Goal: Task Accomplishment & Management: Use online tool/utility

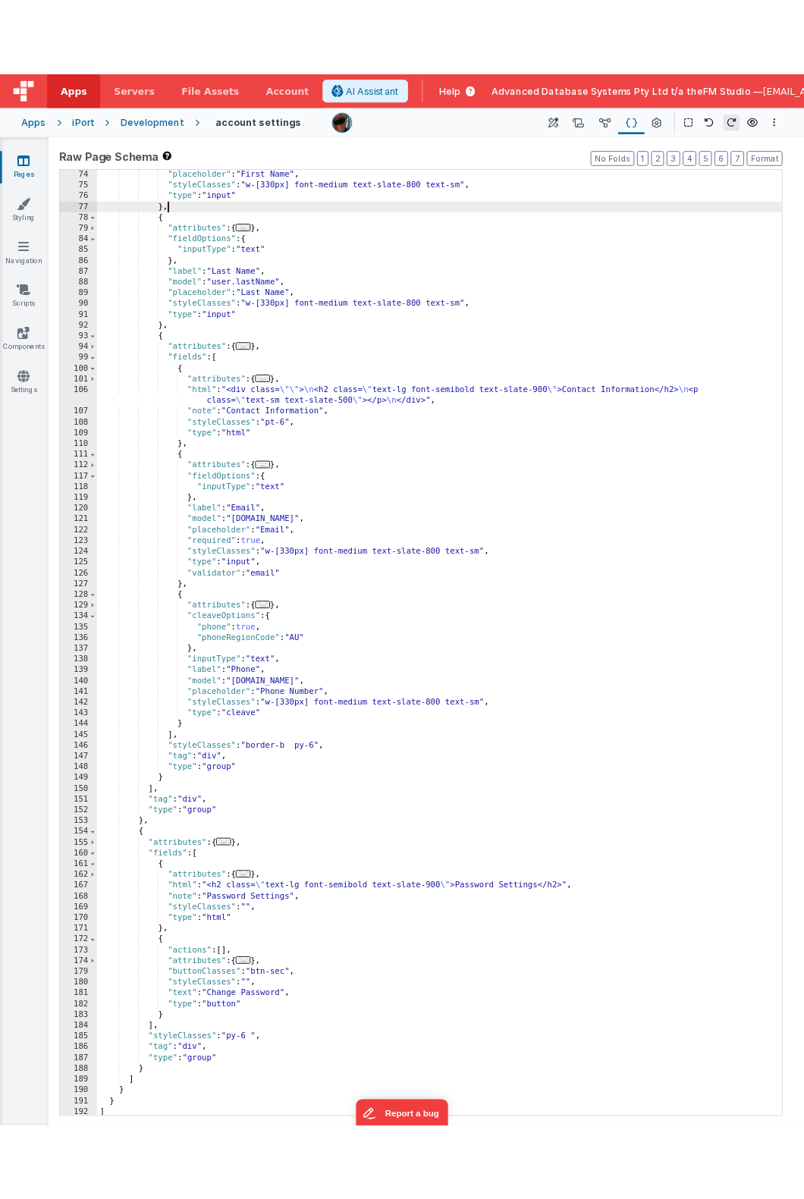
scroll to position [607, 0]
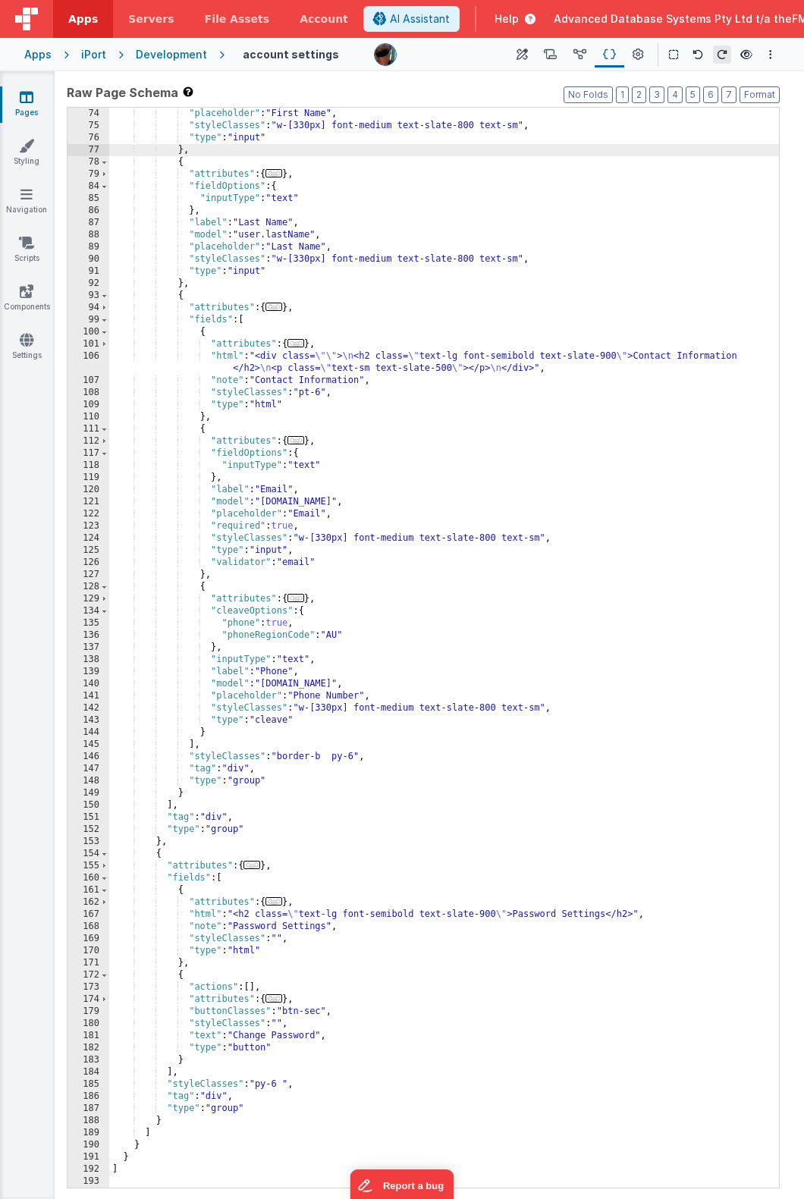
click at [272, 549] on div ""placeholder" : "First Name" , "styleClasses" : "w-[330px] font-medium text-sla…" at bounding box center [444, 660] width 670 height 1105
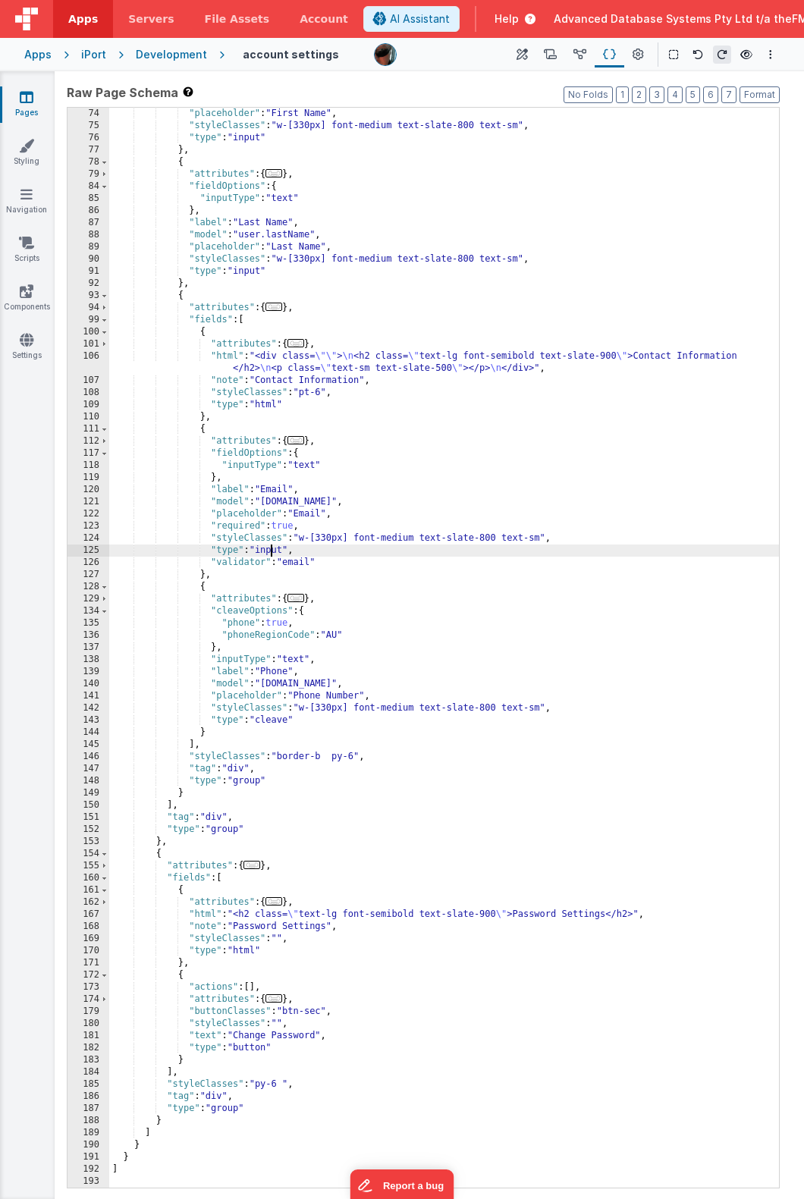
click at [272, 549] on div ""placeholder" : "First Name" , "styleClasses" : "w-[330px] font-medium text-sla…" at bounding box center [444, 660] width 670 height 1105
click at [244, 524] on div ""placeholder" : "First Name" , "styleClasses" : "w-[330px] font-medium text-sla…" at bounding box center [444, 660] width 670 height 1105
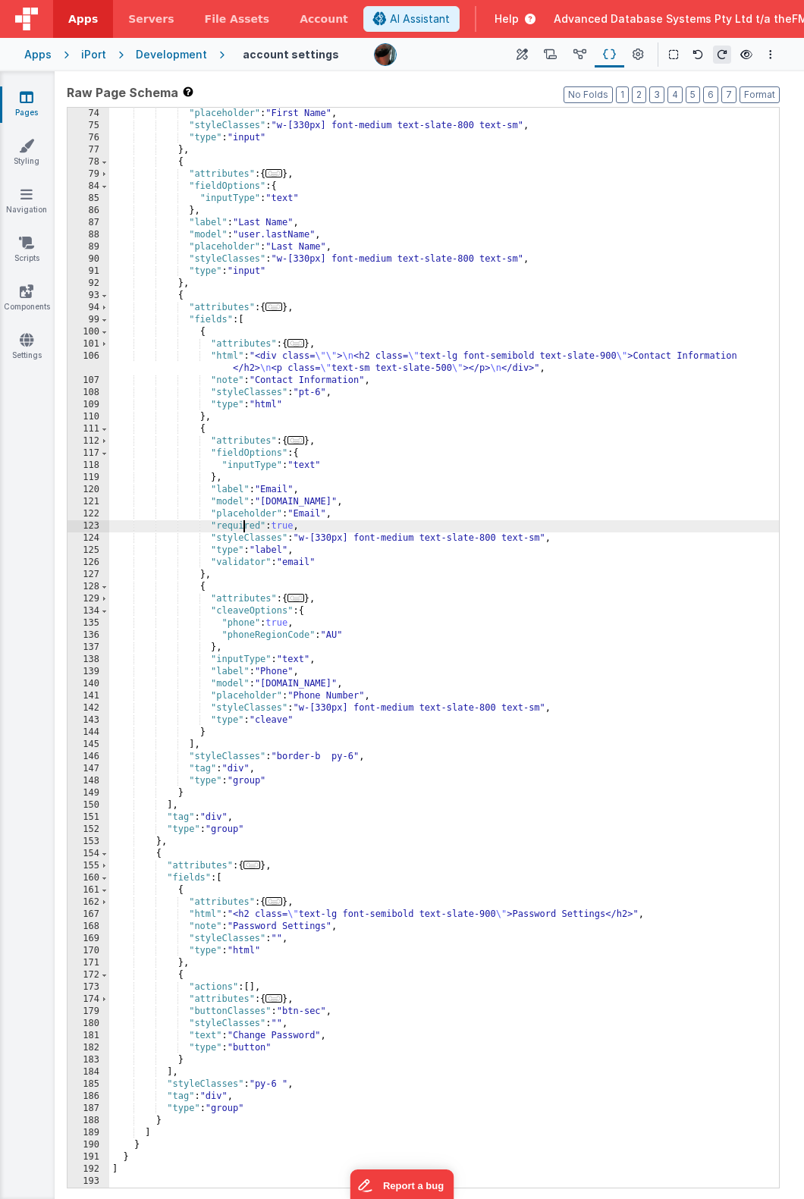
click at [244, 524] on div ""placeholder" : "First Name" , "styleClasses" : "w-[330px] font-medium text-sla…" at bounding box center [444, 660] width 670 height 1105
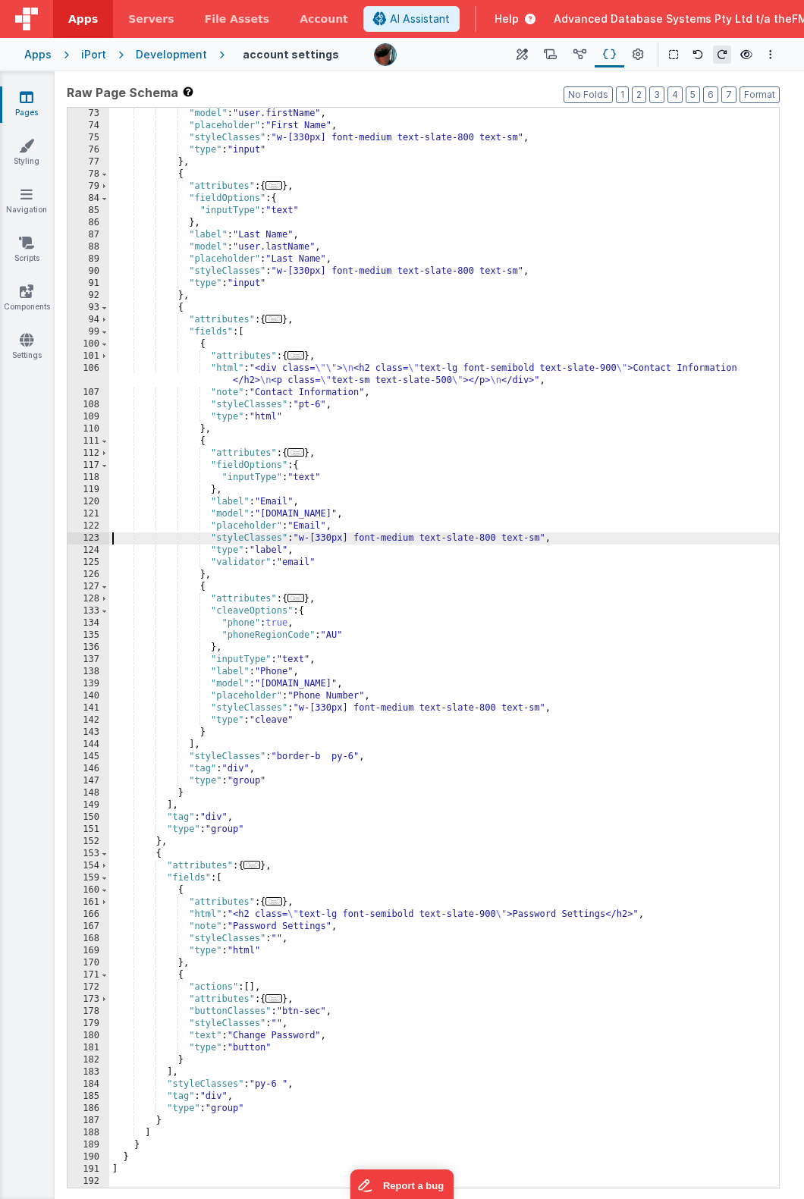
scroll to position [595, 0]
click at [249, 561] on div ""model" : "user.firstName" , "placeholder" : "First Name" , "styleClasses" : "w…" at bounding box center [444, 660] width 670 height 1105
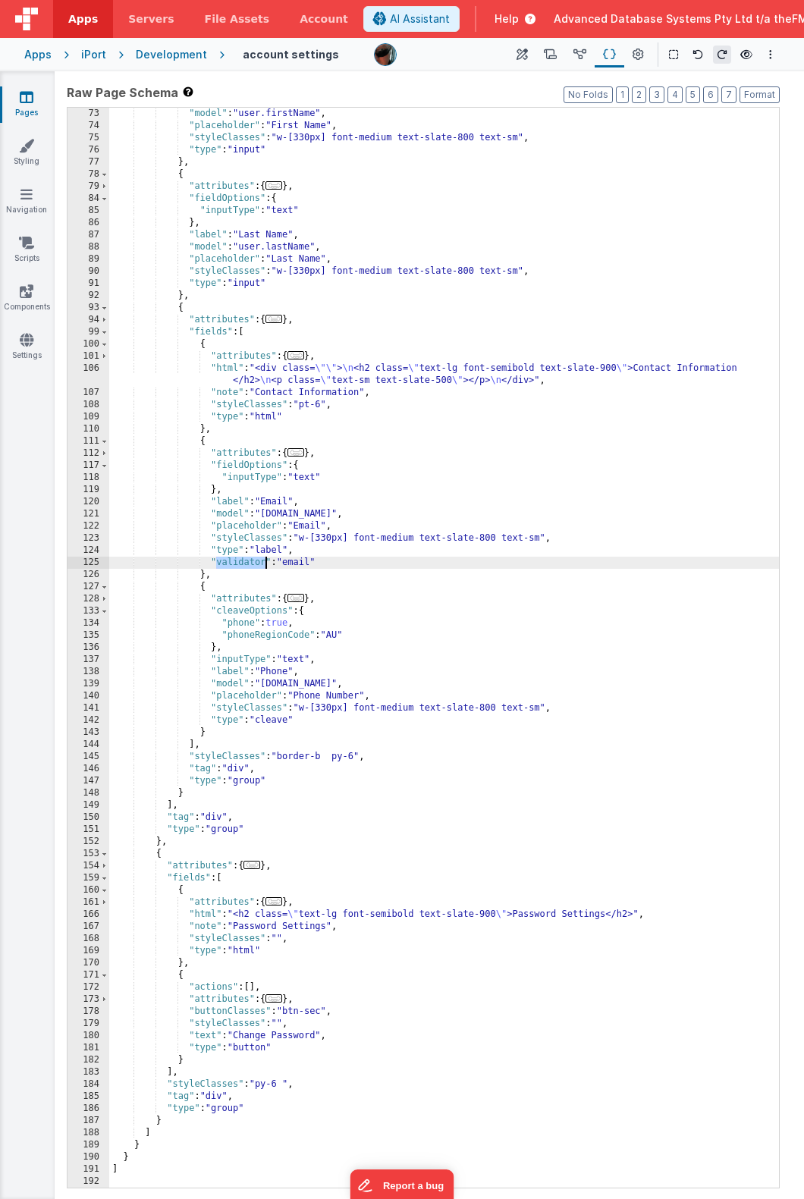
click at [249, 561] on div ""model" : "user.firstName" , "placeholder" : "First Name" , "styleClasses" : "w…" at bounding box center [444, 660] width 670 height 1105
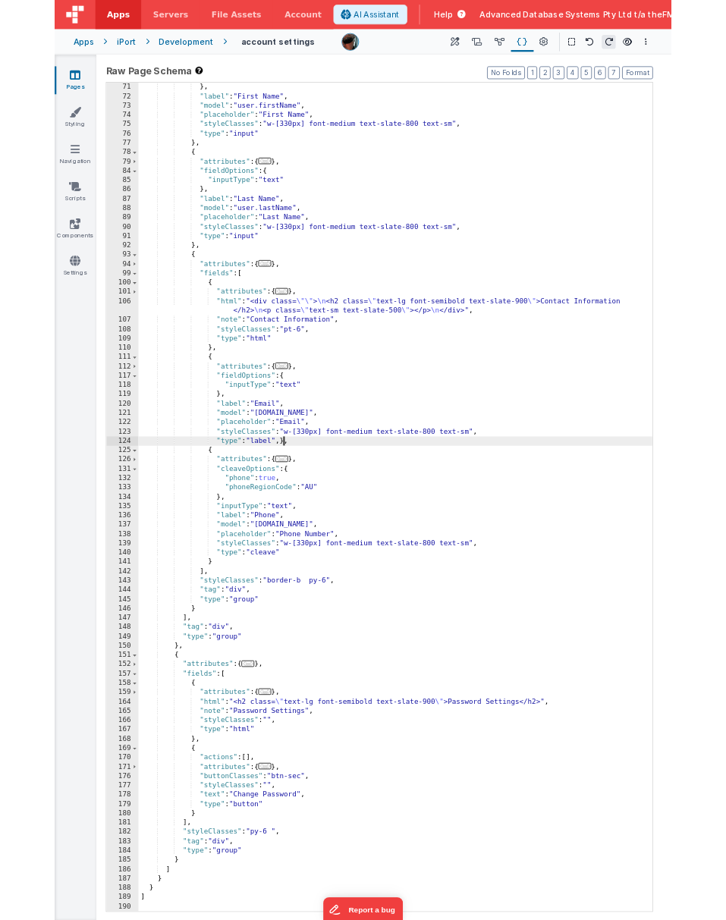
scroll to position [571, 0]
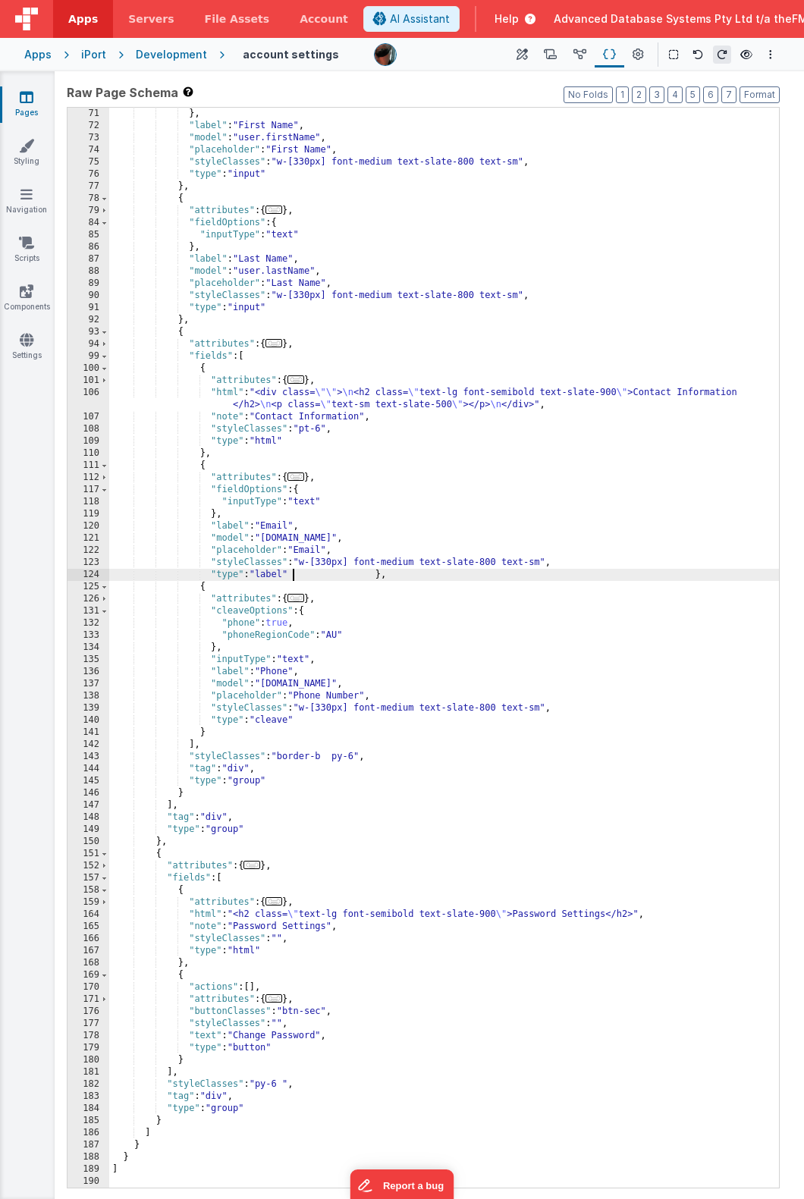
click at [489, 408] on div "} , "label" : "First Name" , "model" : "user.firstName" , "placeholder" : "Firs…" at bounding box center [444, 660] width 670 height 1105
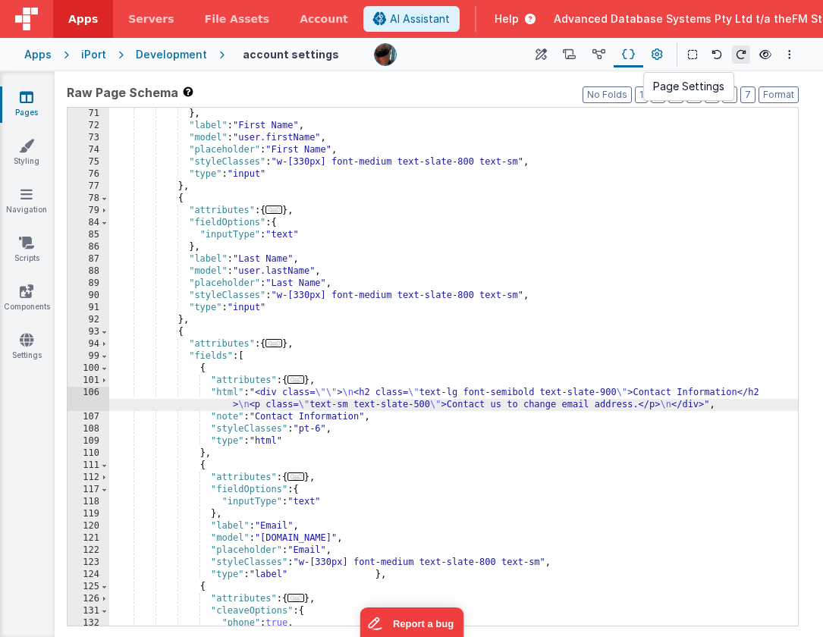
click at [655, 54] on icon at bounding box center [657, 55] width 11 height 16
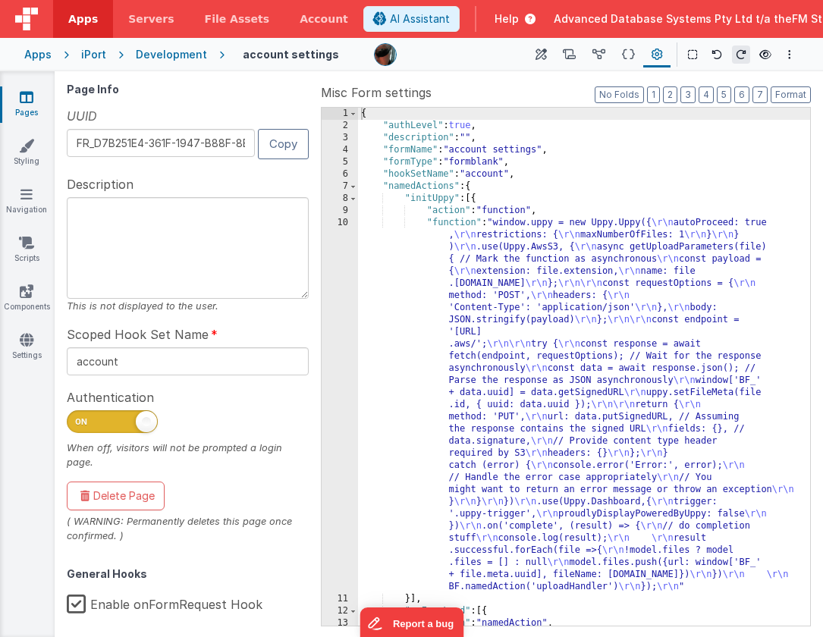
click at [557, 293] on div "{ "authLevel" : true , "description" : "" , "formName" : "account settings" , "…" at bounding box center [584, 379] width 452 height 542
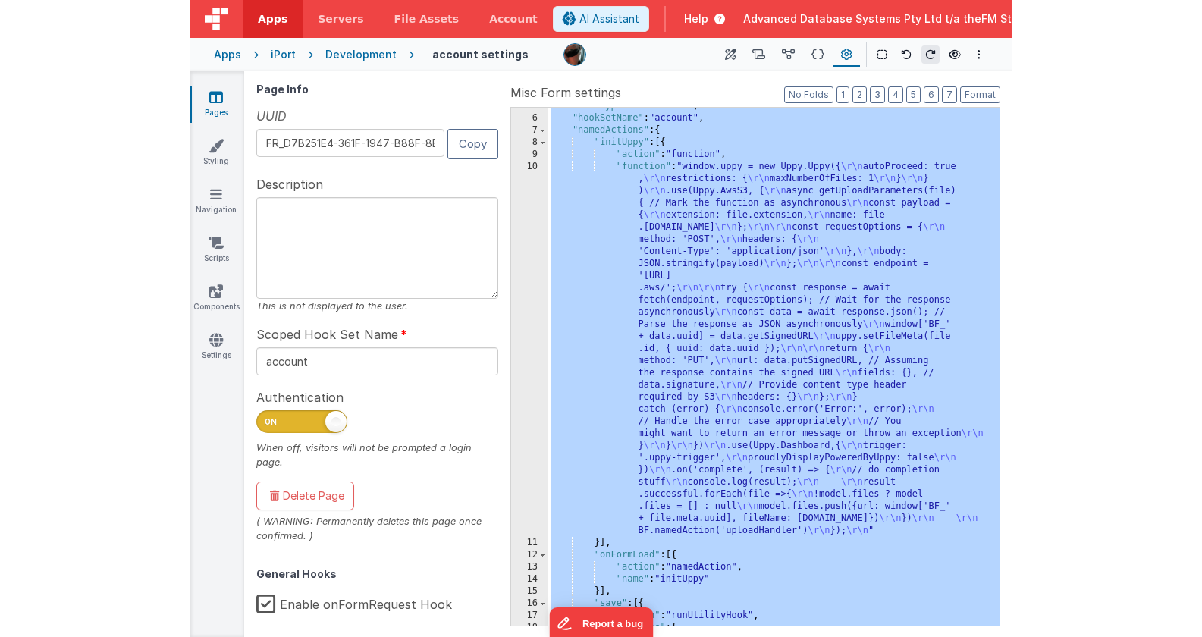
scroll to position [56, 0]
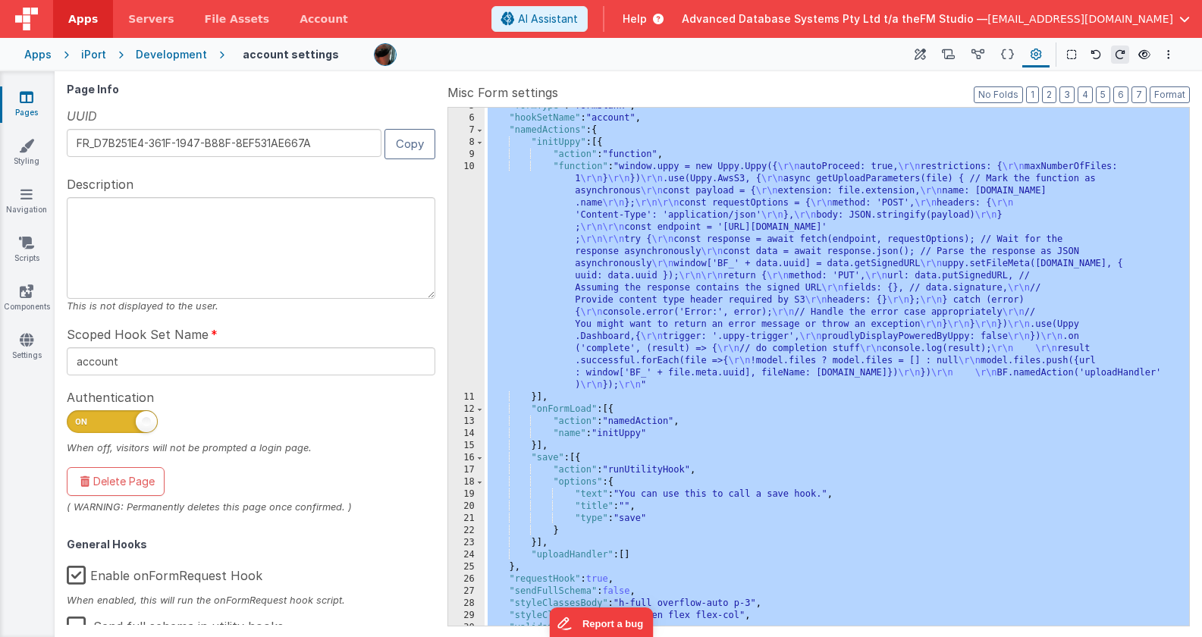
click at [659, 398] on div ""formType" : "formblank" , "hookSetName" : "account" , "namedActions" : { "init…" at bounding box center [837, 371] width 705 height 542
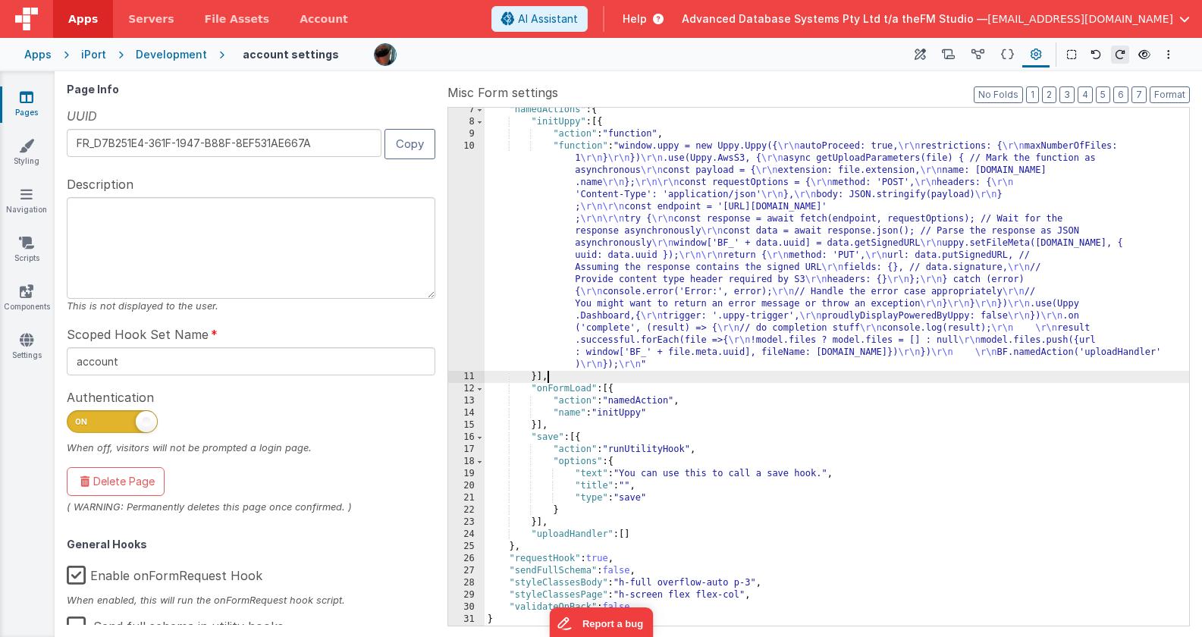
scroll to position [77, 0]
click at [580, 441] on div ""namedActions" : { "initUppy" : [{ "action" : "function" , "function" : "window…" at bounding box center [837, 375] width 705 height 542
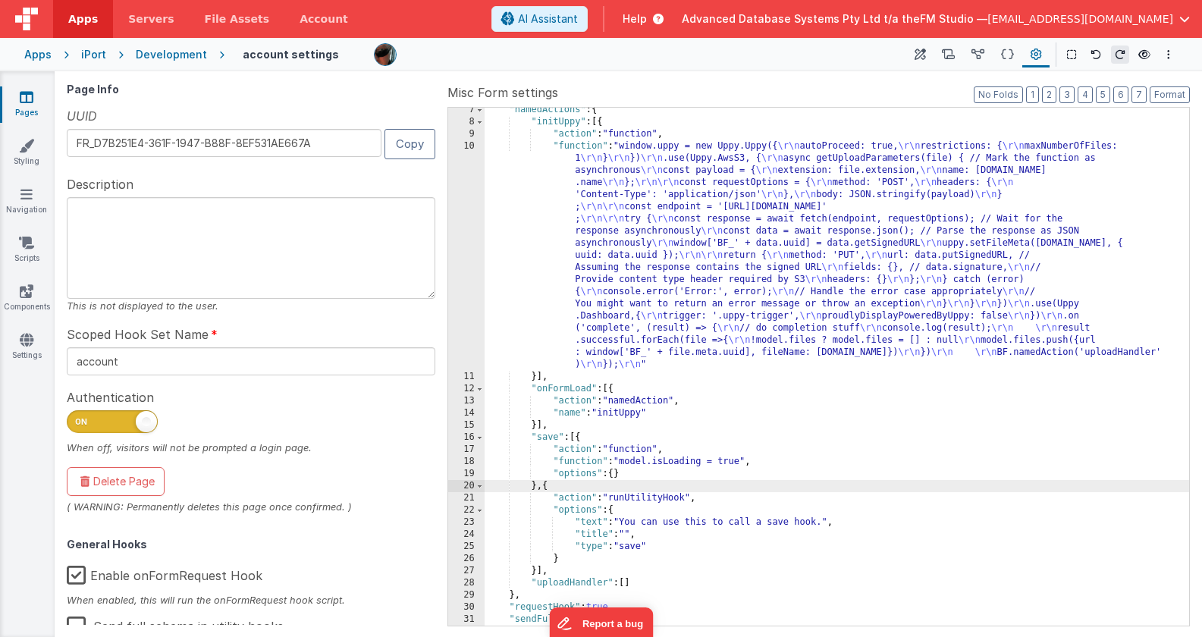
click at [536, 572] on div ""namedActions" : { "initUppy" : [{ "action" : "function" , "function" : "window…" at bounding box center [837, 375] width 705 height 542
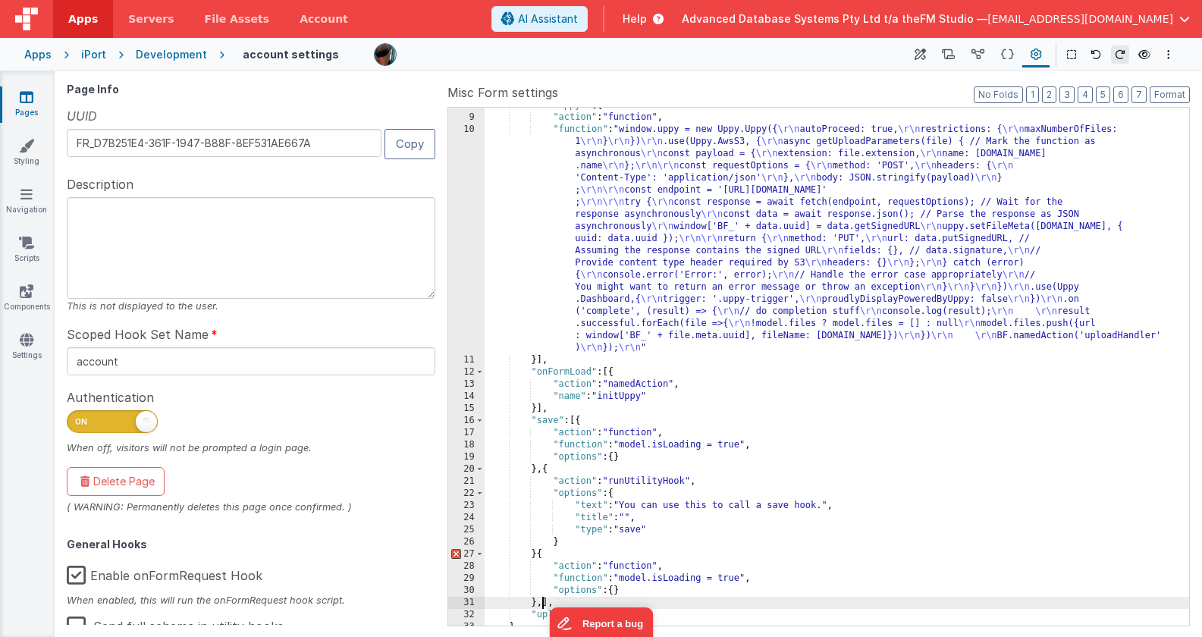
scroll to position [174, 0]
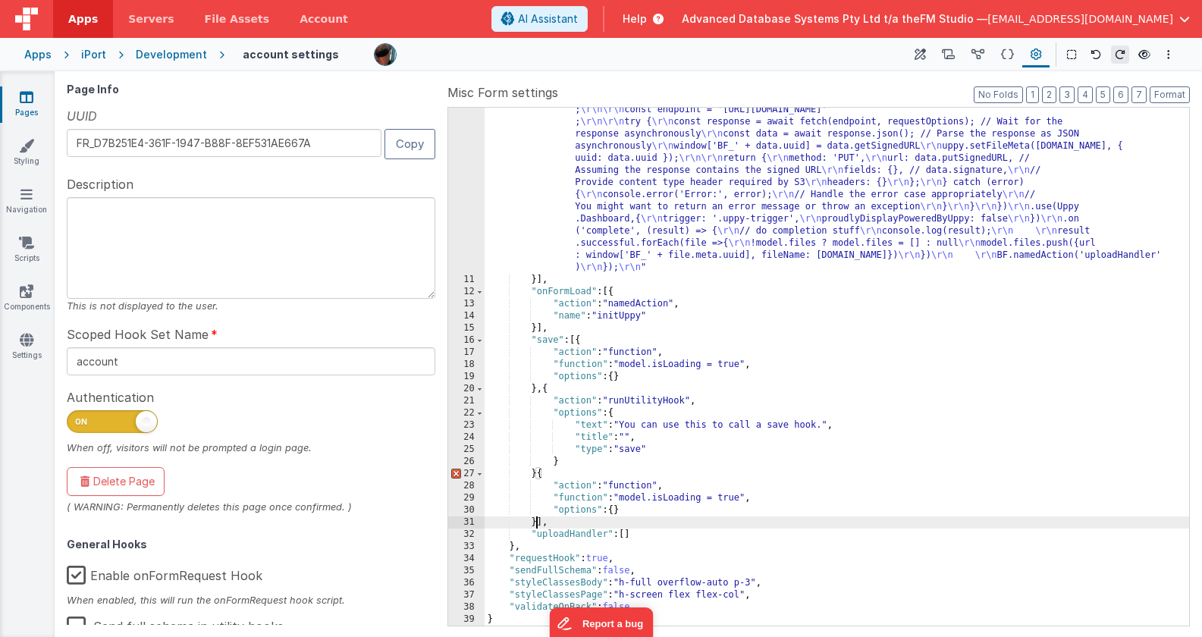
click at [537, 476] on div ""function" : "window.uppy = new Uppy.Uppy({ \r\n autoProceed: true, \r\n restri…" at bounding box center [837, 423] width 705 height 761
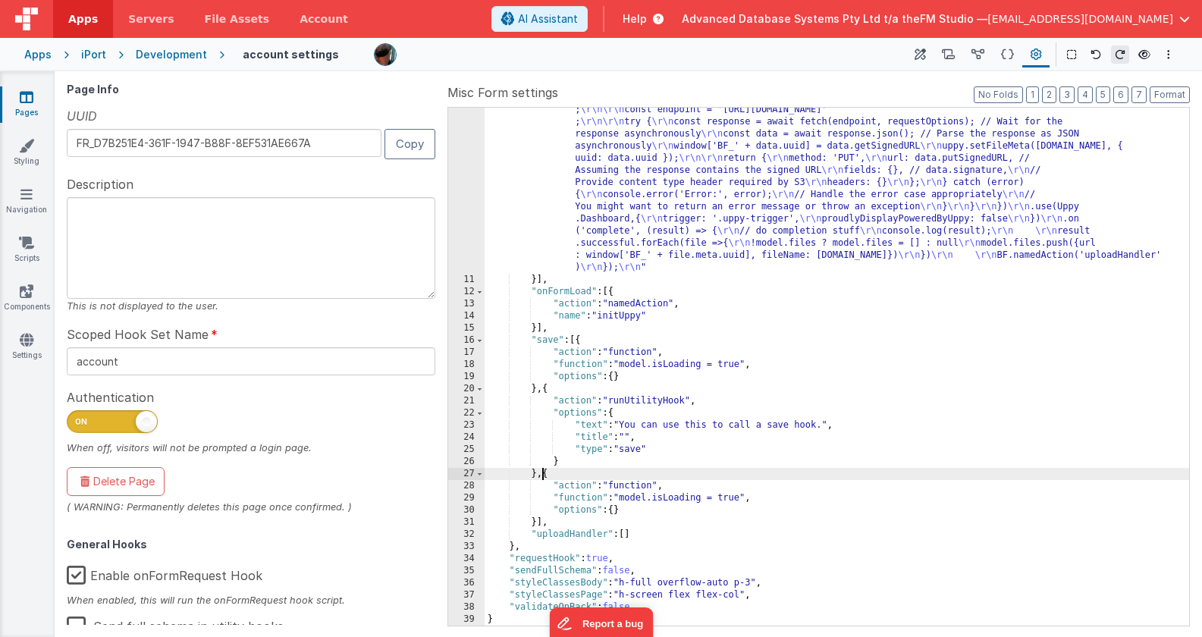
click at [731, 499] on div ""function" : "window.uppy = new Uppy.Uppy({ \r\n autoProceed: true, \r\n restri…" at bounding box center [837, 423] width 705 height 761
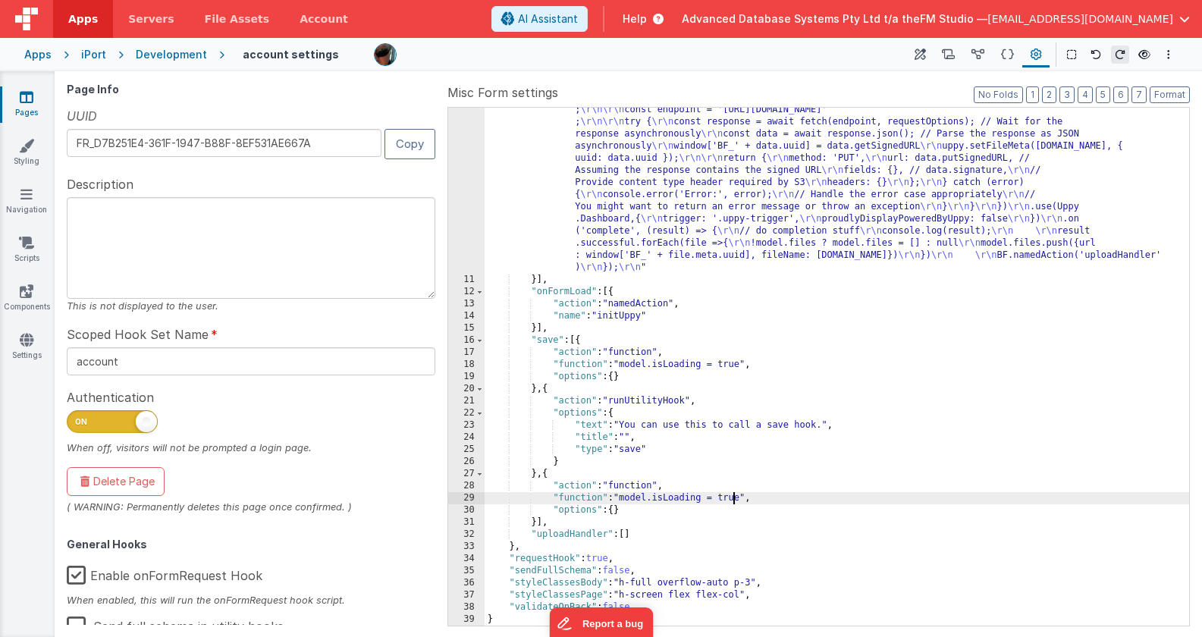
click at [731, 499] on div ""function" : "window.uppy = new Uppy.Uppy({ \r\n autoProceed: true, \r\n restri…" at bounding box center [837, 423] width 705 height 761
click at [762, 521] on div ""function" : "window.uppy = new Uppy.Uppy({ \r\n autoProceed: true, \r\n restri…" at bounding box center [837, 423] width 705 height 761
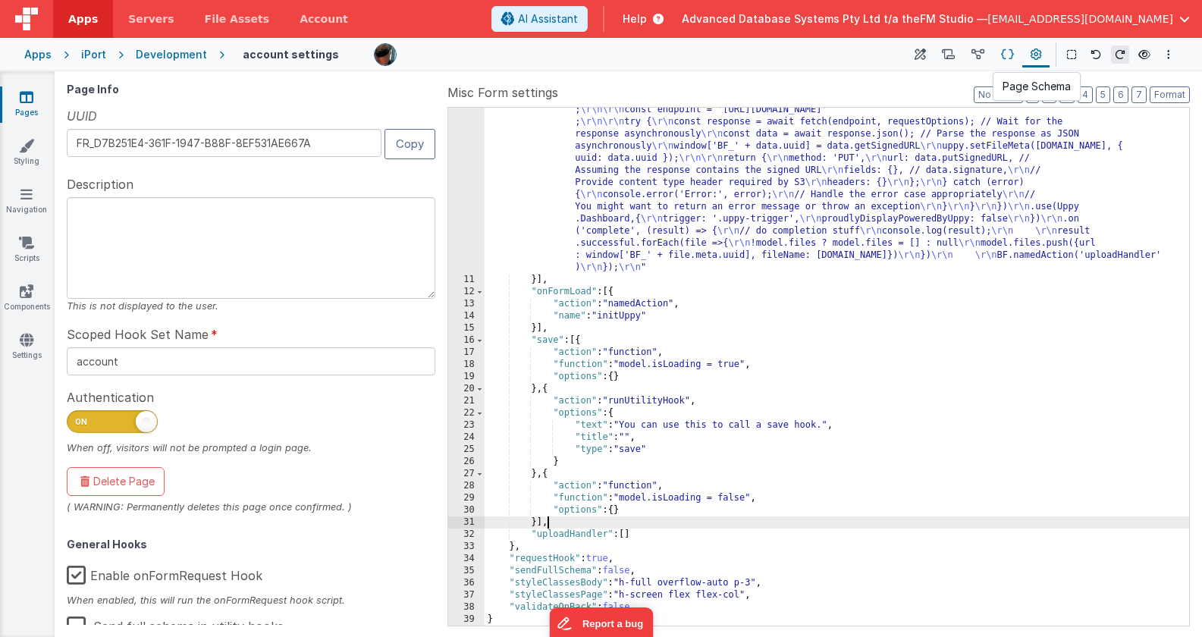
click at [1007, 49] on icon at bounding box center [1007, 55] width 13 height 16
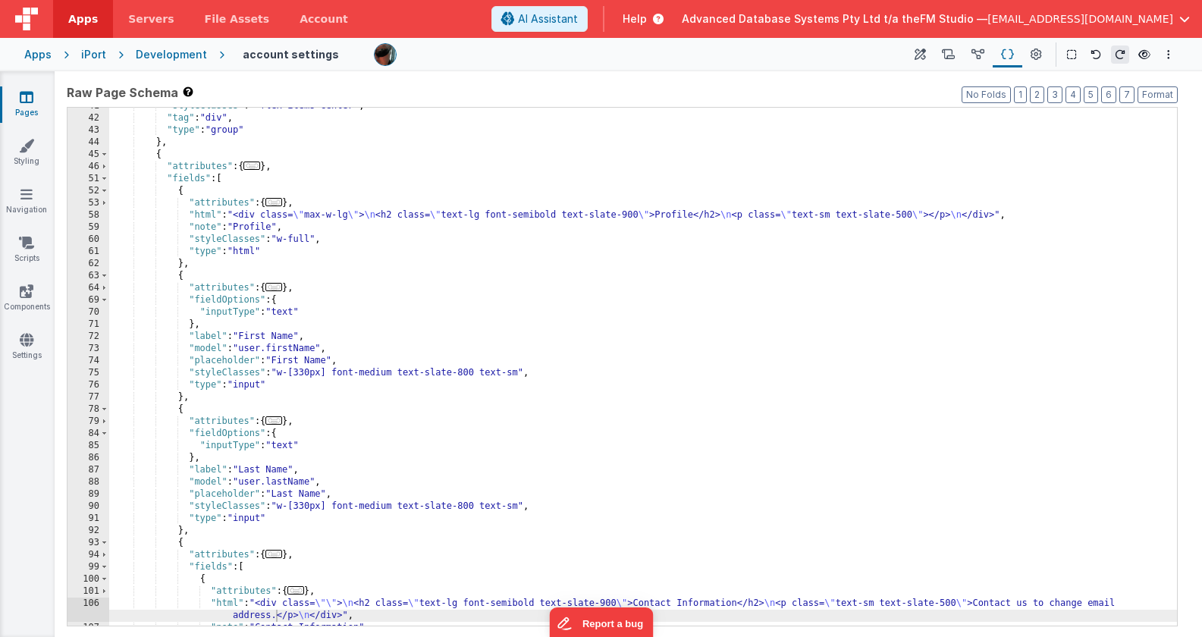
scroll to position [347, 0]
click at [350, 233] on div ""styleClasses" : " flex items-center" , "tag" : "div" , "type" : "group" } , { …" at bounding box center [643, 371] width 1068 height 542
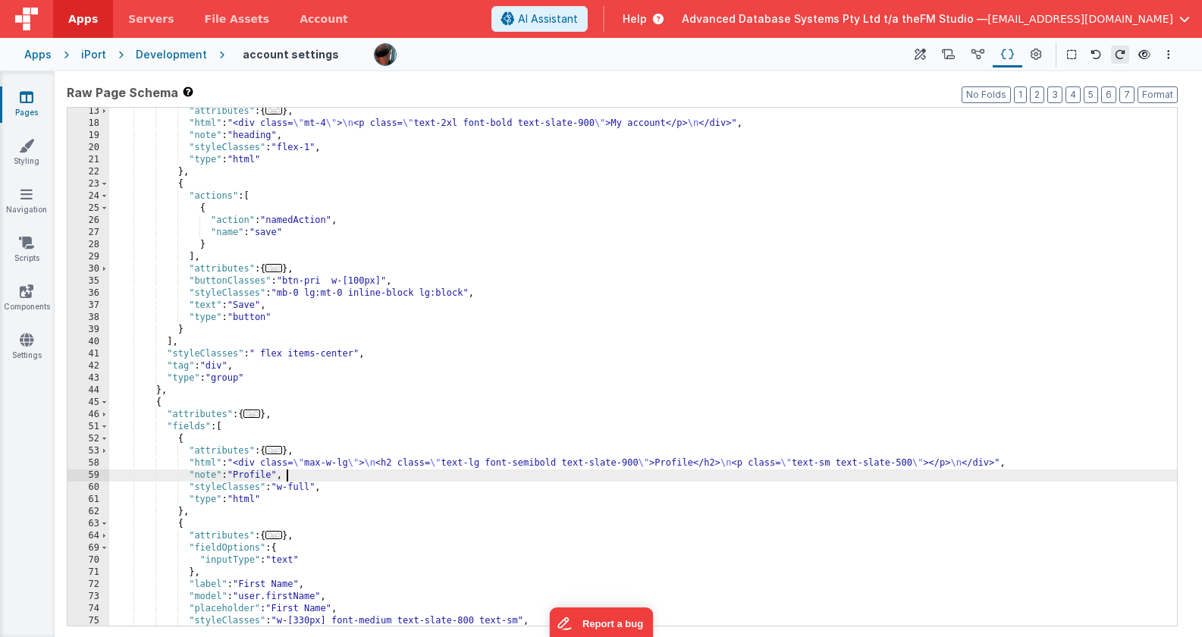
scroll to position [99, 0]
click at [277, 303] on div ""attributes" : { ... } , "html" : "<div class= \" mt-4 \" > \n <p class= \" tex…" at bounding box center [643, 376] width 1068 height 542
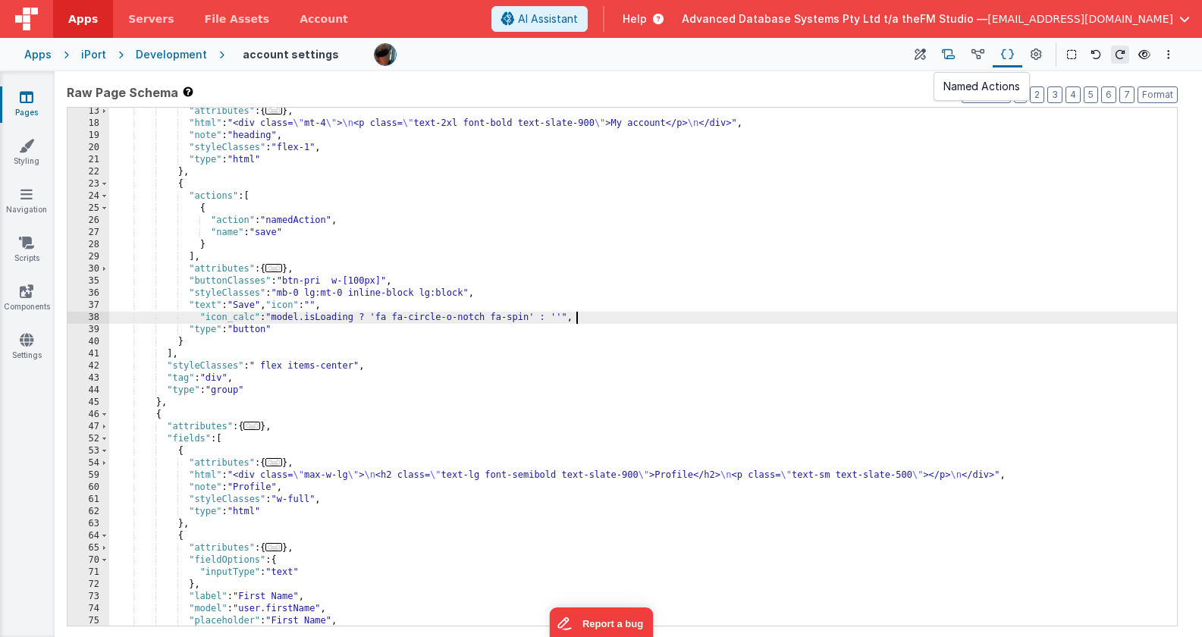
click at [954, 52] on icon at bounding box center [948, 55] width 13 height 16
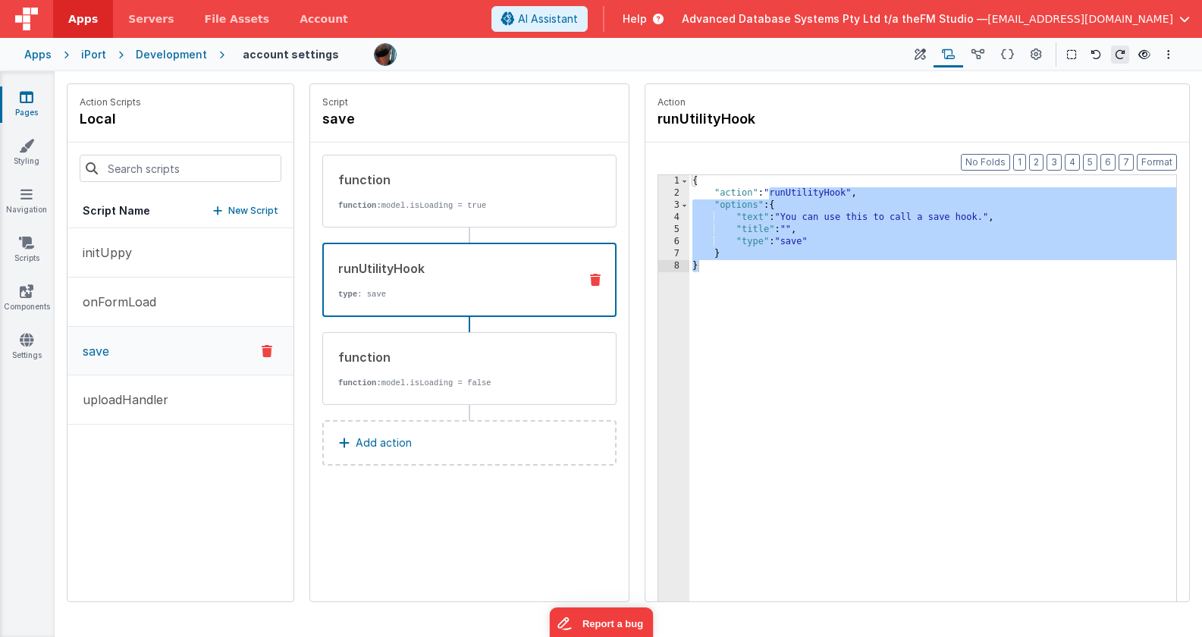
click at [466, 275] on div "runUtilityHook" at bounding box center [452, 268] width 228 height 18
click at [468, 193] on div "function function: model.isLoading = true" at bounding box center [445, 191] width 244 height 41
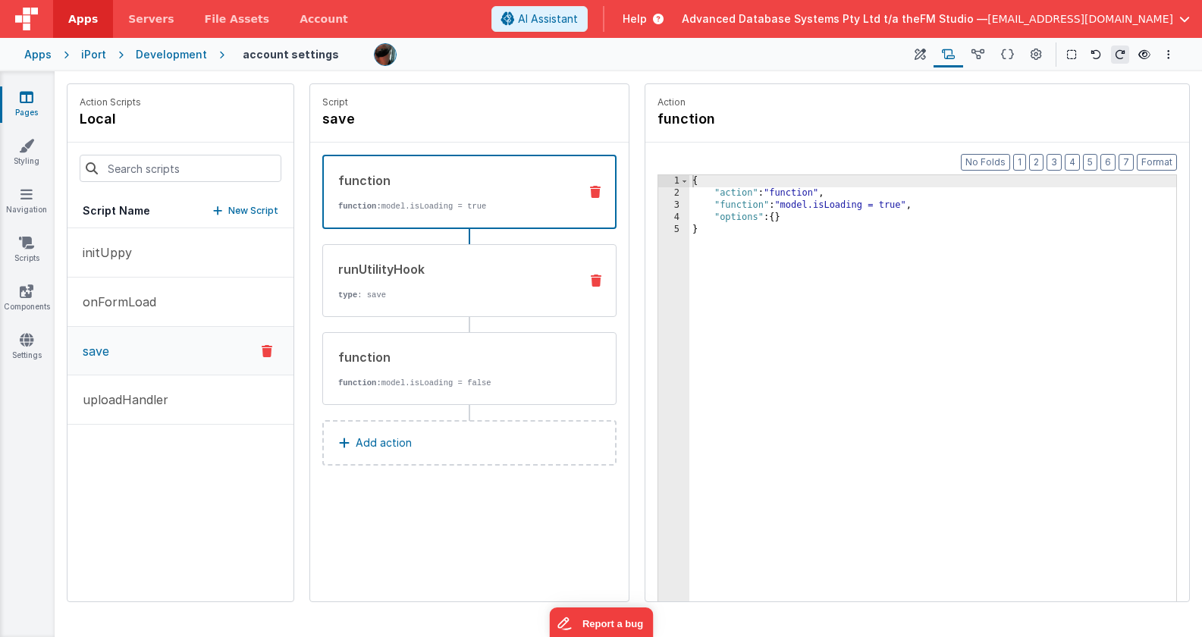
click at [473, 282] on div "runUtilityHook type : save" at bounding box center [445, 280] width 244 height 41
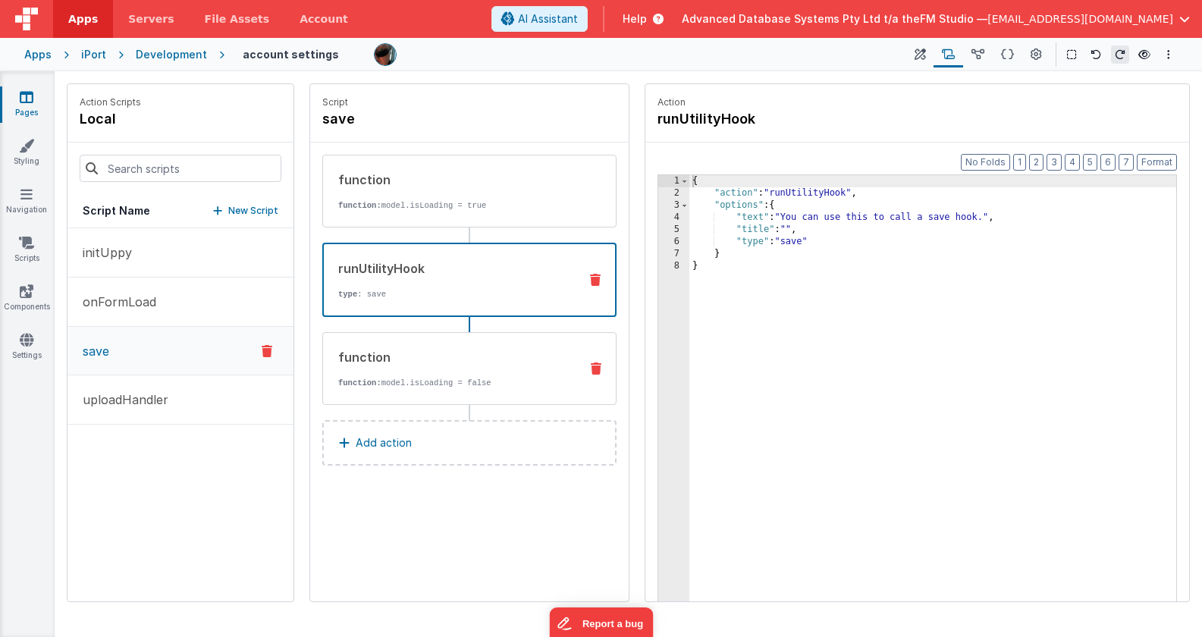
click at [476, 376] on div "function function: model.isLoading = false" at bounding box center [445, 368] width 244 height 41
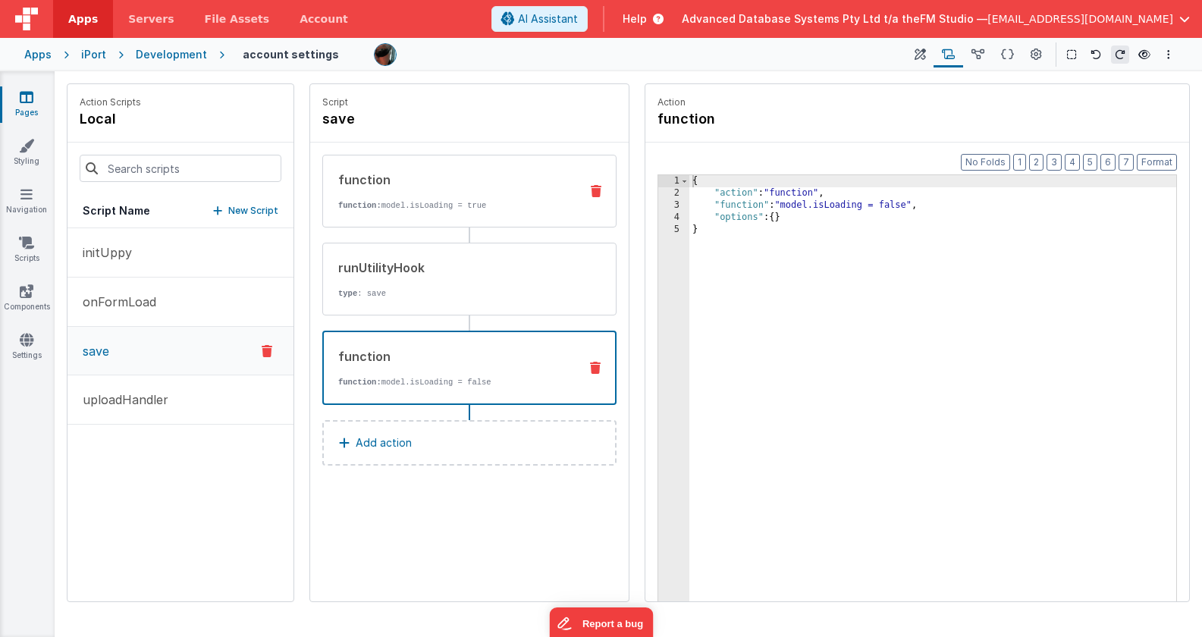
click at [471, 200] on div "function function: model.isLoading = true" at bounding box center [445, 191] width 244 height 41
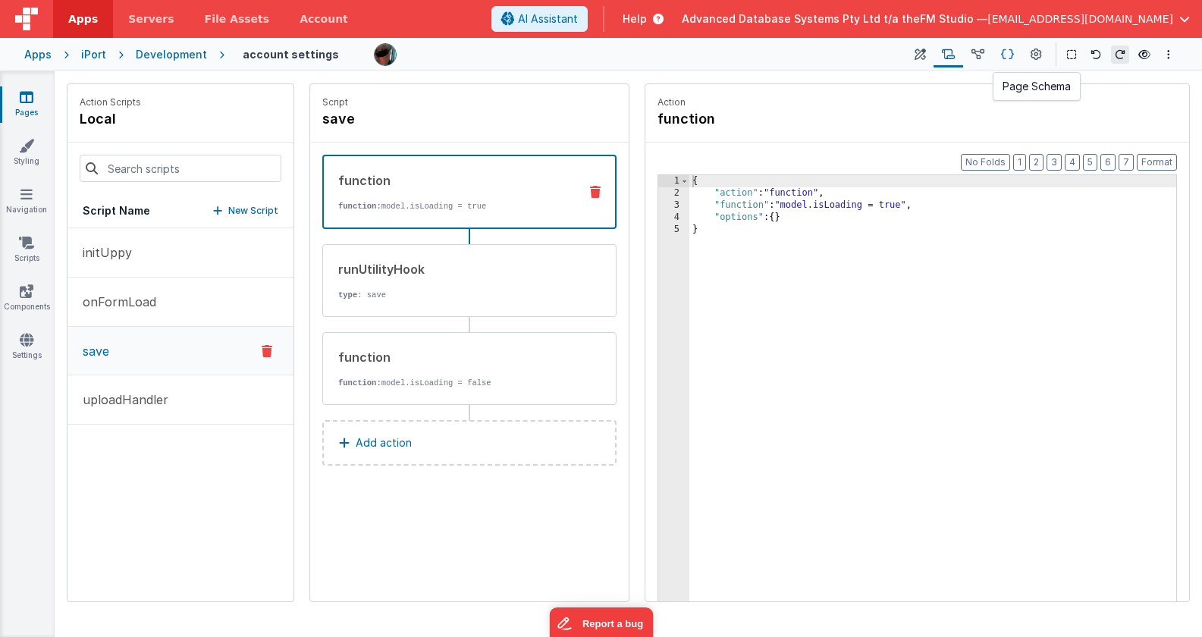
click at [1011, 56] on icon at bounding box center [1007, 55] width 13 height 16
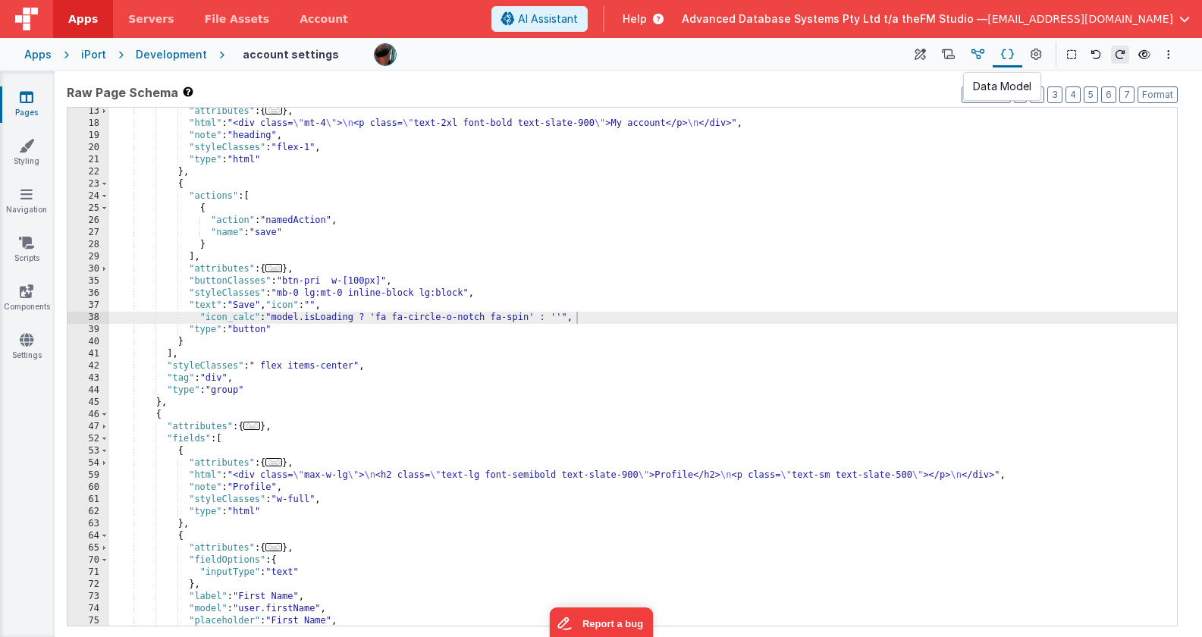
click at [982, 50] on icon at bounding box center [978, 55] width 13 height 16
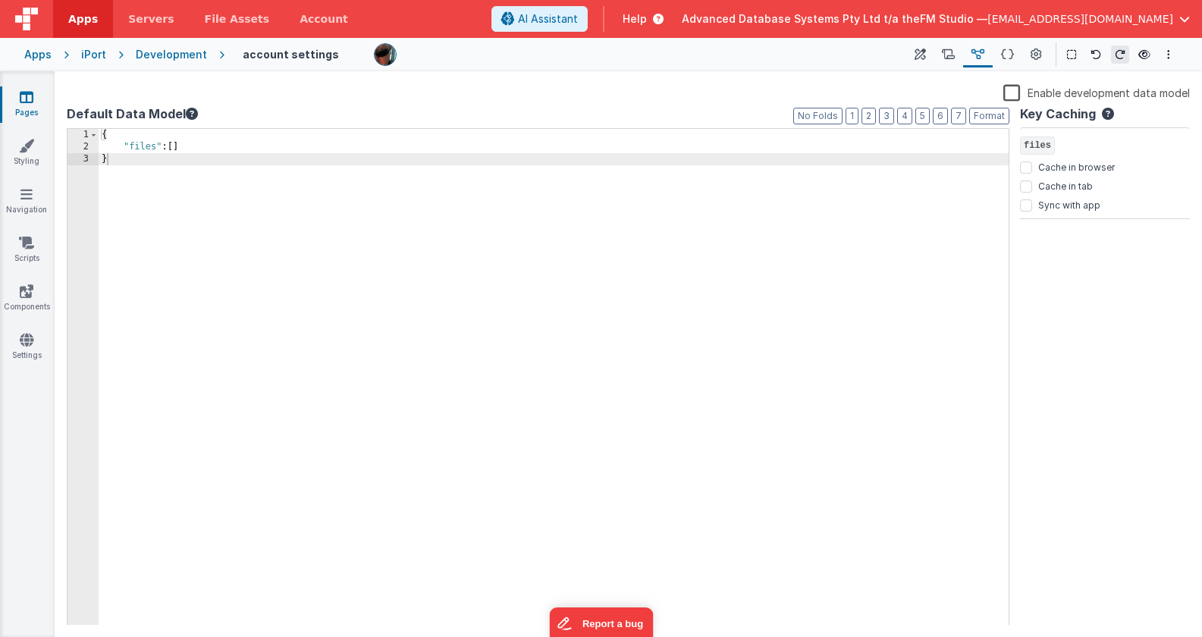
click at [181, 153] on div "{ "files" : [ ] }" at bounding box center [554, 389] width 910 height 520
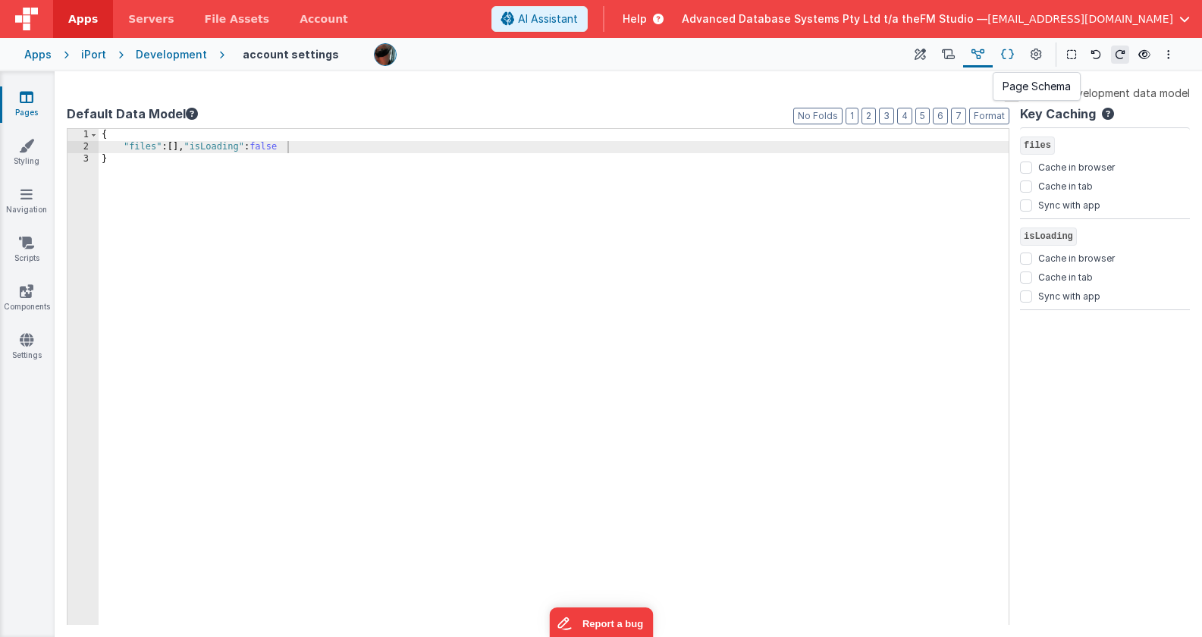
click at [1007, 55] on icon at bounding box center [1007, 55] width 13 height 16
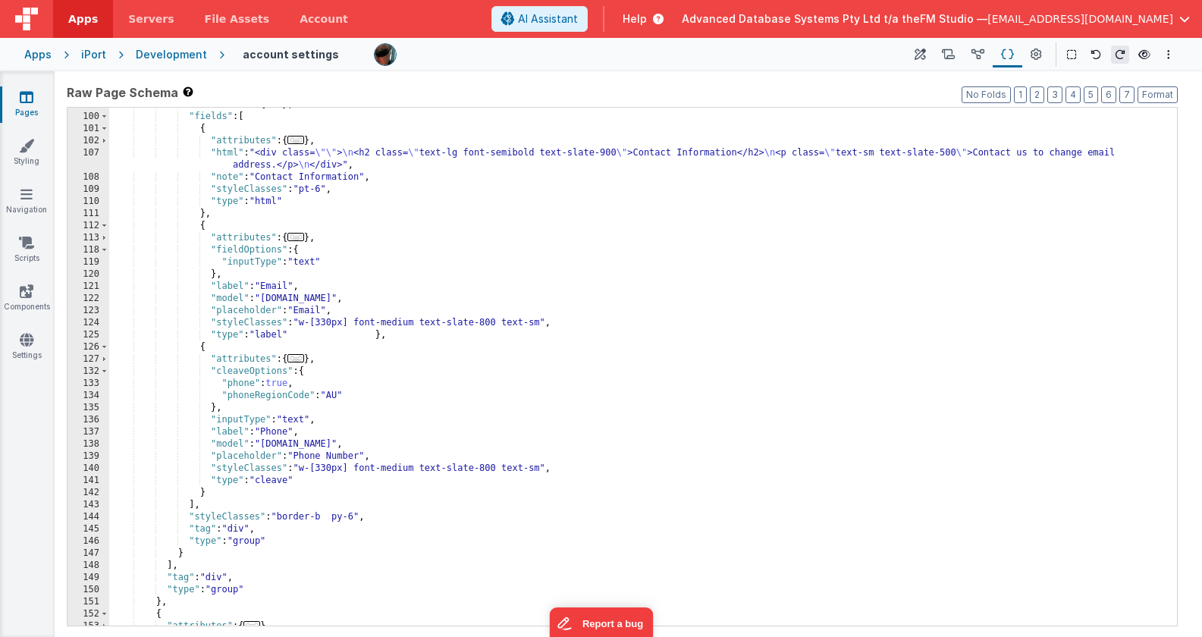
scroll to position [1133, 0]
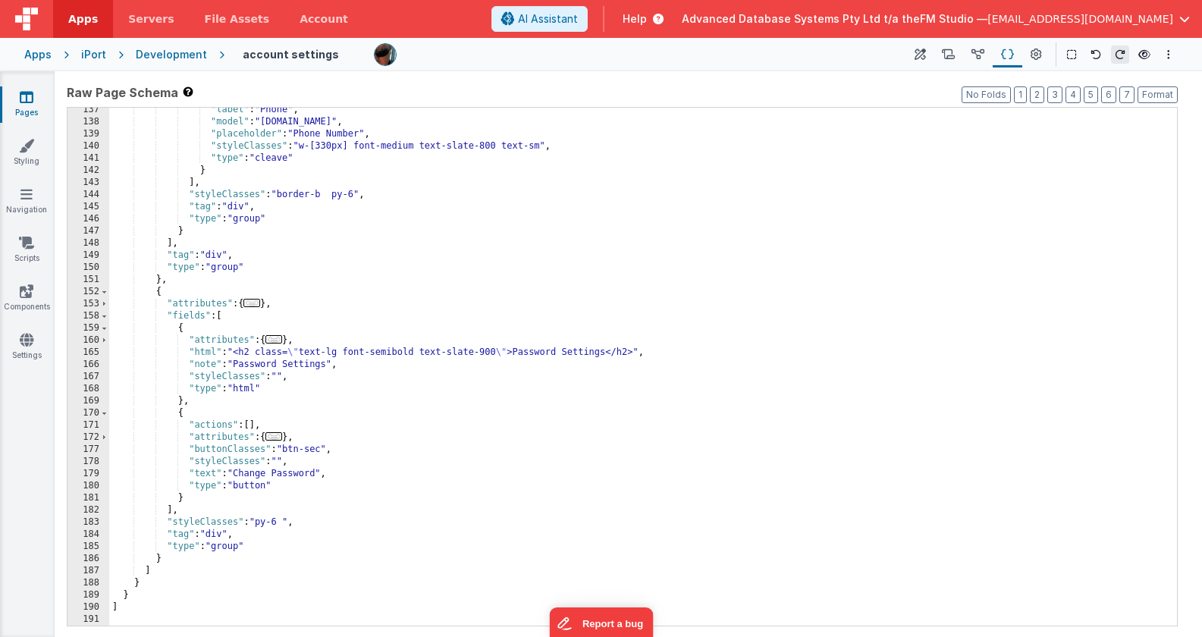
click at [252, 424] on div ""label" : "Phone" , "model" : "[DOMAIN_NAME]" , "placeholder" : "Phone Number" …" at bounding box center [643, 375] width 1068 height 542
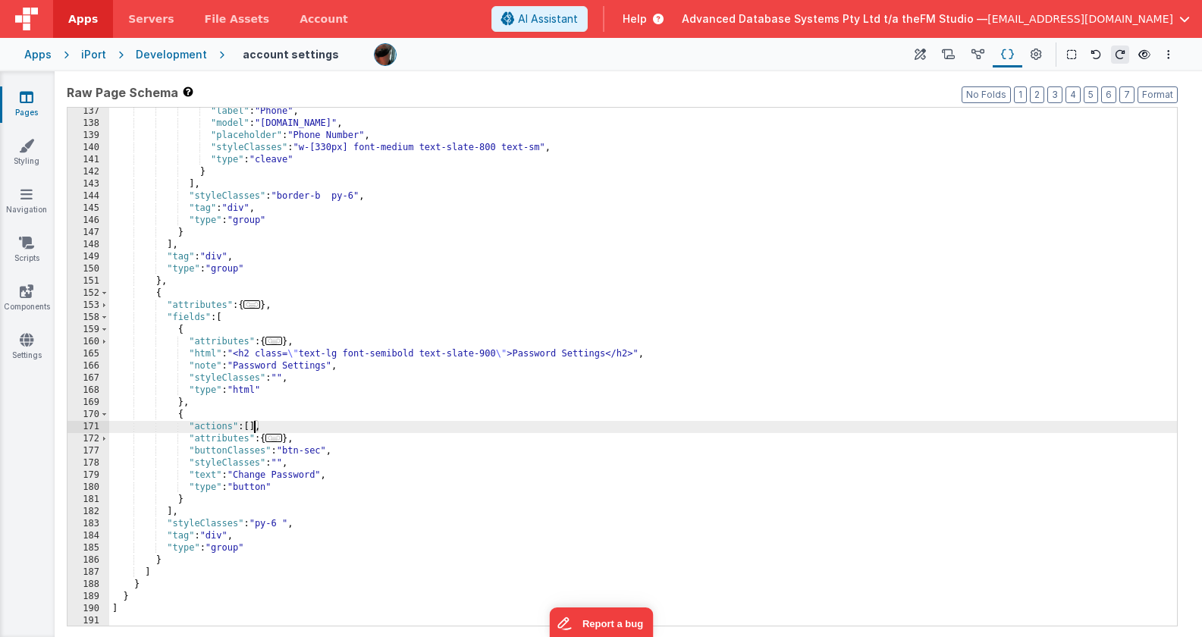
scroll to position [1131, 0]
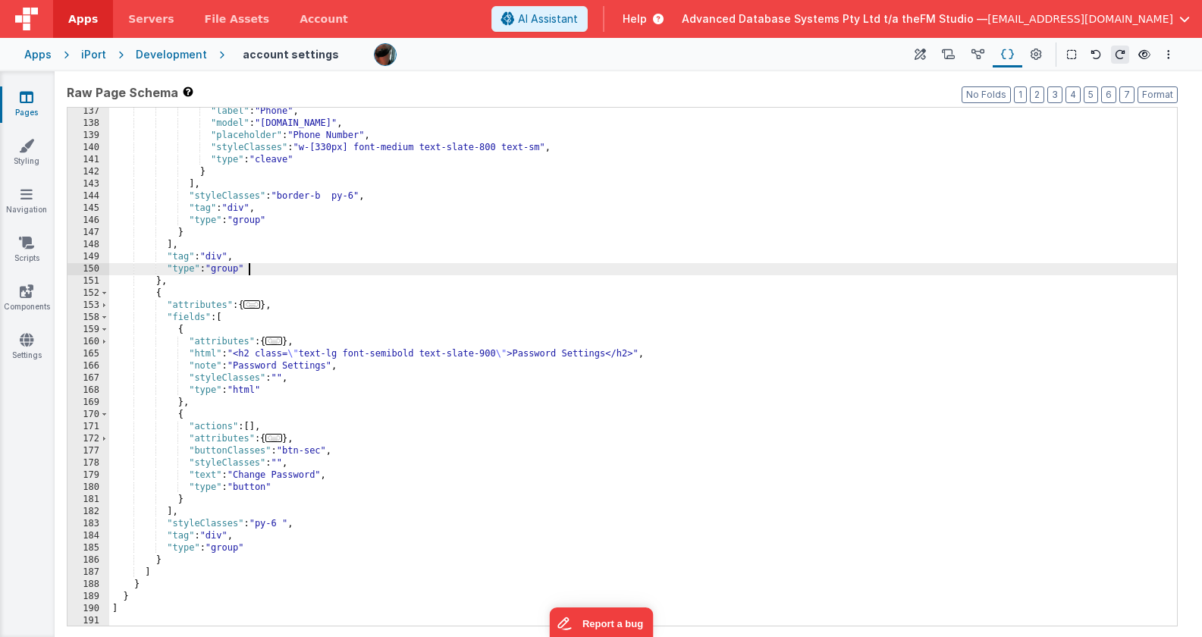
click at [514, 275] on div ""label" : "Phone" , "model" : "[DOMAIN_NAME]" , "placeholder" : "Phone Number" …" at bounding box center [643, 376] width 1068 height 542
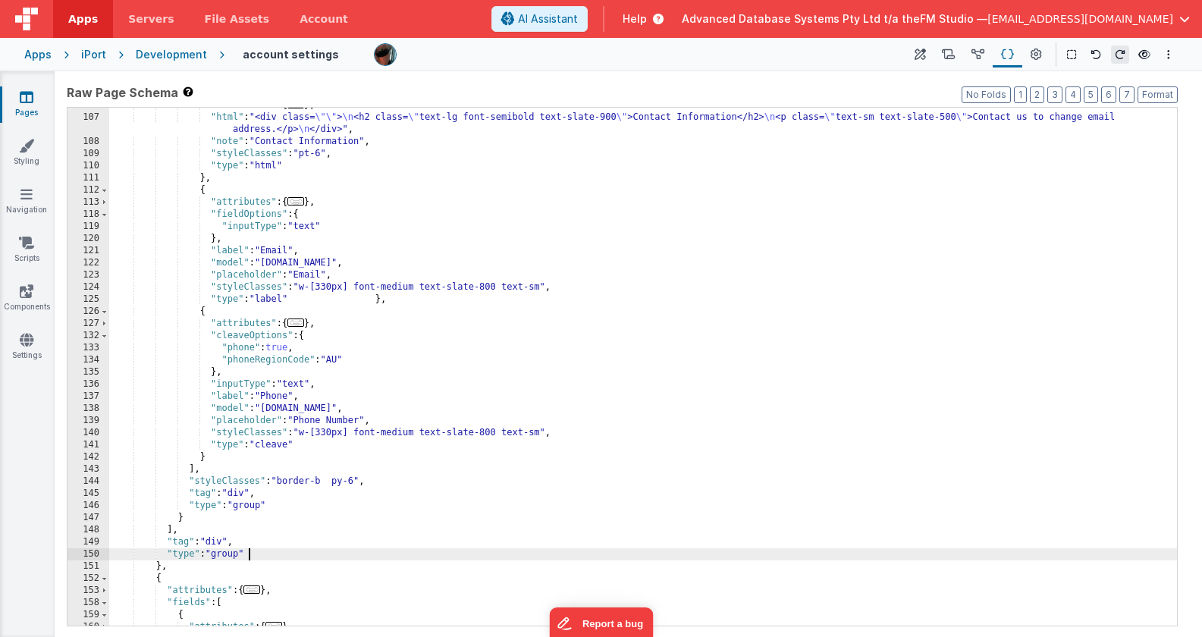
scroll to position [844, 0]
click at [200, 192] on div ""attributes" : { ... } , "html" : "<div class= \"\" > \n <h2 class= \" text-lg …" at bounding box center [643, 372] width 1068 height 542
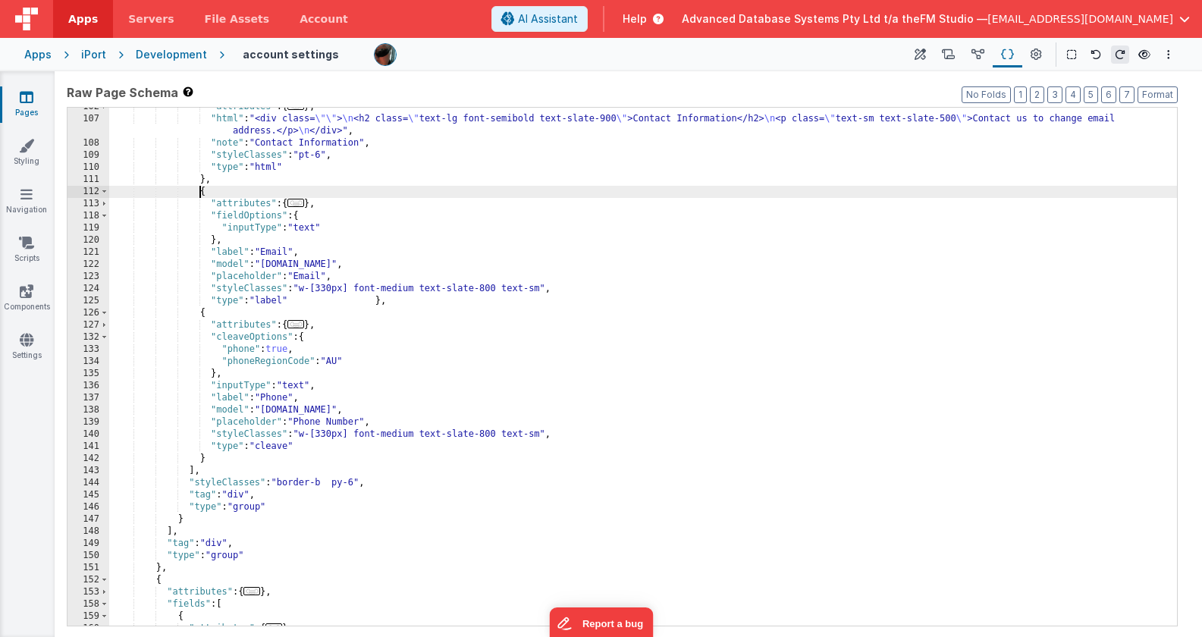
click at [200, 192] on div ""attributes" : { ... } , "html" : "<div class= \"\" > \n <h2 class= \" text-lg …" at bounding box center [643, 372] width 1068 height 542
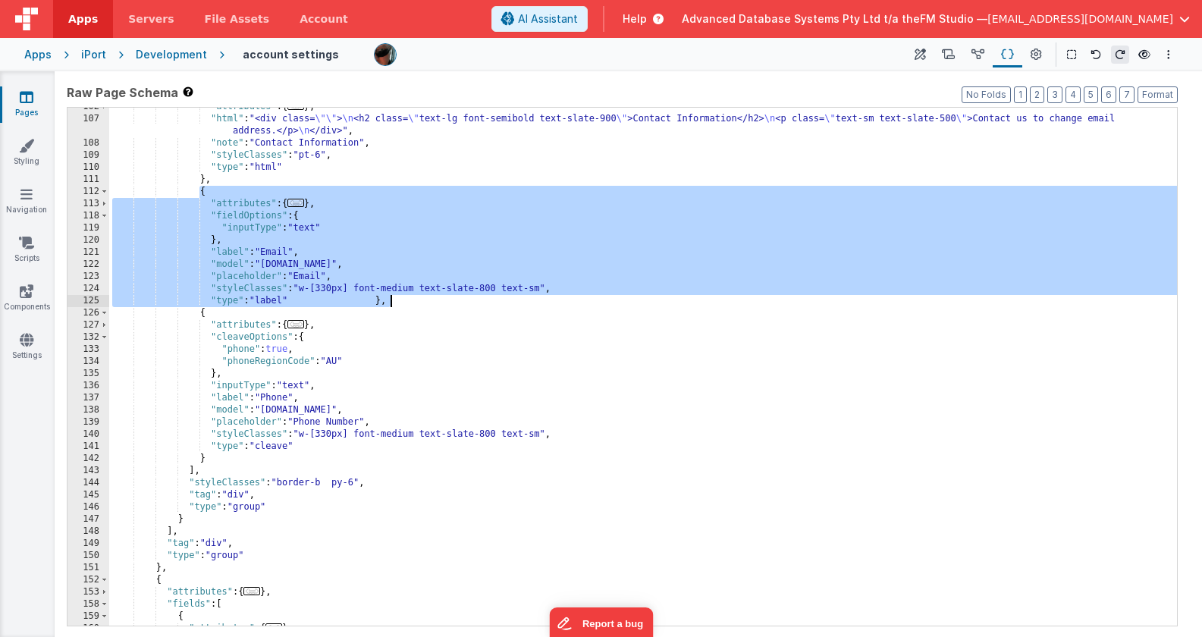
drag, startPoint x: 198, startPoint y: 190, endPoint x: 394, endPoint y: 302, distance: 225.3
click at [394, 302] on div ""attributes" : { ... } , "html" : "<div class= \"\" > \n <h2 class= \" text-lg …" at bounding box center [643, 372] width 1068 height 542
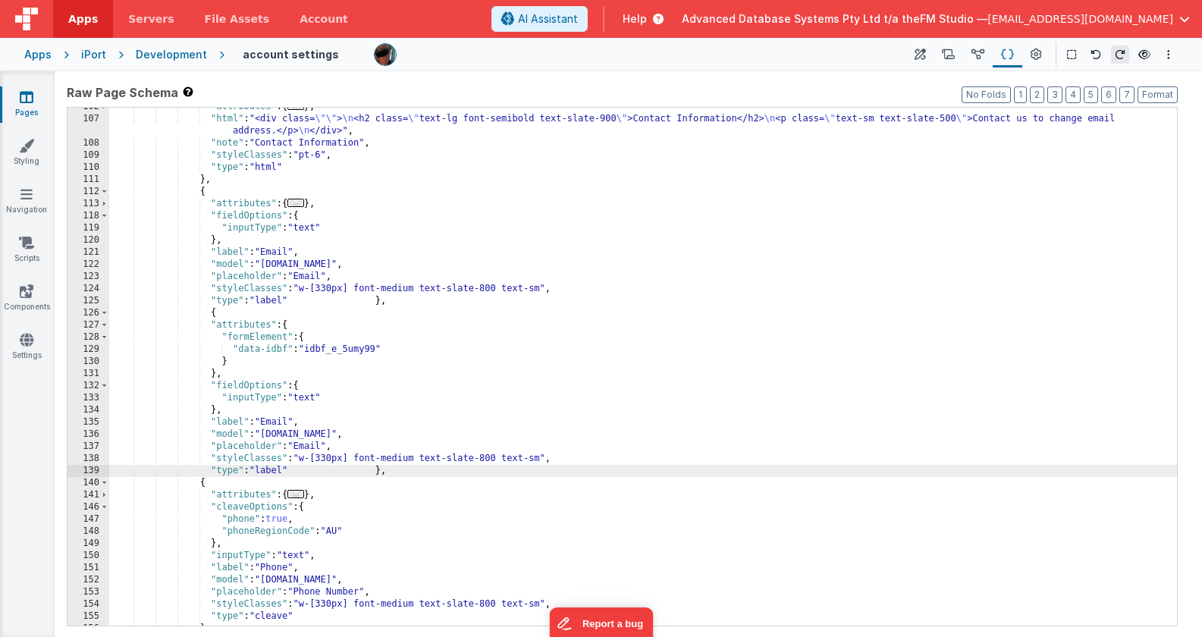
click at [311, 433] on div ""attributes" : { ... } , "html" : "<div class= \"\" > \n <h2 class= \" text-lg …" at bounding box center [643, 372] width 1068 height 542
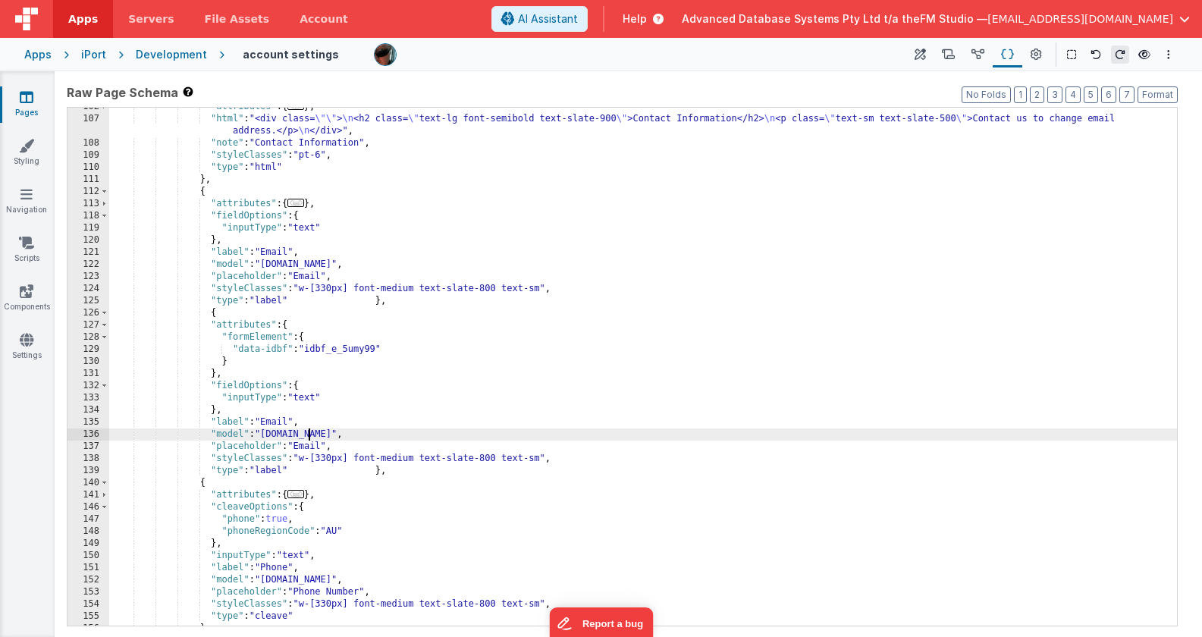
click at [311, 433] on div ""attributes" : { ... } , "html" : "<div class= \"\" > \n <h2 class= \" text-lg …" at bounding box center [643, 372] width 1068 height 542
click at [281, 422] on div ""attributes" : { ... } , "html" : "<div class= \"\" > \n <h2 class= \" text-lg …" at bounding box center [643, 372] width 1068 height 542
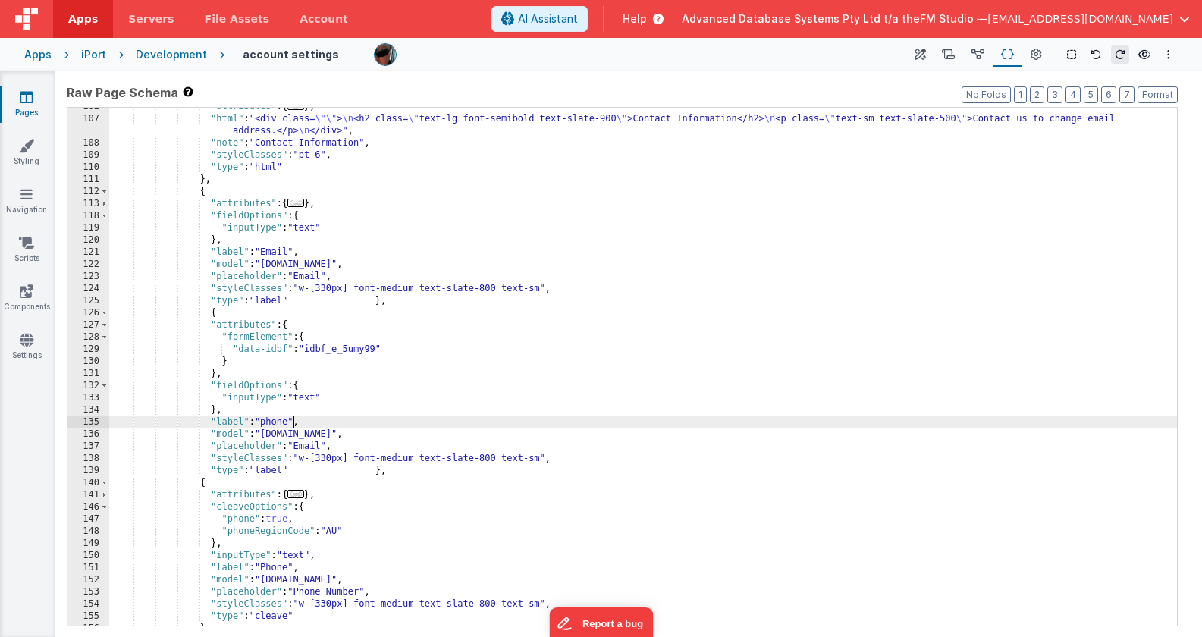
click at [309, 447] on div ""attributes" : { ... } , "html" : "<div class= \"\" > \n <h2 class= \" text-lg …" at bounding box center [643, 372] width 1068 height 542
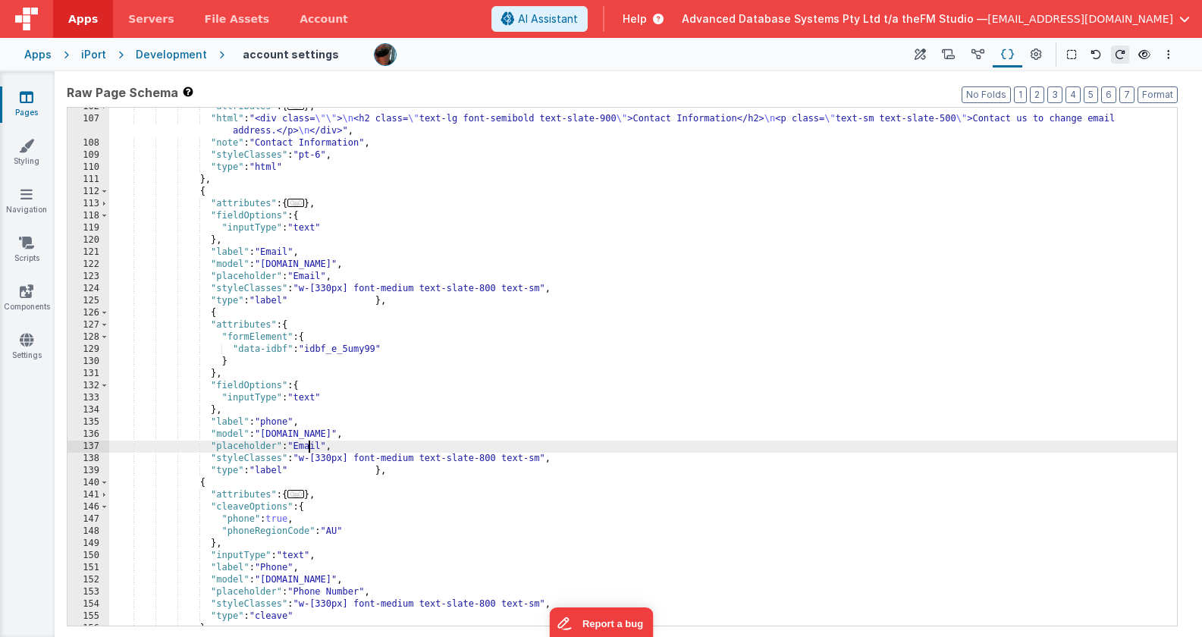
click at [309, 447] on div ""attributes" : { ... } , "html" : "<div class= \"\" > \n <h2 class= \" text-lg …" at bounding box center [643, 372] width 1068 height 542
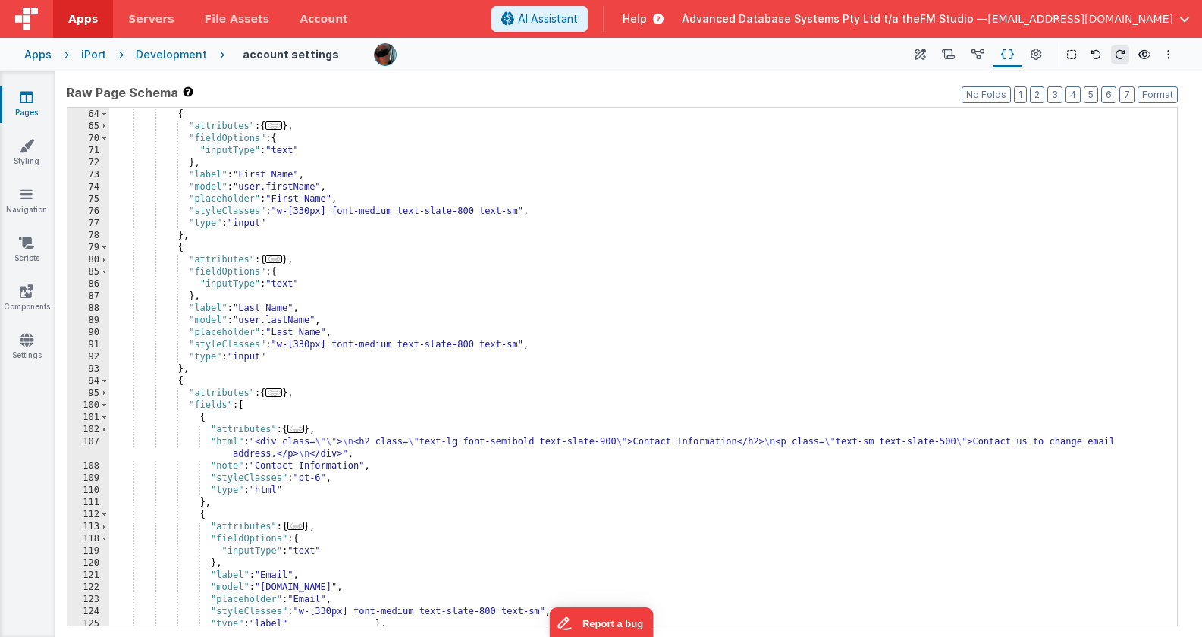
scroll to position [521, 0]
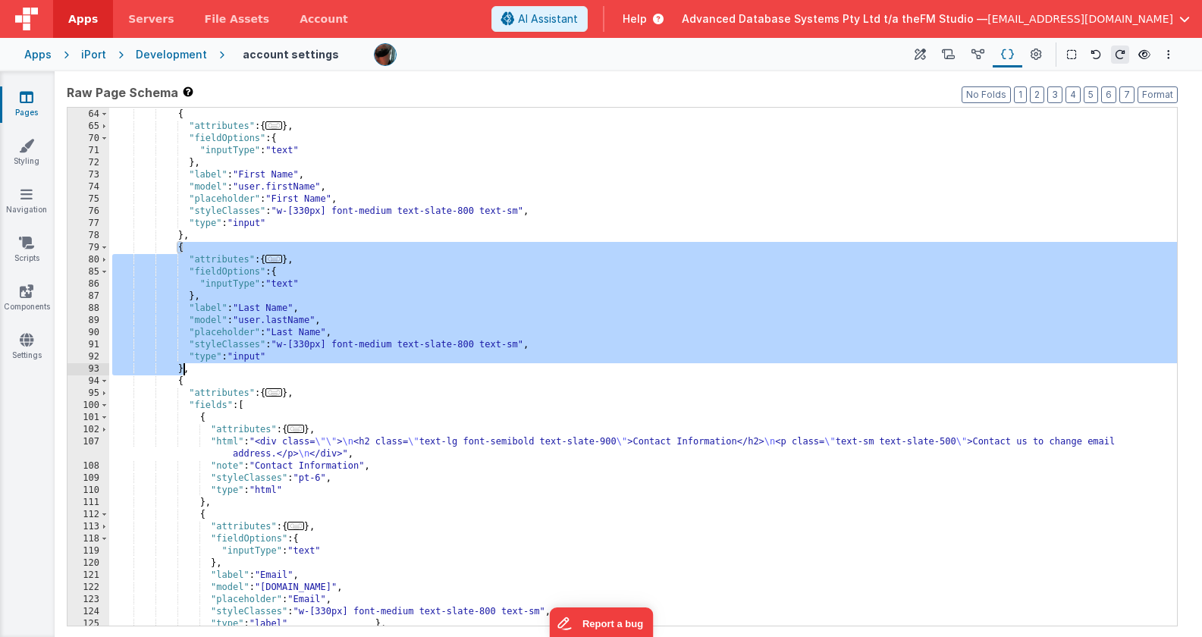
drag, startPoint x: 178, startPoint y: 249, endPoint x: 184, endPoint y: 369, distance: 120.0
click at [184, 369] on div "} , { "attributes" : { ... } , "fieldOptions" : { "inputType" : "text" } , "lab…" at bounding box center [643, 367] width 1068 height 542
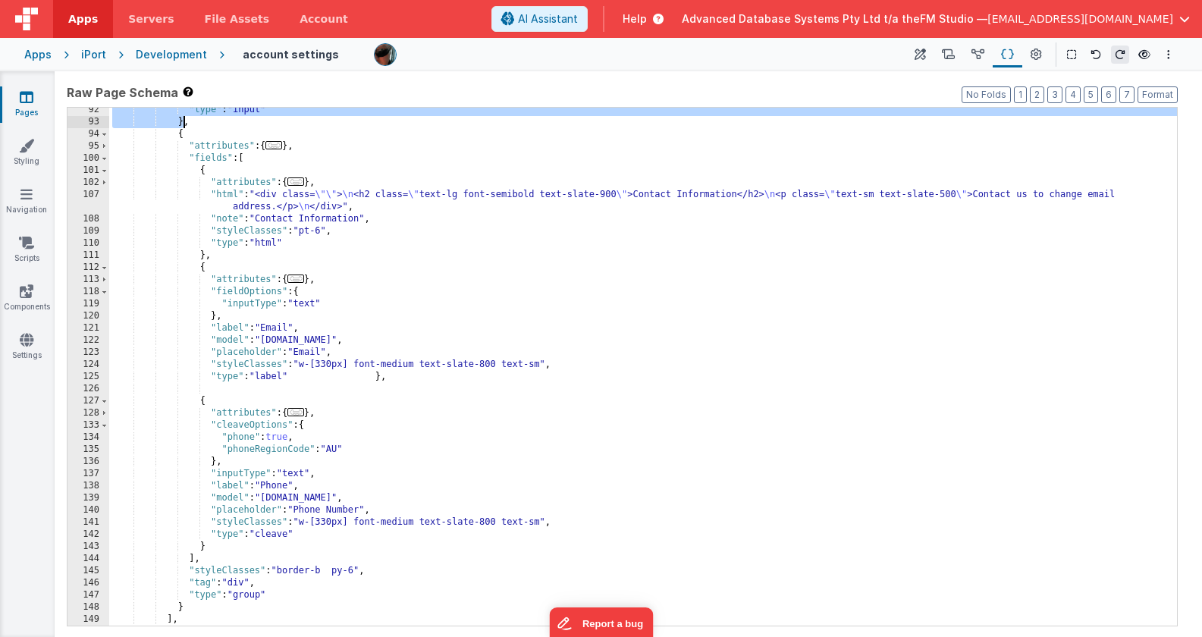
scroll to position [769, 0]
click at [407, 381] on div ""type" : "input" } , { "attributes" : { ... } , "fields" : [ { "attributes" : {…" at bounding box center [643, 375] width 1068 height 542
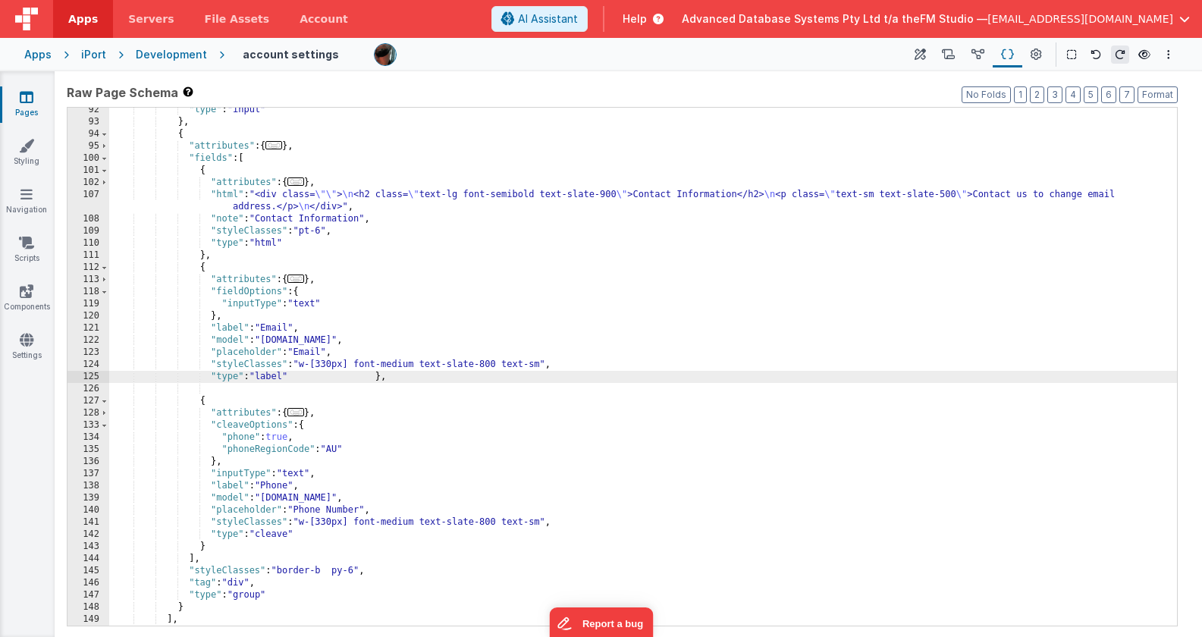
paste textarea
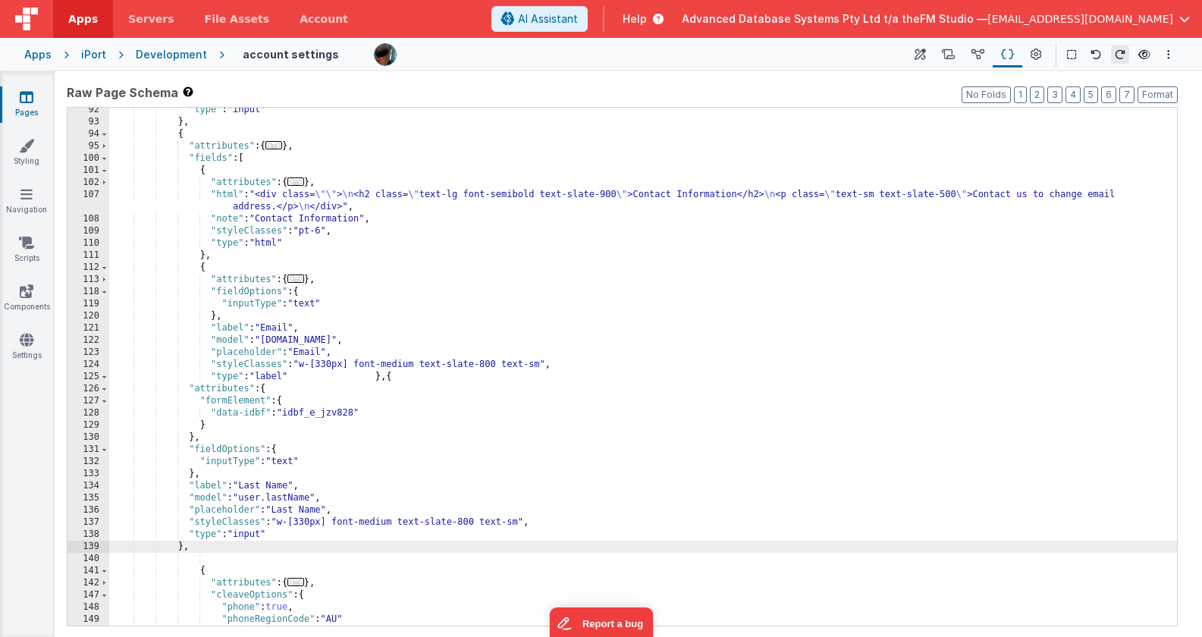
click at [297, 499] on div ""type" : "input" } , { "attributes" : { ... } , "fields" : [ { "attributes" : {…" at bounding box center [643, 375] width 1068 height 542
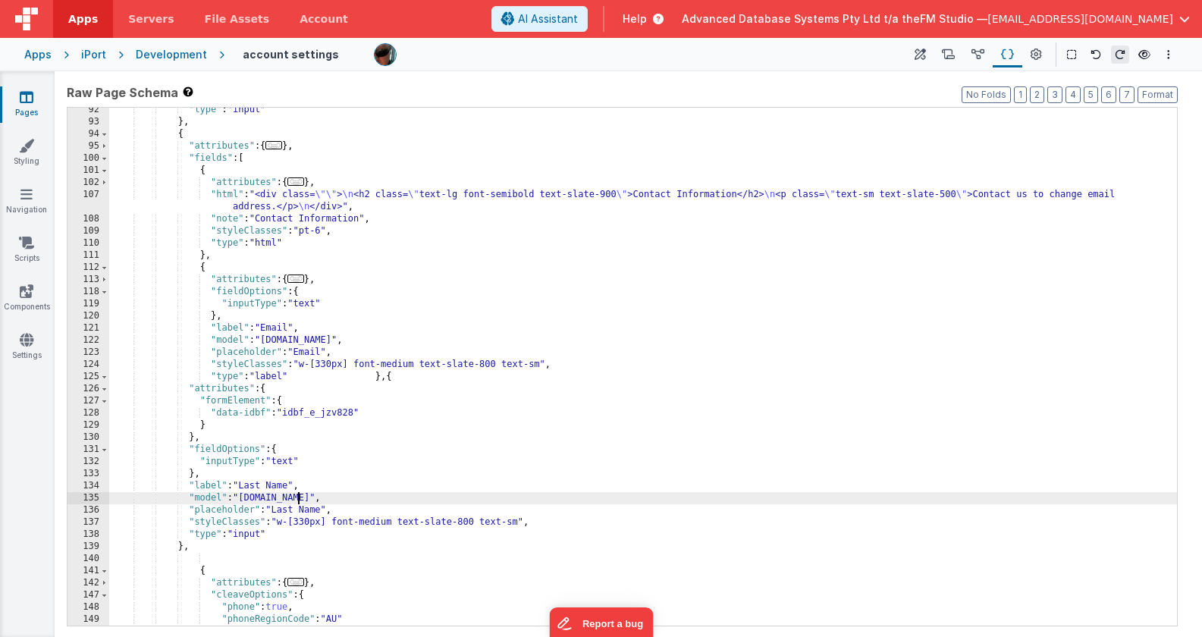
click at [256, 483] on div ""type" : "input" } , { "attributes" : { ... } , "fields" : [ { "attributes" : {…" at bounding box center [643, 375] width 1068 height 542
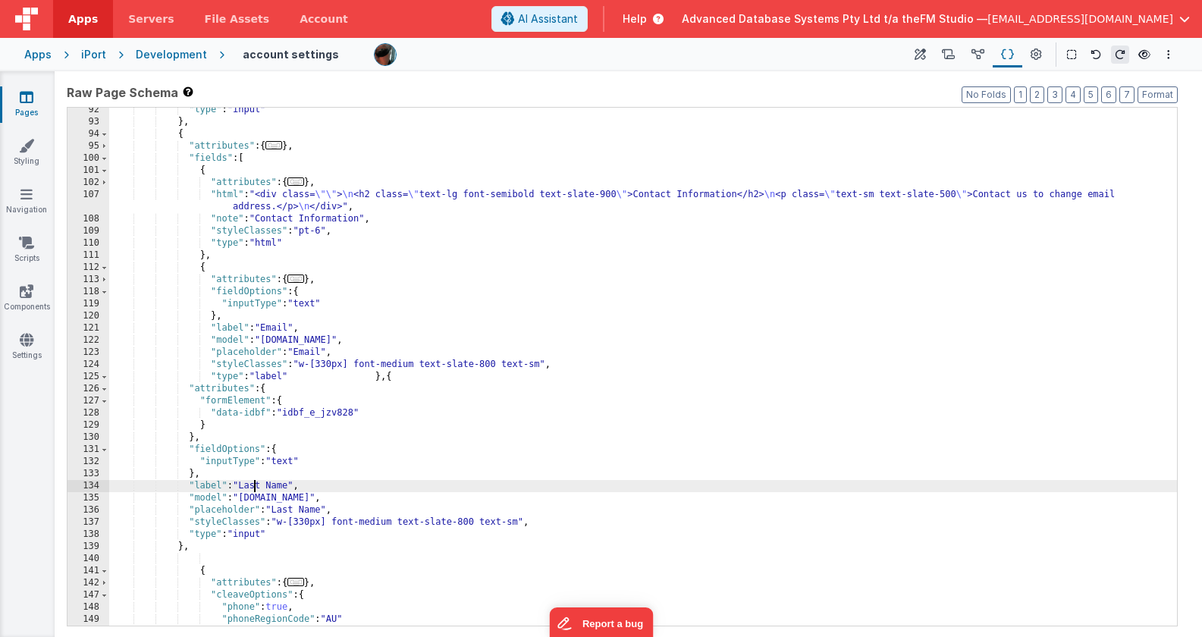
click at [256, 483] on div ""type" : "input" } , { "attributes" : { ... } , "fields" : [ { "attributes" : {…" at bounding box center [643, 375] width 1068 height 542
click at [278, 508] on div ""type" : "input" } , { "attributes" : { ... } , "fields" : [ { "attributes" : {…" at bounding box center [643, 375] width 1068 height 542
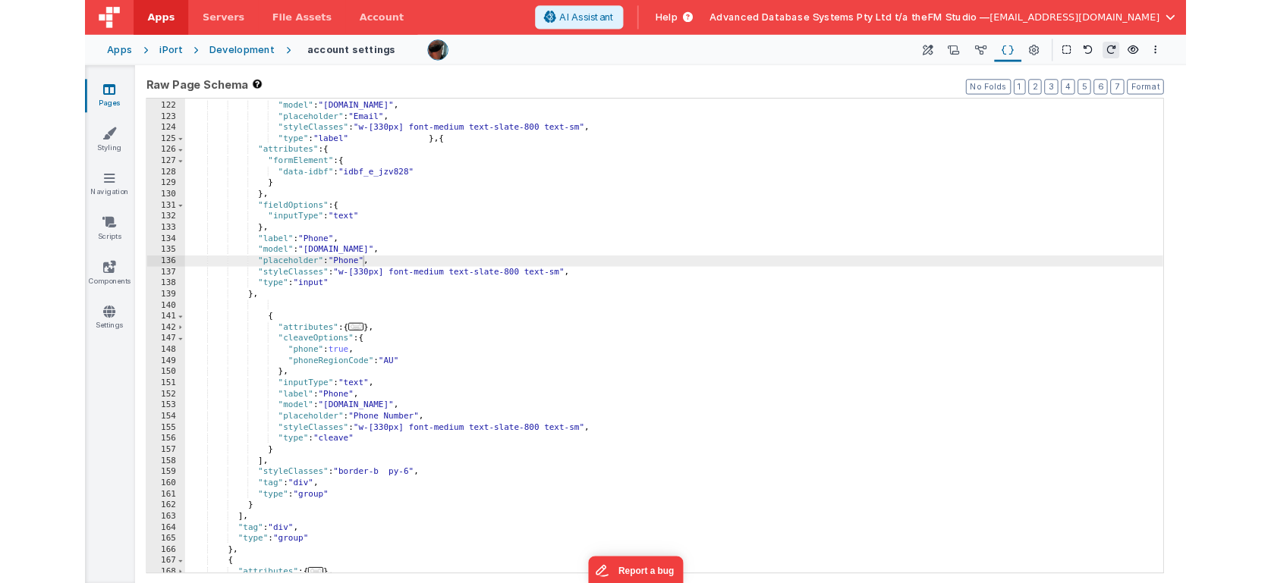
scroll to position [994, 0]
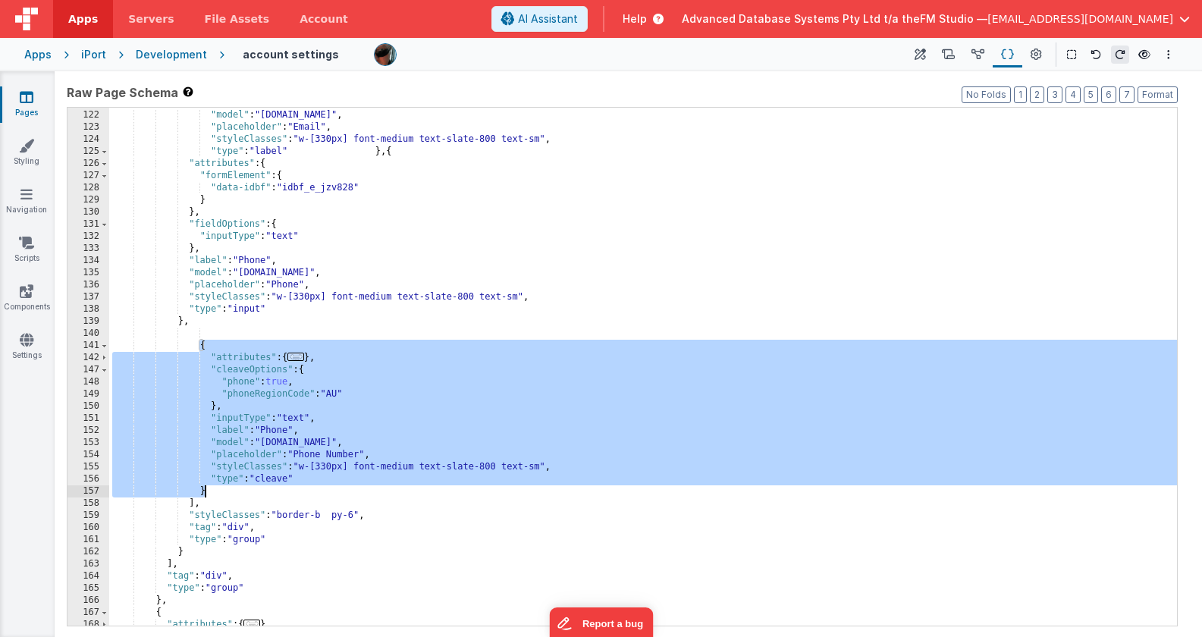
drag, startPoint x: 200, startPoint y: 346, endPoint x: 204, endPoint y: 492, distance: 146.5
click at [204, 492] on div ""label" : "Email" , "model" : "[DOMAIN_NAME]" , "placeholder" : "Email" , "styl…" at bounding box center [643, 368] width 1068 height 542
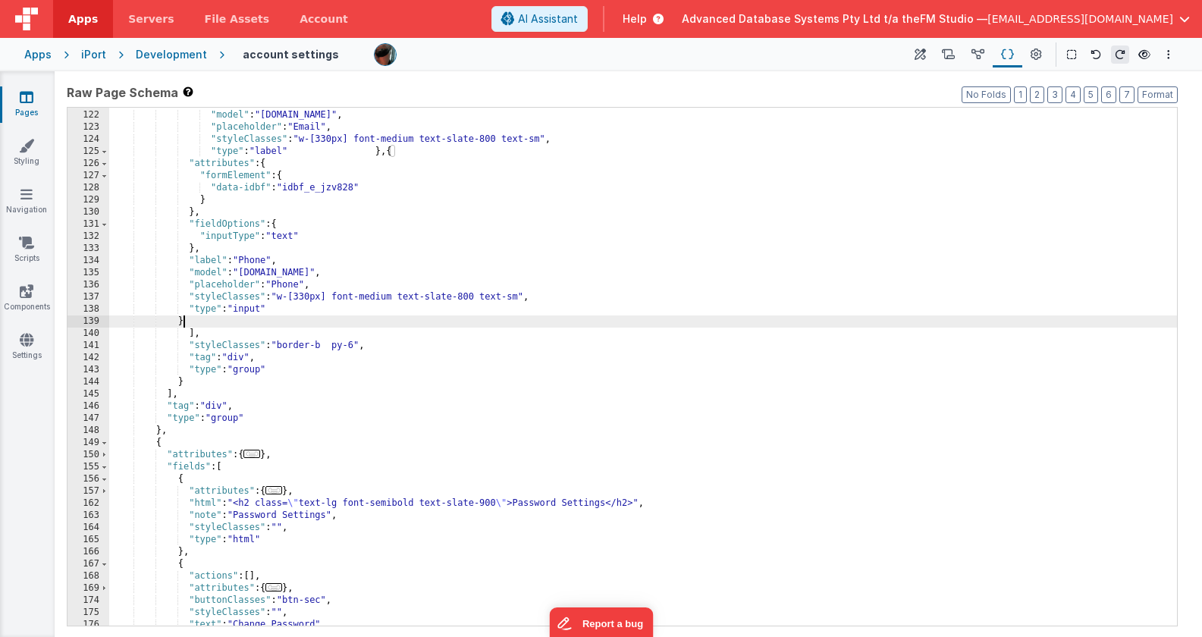
click at [30, 98] on icon at bounding box center [27, 97] width 14 height 15
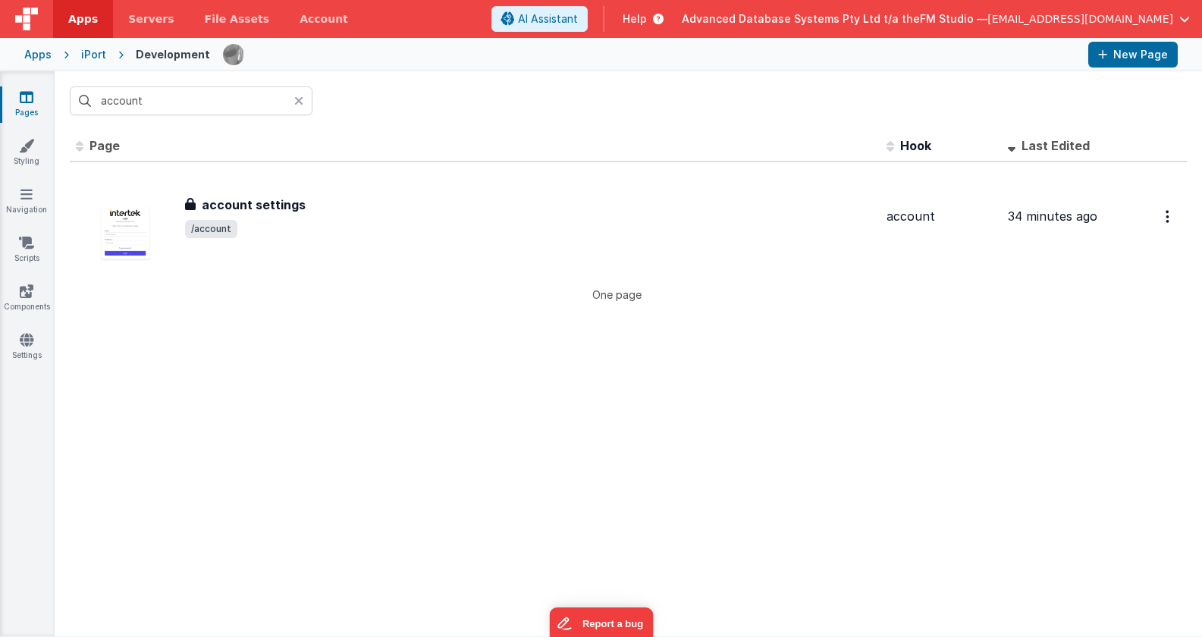
click at [297, 100] on icon at bounding box center [298, 101] width 9 height 12
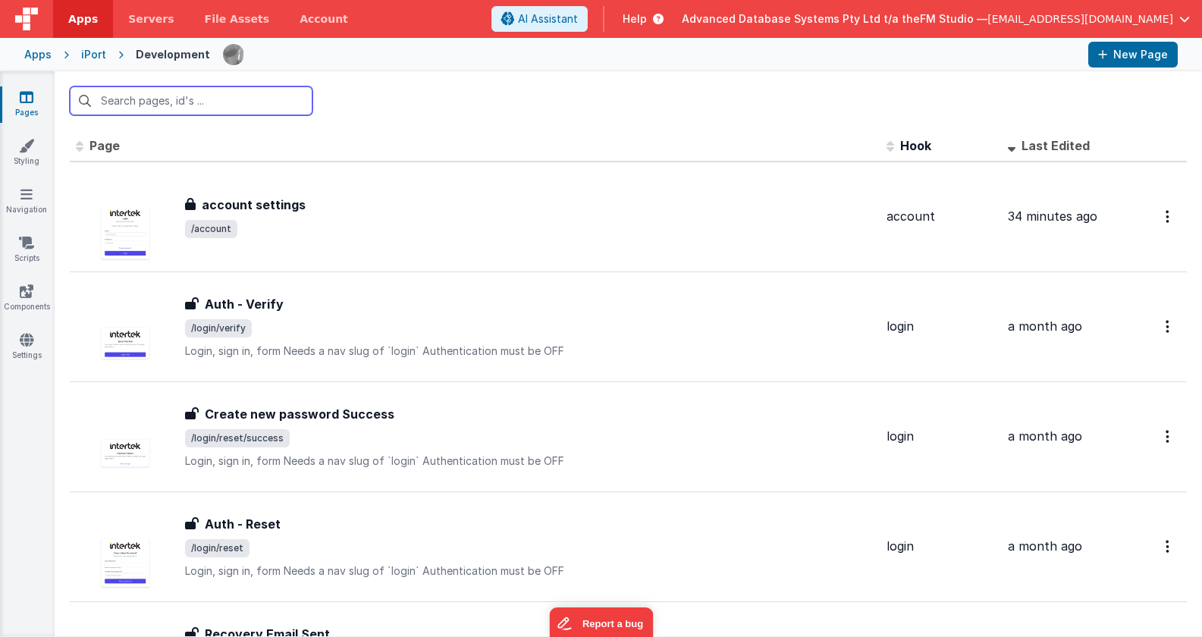
click at [272, 102] on input "text" at bounding box center [191, 100] width 243 height 29
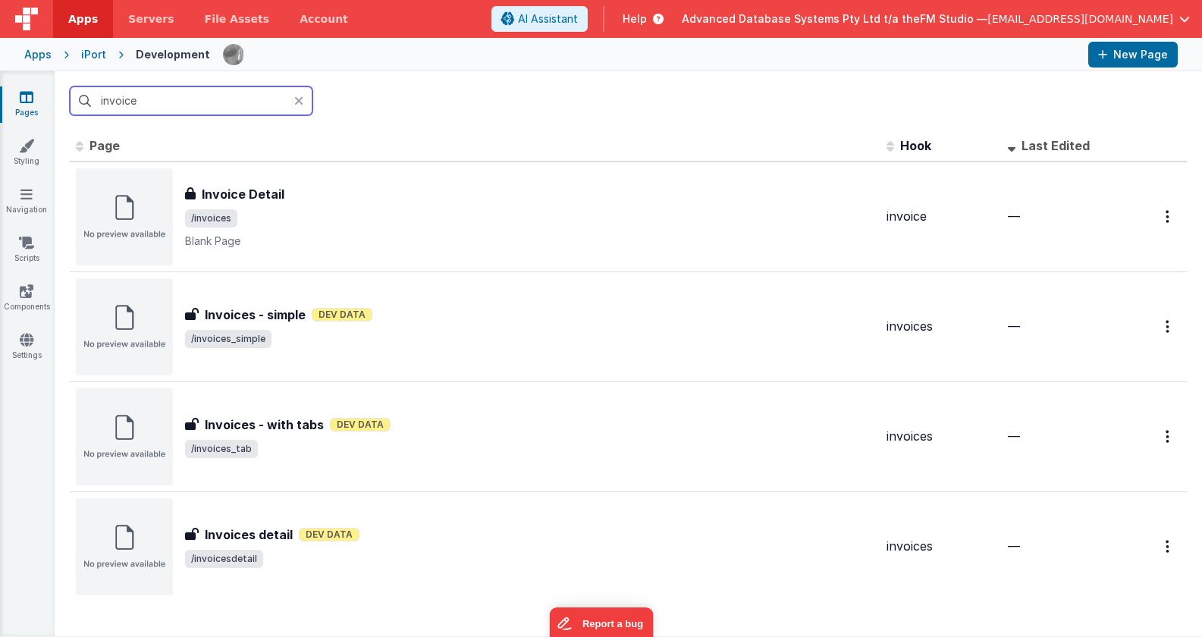
type input "invoice"
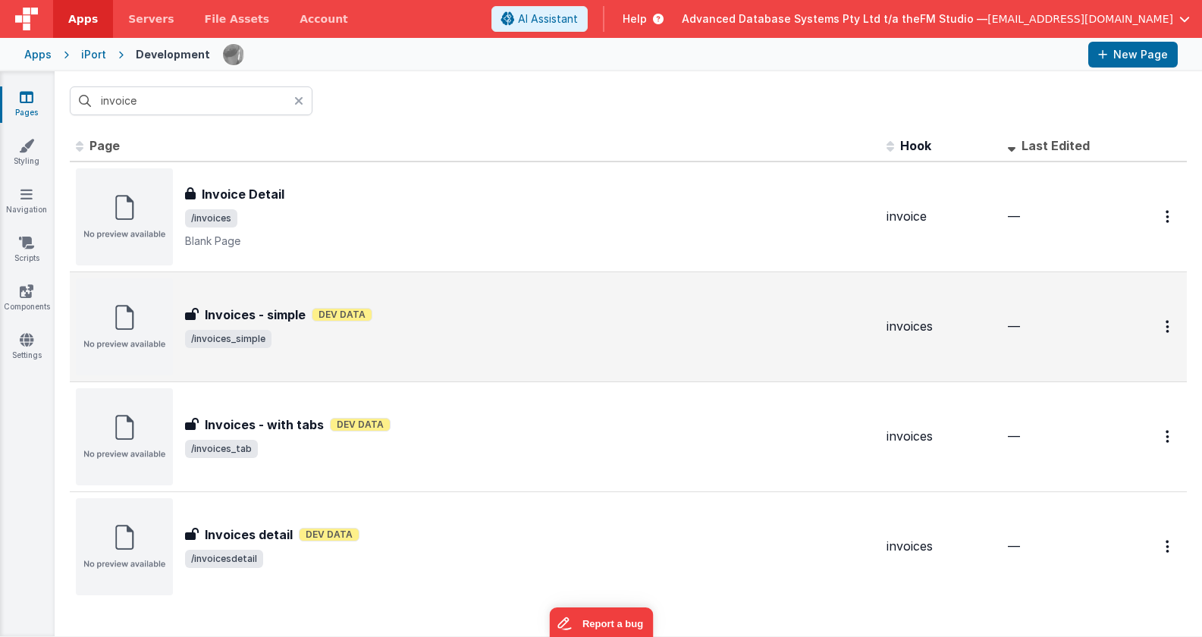
drag, startPoint x: 272, startPoint y: 102, endPoint x: 279, endPoint y: 323, distance: 221.7
click at [279, 323] on div "Invoices - simple Invoices - simple Dev Data /invoices_simple" at bounding box center [530, 327] width 690 height 42
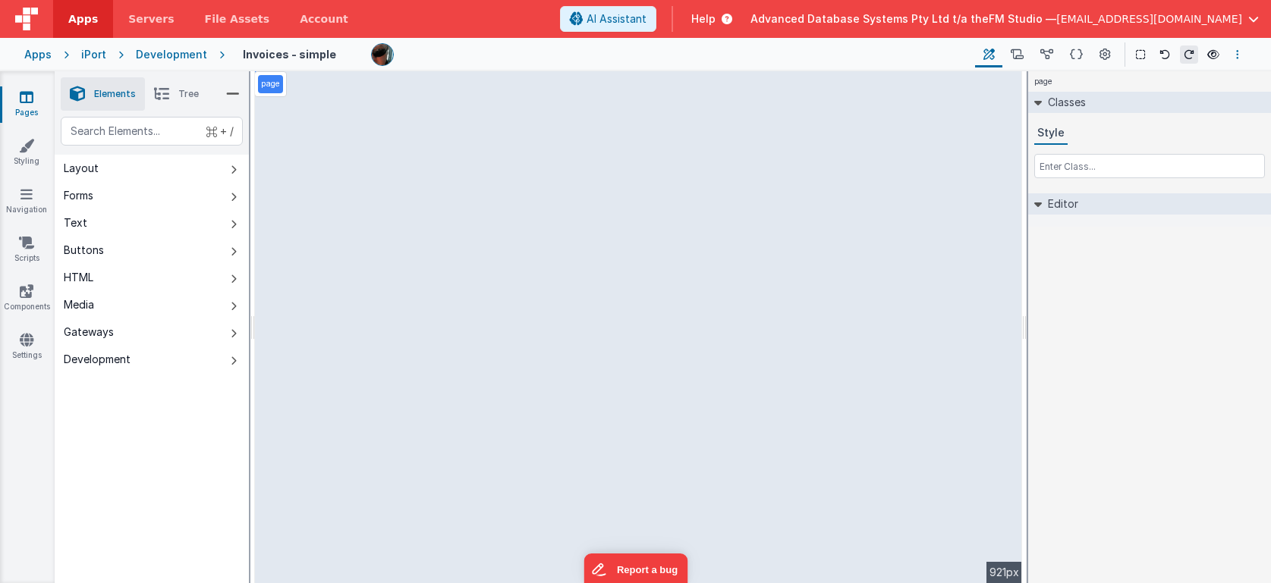
click at [1236, 54] on icon "Options" at bounding box center [1237, 54] width 3 height 11
click at [1110, 112] on p "Duplicate" at bounding box center [1126, 111] width 48 height 15
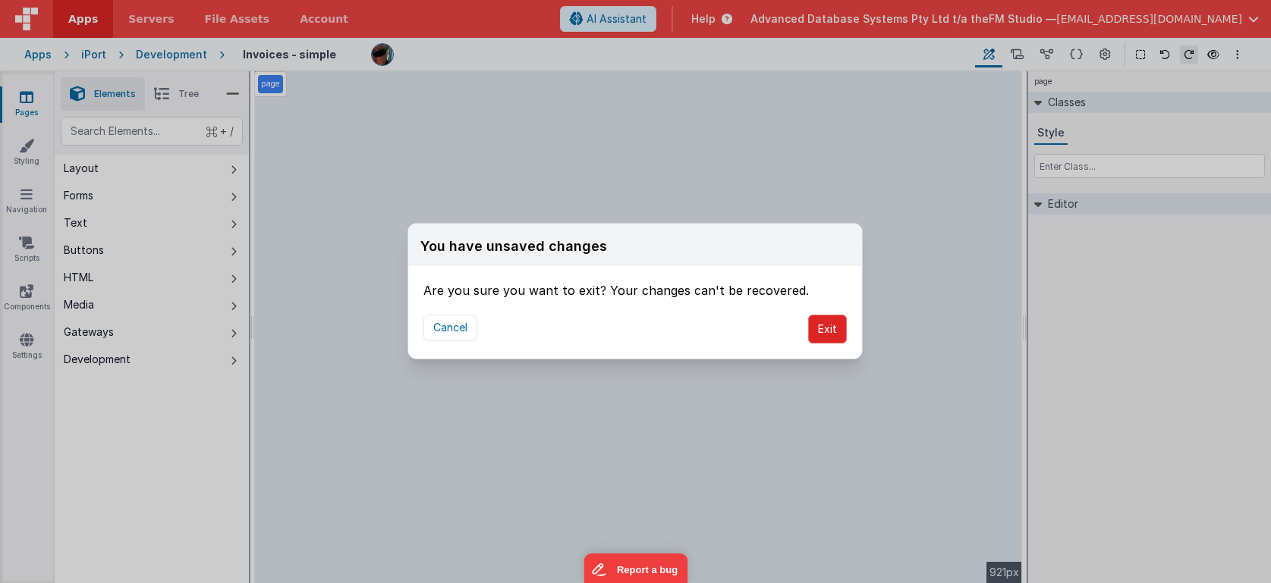
click at [816, 327] on button "Exit" at bounding box center [827, 329] width 39 height 29
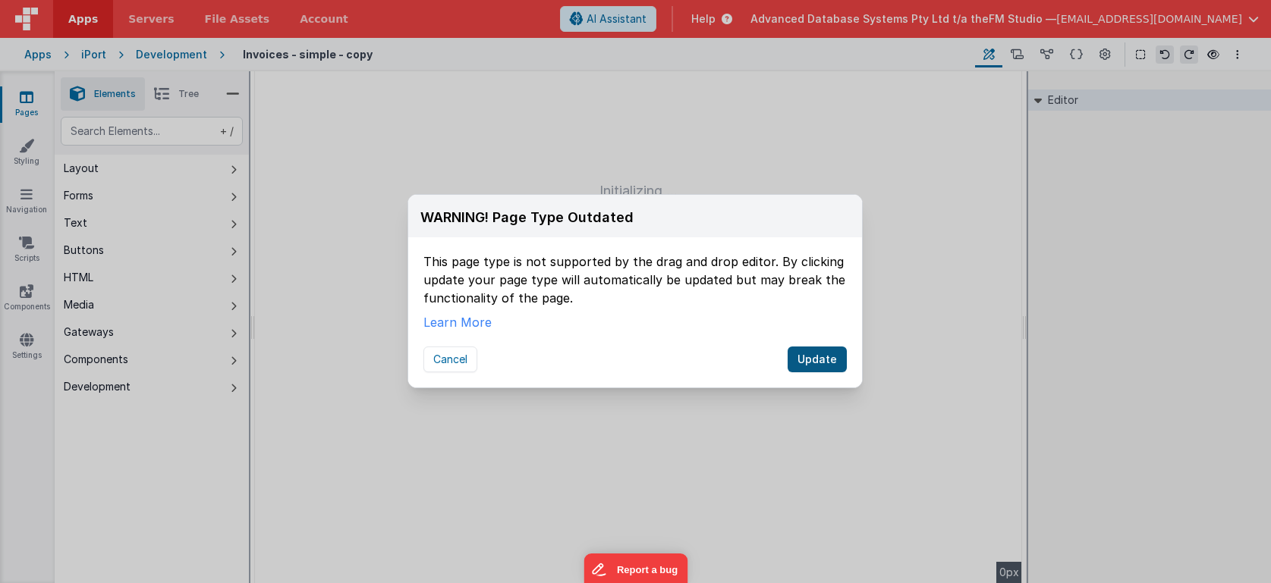
click at [818, 357] on button "Update" at bounding box center [816, 360] width 59 height 26
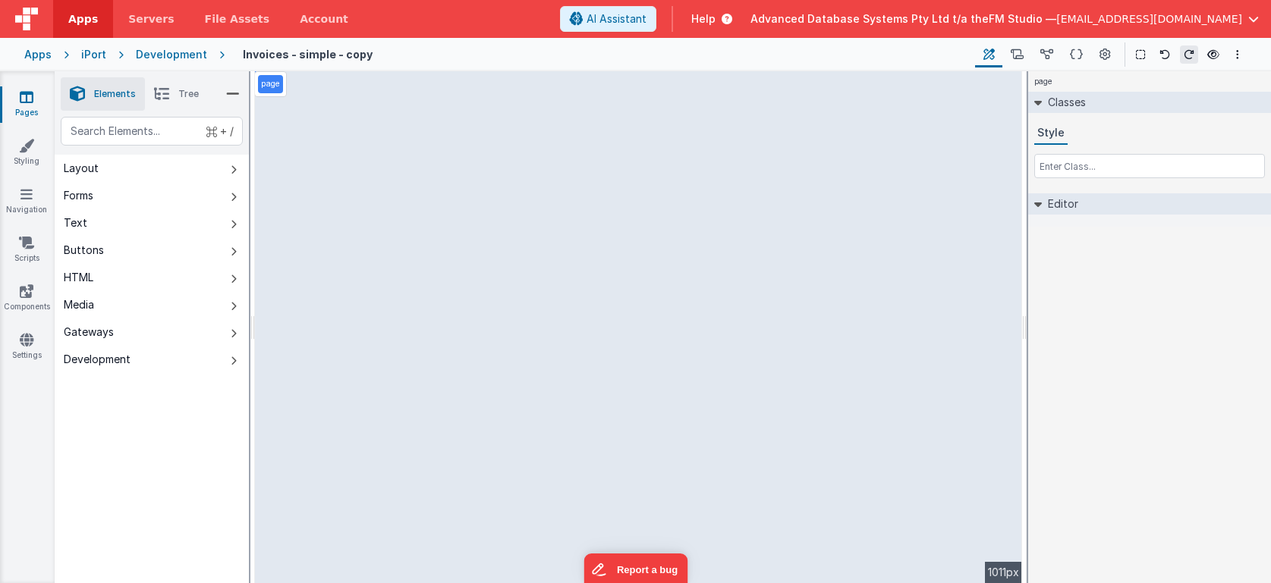
click at [266, 81] on p "page" at bounding box center [270, 84] width 19 height 12
click at [1076, 55] on icon at bounding box center [1076, 55] width 13 height 16
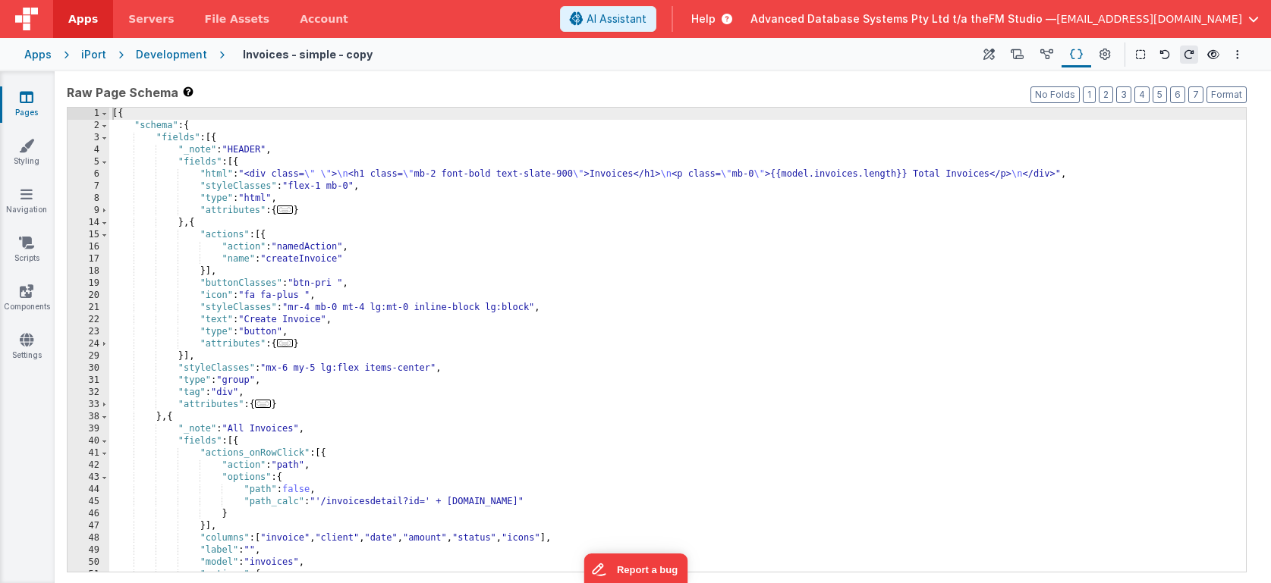
click at [648, 174] on div "[{ "schema" : { "fields" : [{ "_note" : "HEADER" , "fields" : [{ "html" : "<div…" at bounding box center [677, 352] width 1136 height 489
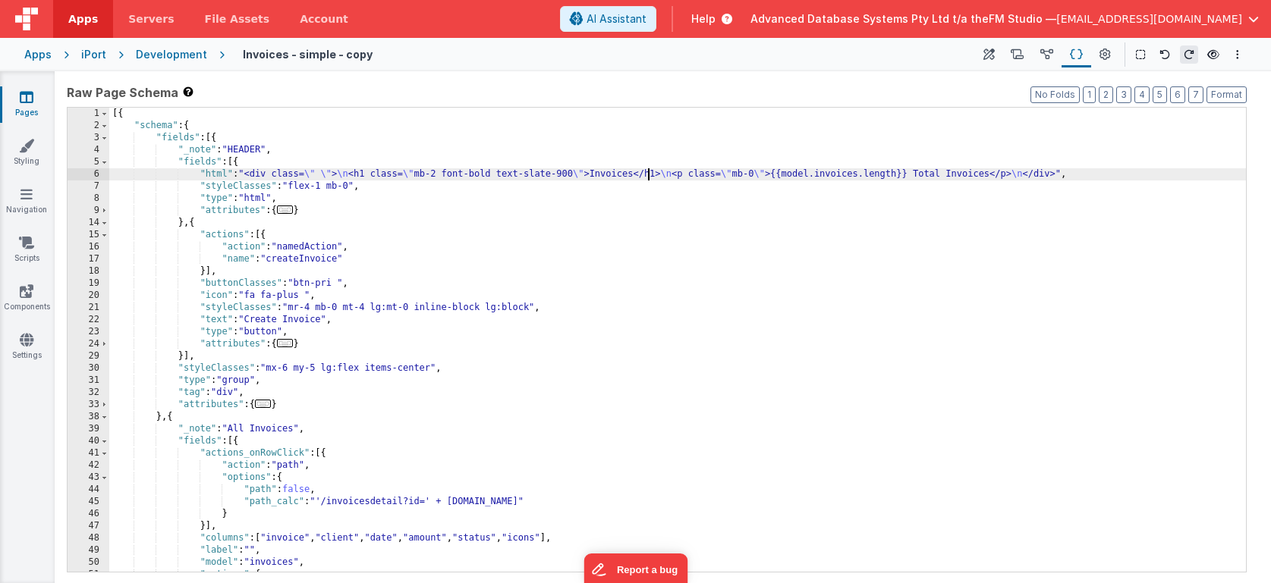
click at [648, 174] on div "[{ "schema" : { "fields" : [{ "_note" : "HEADER" , "fields" : [{ "html" : "<div…" at bounding box center [677, 352] width 1136 height 489
click at [379, 54] on icon at bounding box center [386, 54] width 14 height 21
type input "Nominations"
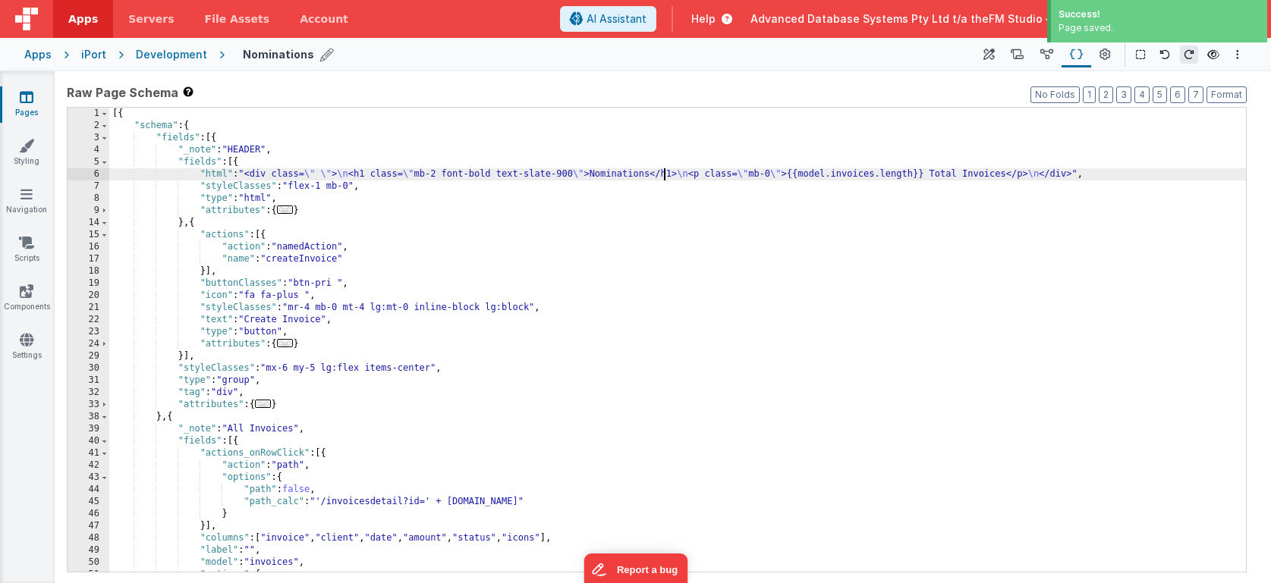
click at [922, 174] on div "[{ "schema" : { "fields" : [{ "_note" : "HEADER" , "fields" : [{ "html" : "<div…" at bounding box center [677, 352] width 1136 height 489
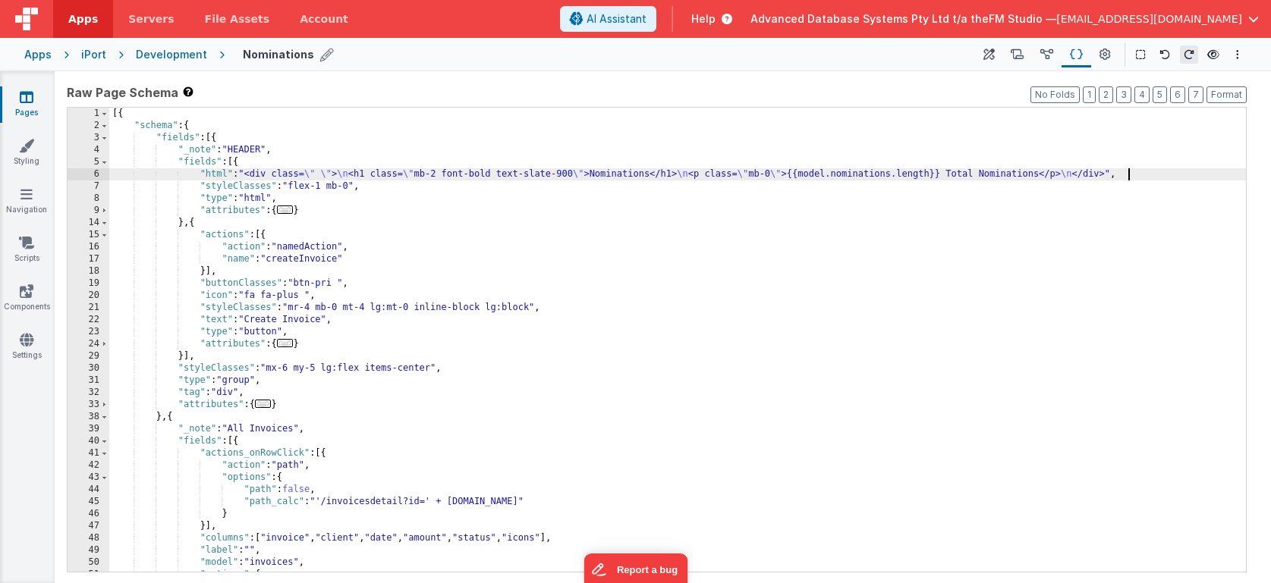
click at [305, 259] on div "[{ "schema" : { "fields" : [{ "_note" : "HEADER" , "fields" : [{ "html" : "<div…" at bounding box center [677, 352] width 1136 height 489
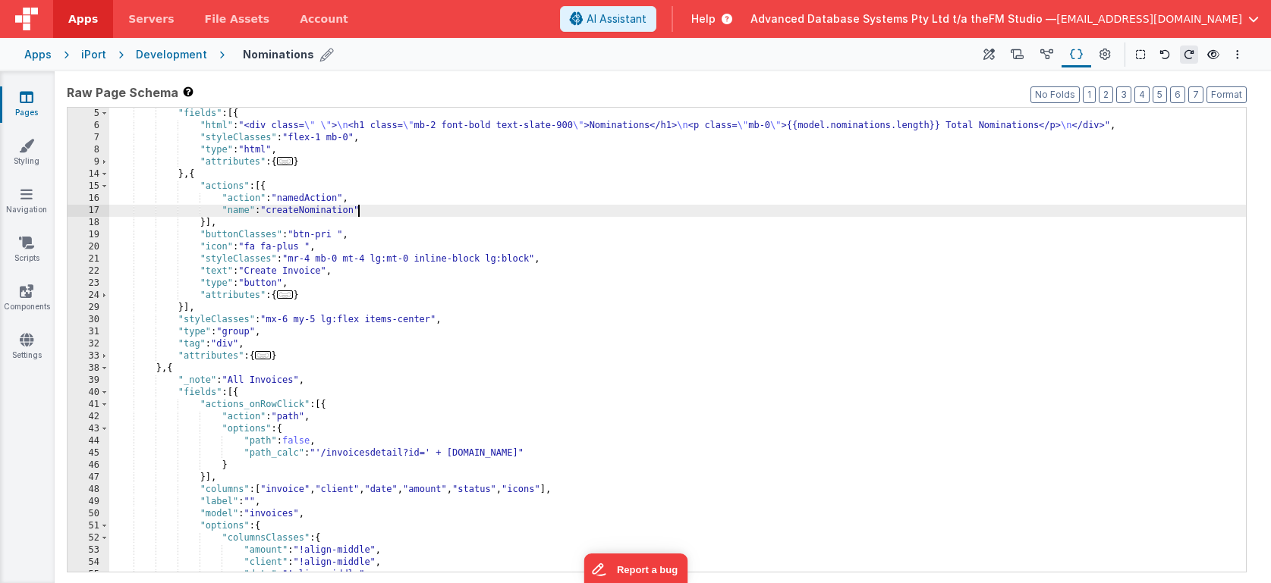
scroll to position [73, 0]
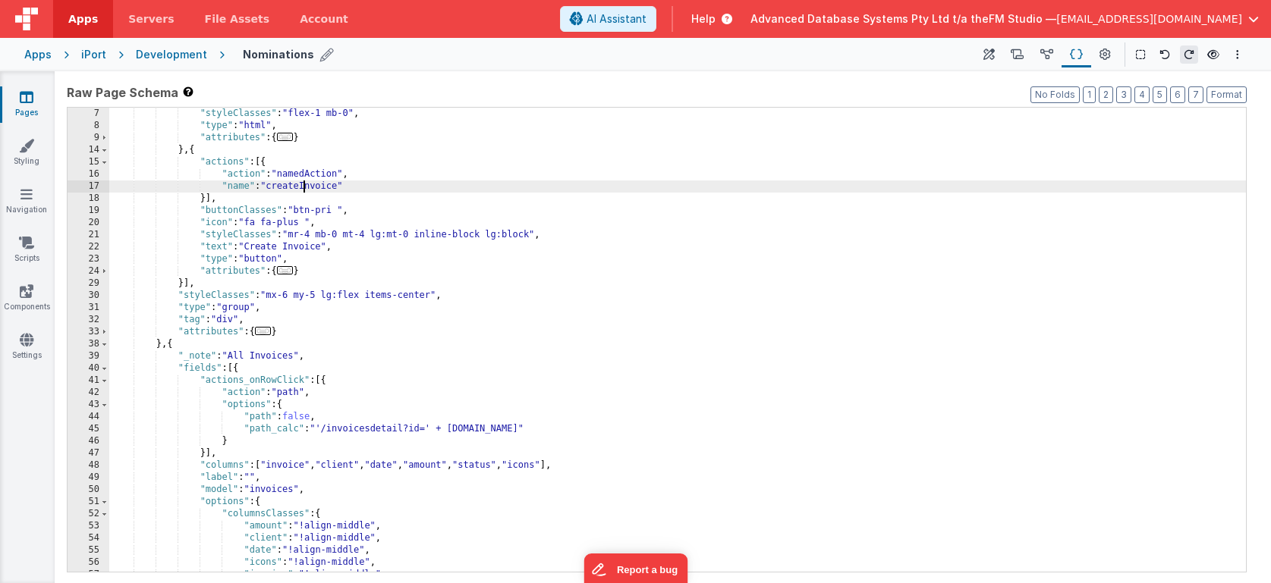
click at [425, 305] on div ""styleClasses" : "flex-1 mb-0" , "type" : "html" , "attributes" : { ... } } , {…" at bounding box center [677, 352] width 1136 height 489
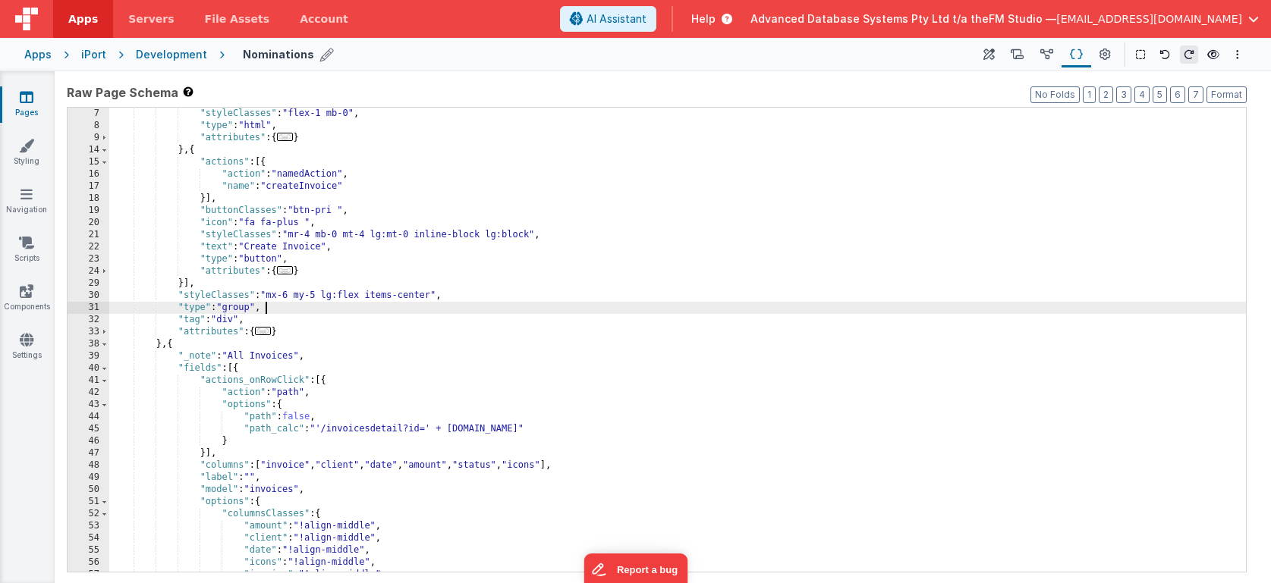
click at [291, 247] on div ""styleClasses" : "flex-1 mb-0" , "type" : "html" , "attributes" : { ... } } , {…" at bounding box center [677, 352] width 1136 height 489
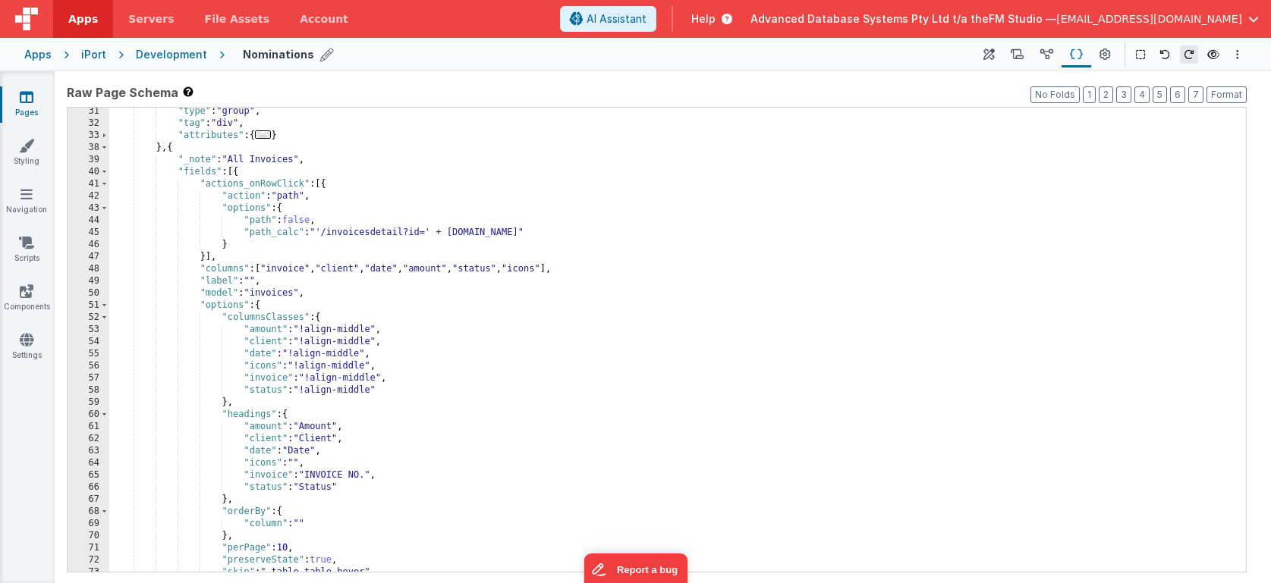
scroll to position [272, 0]
click at [270, 152] on div ""type" : "group" , "tag" : "div" , "attributes" : { ... } } , { "_note" : "All …" at bounding box center [677, 347] width 1136 height 489
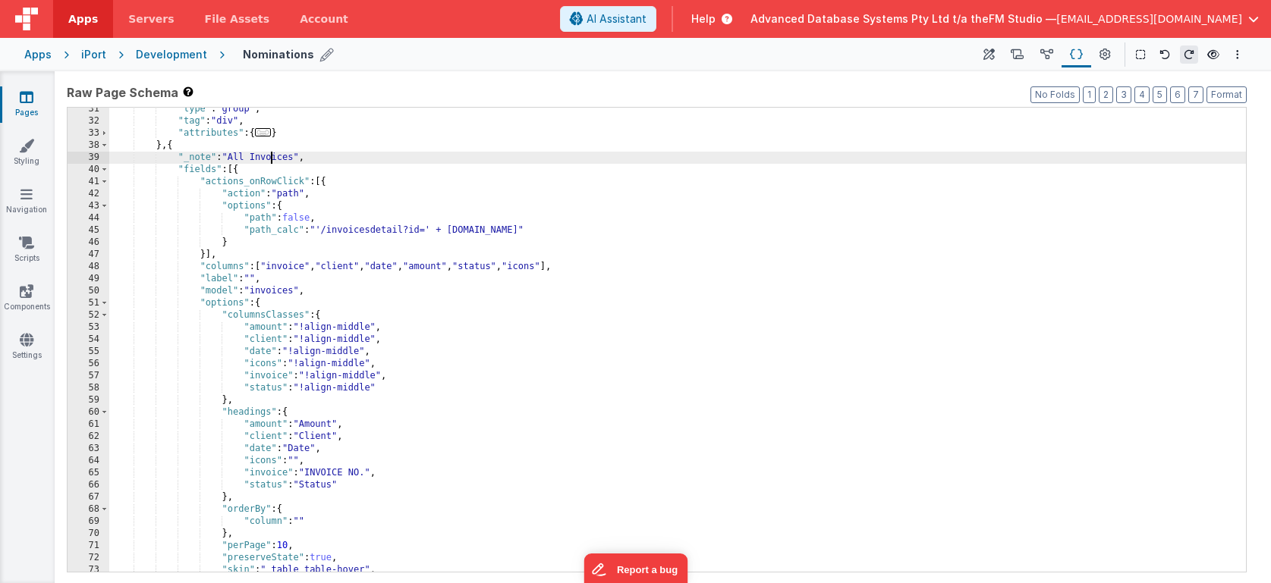
click at [270, 152] on div ""type" : "group" , "tag" : "div" , "attributes" : { ... } } , { "_note" : "All …" at bounding box center [677, 347] width 1136 height 489
click at [284, 267] on div ""type" : "group" , "tag" : "div" , "attributes" : { ... } } , { "_note" : "All …" at bounding box center [677, 347] width 1136 height 489
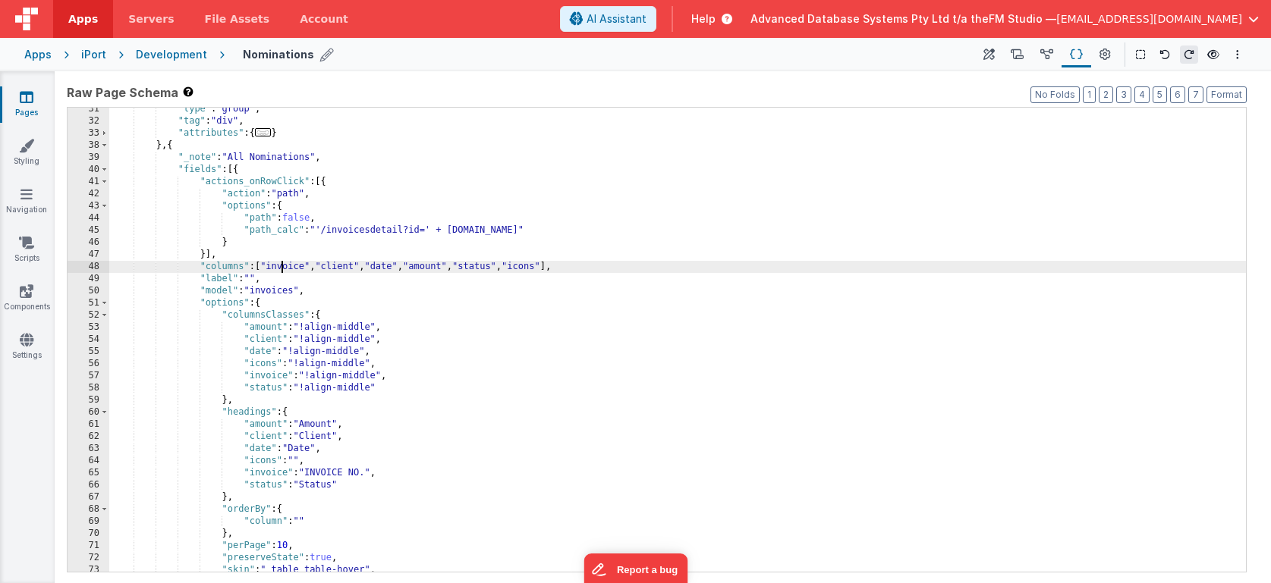
click at [284, 267] on div ""type" : "group" , "tag" : "div" , "attributes" : { ... } } , { "_note" : "All …" at bounding box center [677, 347] width 1136 height 489
click at [349, 266] on div ""type" : "group" , "tag" : "div" , "attributes" : { ... } } , { "_note" : "All …" at bounding box center [677, 347] width 1136 height 489
click at [400, 266] on div ""type" : "group" , "tag" : "div" , "attributes" : { ... } } , { "_note" : "All …" at bounding box center [677, 347] width 1136 height 489
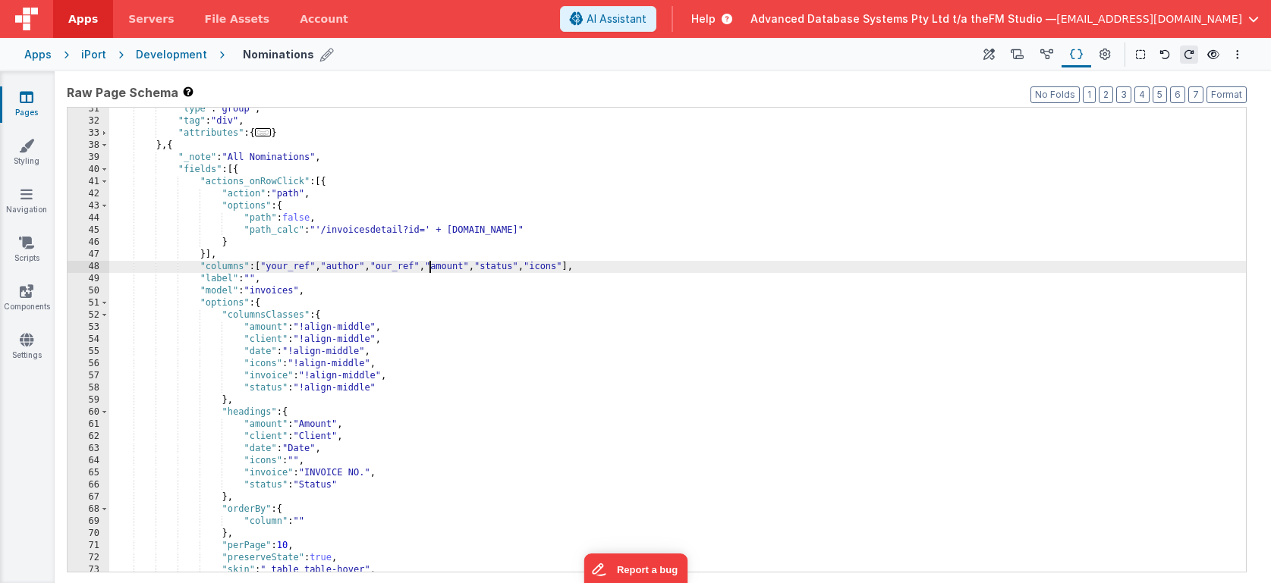
click at [464, 266] on div ""type" : "group" , "tag" : "div" , "attributes" : { ... } } , { "_note" : "All …" at bounding box center [677, 347] width 1136 height 489
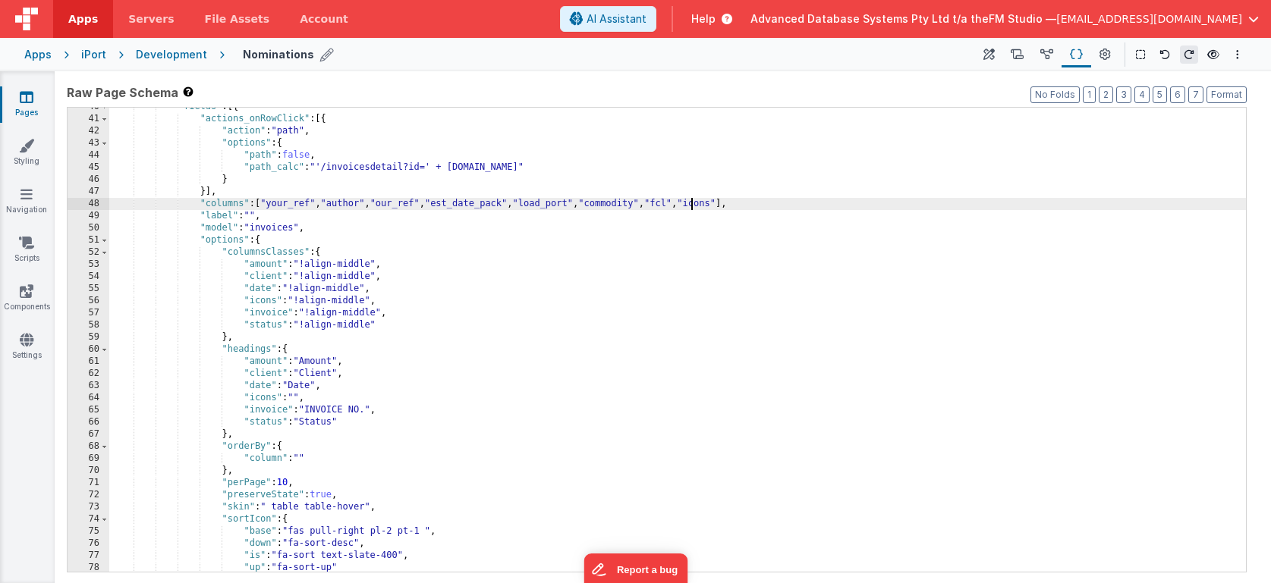
scroll to position [335, 0]
click at [300, 207] on div ""fields" : [{ "actions_onRowClick" : [{ "action" : "path" , "options" : { "path…" at bounding box center [677, 345] width 1136 height 489
click at [262, 364] on div ""fields" : [{ "actions_onRowClick" : [{ "action" : "path" , "options" : { "path…" at bounding box center [677, 345] width 1136 height 489
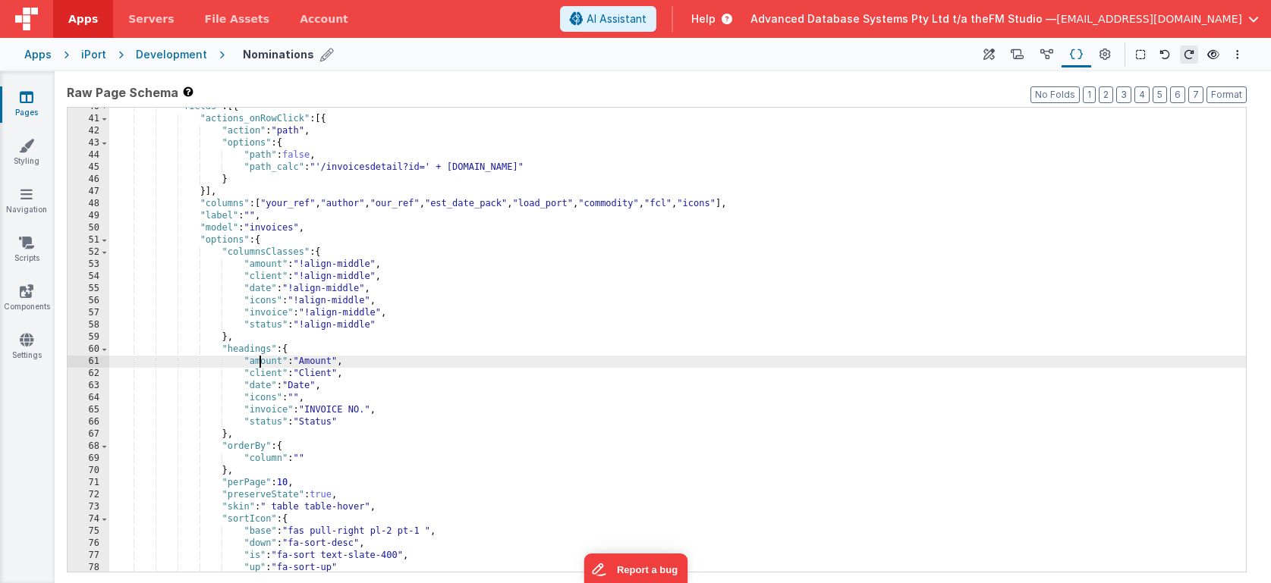
click at [262, 364] on div ""fields" : [{ "actions_onRowClick" : [{ "action" : "path" , "options" : { "path…" at bounding box center [677, 345] width 1136 height 489
click at [345, 201] on div ""fields" : [{ "actions_onRowClick" : [{ "action" : "path" , "options" : { "path…" at bounding box center [677, 345] width 1136 height 489
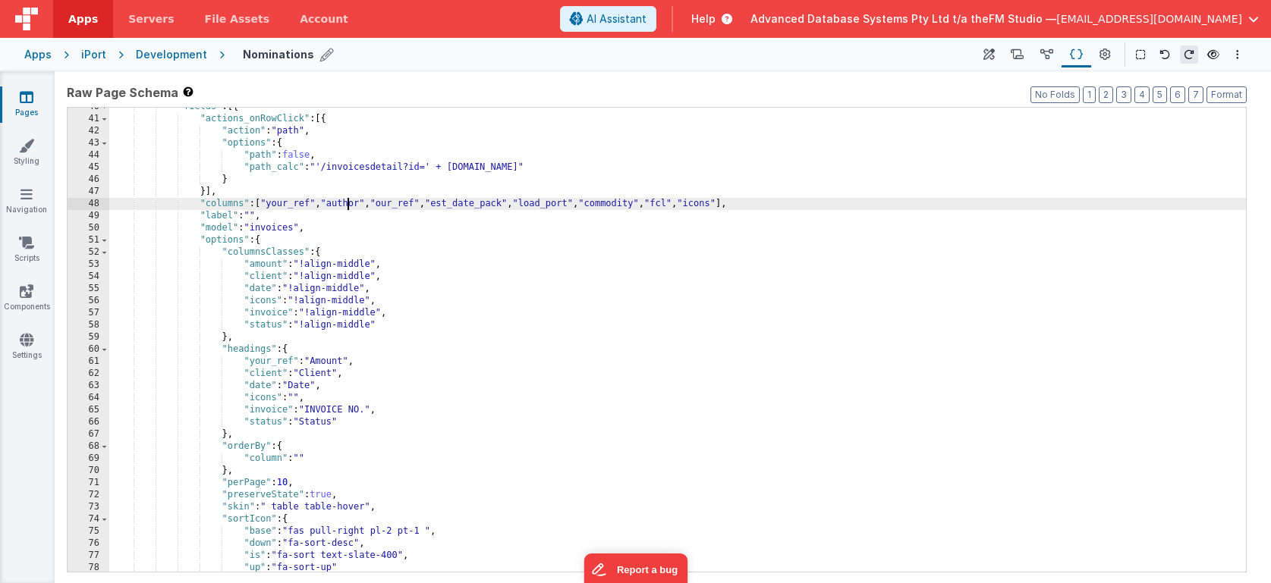
click at [345, 201] on div ""fields" : [{ "actions_onRowClick" : [{ "action" : "path" , "options" : { "path…" at bounding box center [677, 345] width 1136 height 489
click at [259, 375] on div ""fields" : [{ "actions_onRowClick" : [{ "action" : "path" , "options" : { "path…" at bounding box center [677, 345] width 1136 height 489
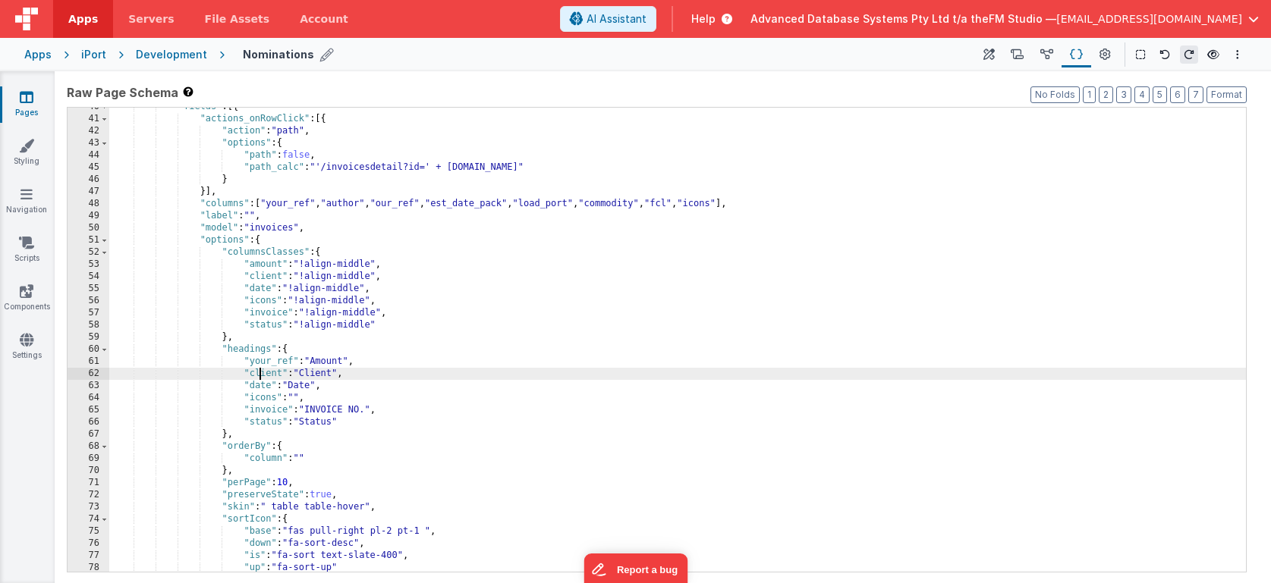
click at [259, 375] on div ""fields" : [{ "actions_onRowClick" : [{ "action" : "path" , "options" : { "path…" at bounding box center [677, 345] width 1136 height 489
click at [395, 203] on div ""fields" : [{ "actions_onRowClick" : [{ "action" : "path" , "options" : { "path…" at bounding box center [677, 345] width 1136 height 489
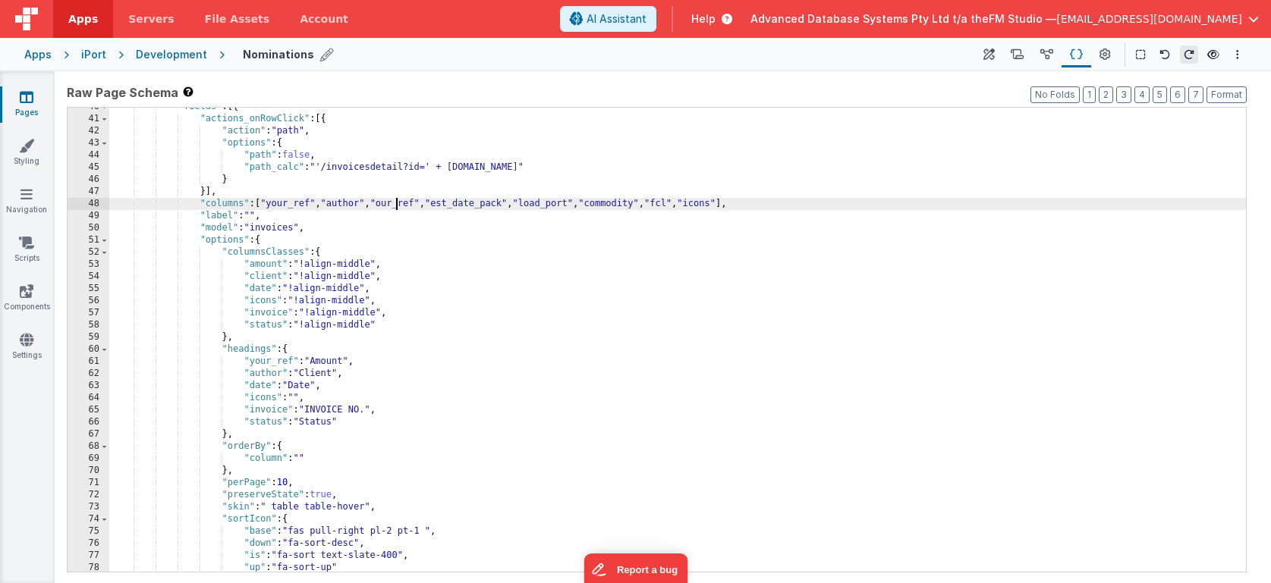
click at [395, 203] on div ""fields" : [{ "actions_onRowClick" : [{ "action" : "path" , "options" : { "path…" at bounding box center [677, 345] width 1136 height 489
click at [261, 385] on div ""fields" : [{ "actions_onRowClick" : [{ "action" : "path" , "options" : { "path…" at bounding box center [677, 345] width 1136 height 489
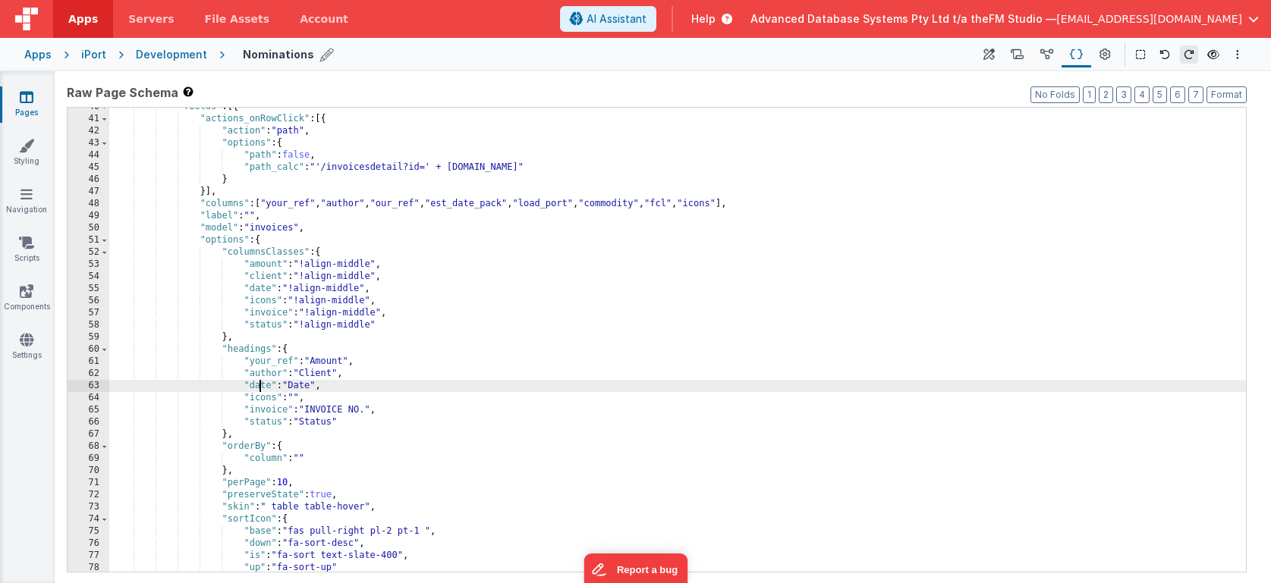
click at [261, 385] on div ""fields" : [{ "actions_onRowClick" : [{ "action" : "path" , "options" : { "path…" at bounding box center [677, 345] width 1136 height 489
click at [465, 206] on div ""fields" : [{ "actions_onRowClick" : [{ "action" : "path" , "options" : { "path…" at bounding box center [677, 345] width 1136 height 489
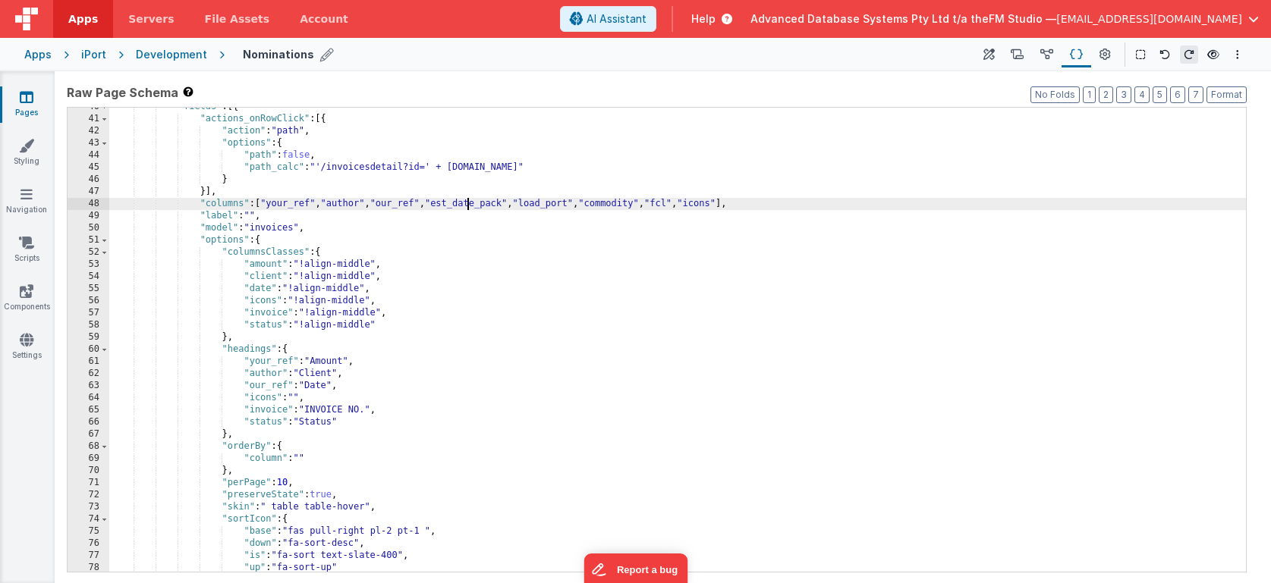
click at [465, 206] on div ""fields" : [{ "actions_onRowClick" : [{ "action" : "path" , "options" : { "path…" at bounding box center [677, 345] width 1136 height 489
click at [259, 388] on div ""fields" : [{ "actions_onRowClick" : [{ "action" : "path" , "options" : { "path…" at bounding box center [677, 345] width 1136 height 489
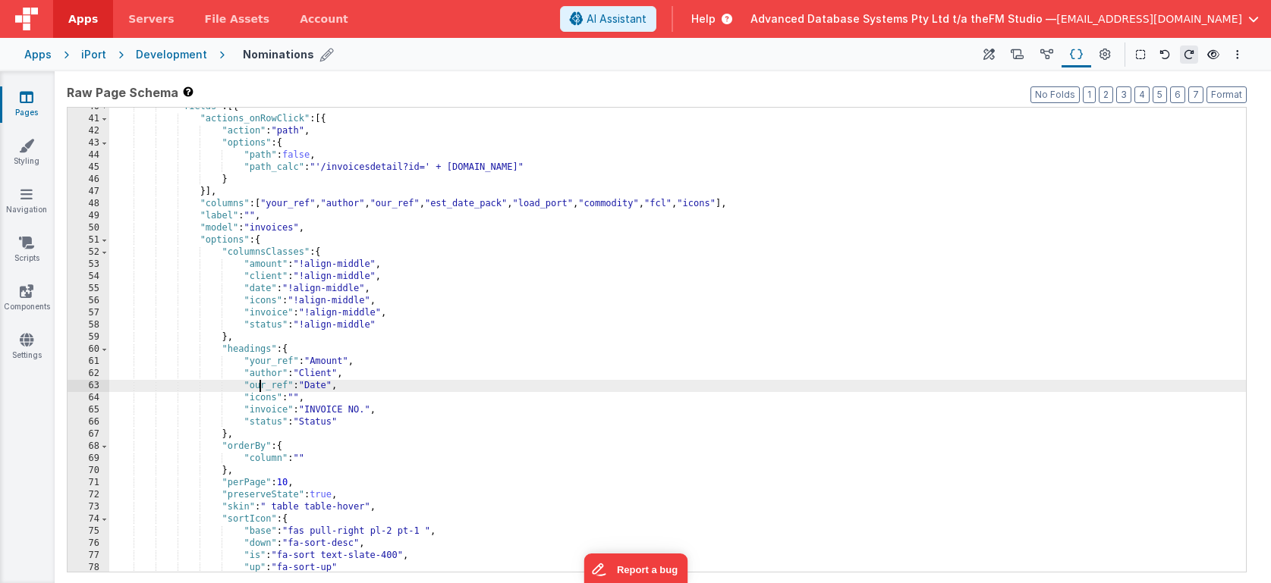
click at [259, 388] on div ""fields" : [{ "actions_onRowClick" : [{ "action" : "path" , "options" : { "path…" at bounding box center [677, 345] width 1136 height 489
click at [259, 400] on div ""fields" : [{ "actions_onRowClick" : [{ "action" : "path" , "options" : { "path…" at bounding box center [677, 345] width 1136 height 489
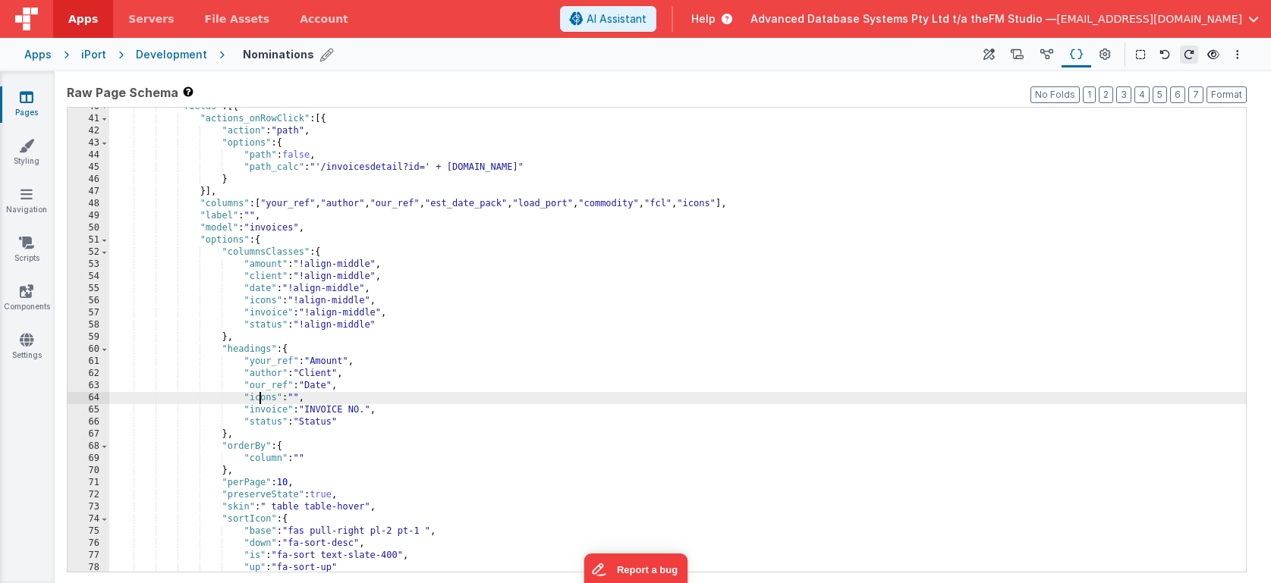
click at [259, 400] on div ""fields" : [{ "actions_onRowClick" : [{ "action" : "path" , "options" : { "path…" at bounding box center [677, 345] width 1136 height 489
click at [562, 205] on div ""fields" : [{ "actions_onRowClick" : [{ "action" : "path" , "options" : { "path…" at bounding box center [677, 345] width 1136 height 489
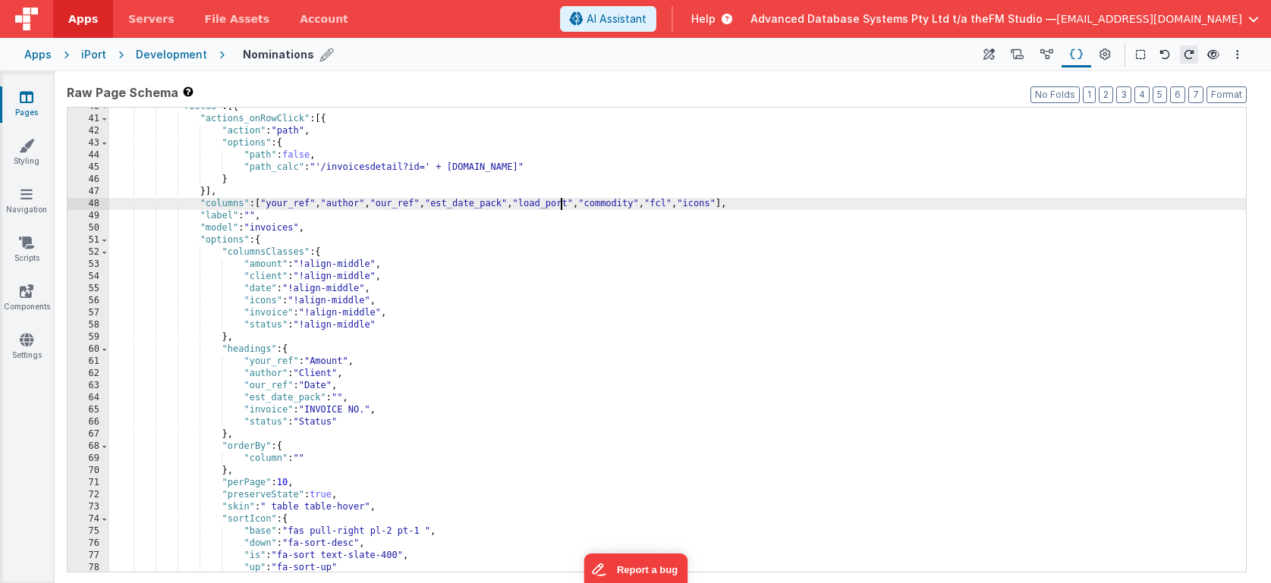
click at [562, 205] on div ""fields" : [{ "actions_onRowClick" : [{ "action" : "path" , "options" : { "path…" at bounding box center [677, 345] width 1136 height 489
click at [262, 407] on div ""fields" : [{ "actions_onRowClick" : [{ "action" : "path" , "options" : { "path…" at bounding box center [677, 345] width 1136 height 489
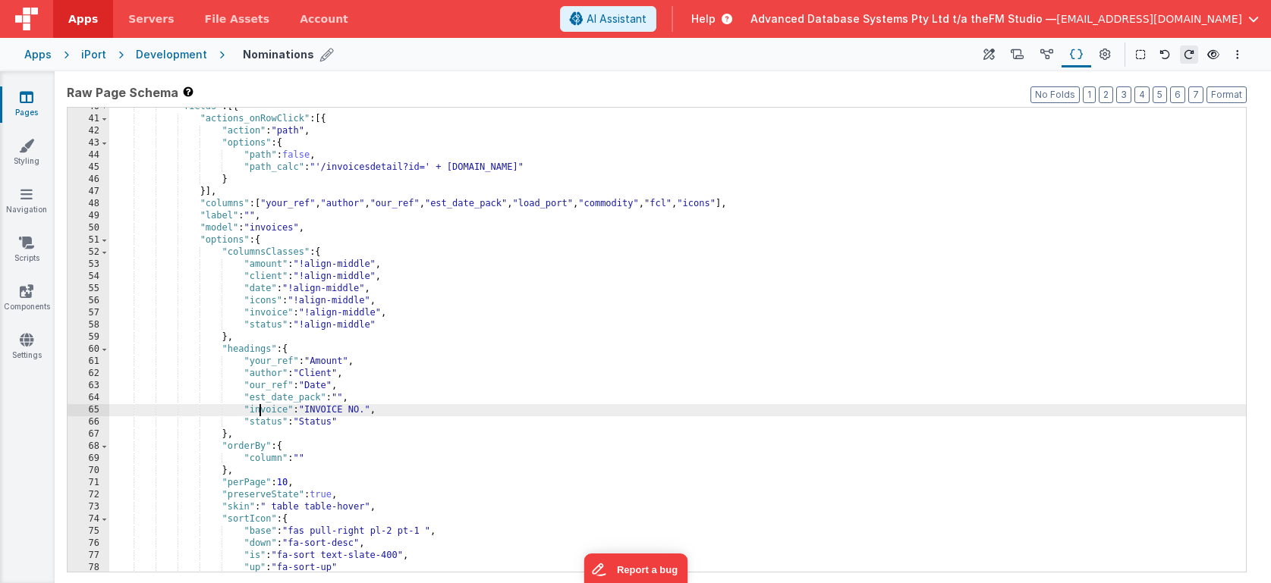
click at [262, 407] on div ""fields" : [{ "actions_onRowClick" : [{ "action" : "path" , "options" : { "path…" at bounding box center [677, 345] width 1136 height 489
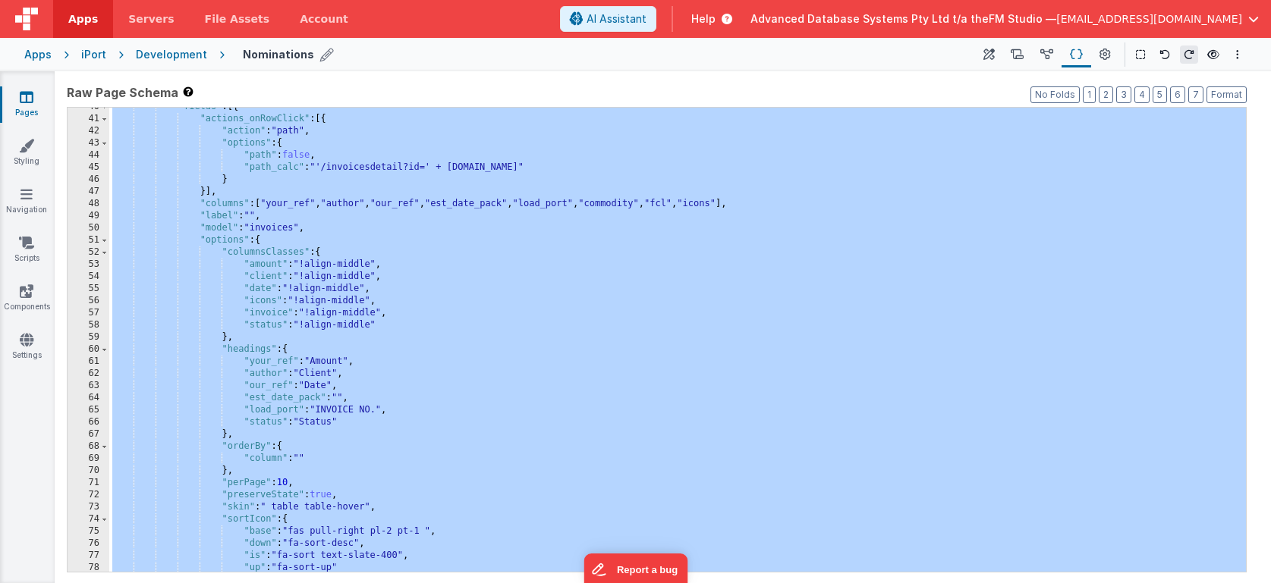
click at [262, 407] on div ""fields" : [{ "actions_onRowClick" : [{ "action" : "path" , "options" : { "path…" at bounding box center [677, 345] width 1136 height 489
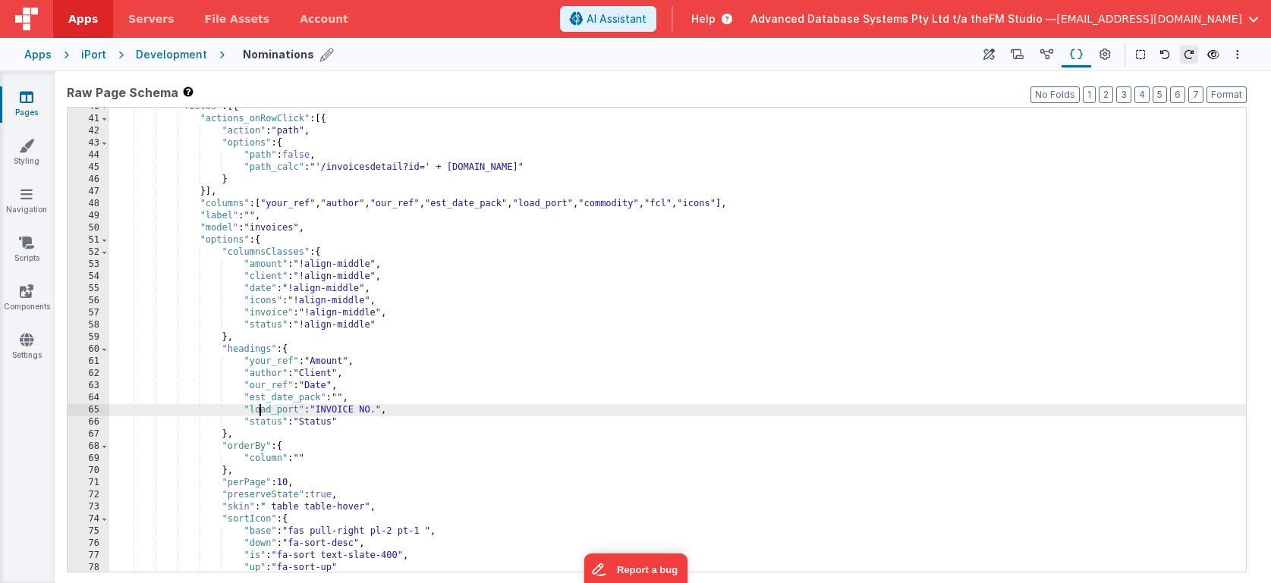
click at [262, 407] on div ""fields" : [{ "actions_onRowClick" : [{ "action" : "path" , "options" : { "path…" at bounding box center [677, 345] width 1136 height 489
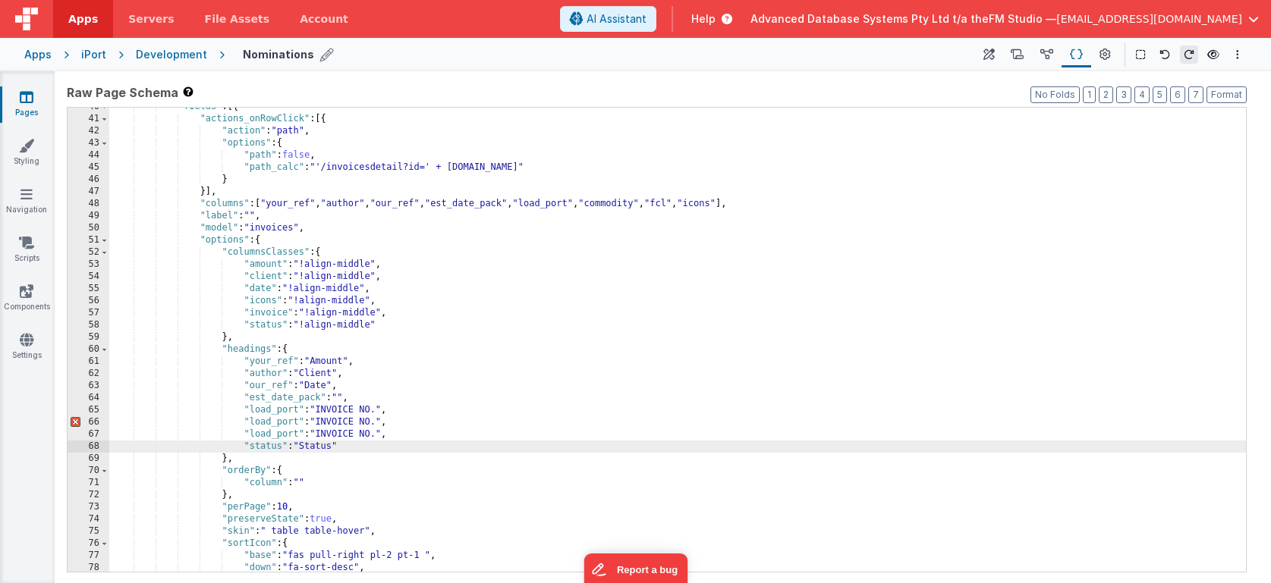
click at [571, 201] on div ""fields" : [{ "actions_onRowClick" : [{ "action" : "path" , "options" : { "path…" at bounding box center [677, 345] width 1136 height 489
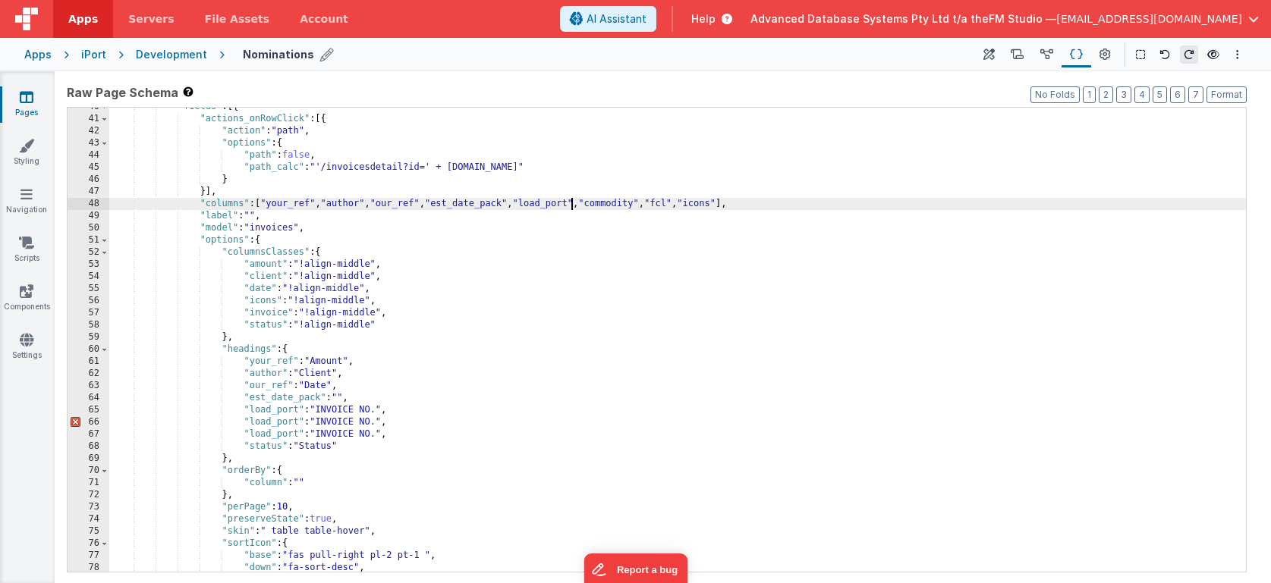
click at [571, 201] on div ""fields" : [{ "actions_onRowClick" : [{ "action" : "path" , "options" : { "path…" at bounding box center [677, 345] width 1136 height 489
click at [629, 203] on div ""fields" : [{ "actions_onRowClick" : [{ "action" : "path" , "options" : { "path…" at bounding box center [677, 345] width 1136 height 489
click at [263, 413] on div ""fields" : [{ "actions_onRowClick" : [{ "action" : "path" , "options" : { "path…" at bounding box center [677, 345] width 1136 height 489
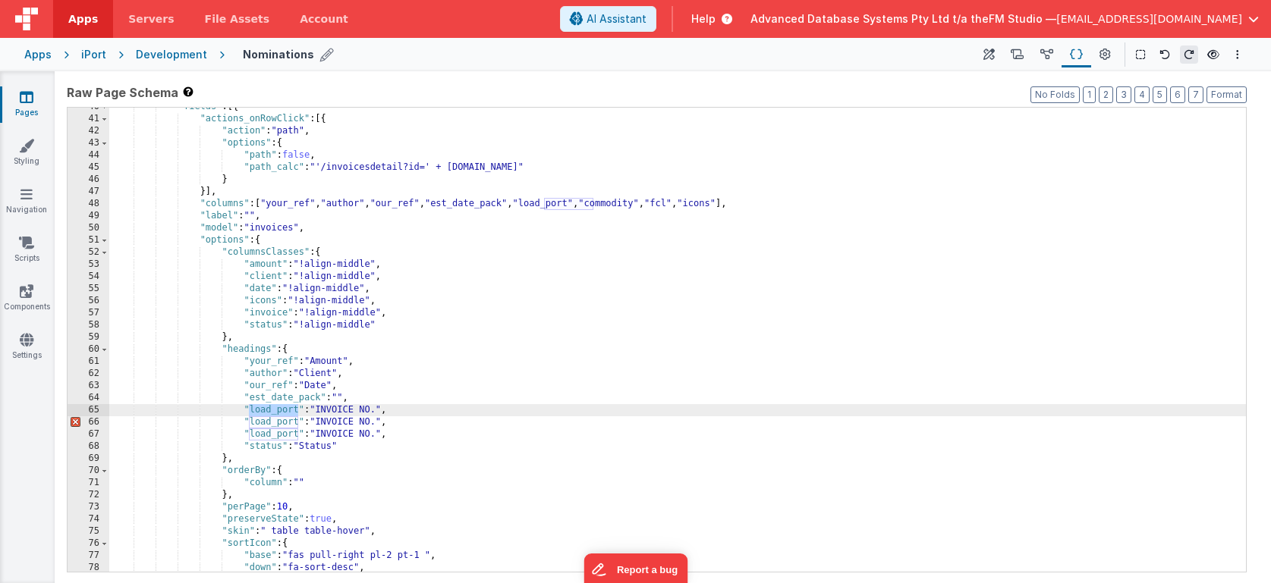
click at [265, 422] on div ""fields" : [{ "actions_onRowClick" : [{ "action" : "path" , "options" : { "path…" at bounding box center [677, 345] width 1136 height 489
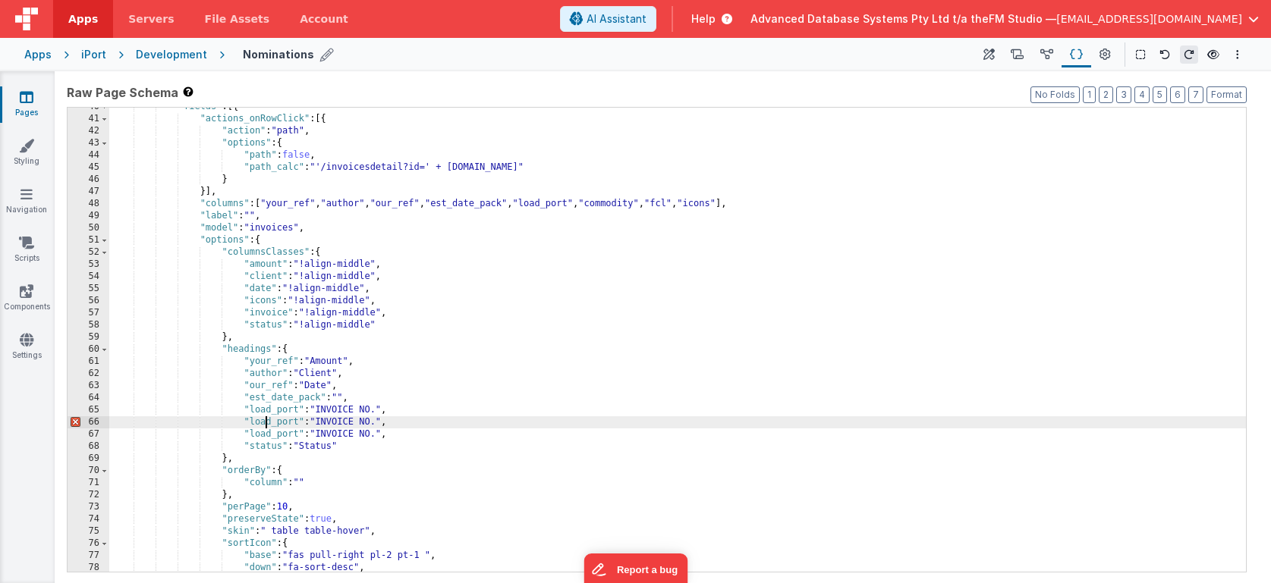
click at [265, 422] on div ""fields" : [{ "actions_onRowClick" : [{ "action" : "path" , "options" : { "path…" at bounding box center [677, 345] width 1136 height 489
paste textarea
click at [264, 435] on div ""fields" : [{ "actions_onRowClick" : [{ "action" : "path" , "options" : { "path…" at bounding box center [677, 345] width 1136 height 489
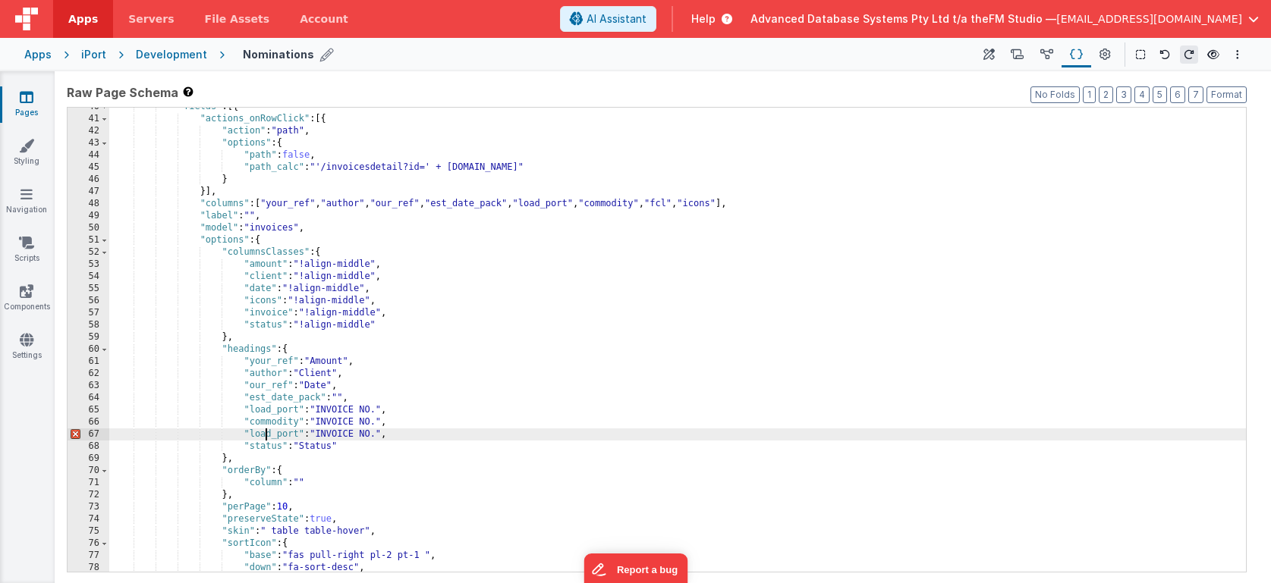
click at [264, 435] on div ""fields" : [{ "actions_onRowClick" : [{ "action" : "path" , "options" : { "path…" at bounding box center [677, 345] width 1136 height 489
click at [298, 205] on div ""fields" : [{ "actions_onRowClick" : [{ "action" : "path" , "options" : { "path…" at bounding box center [677, 345] width 1136 height 489
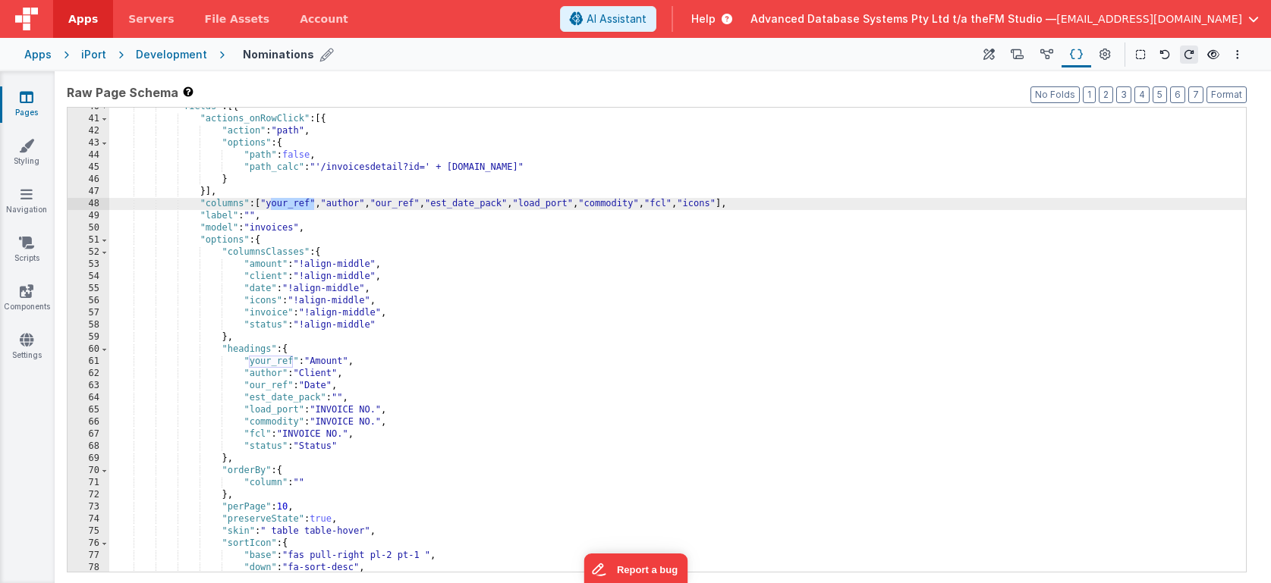
click at [263, 265] on div ""fields" : [{ "actions_onRowClick" : [{ "action" : "path" , "options" : { "path…" at bounding box center [677, 345] width 1136 height 489
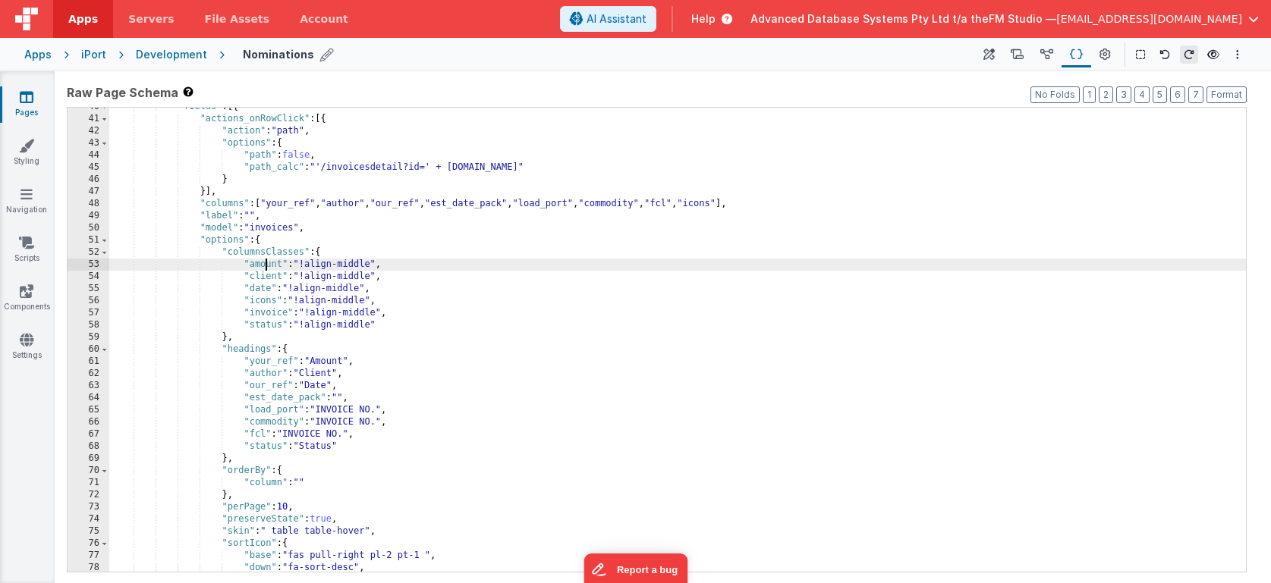
click at [263, 265] on div ""fields" : [{ "actions_onRowClick" : [{ "action" : "path" , "options" : { "path…" at bounding box center [677, 345] width 1136 height 489
click at [345, 207] on div ""fields" : [{ "actions_onRowClick" : [{ "action" : "path" , "options" : { "path…" at bounding box center [677, 345] width 1136 height 489
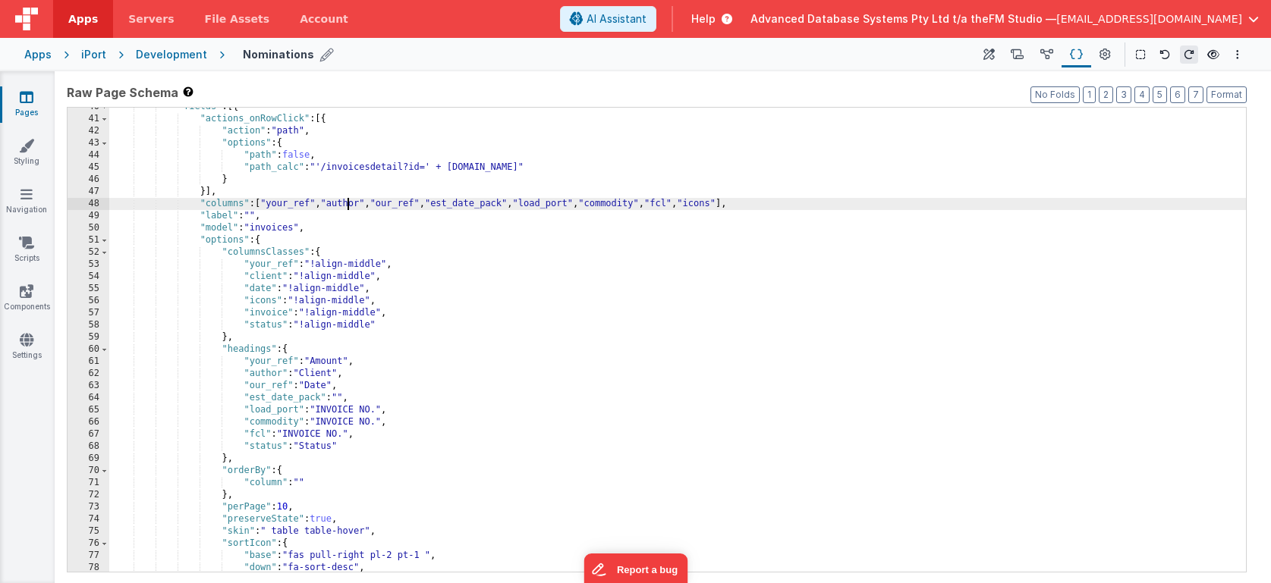
click at [345, 207] on div ""fields" : [{ "actions_onRowClick" : [{ "action" : "path" , "options" : { "path…" at bounding box center [677, 345] width 1136 height 489
click at [264, 277] on div ""fields" : [{ "actions_onRowClick" : [{ "action" : "path" , "options" : { "path…" at bounding box center [677, 345] width 1136 height 489
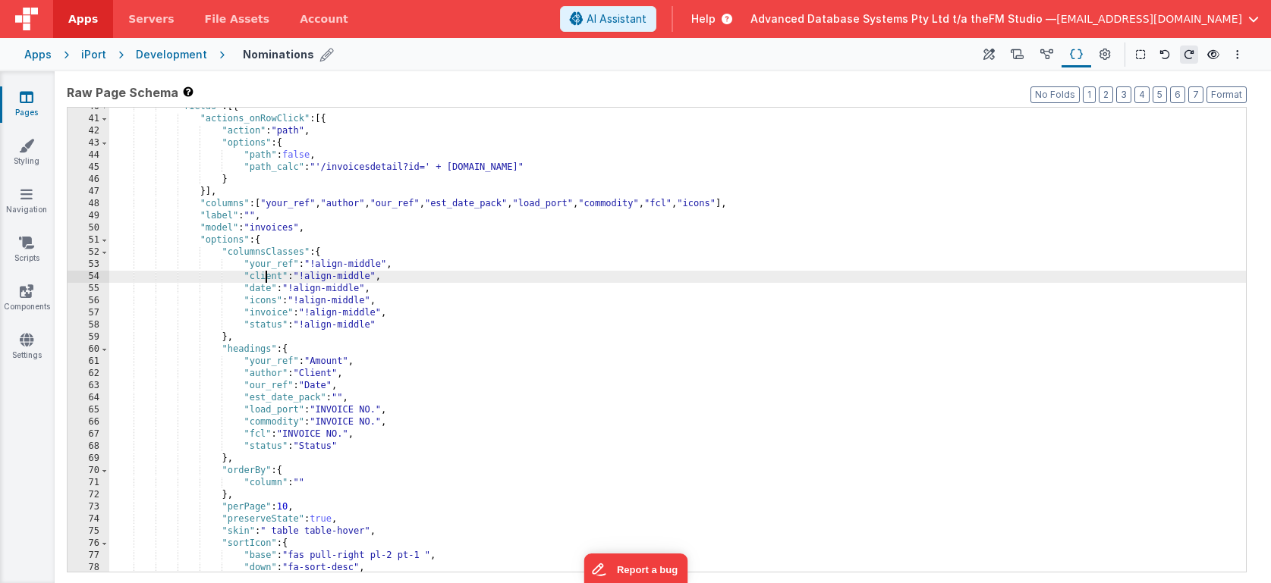
click at [264, 277] on div ""fields" : [{ "actions_onRowClick" : [{ "action" : "path" , "options" : { "path…" at bounding box center [677, 345] width 1136 height 489
click at [398, 206] on div ""fields" : [{ "actions_onRowClick" : [{ "action" : "path" , "options" : { "path…" at bounding box center [677, 345] width 1136 height 489
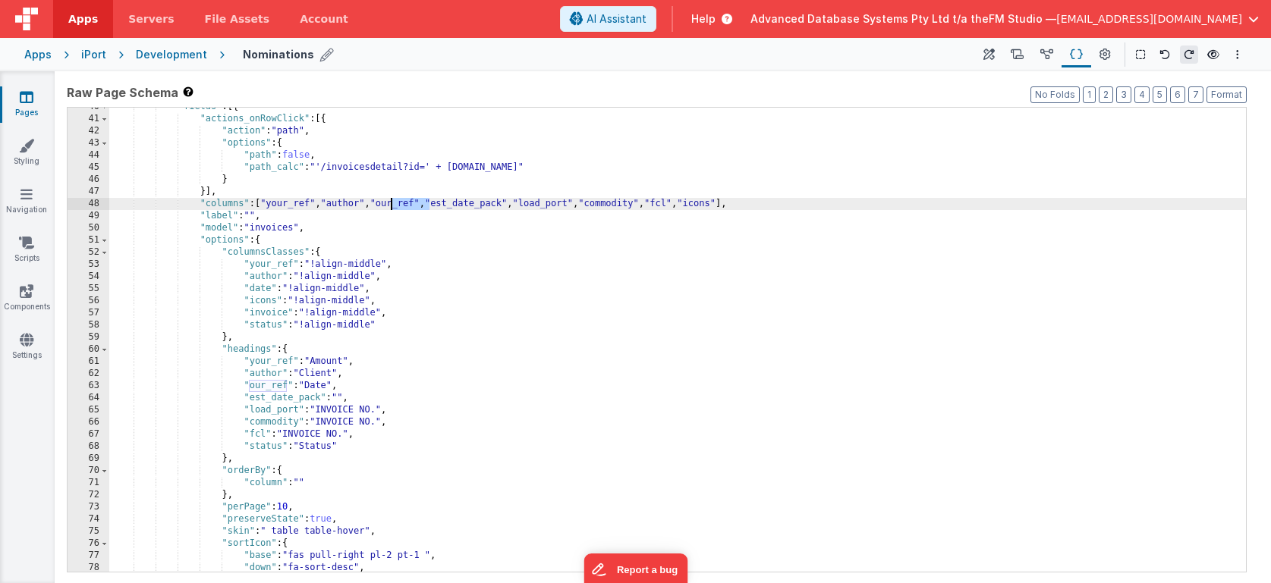
click at [259, 288] on div ""fields" : [{ "actions_onRowClick" : [{ "action" : "path" , "options" : { "path…" at bounding box center [677, 345] width 1136 height 489
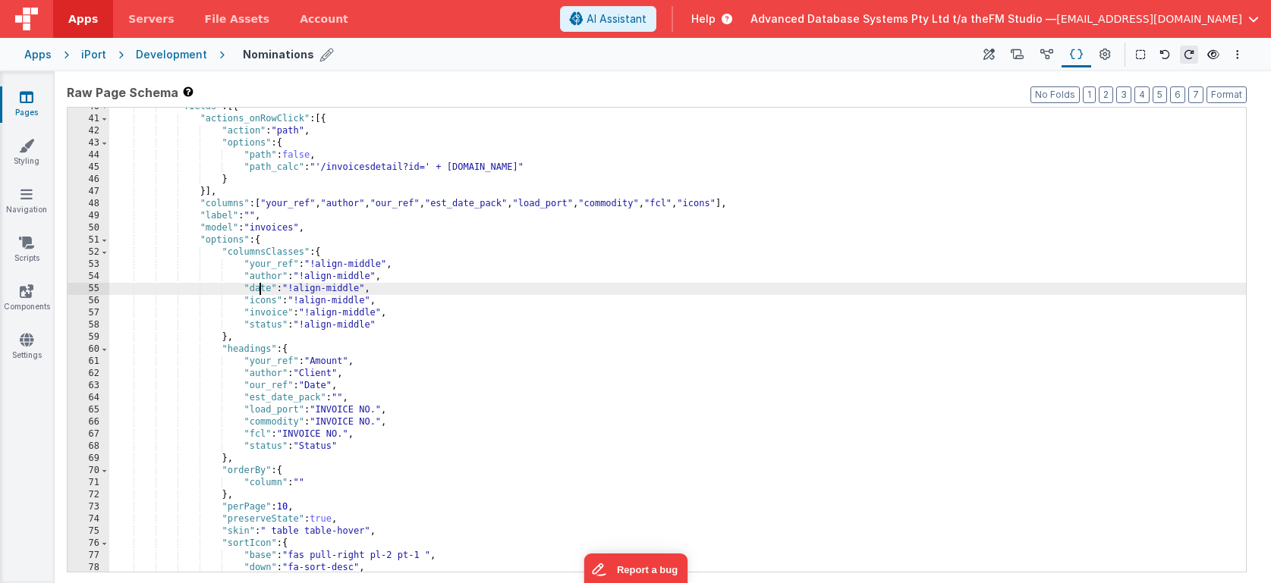
click at [259, 288] on div ""fields" : [{ "actions_onRowClick" : [{ "action" : "path" , "options" : { "path…" at bounding box center [677, 345] width 1136 height 489
click at [470, 208] on div ""fields" : [{ "actions_onRowClick" : [{ "action" : "path" , "options" : { "path…" at bounding box center [677, 345] width 1136 height 489
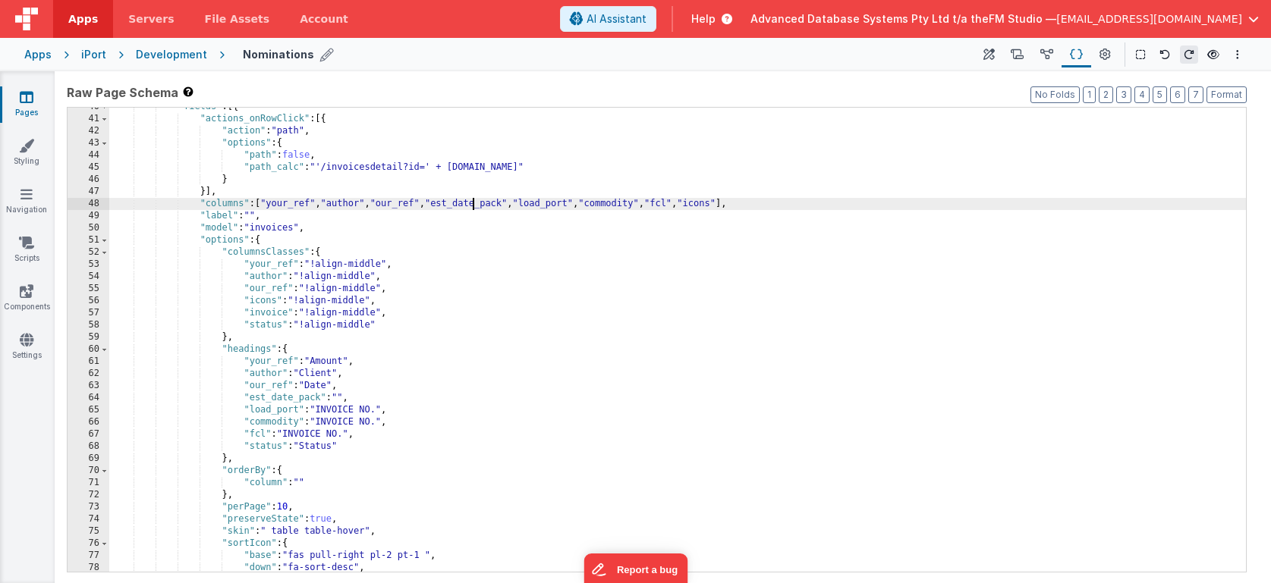
click at [470, 208] on div ""fields" : [{ "actions_onRowClick" : [{ "action" : "path" , "options" : { "path…" at bounding box center [677, 345] width 1136 height 489
click at [259, 300] on div ""fields" : [{ "actions_onRowClick" : [{ "action" : "path" , "options" : { "path…" at bounding box center [677, 345] width 1136 height 489
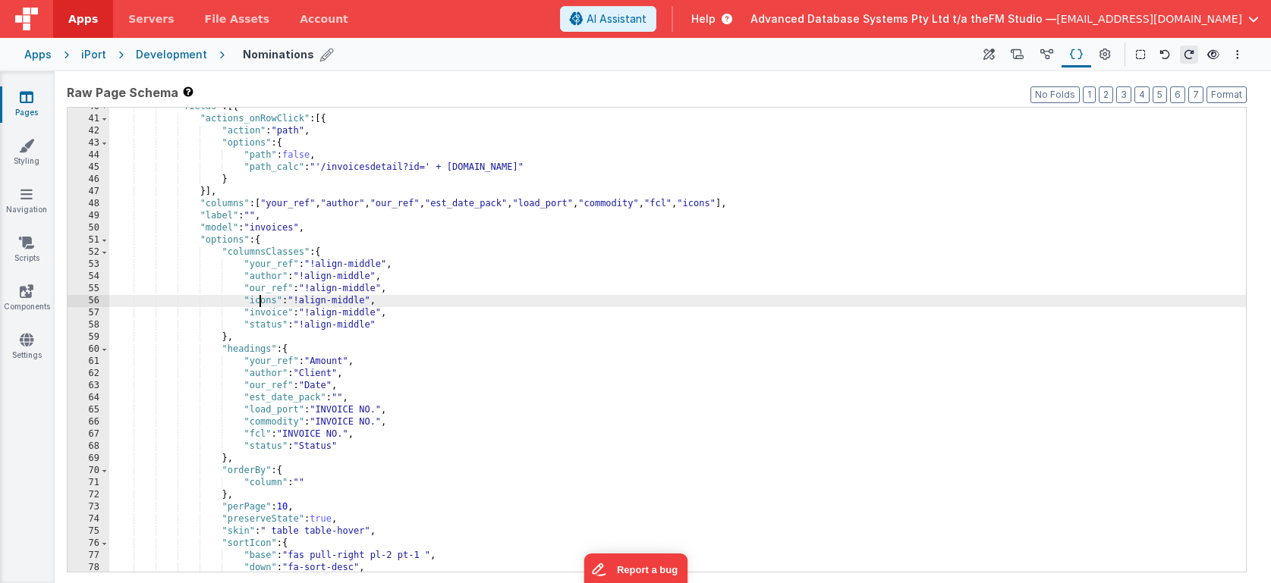
click at [259, 300] on div ""fields" : [{ "actions_onRowClick" : [{ "action" : "path" , "options" : { "path…" at bounding box center [677, 345] width 1136 height 489
click at [558, 200] on div ""fields" : [{ "actions_onRowClick" : [{ "action" : "path" , "options" : { "path…" at bounding box center [677, 345] width 1136 height 489
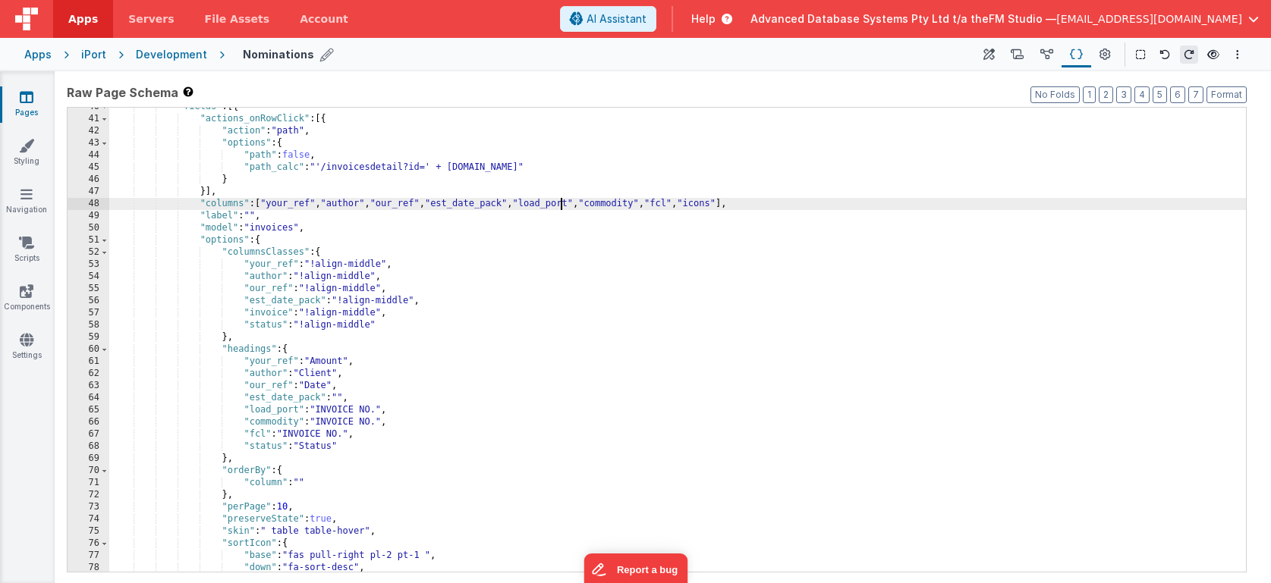
click at [558, 200] on div ""fields" : [{ "actions_onRowClick" : [{ "action" : "path" , "options" : { "path…" at bounding box center [677, 345] width 1136 height 489
click at [270, 311] on div ""fields" : [{ "actions_onRowClick" : [{ "action" : "path" , "options" : { "path…" at bounding box center [677, 345] width 1136 height 489
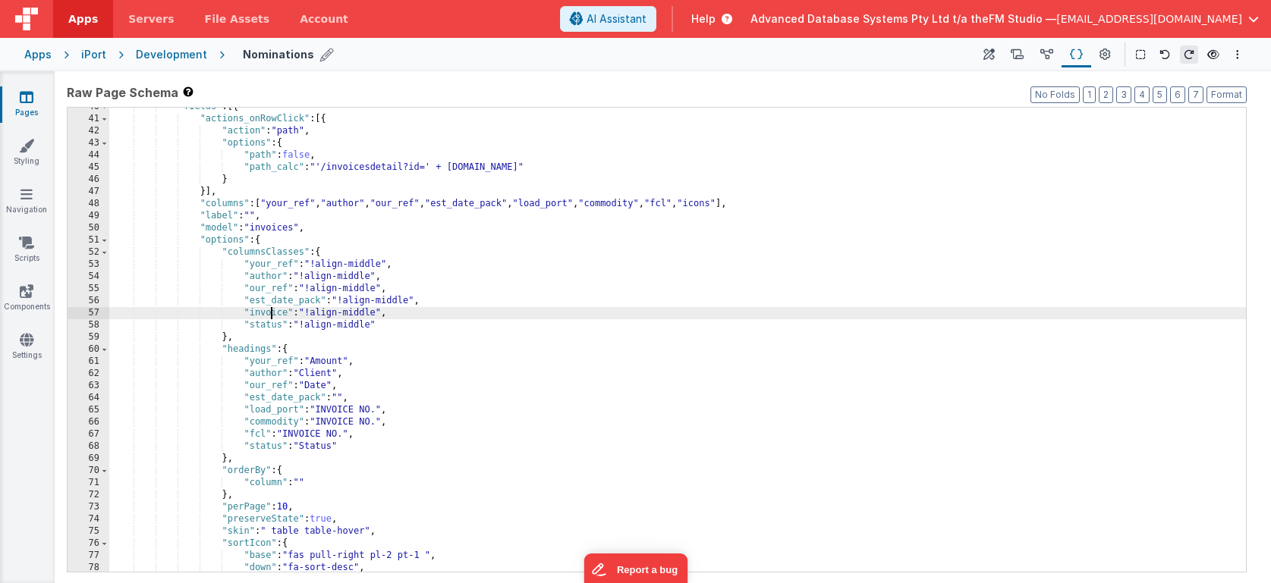
click at [270, 311] on div ""fields" : [{ "actions_onRowClick" : [{ "action" : "path" , "options" : { "path…" at bounding box center [677, 345] width 1136 height 489
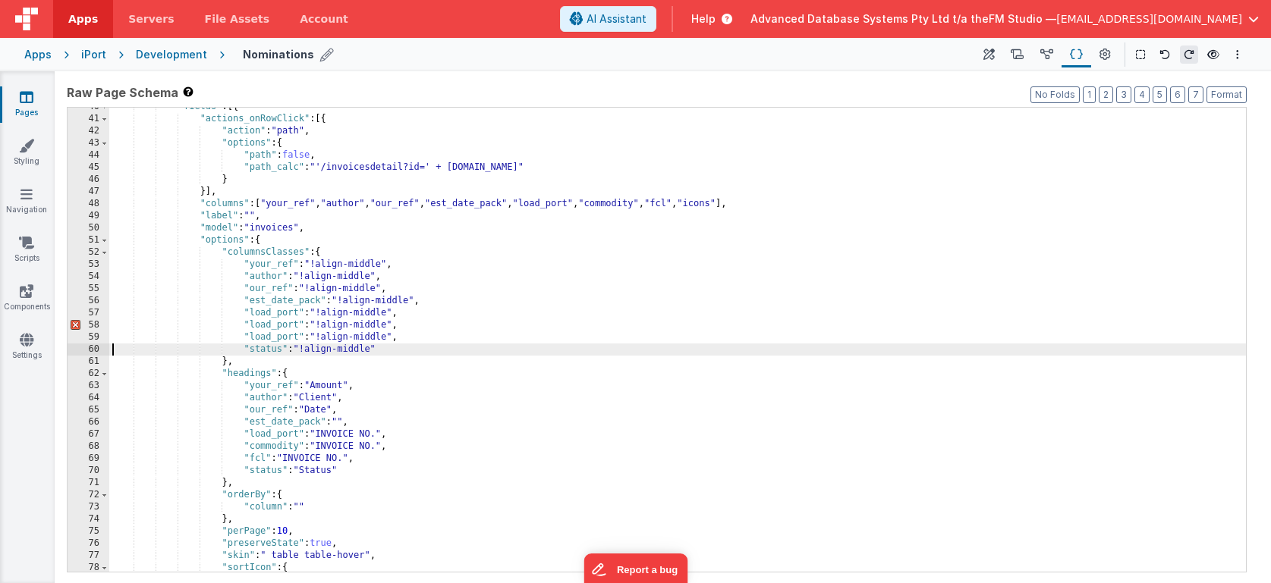
click at [623, 203] on div ""fields" : [{ "actions_onRowClick" : [{ "action" : "path" , "options" : { "path…" at bounding box center [677, 345] width 1136 height 489
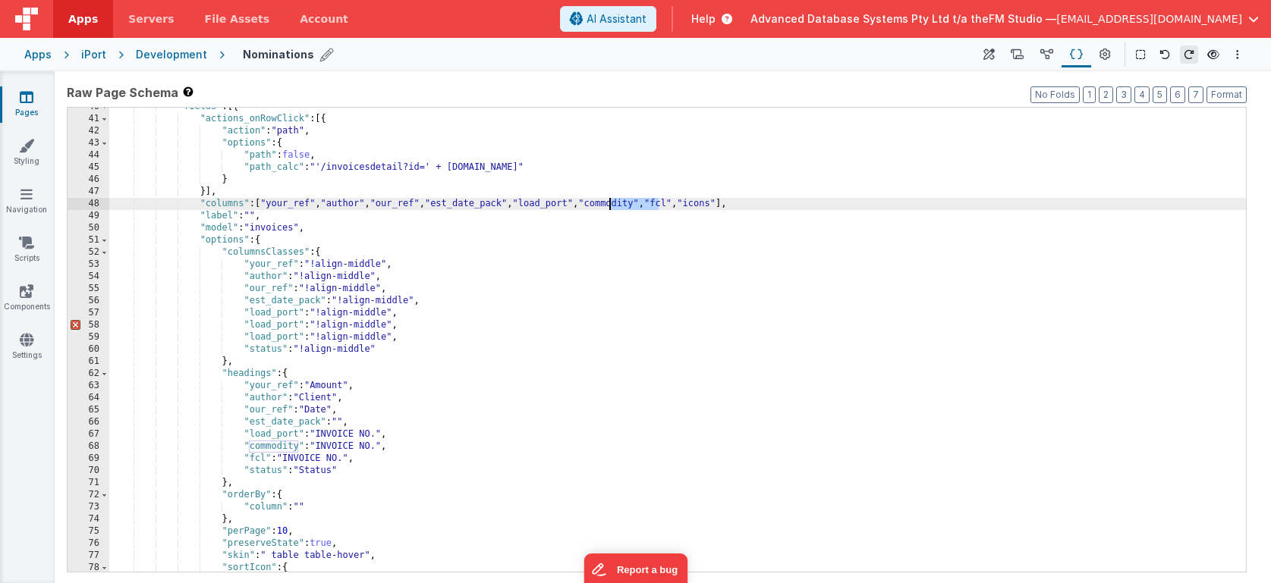
click at [260, 329] on div ""fields" : [{ "actions_onRowClick" : [{ "action" : "path" , "options" : { "path…" at bounding box center [677, 345] width 1136 height 489
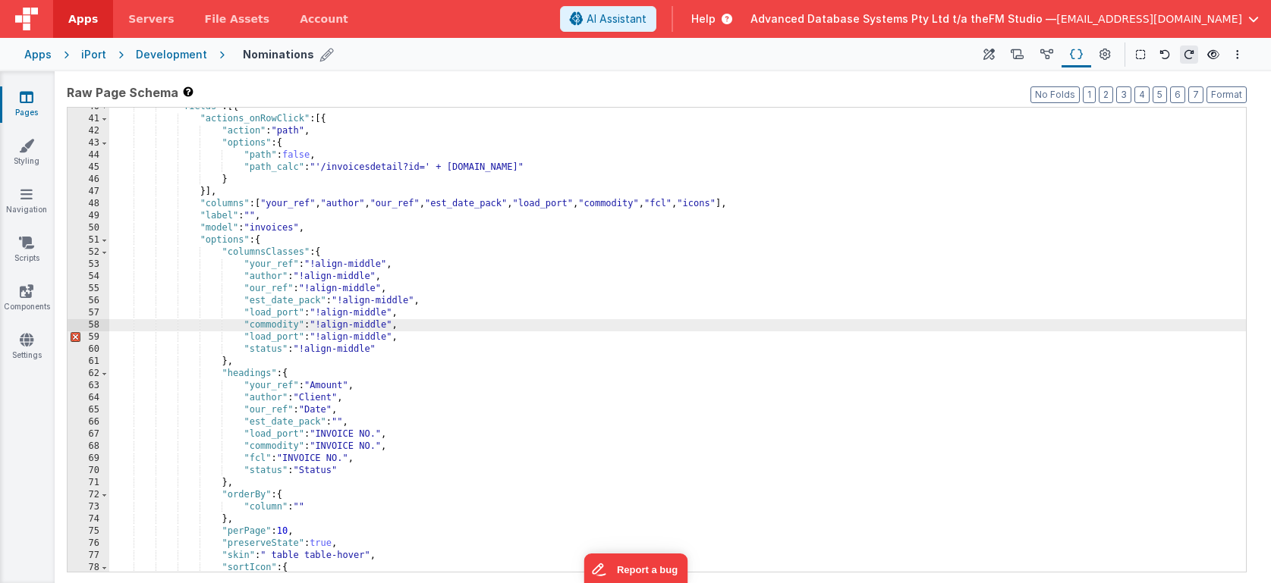
click at [684, 206] on div ""fields" : [{ "actions_onRowClick" : [{ "action" : "path" , "options" : { "path…" at bounding box center [677, 345] width 1136 height 489
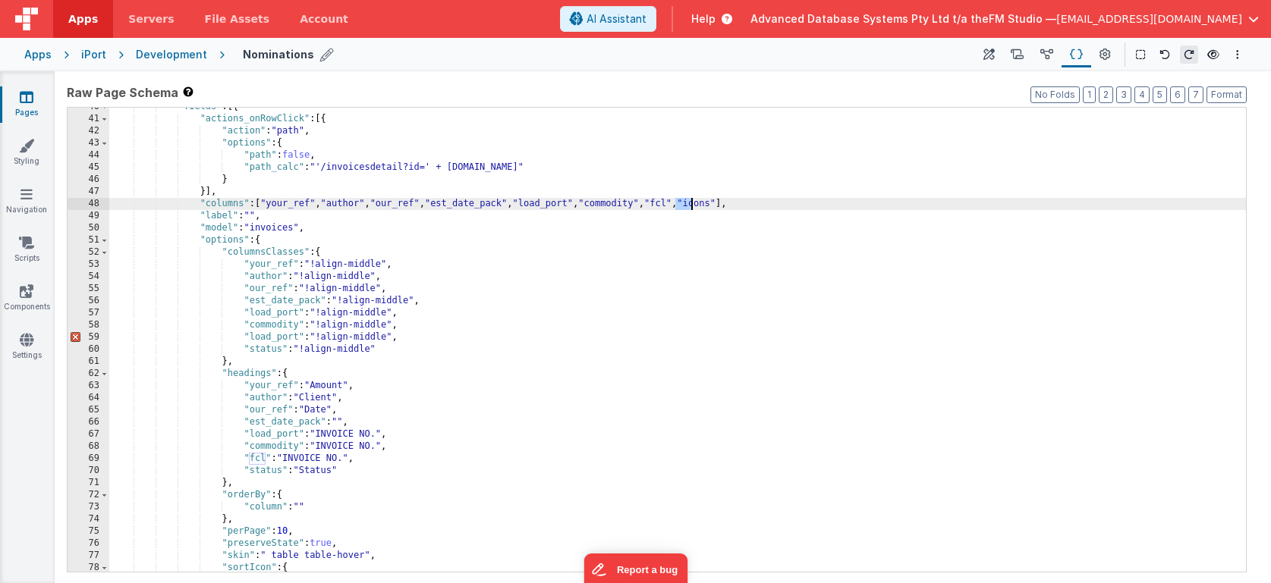
click at [261, 341] on div ""fields" : [{ "actions_onRowClick" : [{ "action" : "path" , "options" : { "path…" at bounding box center [677, 345] width 1136 height 489
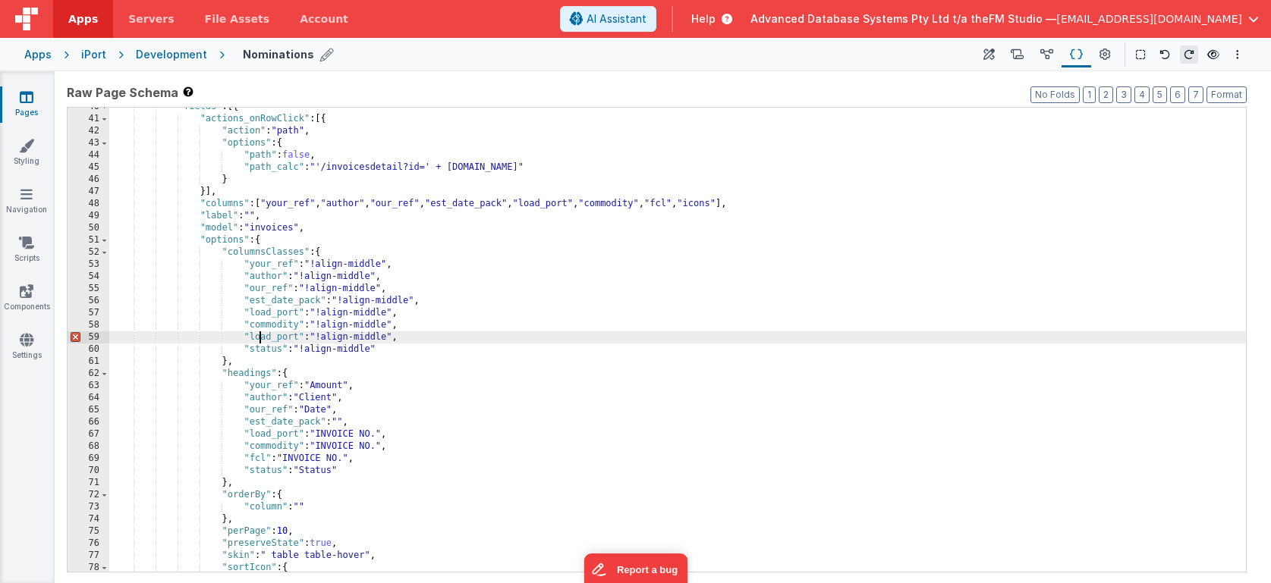
click at [261, 341] on div ""fields" : [{ "actions_onRowClick" : [{ "action" : "path" , "options" : { "path…" at bounding box center [677, 345] width 1136 height 489
paste textarea
click at [324, 338] on div ""fields" : [{ "actions_onRowClick" : [{ "action" : "path" , "options" : { "path…" at bounding box center [677, 345] width 1136 height 489
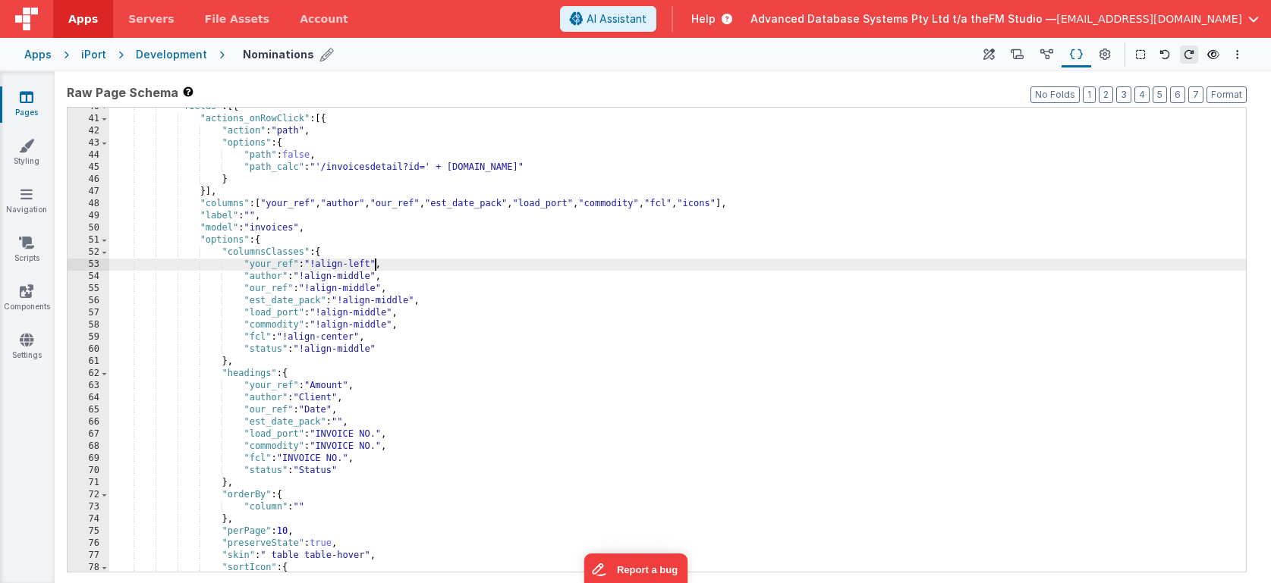
click at [350, 348] on div ""fields" : [{ "actions_onRowClick" : [{ "action" : "path" , "options" : { "path…" at bounding box center [677, 345] width 1136 height 489
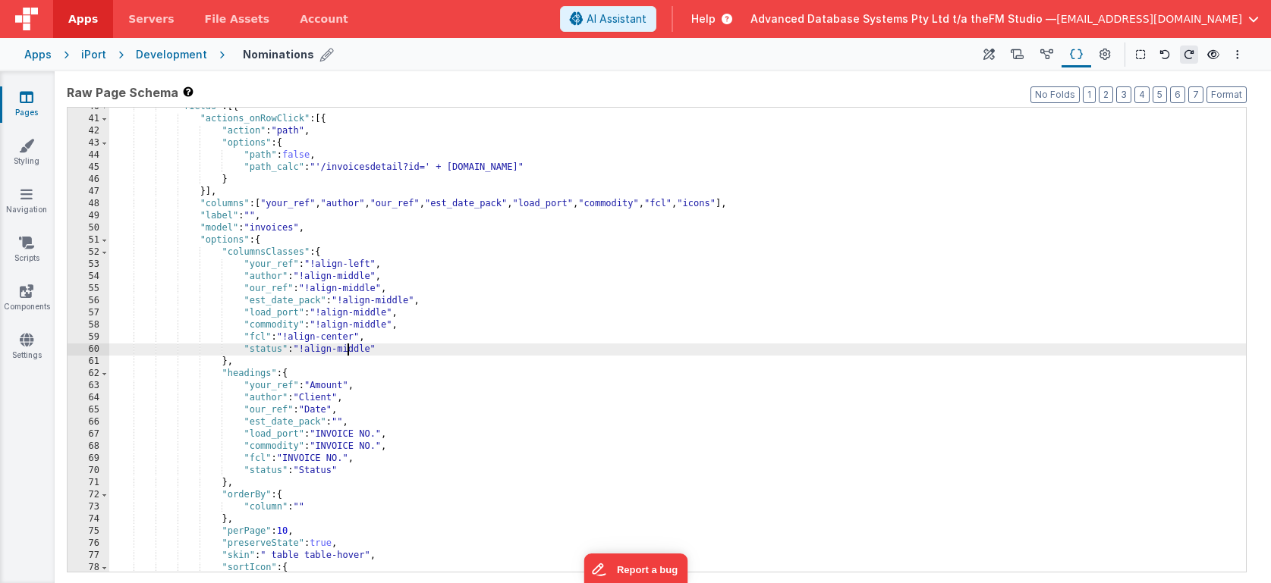
click at [350, 348] on div ""fields" : [{ "actions_onRowClick" : [{ "action" : "path" , "options" : { "path…" at bounding box center [677, 345] width 1136 height 489
click at [341, 338] on div ""fields" : [{ "actions_onRowClick" : [{ "action" : "path" , "options" : { "path…" at bounding box center [677, 345] width 1136 height 489
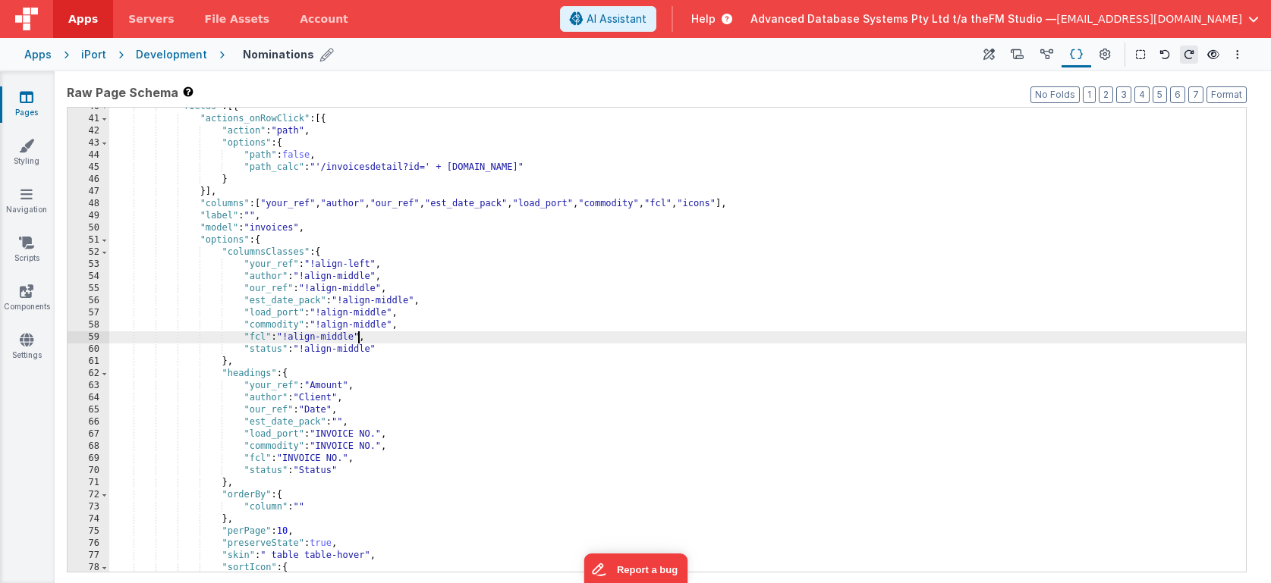
click at [360, 265] on div ""fields" : [{ "actions_onRowClick" : [{ "action" : "path" , "options" : { "path…" at bounding box center [677, 345] width 1136 height 489
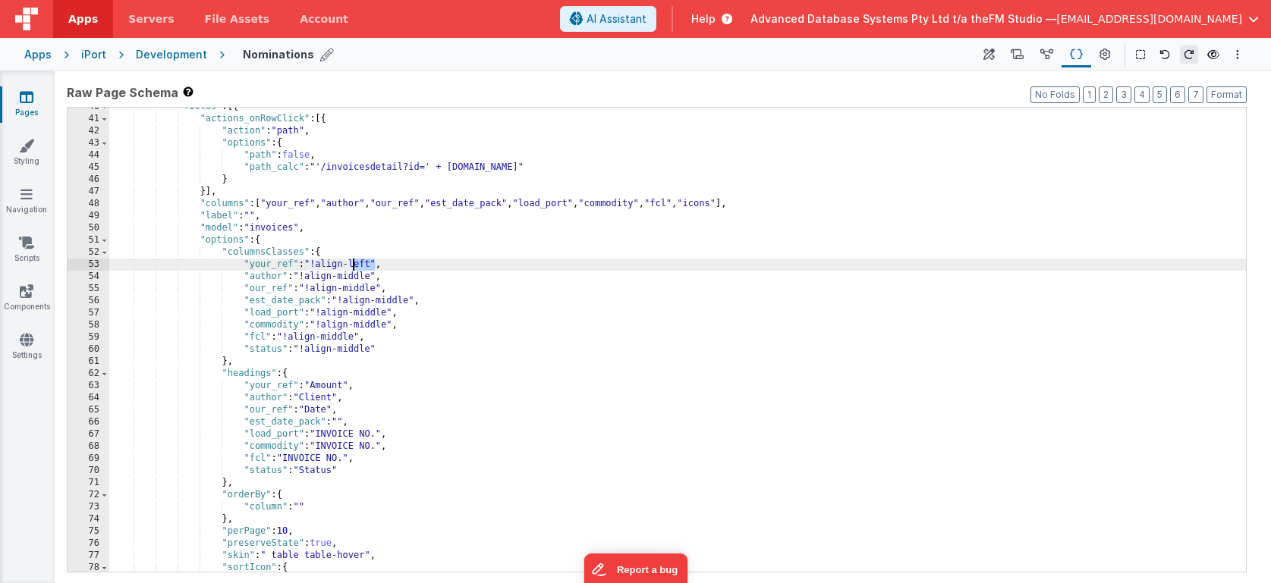
click at [360, 289] on div ""fields" : [{ "actions_onRowClick" : [{ "action" : "path" , "options" : { "path…" at bounding box center [677, 345] width 1136 height 489
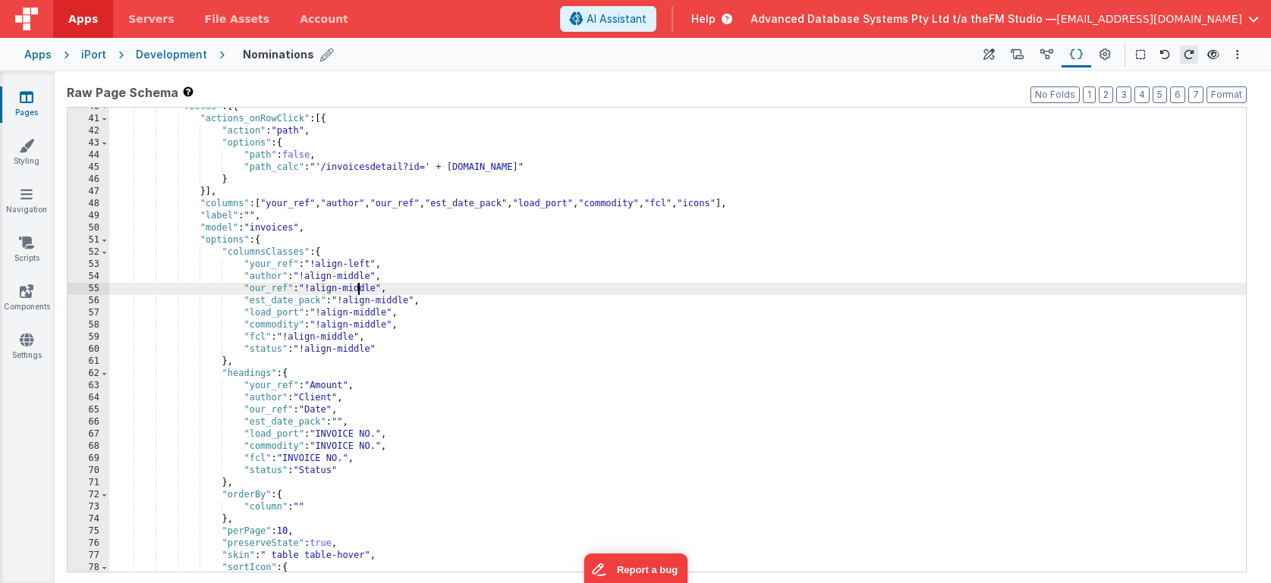
click at [360, 289] on div ""fields" : [{ "actions_onRowClick" : [{ "action" : "path" , "options" : { "path…" at bounding box center [677, 345] width 1136 height 489
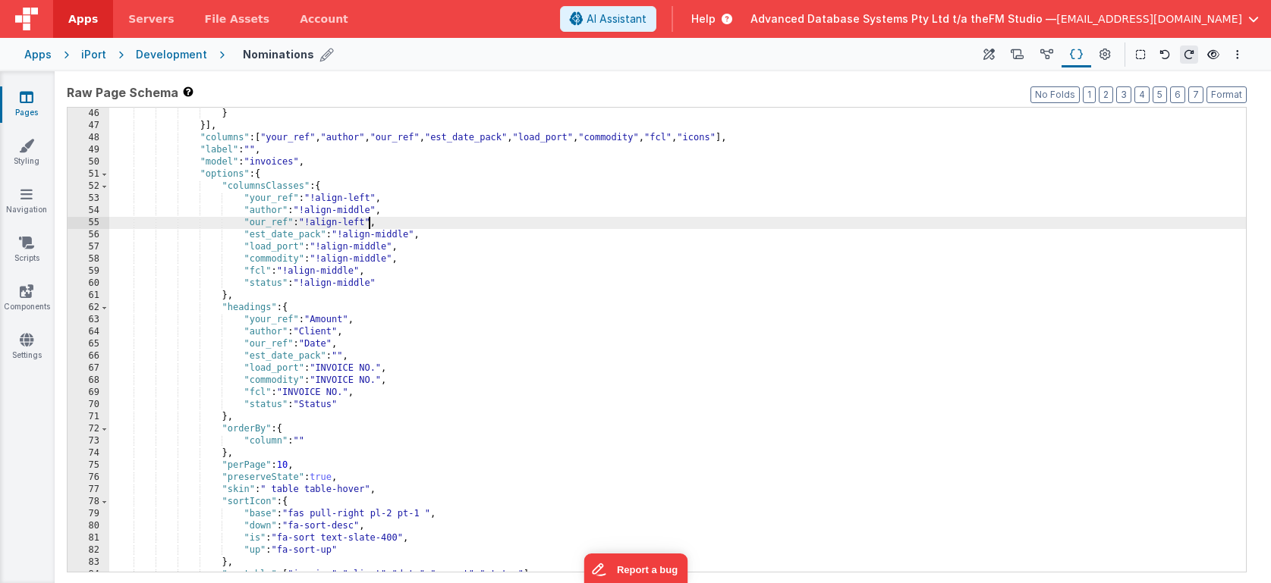
scroll to position [401, 0]
click at [324, 322] on div "} }] , "columns" : [ "your_ref" , "author" , "our_ref" , "est_date_pack" , "loa…" at bounding box center [677, 352] width 1136 height 489
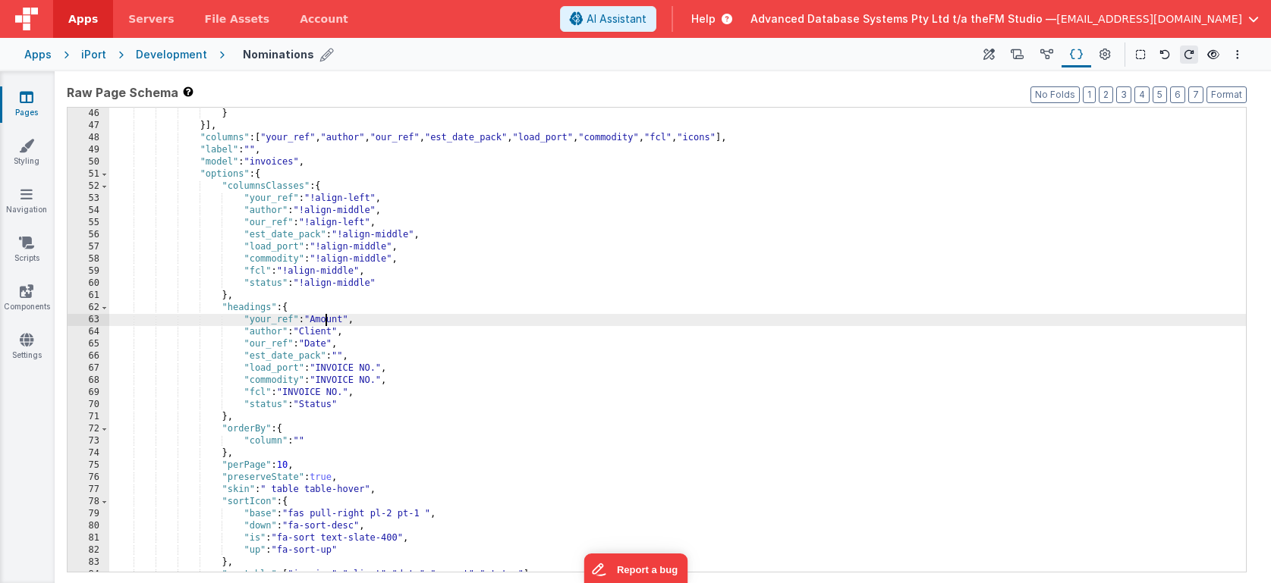
click at [324, 322] on div "} }] , "columns" : [ "your_ref" , "author" , "our_ref" , "est_date_pack" , "loa…" at bounding box center [677, 352] width 1136 height 489
click at [321, 335] on div "} }] , "columns" : [ "your_ref" , "author" , "our_ref" , "est_date_pack" , "loa…" at bounding box center [677, 352] width 1136 height 489
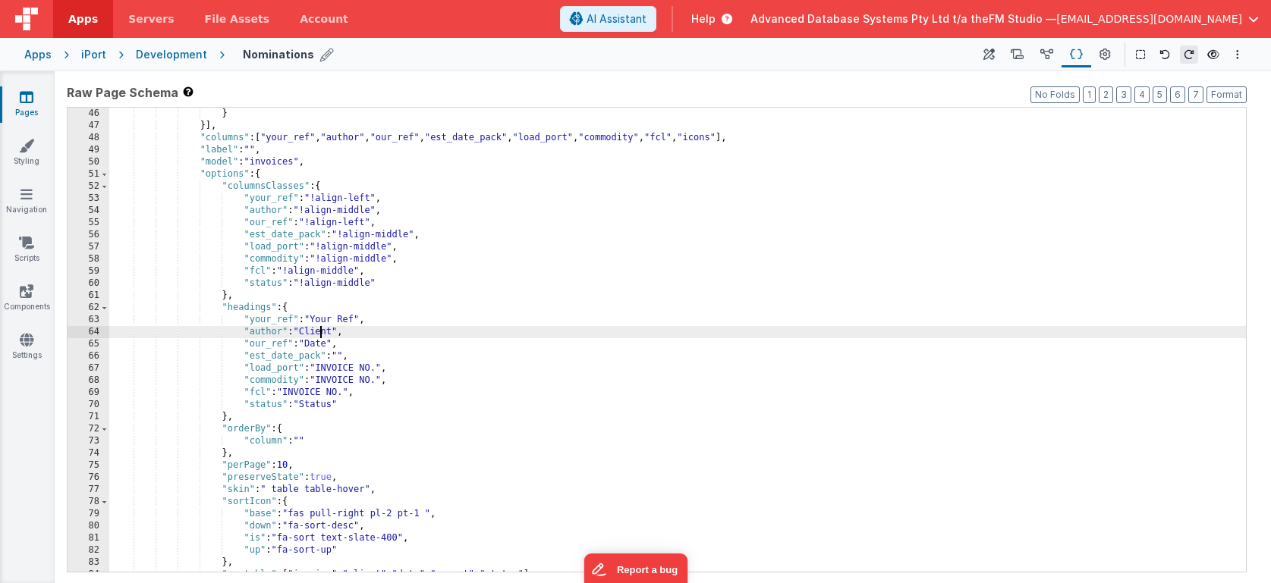
click at [321, 335] on div "} }] , "columns" : [ "your_ref" , "author" , "our_ref" , "est_date_pack" , "loa…" at bounding box center [677, 352] width 1136 height 489
click at [316, 345] on div "} }] , "columns" : [ "your_ref" , "author" , "our_ref" , "est_date_pack" , "loa…" at bounding box center [677, 352] width 1136 height 489
click at [339, 358] on div "} }] , "columns" : [ "your_ref" , "author" , "our_ref" , "est_date_pack" , "loa…" at bounding box center [677, 352] width 1136 height 489
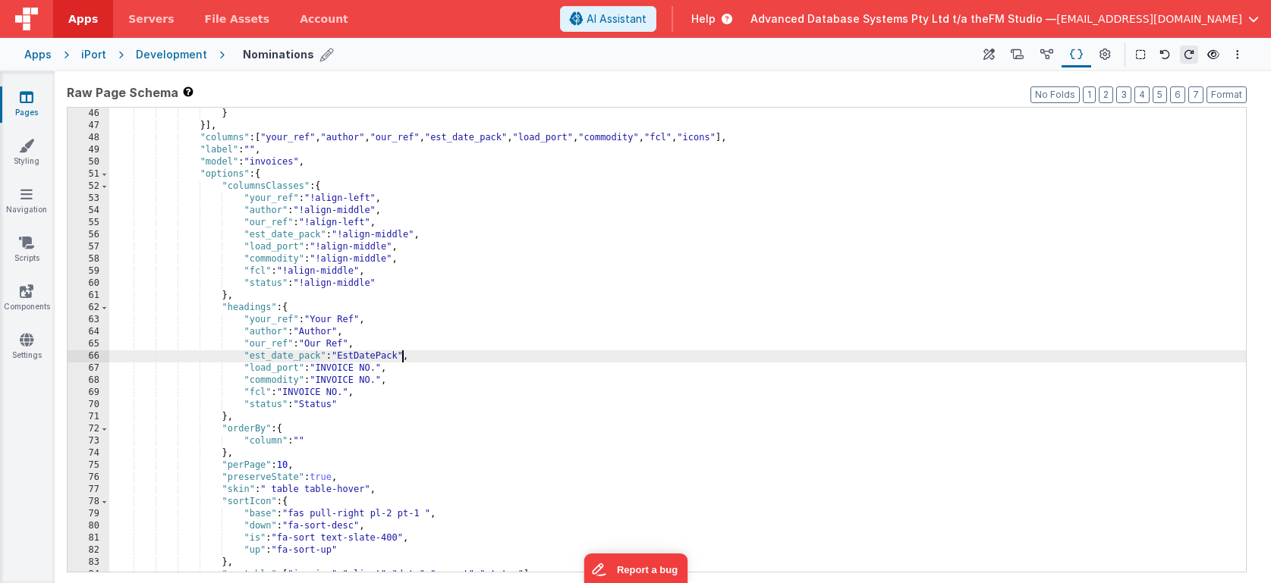
click at [335, 369] on div "} }] , "columns" : [ "your_ref" , "author" , "our_ref" , "est_date_pack" , "loa…" at bounding box center [677, 352] width 1136 height 489
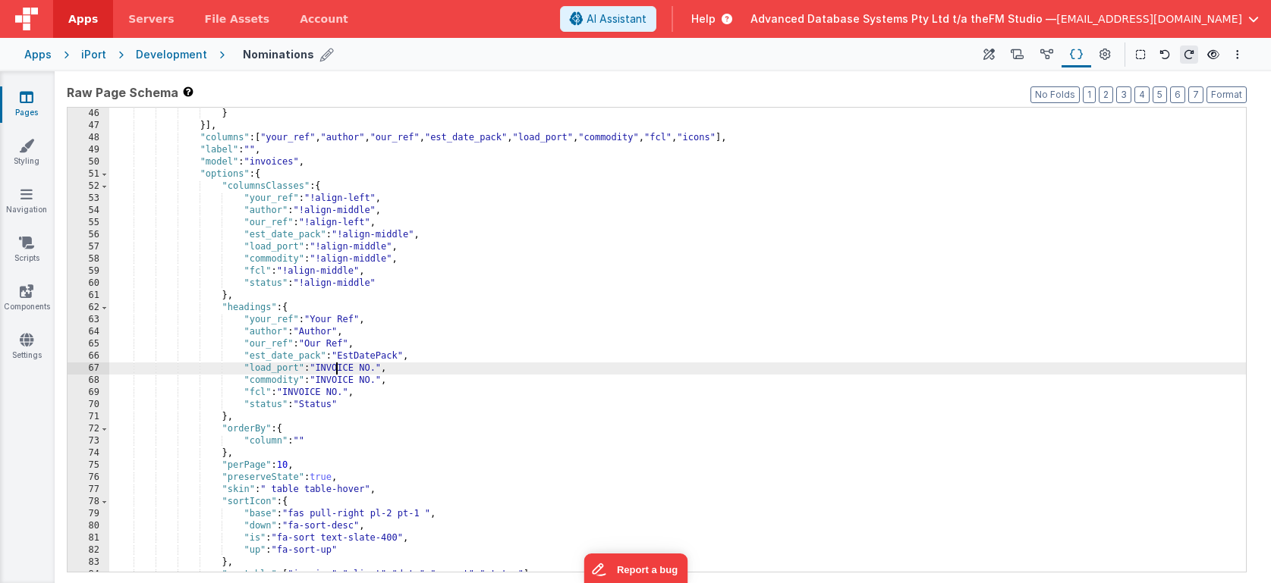
click at [335, 369] on div "} }] , "columns" : [ "your_ref" , "author" , "our_ref" , "est_date_pack" , "loa…" at bounding box center [677, 352] width 1136 height 489
click at [335, 380] on div "} }] , "columns" : [ "your_ref" , "author" , "our_ref" , "est_date_pack" , "loa…" at bounding box center [677, 352] width 1136 height 489
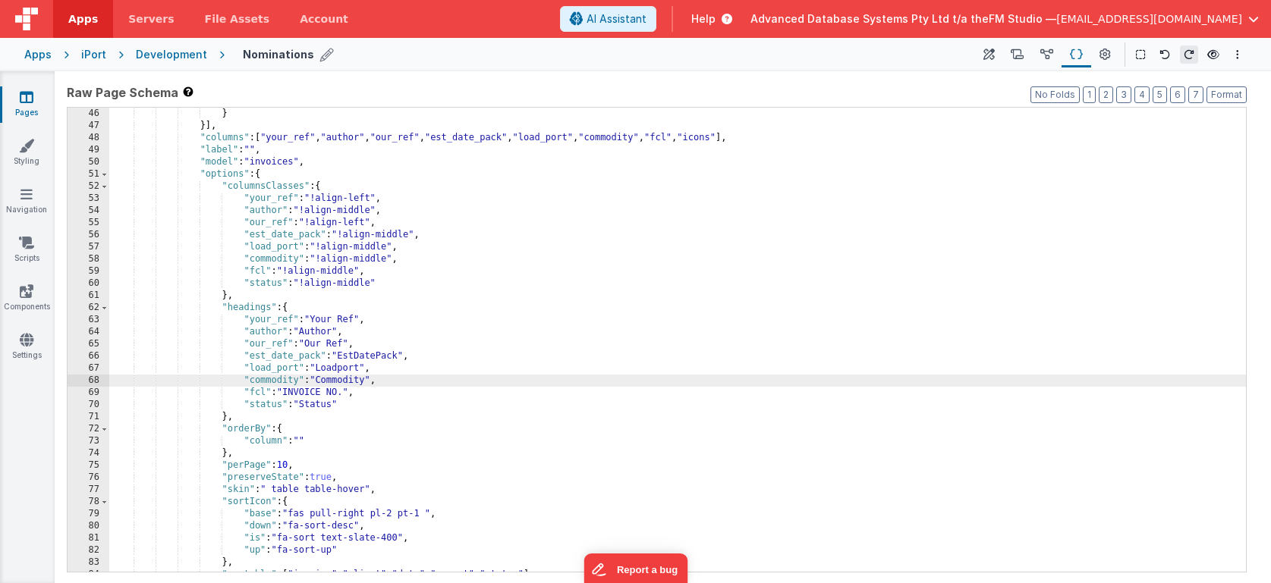
click at [293, 394] on div "} }] , "columns" : [ "your_ref" , "author" , "our_ref" , "est_date_pack" , "loa…" at bounding box center [677, 352] width 1136 height 489
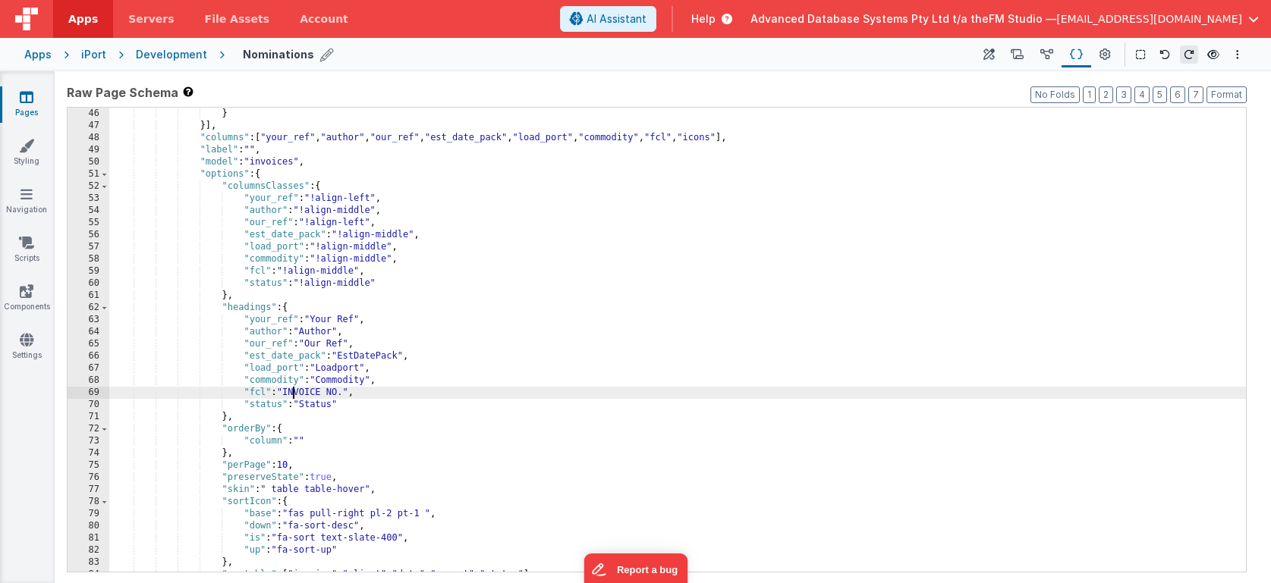
click at [293, 394] on div "} }] , "columns" : [ "your_ref" , "author" , "our_ref" , "est_date_pack" , "loa…" at bounding box center [677, 352] width 1136 height 489
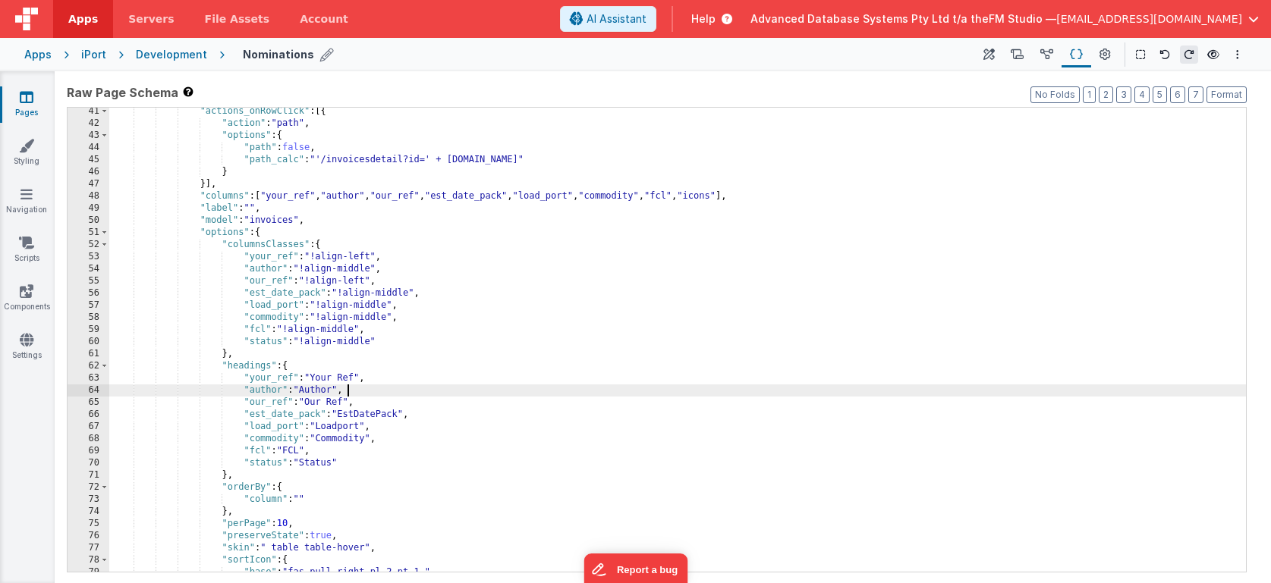
scroll to position [342, 0]
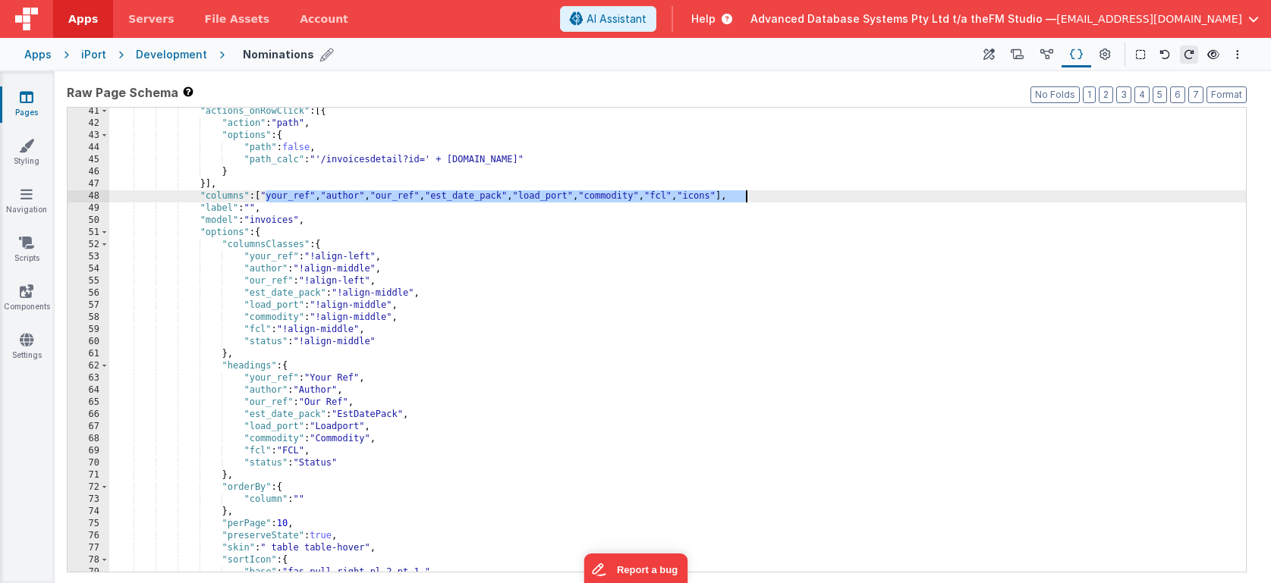
drag, startPoint x: 266, startPoint y: 196, endPoint x: 745, endPoint y: 196, distance: 479.5
click at [745, 196] on div ""actions_onRowClick" : [{ "action" : "path" , "options" : { "path" : false , "p…" at bounding box center [677, 349] width 1136 height 489
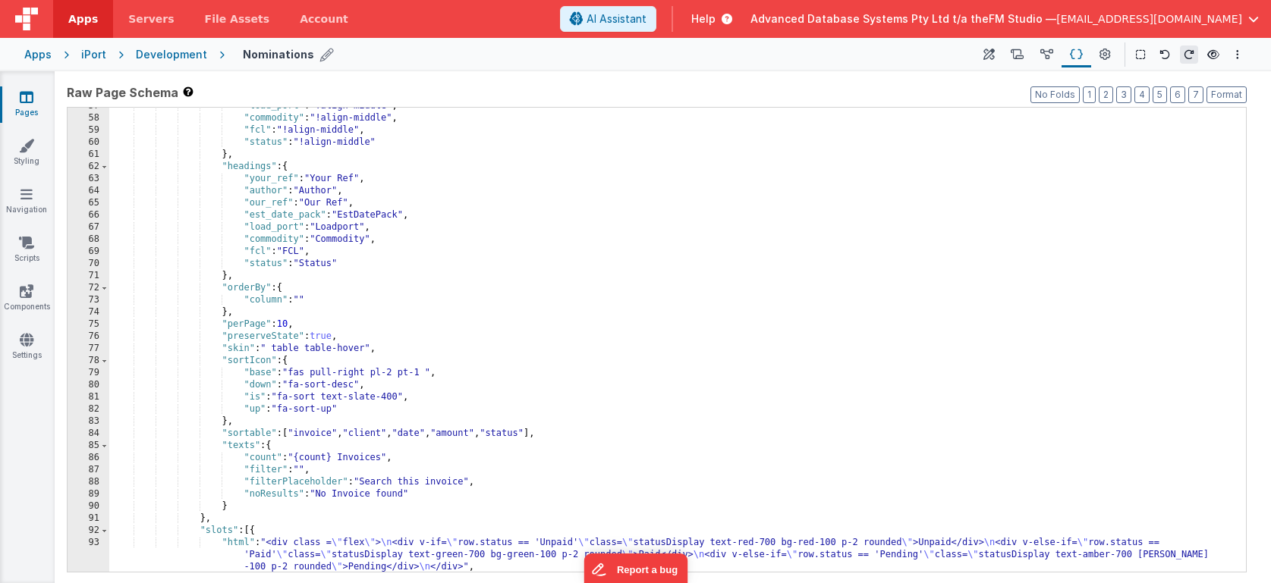
scroll to position [542, 0]
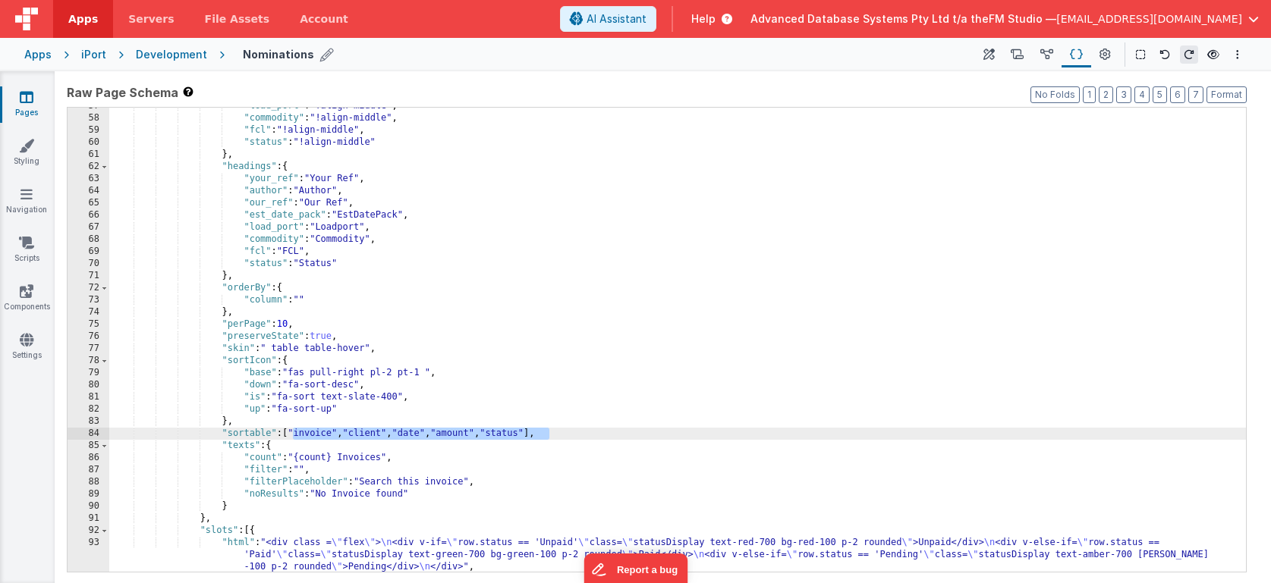
drag, startPoint x: 294, startPoint y: 432, endPoint x: 552, endPoint y: 436, distance: 258.0
click at [552, 436] on div ""load_port" : "!align-middle" , "commodity" : "!align-middle" , "fcl" : "!align…" at bounding box center [677, 344] width 1136 height 489
click at [498, 256] on div ""load_port" : "!align-middle" , "commodity" : "!align-middle" , "fcl" : "!align…" at bounding box center [677, 346] width 1136 height 489
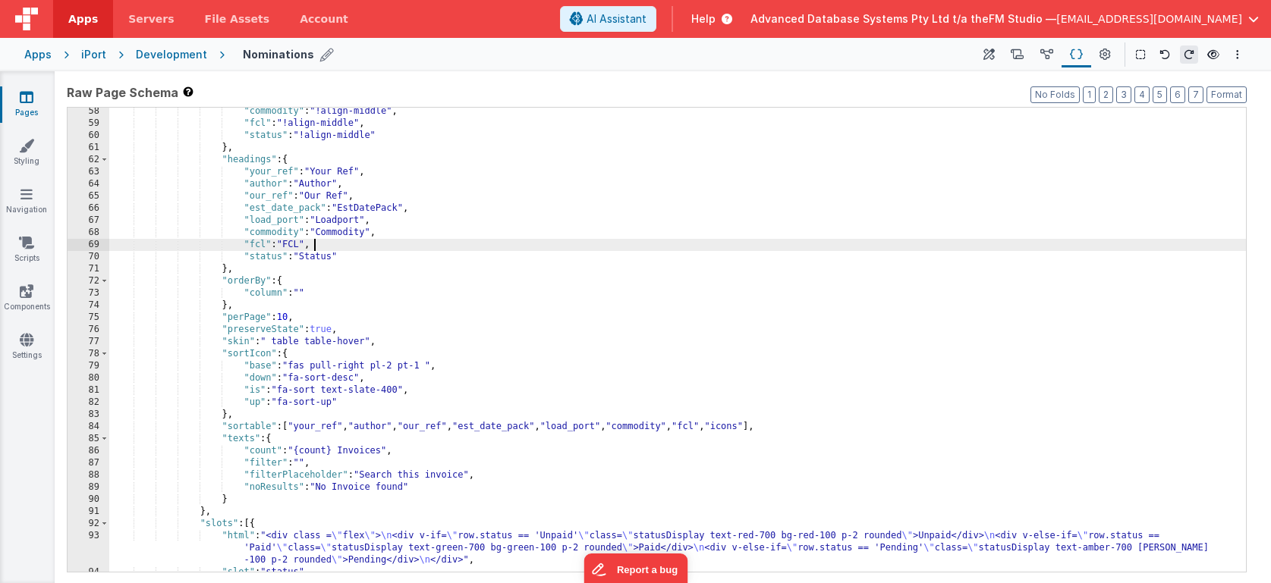
scroll to position [577, 0]
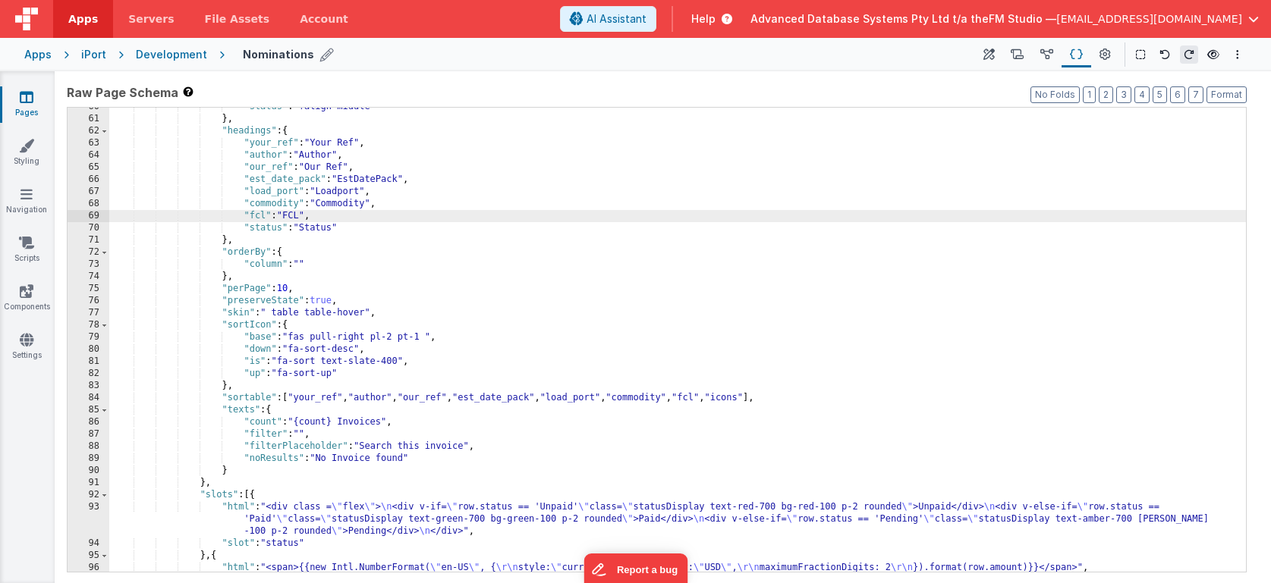
click at [753, 395] on div ""status" : "!align-middle" } , "headings" : { "your_ref" : "Your Ref" , "author…" at bounding box center [677, 345] width 1136 height 489
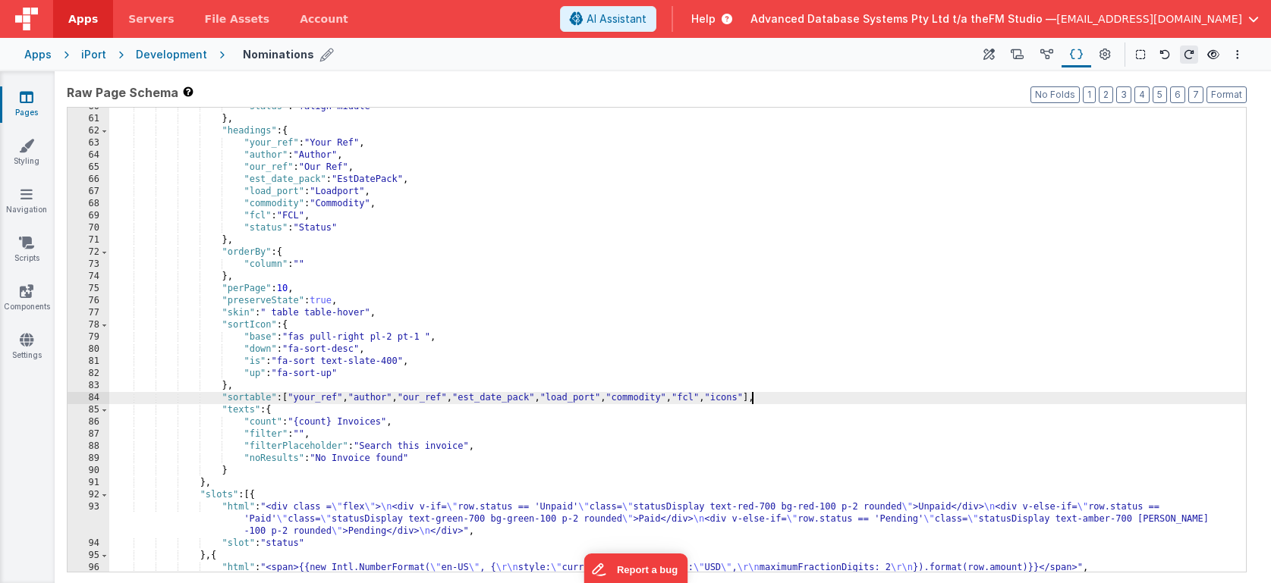
click at [753, 395] on div ""status" : "!align-middle" } , "headings" : { "your_ref" : "Your Ref" , "author…" at bounding box center [677, 345] width 1136 height 489
click at [354, 427] on div ""status" : "!align-middle" } , "headings" : { "your_ref" : "Your Ref" , "author…" at bounding box center [677, 345] width 1136 height 489
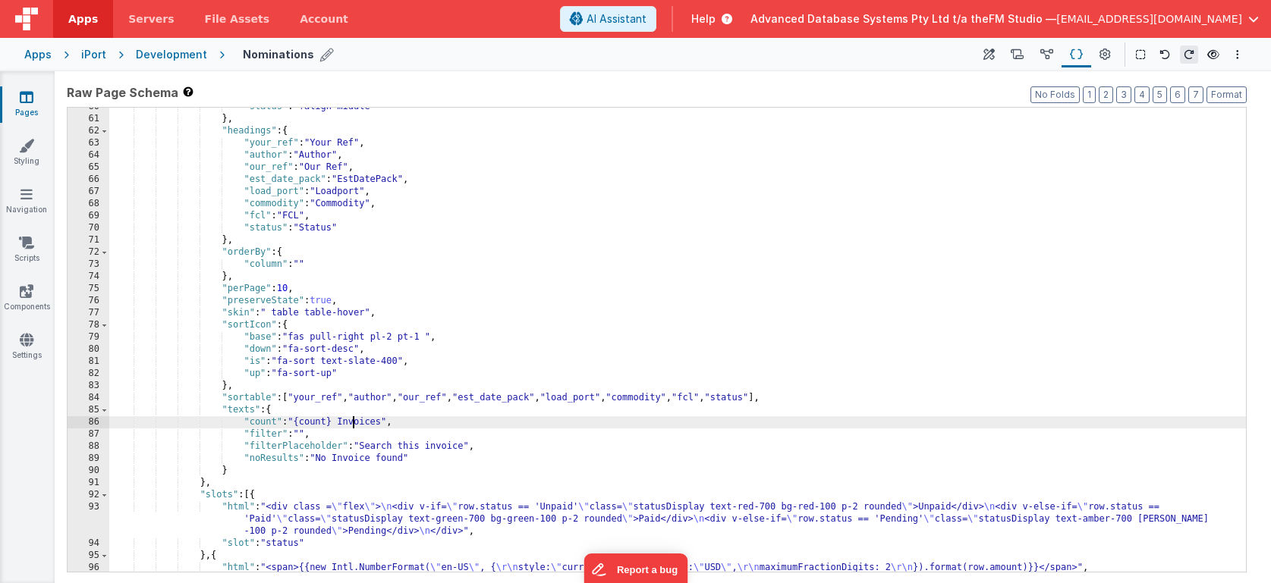
click at [354, 427] on div ""status" : "!align-middle" } , "headings" : { "your_ref" : "Your Ref" , "author…" at bounding box center [677, 345] width 1136 height 489
click at [453, 447] on div ""status" : "!align-middle" } , "headings" : { "your_ref" : "Your Ref" , "author…" at bounding box center [677, 345] width 1136 height 489
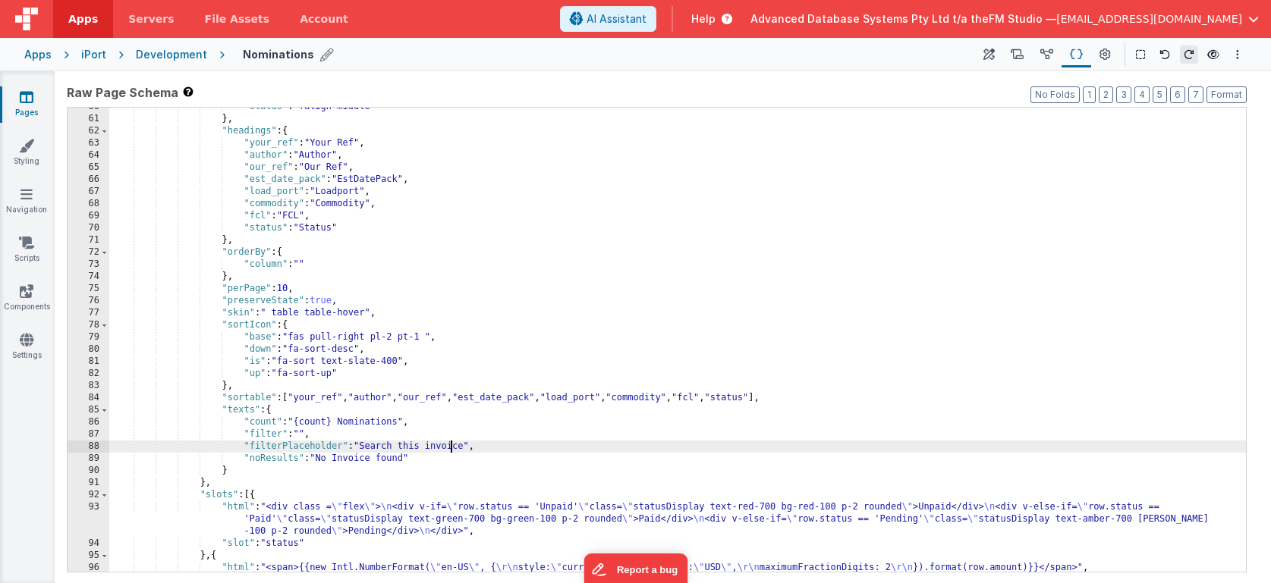
click at [453, 447] on div ""status" : "!align-middle" } , "headings" : { "your_ref" : "Your Ref" , "author…" at bounding box center [677, 345] width 1136 height 489
click at [359, 457] on div ""status" : "!align-middle" } , "headings" : { "your_ref" : "Your Ref" , "author…" at bounding box center [677, 345] width 1136 height 489
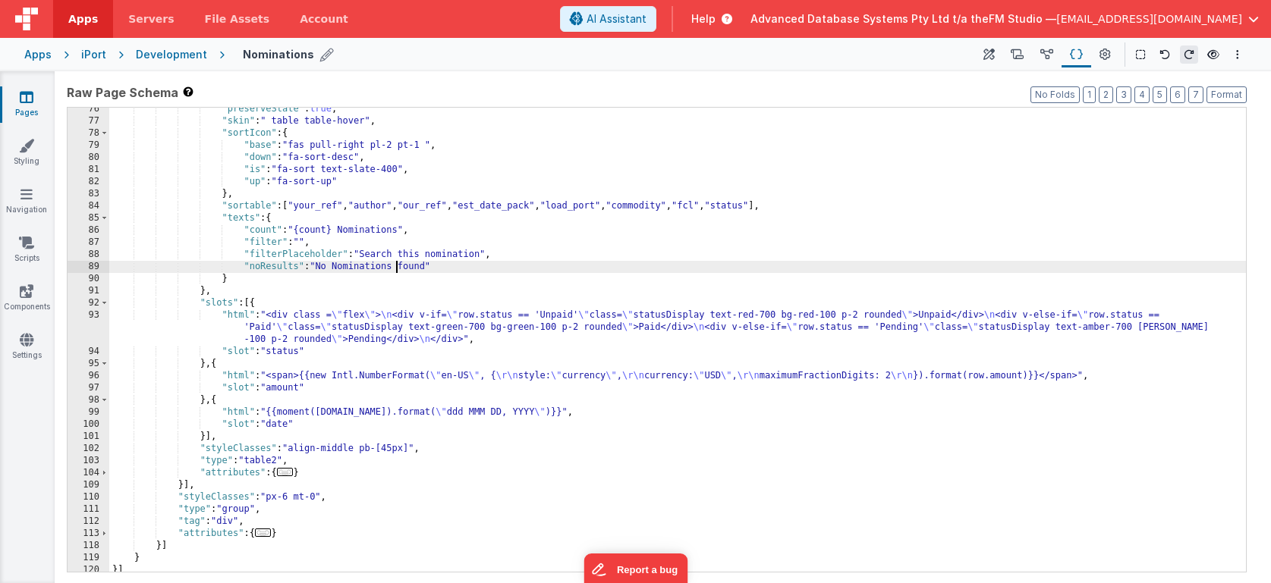
scroll to position [774, 0]
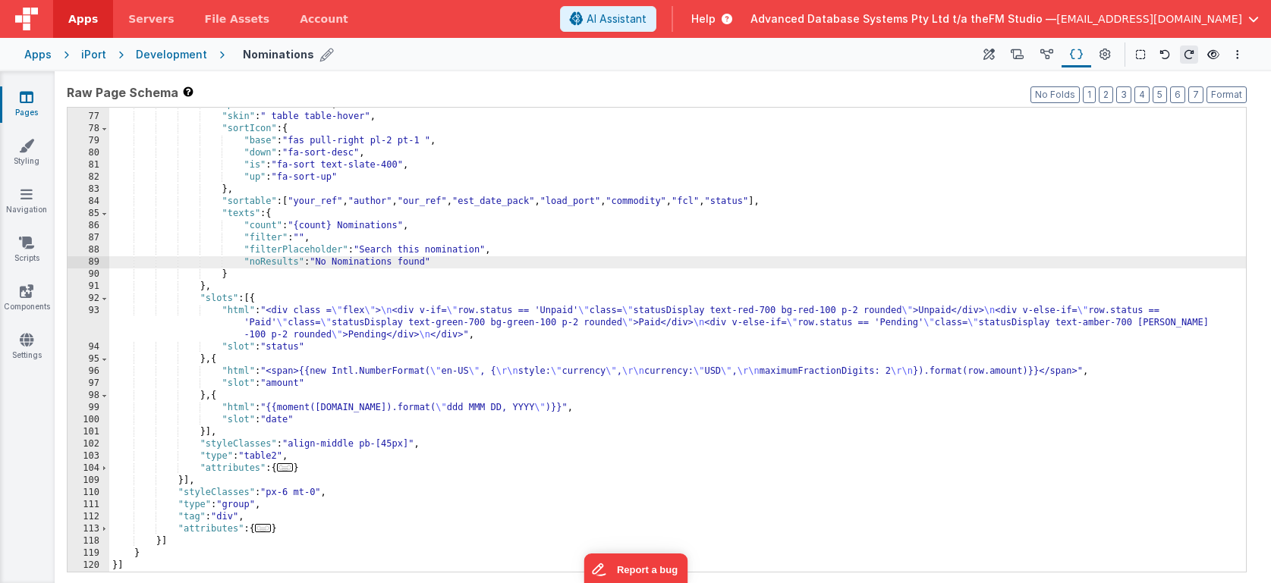
click at [478, 316] on div ""preserveState" : true , "skin" : " table table-hover" , "sortIcon" : { "base" …" at bounding box center [677, 343] width 1136 height 489
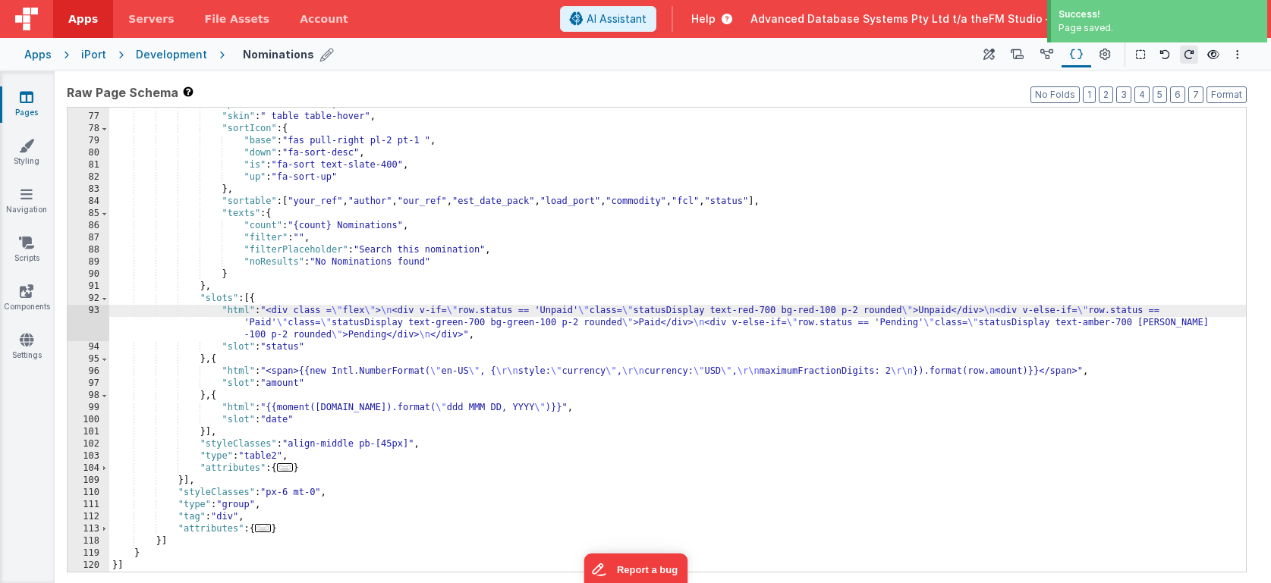
click at [401, 328] on div ""preserveState" : true , "skin" : " table table-hover" , "sortIcon" : { "base" …" at bounding box center [677, 343] width 1136 height 489
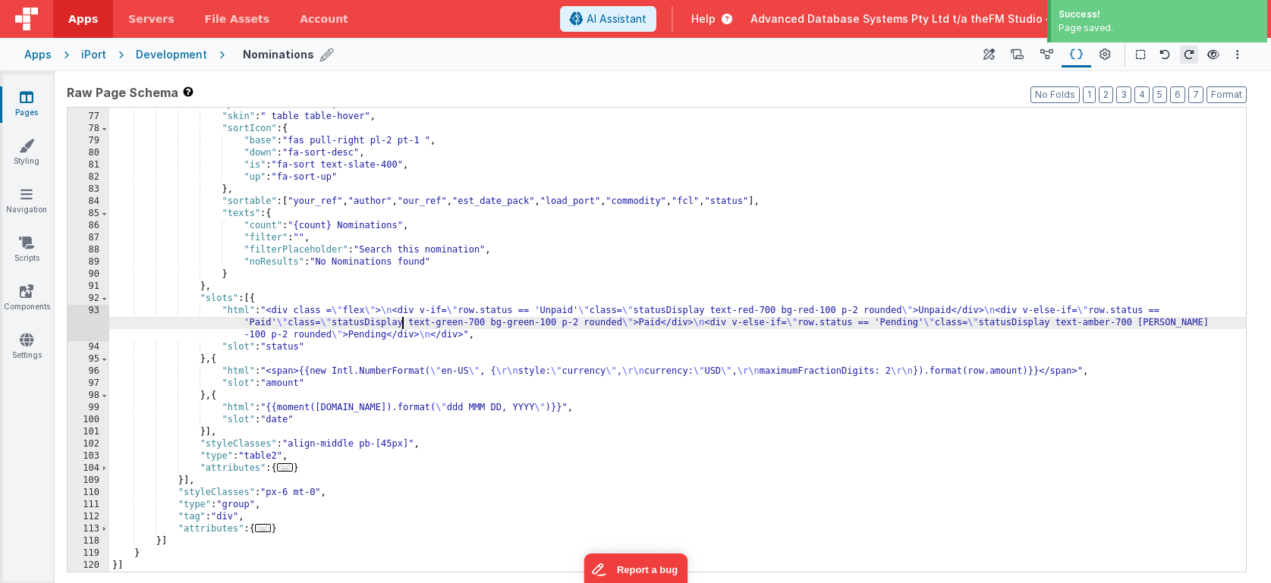
click at [86, 318] on div "93" at bounding box center [89, 323] width 42 height 36
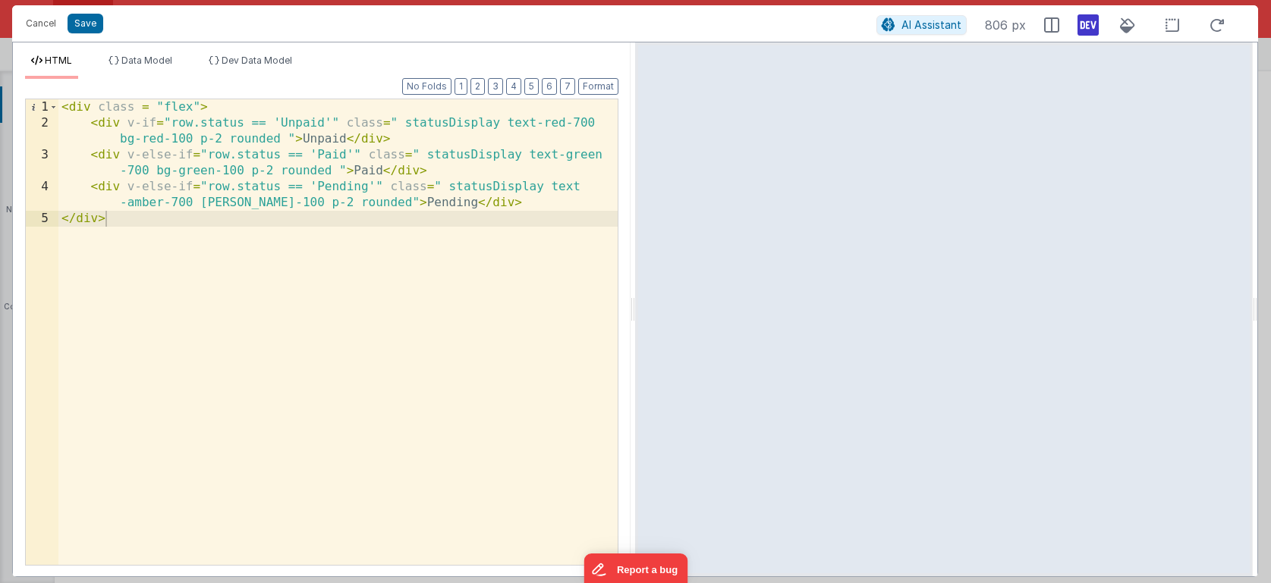
click at [308, 123] on div "< div class = "flex" > < div v-if = "row.status == 'Unpaid'" class = " statusDi…" at bounding box center [337, 348] width 559 height 498
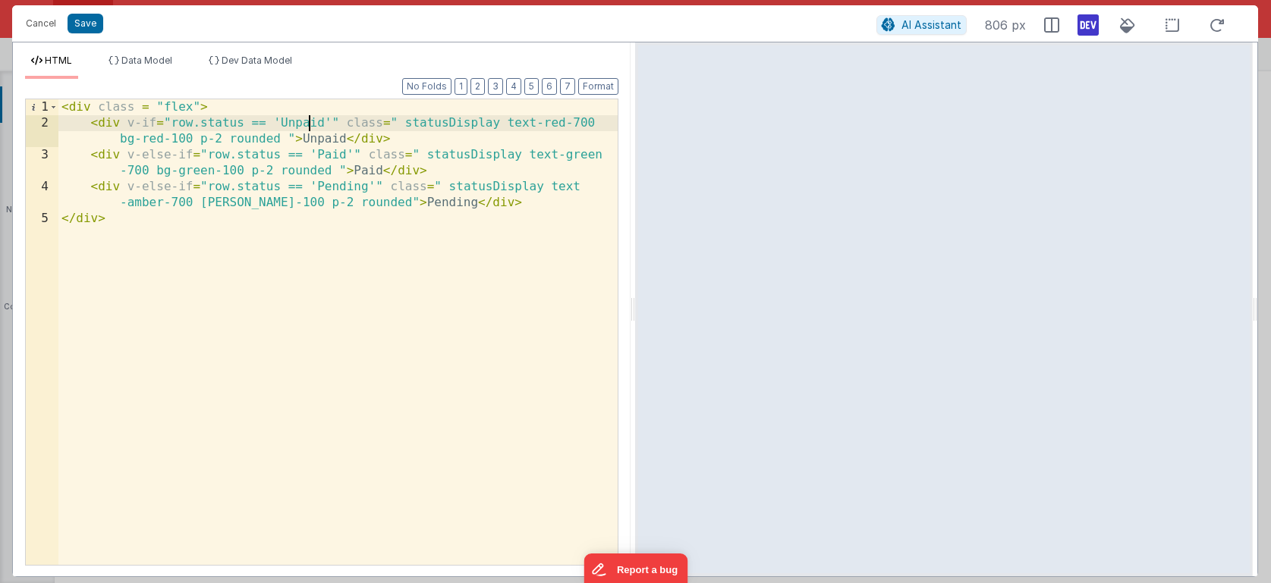
click at [308, 123] on div "< div class = "flex" > < div v-if = "row.status == 'Unpaid'" class = " statusDi…" at bounding box center [337, 348] width 559 height 498
click at [308, 123] on div "< div class = "flex" > < div v-if = "row.status == 'Nominated'" class = " statu…" at bounding box center [337, 348] width 559 height 498
click at [357, 140] on div "< div class = "flex" > < div v-if = "row.status == 'Nominated'" class = " statu…" at bounding box center [337, 348] width 559 height 498
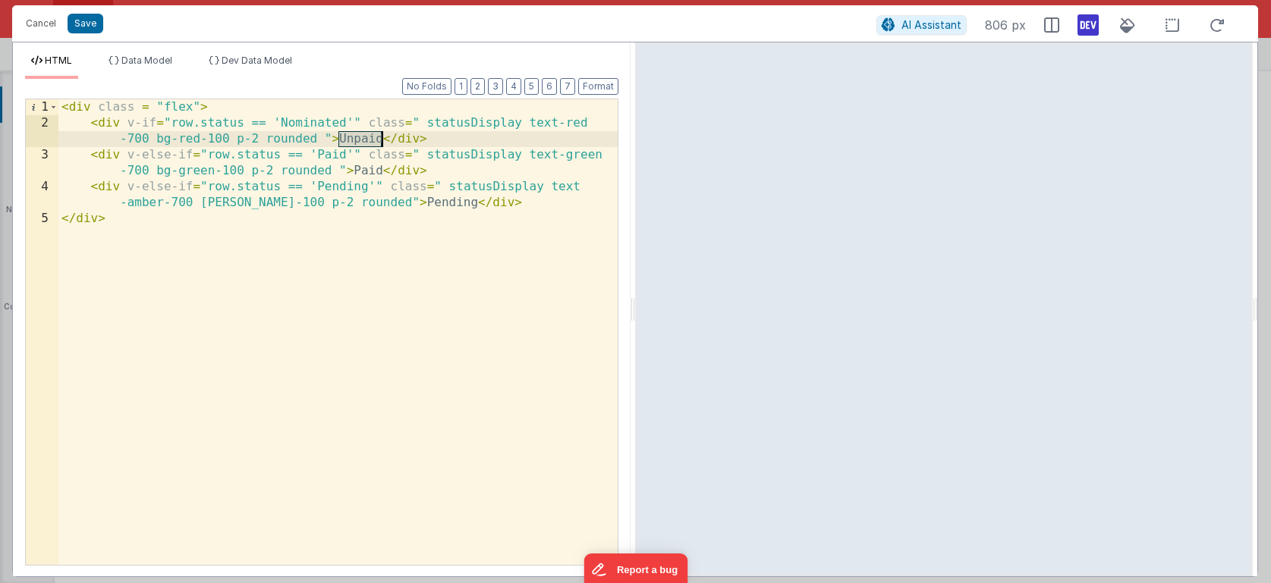
paste textarea
click at [335, 152] on div "< div class = "flex" > < div v-if = "row.status == 'Nominated'" class = " statu…" at bounding box center [337, 348] width 559 height 498
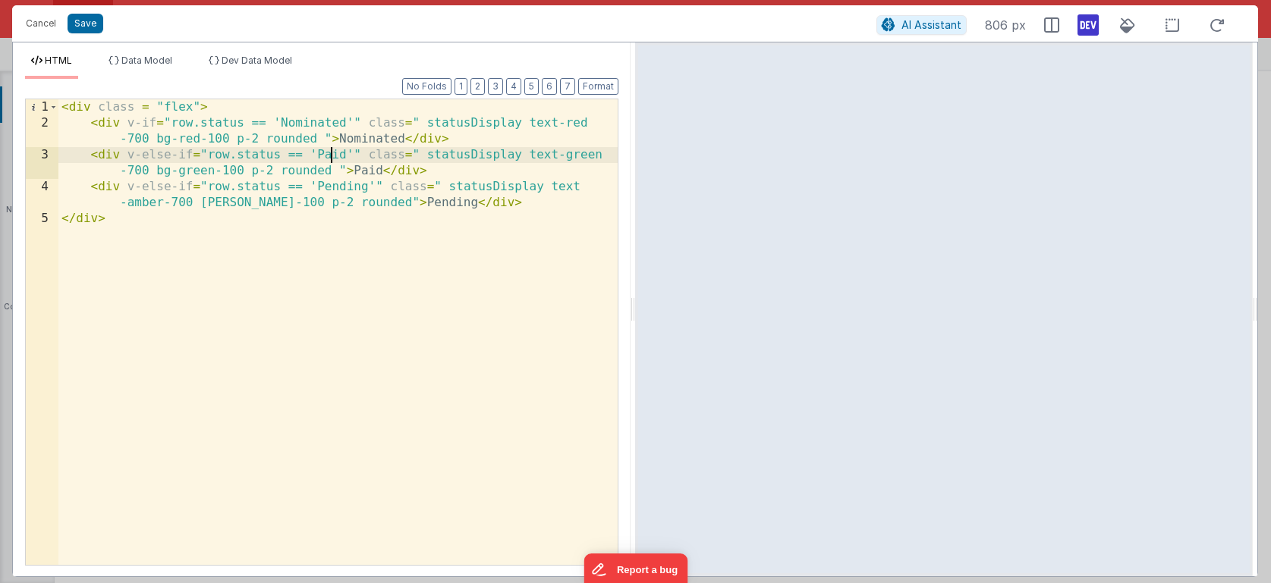
click at [335, 152] on div "< div class = "flex" > < div v-if = "row.status == 'Nominated'" class = " statu…" at bounding box center [337, 348] width 559 height 498
click at [322, 152] on div "< div class = "flex" > < div v-if = "row.status == 'Nominated'" class = " statu…" at bounding box center [337, 348] width 559 height 498
click at [406, 171] on div "< div class = "flex" > < div v-if = "row.status == 'Nominated'" class = " statu…" at bounding box center [337, 348] width 559 height 498
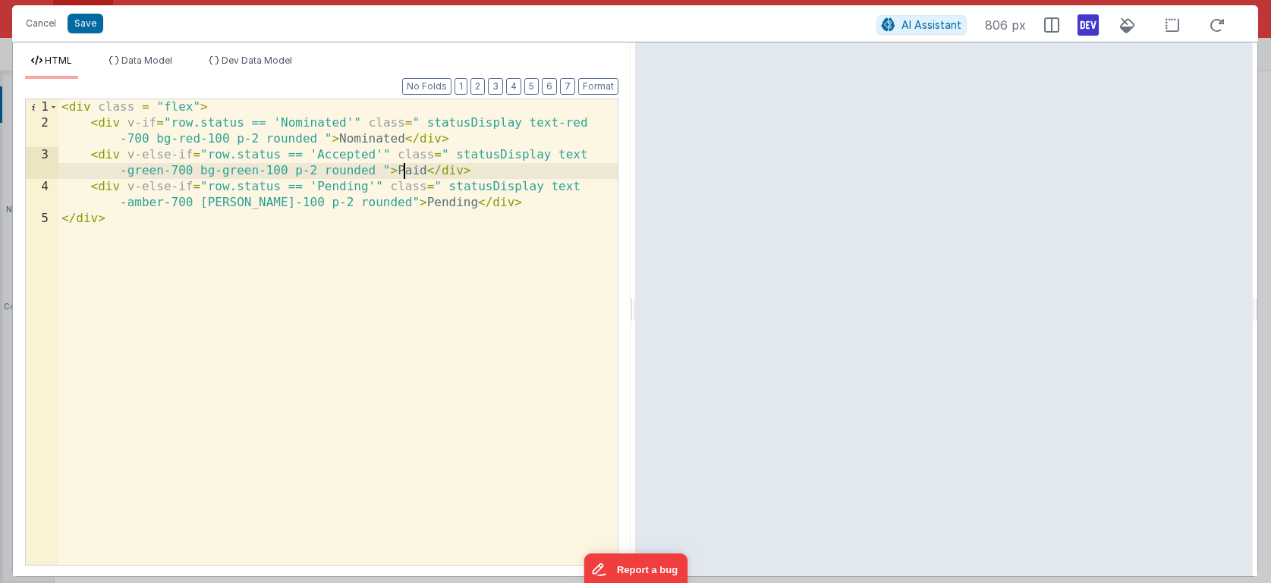
click at [406, 171] on div "< div class = "flex" > < div v-if = "row.status == 'Nominated'" class = " statu…" at bounding box center [337, 348] width 559 height 498
paste textarea
click at [351, 184] on div "< div class = "flex" > < div v-if = "row.status == 'Nominated'" class = " statu…" at bounding box center [337, 348] width 559 height 498
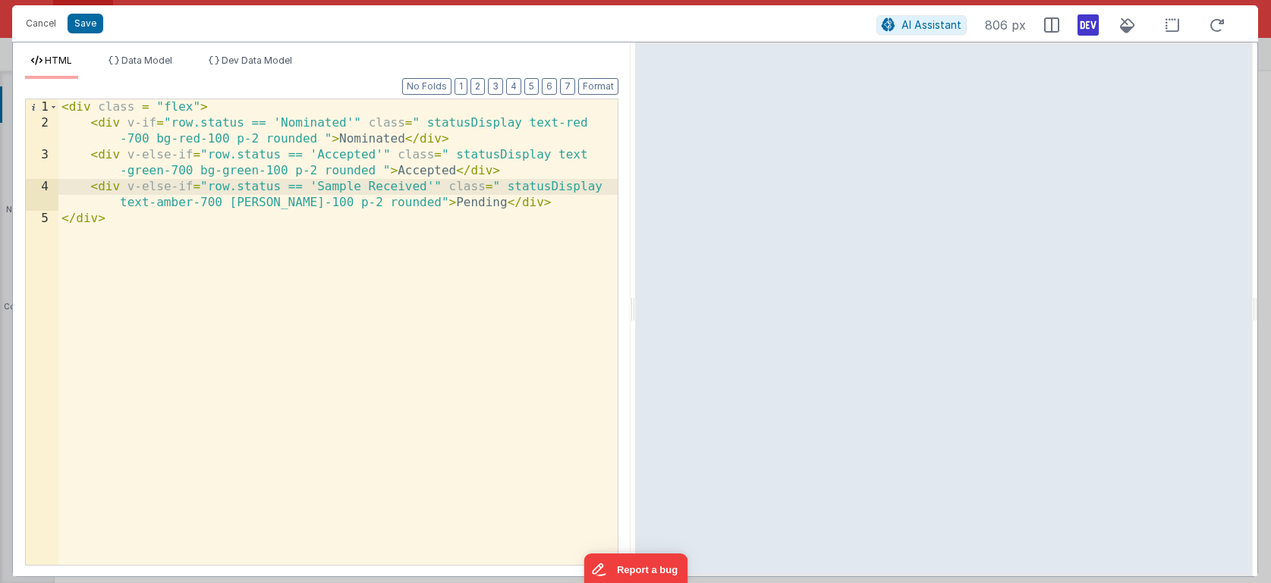
click at [319, 186] on div "< div class = "flex" > < div v-if = "row.status == 'Nominated'" class = " statu…" at bounding box center [337, 348] width 559 height 498
click at [440, 203] on div "< div class = "flex" > < div v-if = "row.status == 'Nominated'" class = " statu…" at bounding box center [337, 348] width 559 height 498
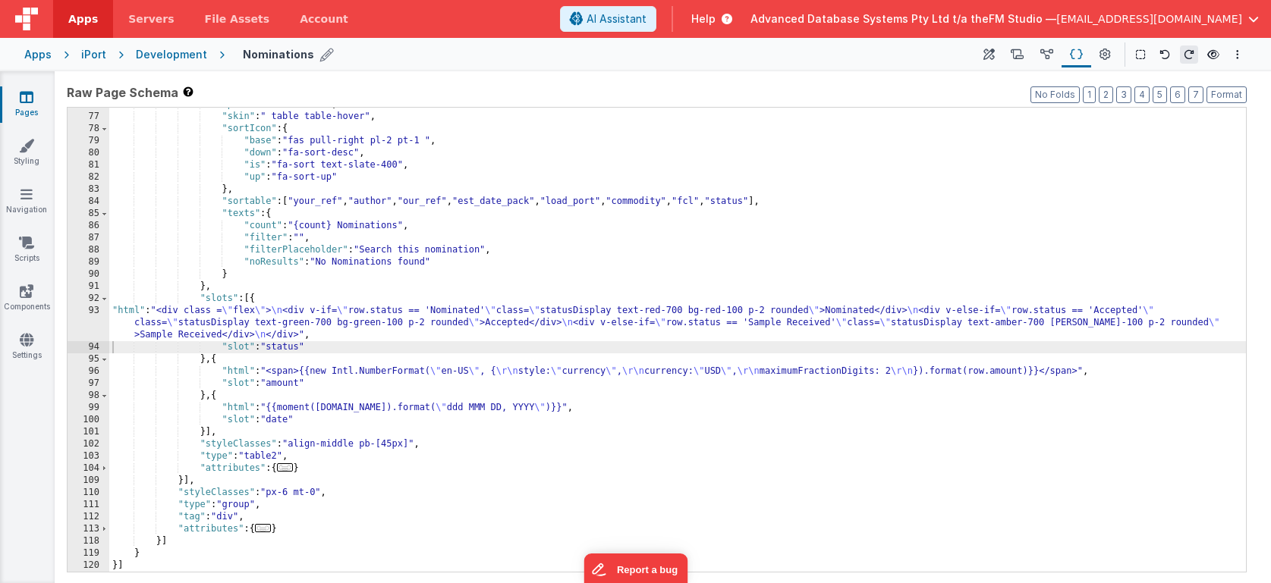
click at [176, 55] on div "Development" at bounding box center [171, 54] width 71 height 15
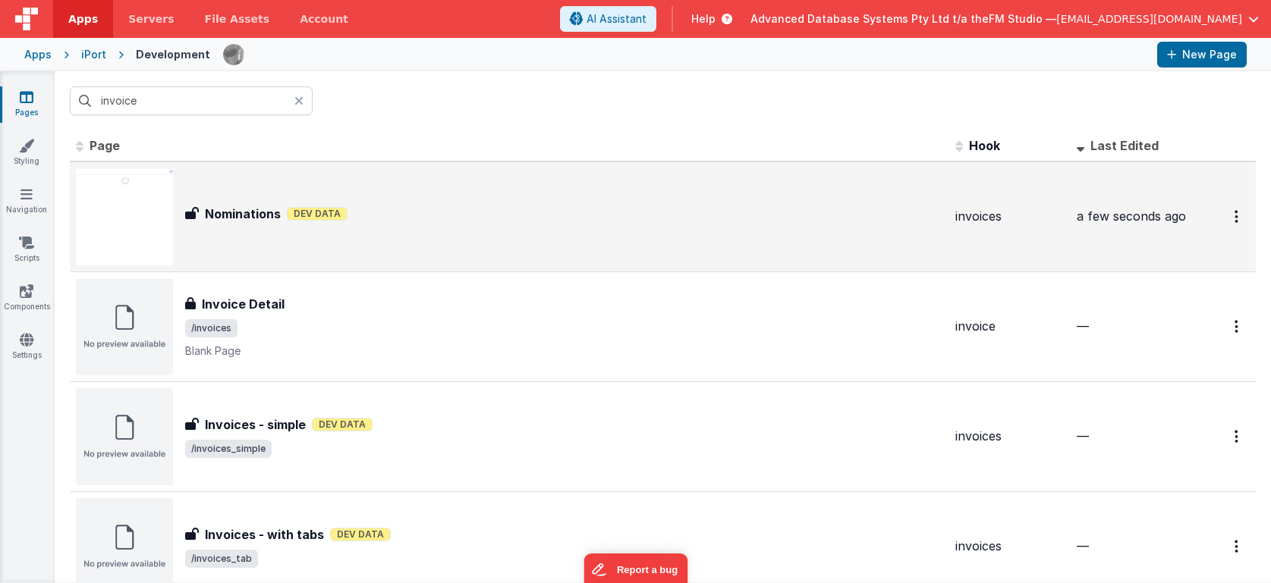
click at [235, 212] on h3 "Nominations" at bounding box center [243, 214] width 76 height 18
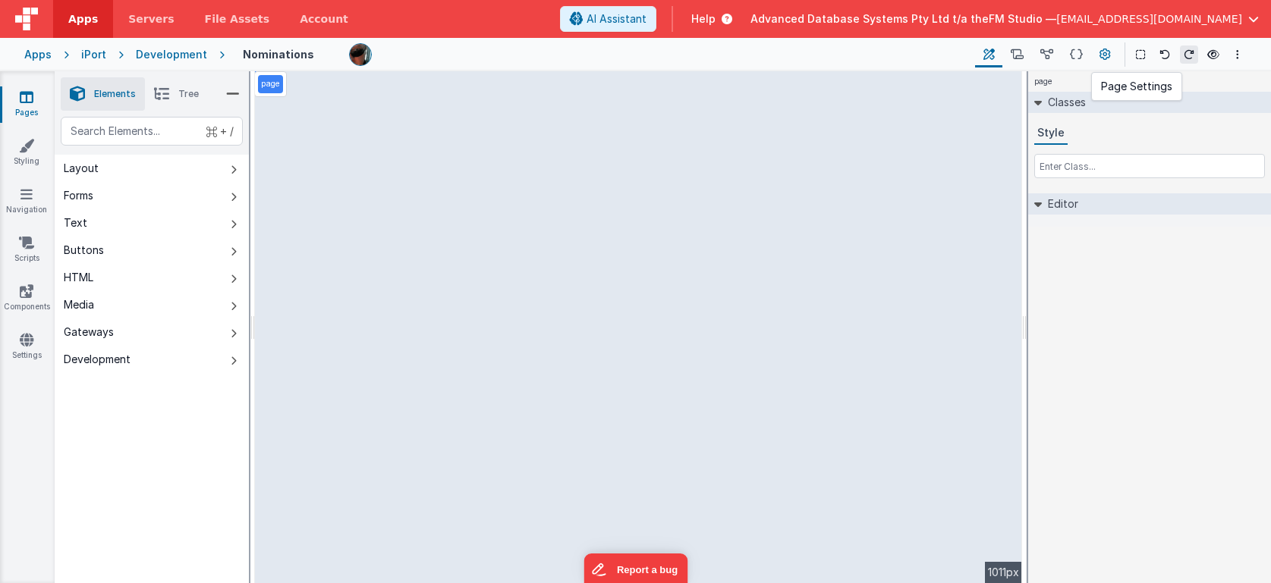
click at [1105, 52] on icon at bounding box center [1104, 55] width 11 height 16
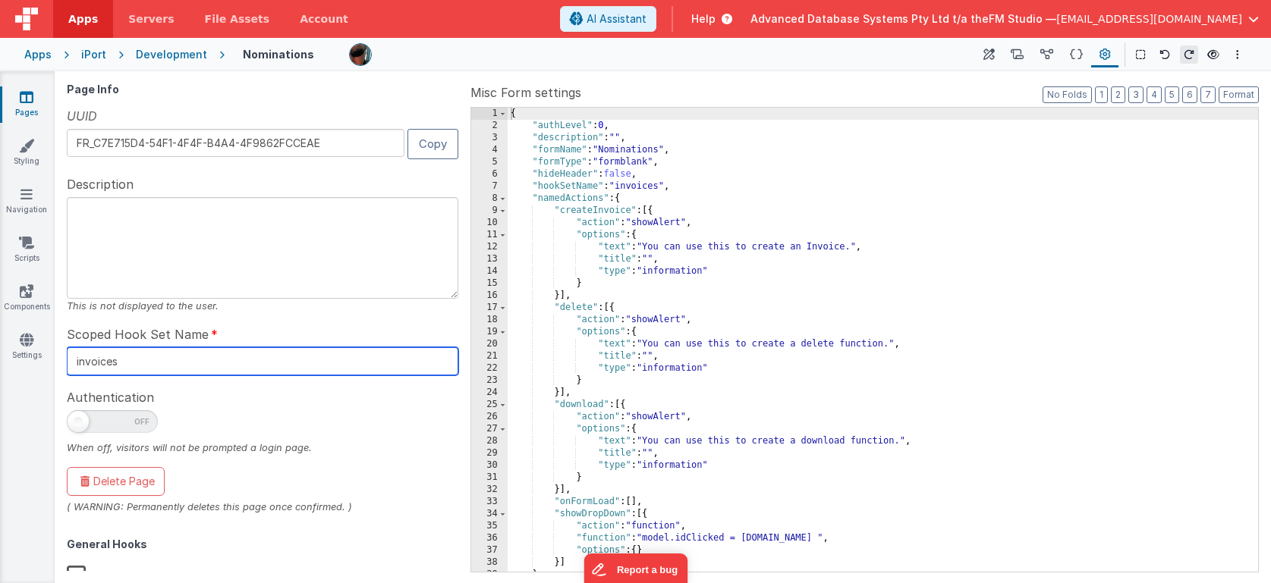
click at [168, 362] on input "invoices" at bounding box center [262, 361] width 391 height 28
type input "nominations"
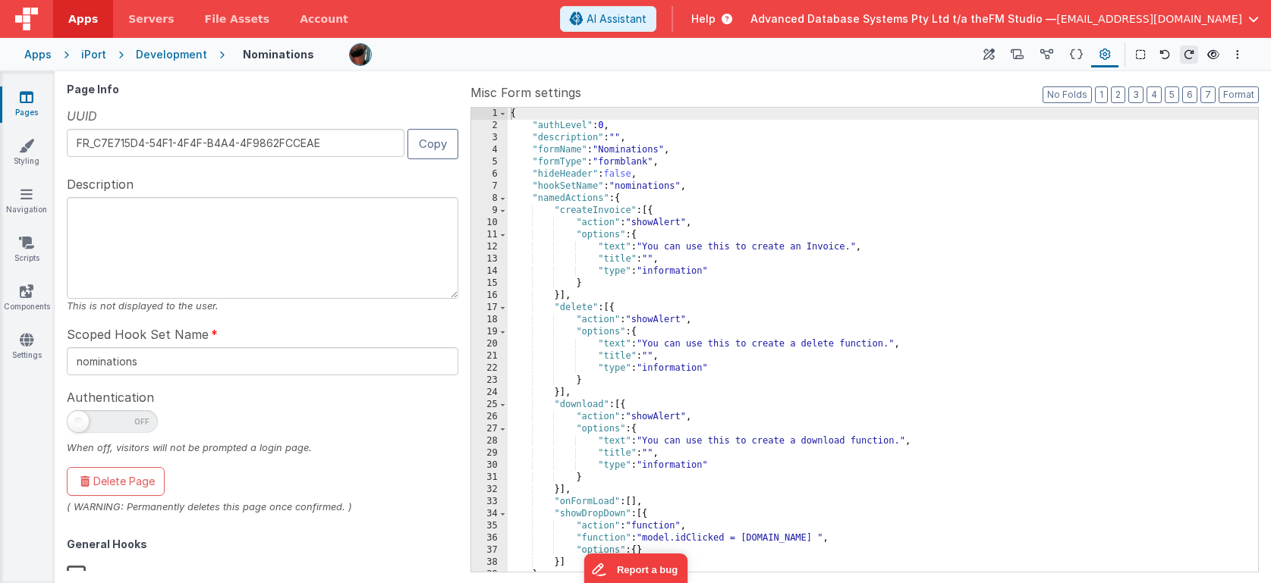
click at [97, 423] on span at bounding box center [112, 421] width 91 height 23
click at [79, 423] on input "checkbox" at bounding box center [73, 419] width 12 height 12
checkbox input "true"
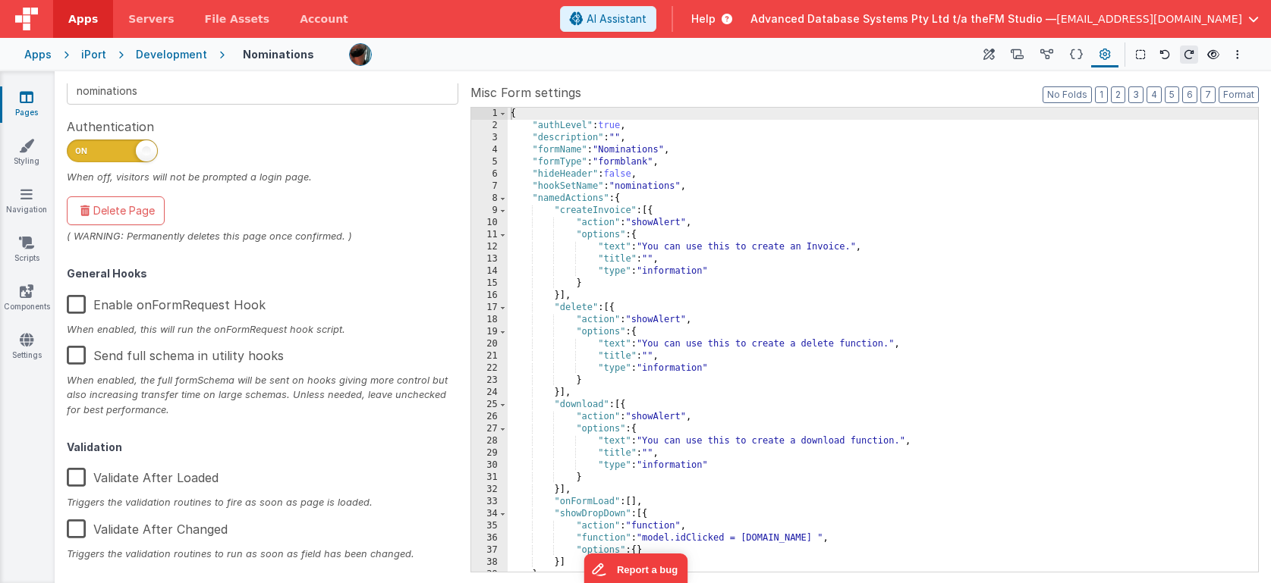
scroll to position [270, 0]
click at [80, 302] on label "Enable onFormRequest Hook" at bounding box center [166, 303] width 199 height 33
click at [0, 0] on input "Enable onFormRequest Hook" at bounding box center [0, 0] width 0 height 0
click at [22, 200] on icon at bounding box center [26, 194] width 12 height 15
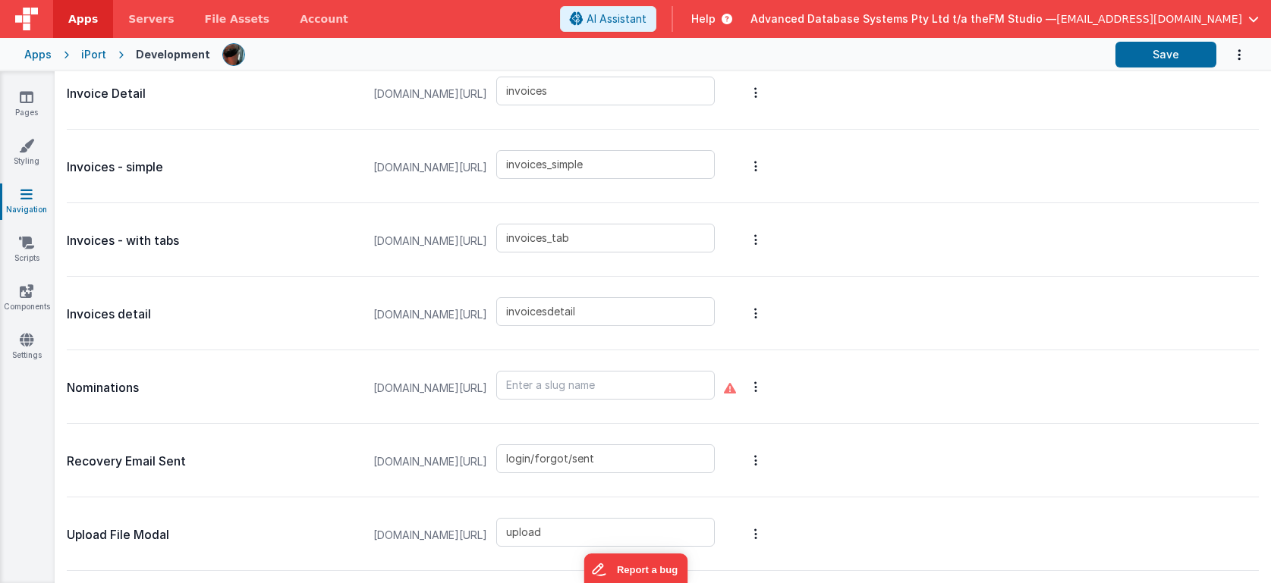
scroll to position [1028, 0]
type input "nominations"
click at [939, 379] on div "Nominations [DOMAIN_NAME][URL] nominations" at bounding box center [663, 388] width 1192 height 74
click at [1152, 64] on button "Save" at bounding box center [1165, 55] width 101 height 26
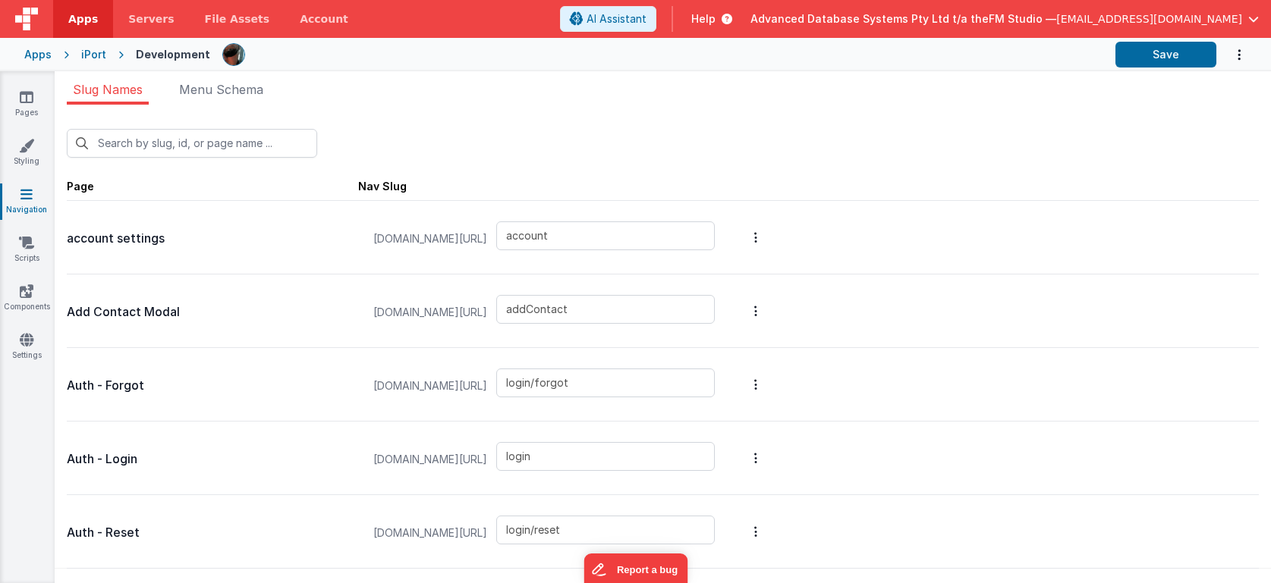
scroll to position [0, 0]
click at [210, 91] on span "Menu Schema" at bounding box center [221, 89] width 84 height 15
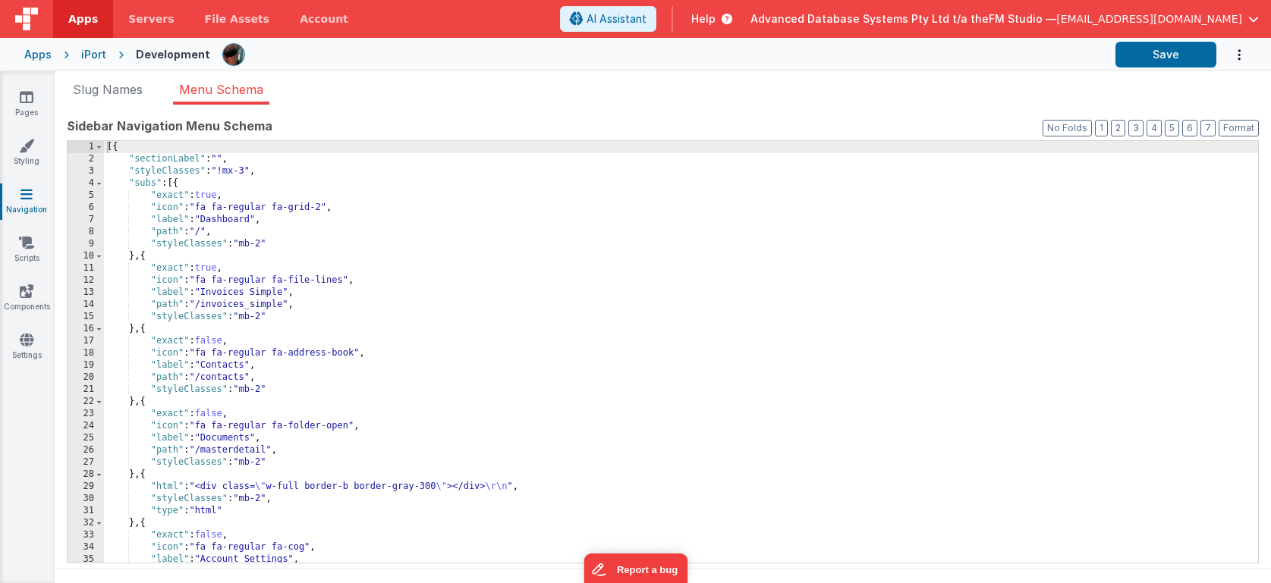
click at [222, 294] on div "[{ "sectionLabel" : "" , "styleClasses" : "!mx-3" , "subs" : [{ "exact" : true …" at bounding box center [681, 364] width 1154 height 446
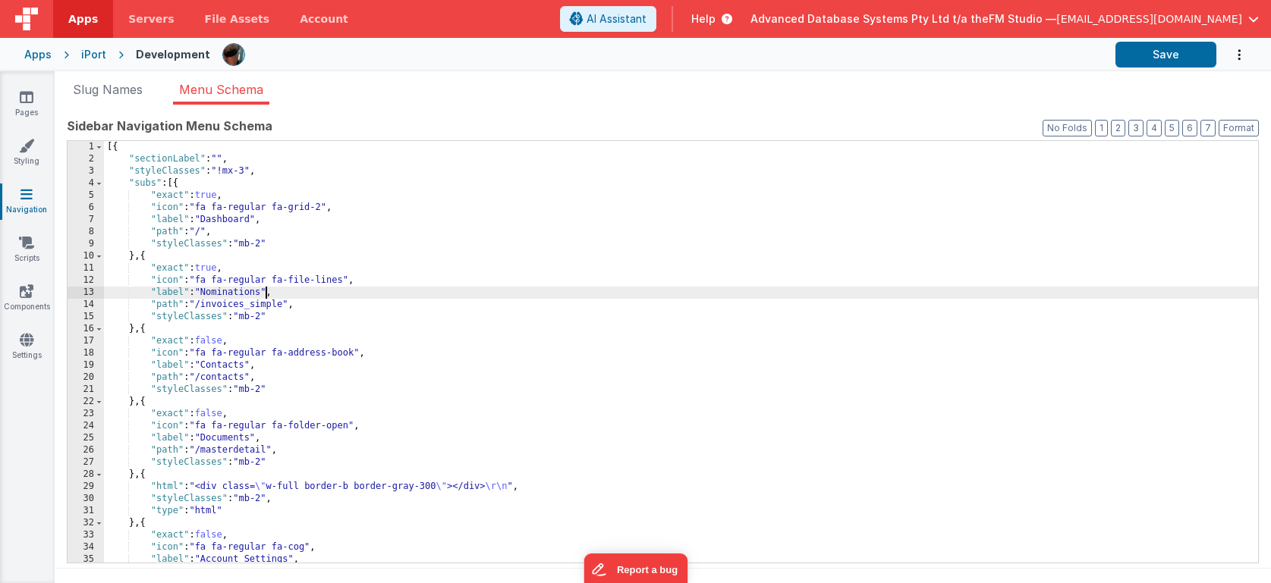
click at [217, 305] on div "[{ "sectionLabel" : "" , "styleClasses" : "!mx-3" , "subs" : [{ "exact" : true …" at bounding box center [681, 364] width 1154 height 446
click at [27, 104] on icon at bounding box center [27, 97] width 14 height 15
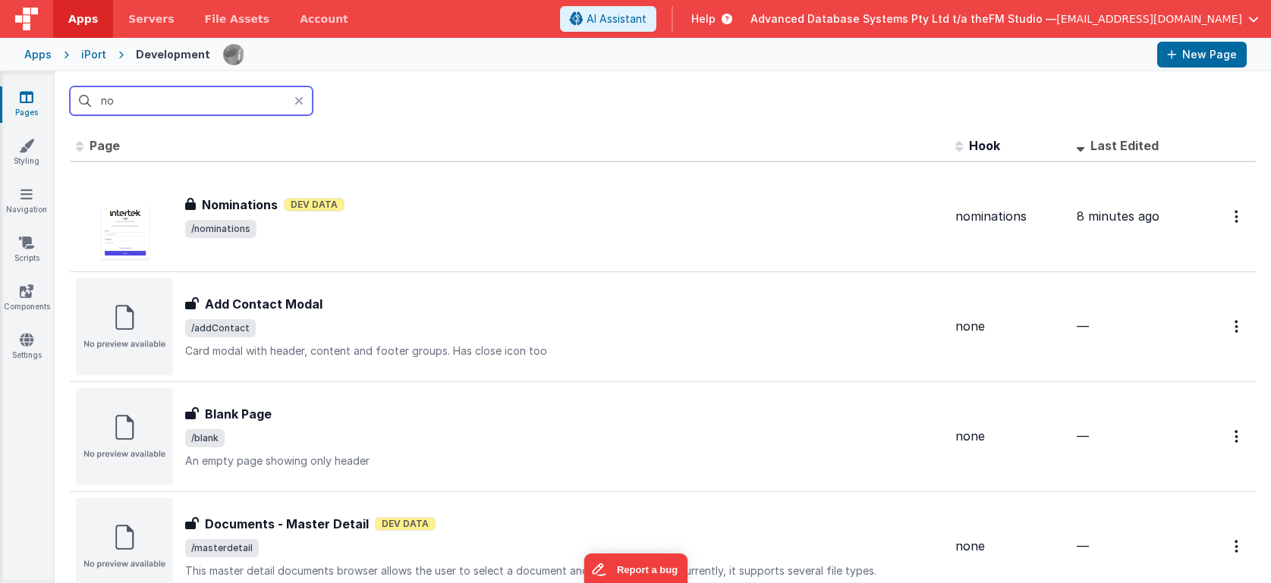
type input "nom"
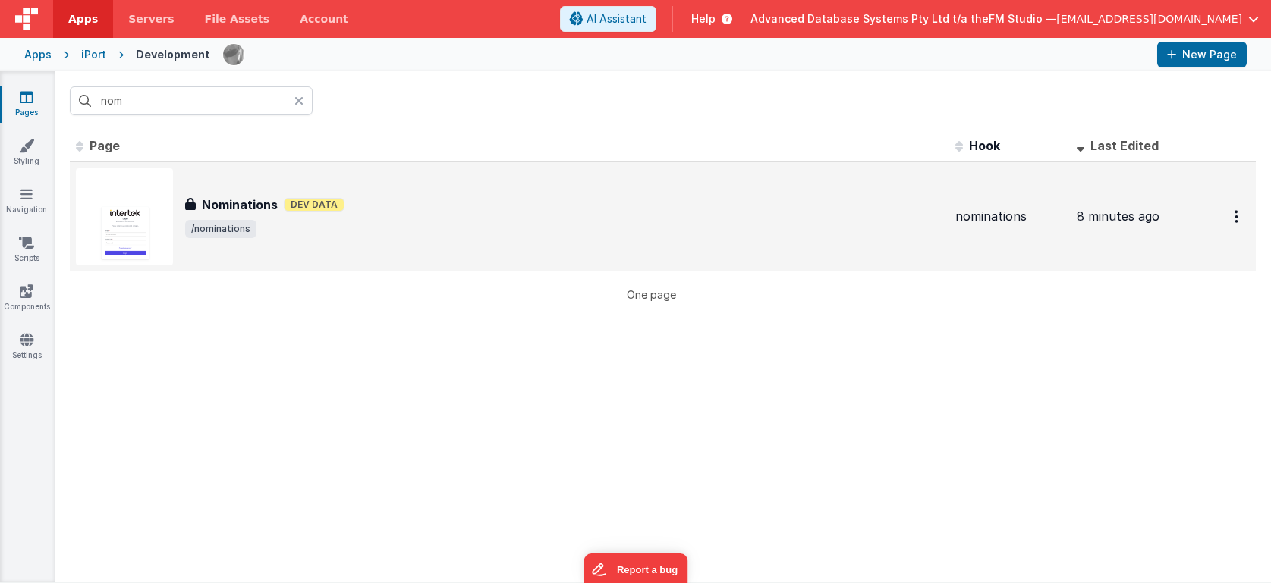
click at [234, 200] on h3 "Nominations" at bounding box center [240, 205] width 76 height 18
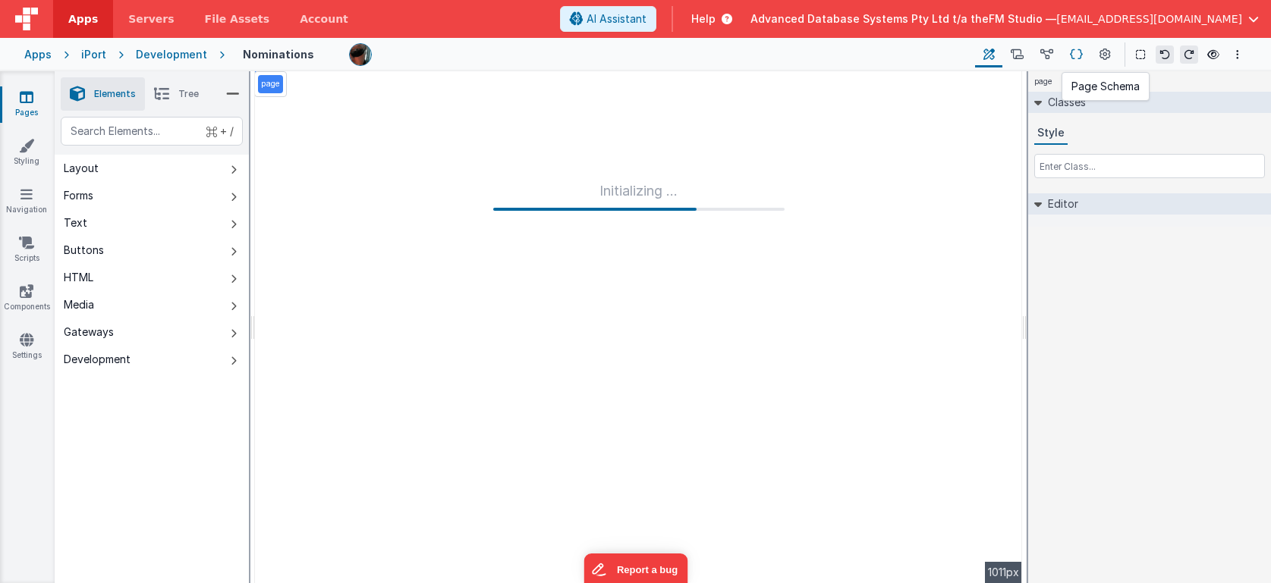
click at [1083, 54] on button at bounding box center [1076, 55] width 30 height 26
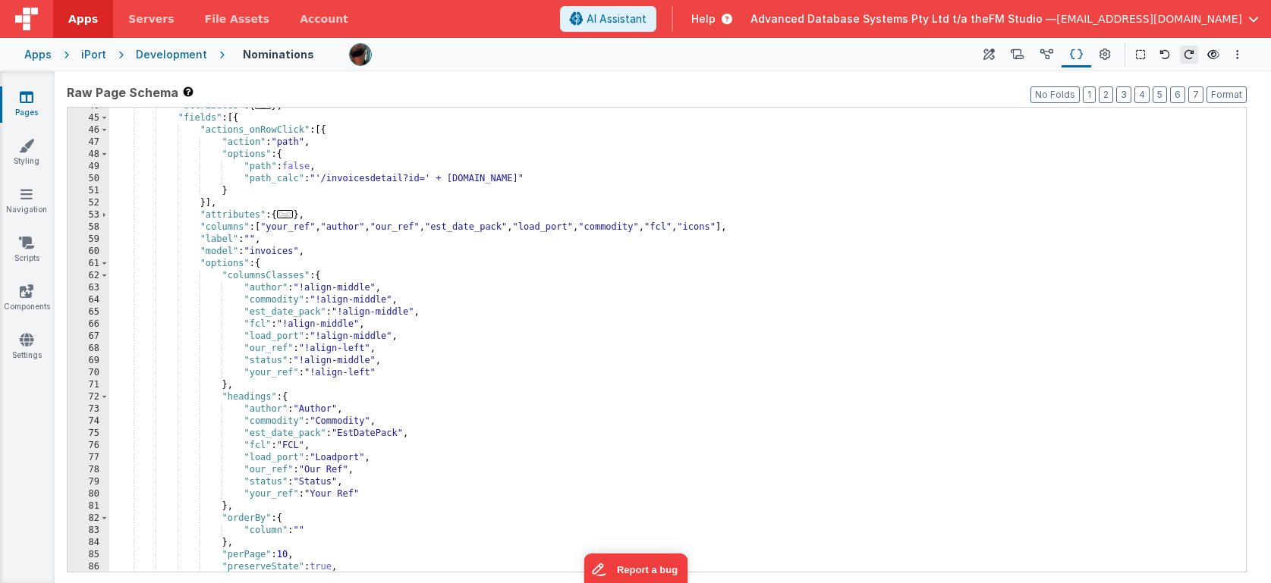
scroll to position [335, 0]
click at [290, 212] on span "..." at bounding box center [285, 214] width 17 height 8
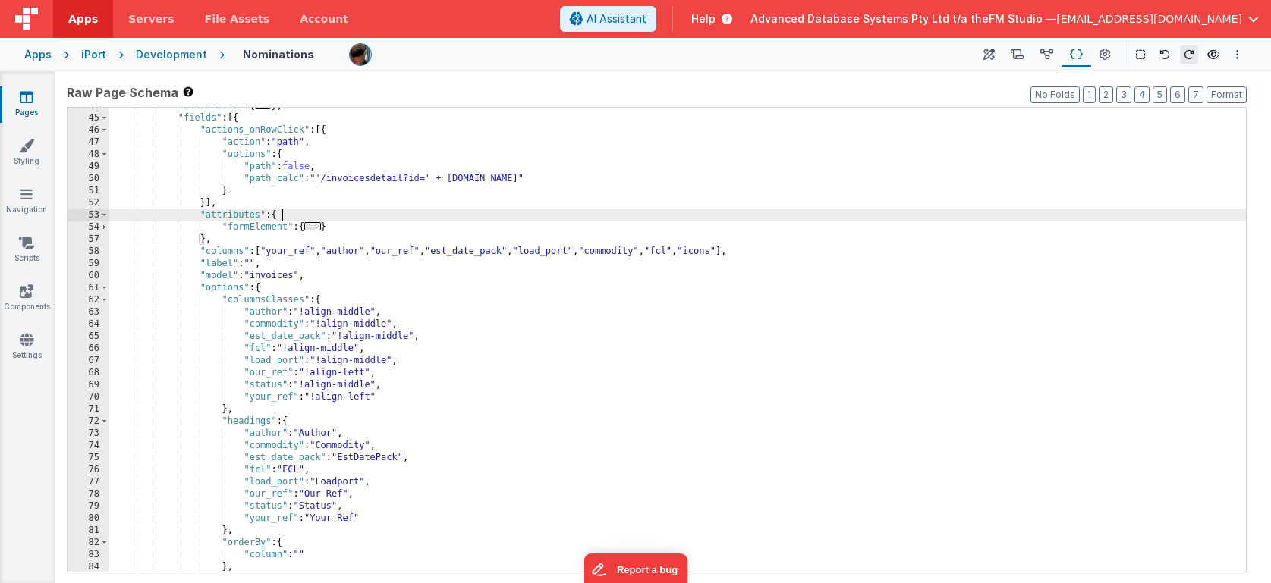
click at [318, 228] on span "..." at bounding box center [312, 226] width 17 height 8
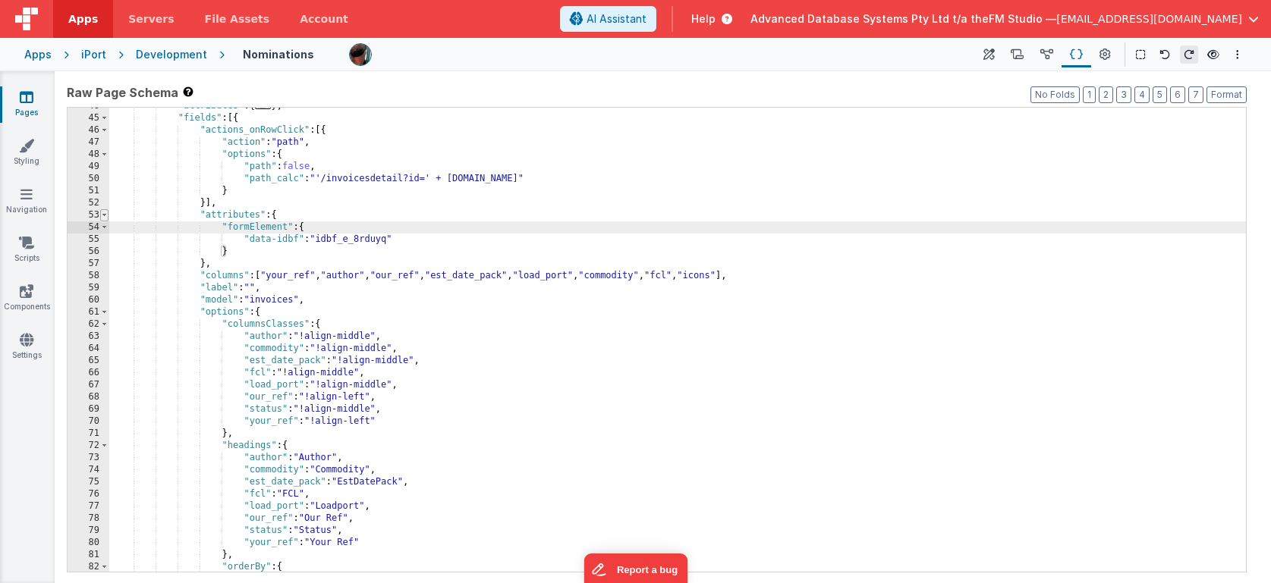
click at [104, 216] on span at bounding box center [104, 215] width 8 height 12
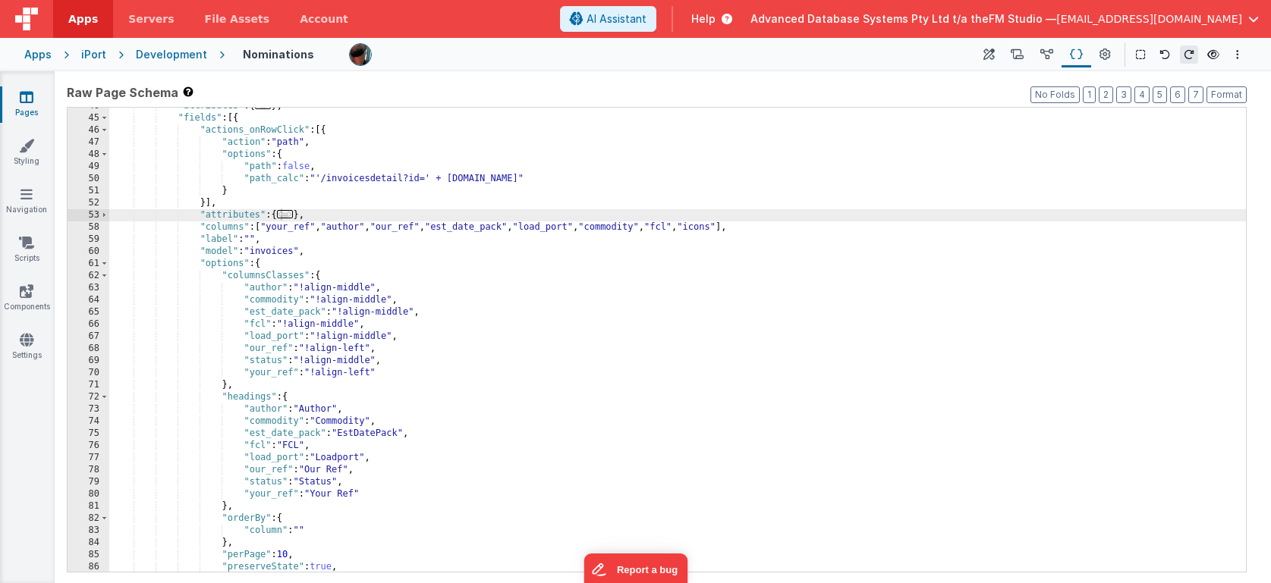
click at [272, 251] on div ""attributes" : { ... } , "fields" : [{ "actions_onRowClick" : [{ "action" : "pa…" at bounding box center [677, 344] width 1136 height 489
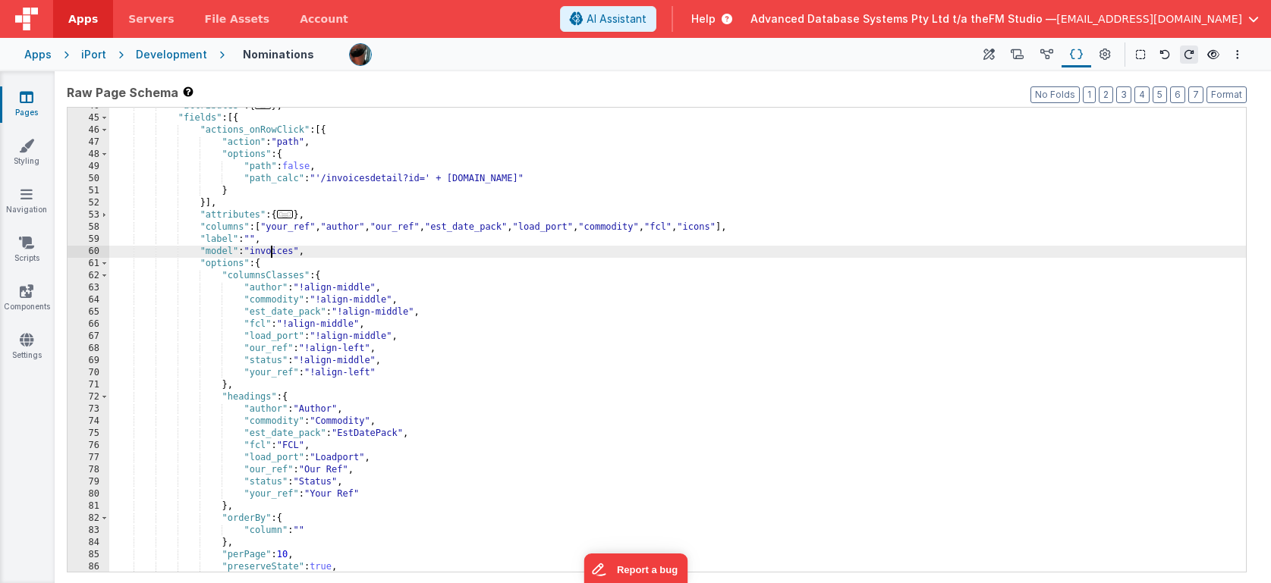
click at [272, 251] on div ""attributes" : { ... } , "fields" : [{ "actions_onRowClick" : [{ "action" : "pa…" at bounding box center [677, 344] width 1136 height 489
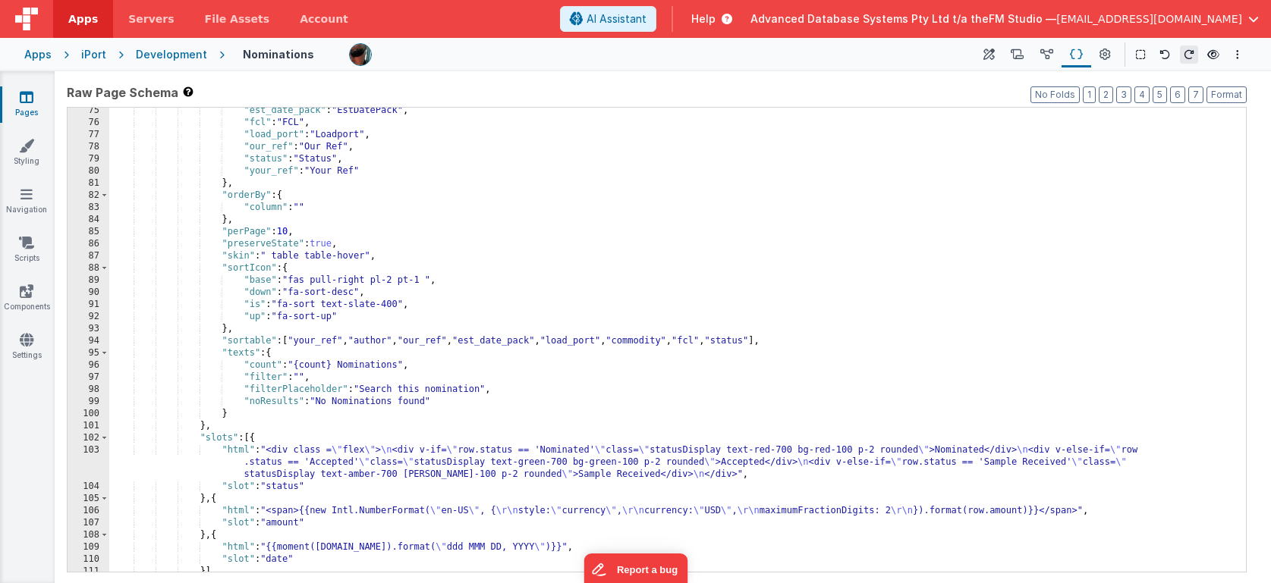
scroll to position [660, 0]
click at [433, 391] on div ""est_date_pack" : "EstDatePack" , "fcl" : "FCL" , "load_port" : "Loadport" , "o…" at bounding box center [677, 347] width 1136 height 489
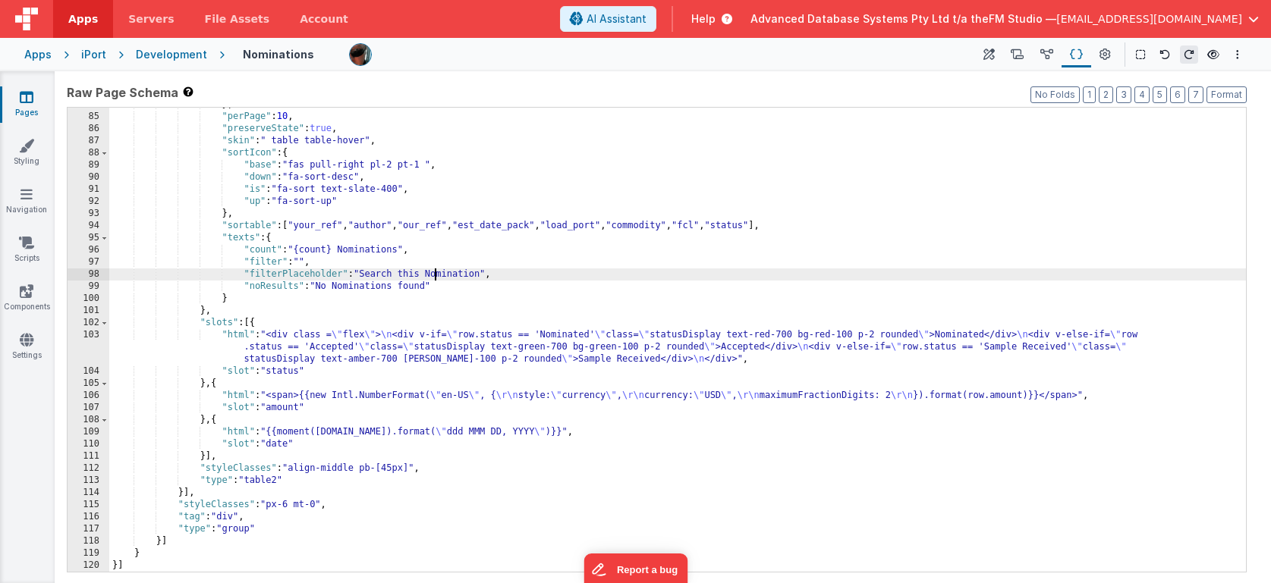
scroll to position [774, 0]
click at [1105, 53] on icon at bounding box center [1104, 55] width 11 height 16
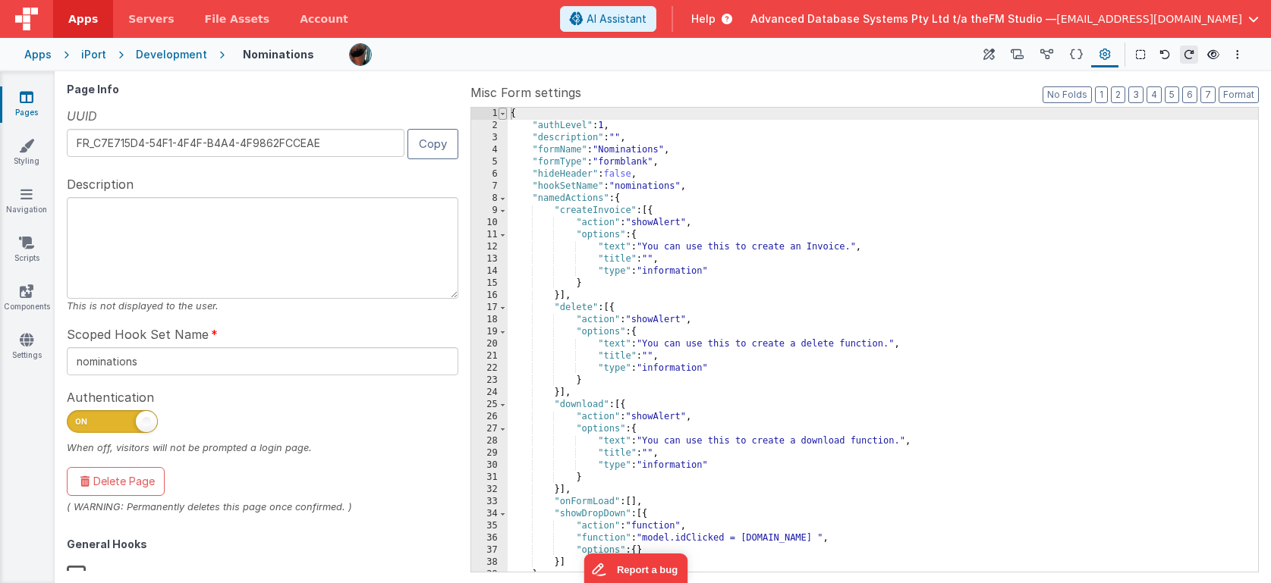
click at [499, 112] on span at bounding box center [502, 114] width 8 height 12
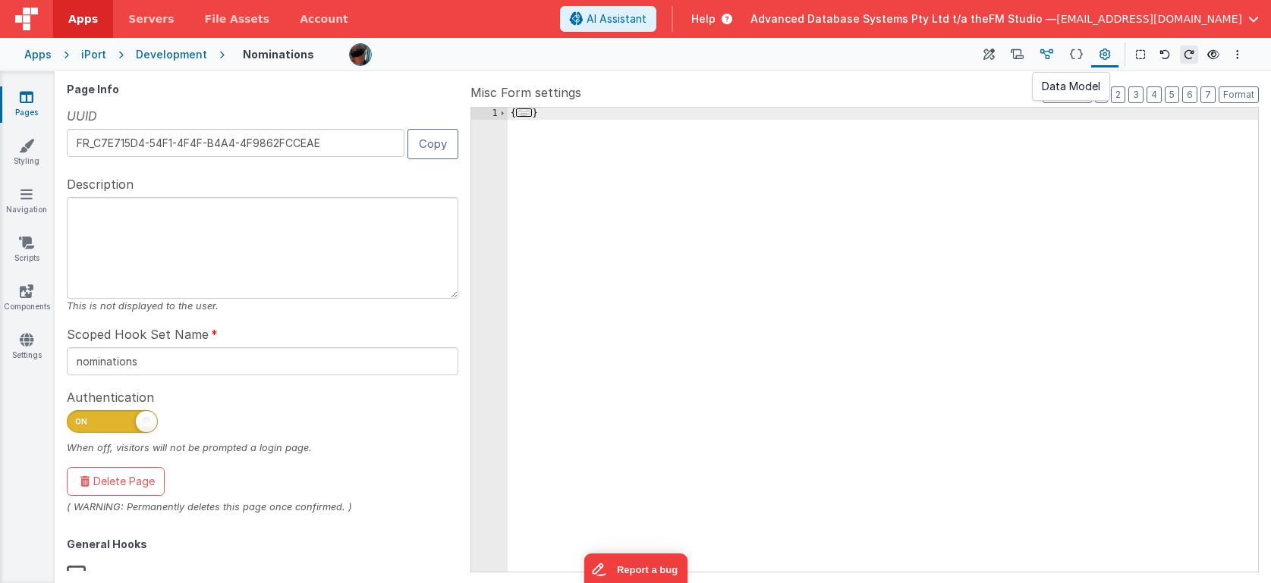
click at [1048, 50] on icon at bounding box center [1046, 55] width 13 height 16
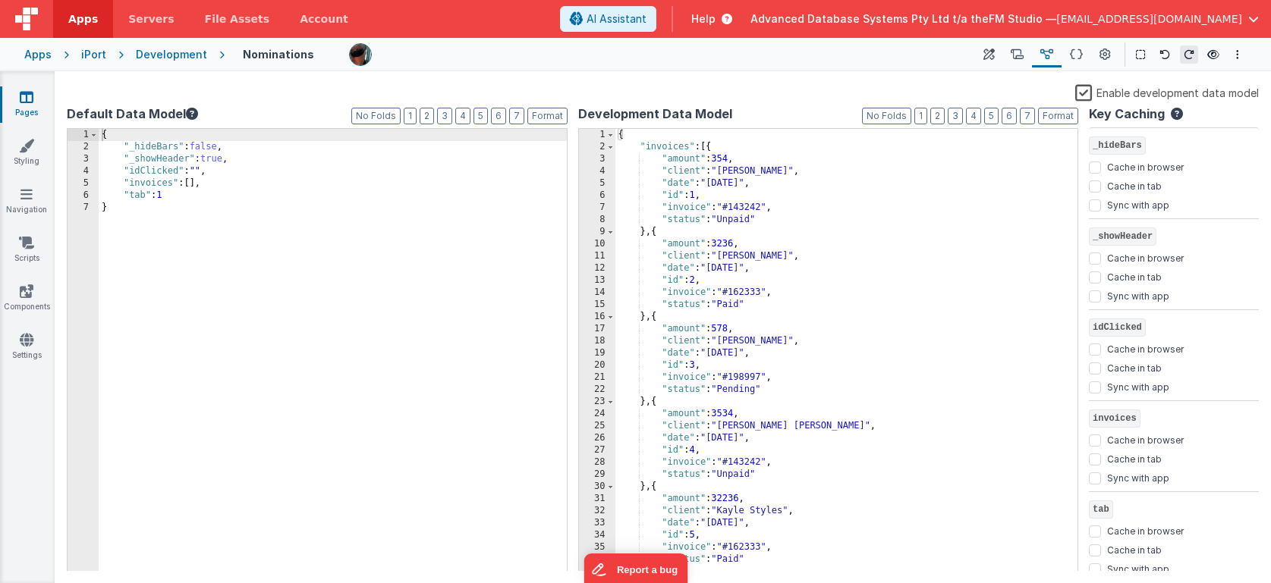
click at [659, 151] on div "{ "invoices" : [{ "amount" : 354 , "client" : "[PERSON_NAME]" , "date" : "[DATE…" at bounding box center [846, 362] width 463 height 467
click at [682, 161] on div "{ "nominations" : [{ "amount" : 354 , "client" : "[PERSON_NAME]" , "date" : "[D…" at bounding box center [846, 362] width 463 height 467
click at [676, 172] on div "{ "nominations" : [{ "your_ref" : 354 , "client" : "[PERSON_NAME]" , "date" : "…" at bounding box center [846, 362] width 463 height 467
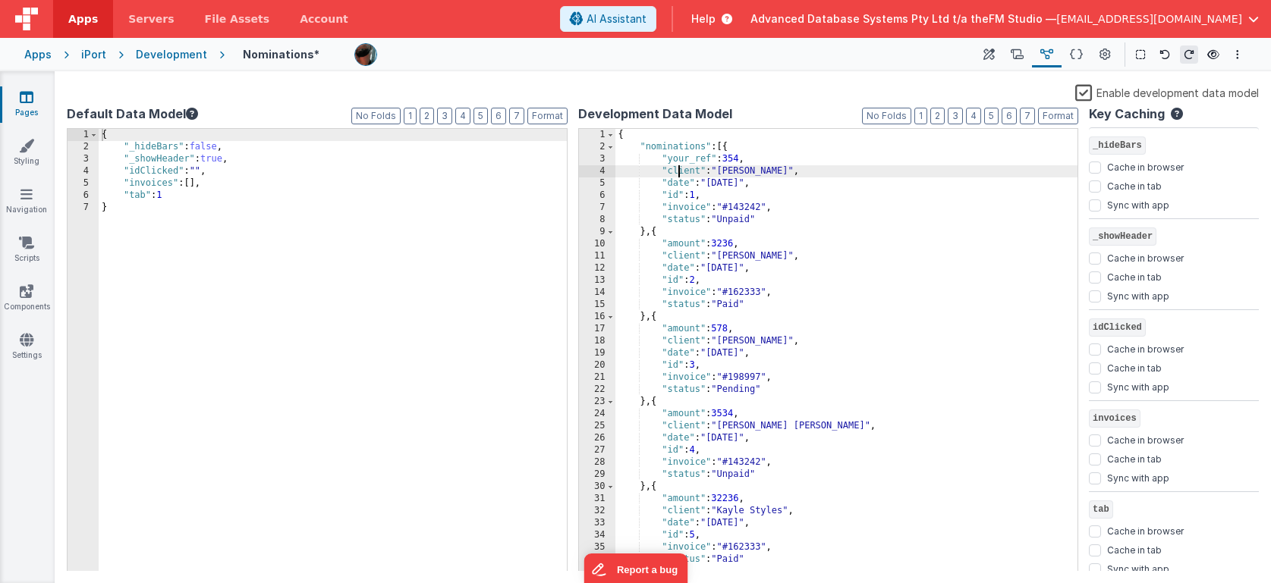
click at [676, 172] on div "{ "nominations" : [{ "your_ref" : 354 , "client" : "[PERSON_NAME]" , "date" : "…" at bounding box center [846, 362] width 463 height 467
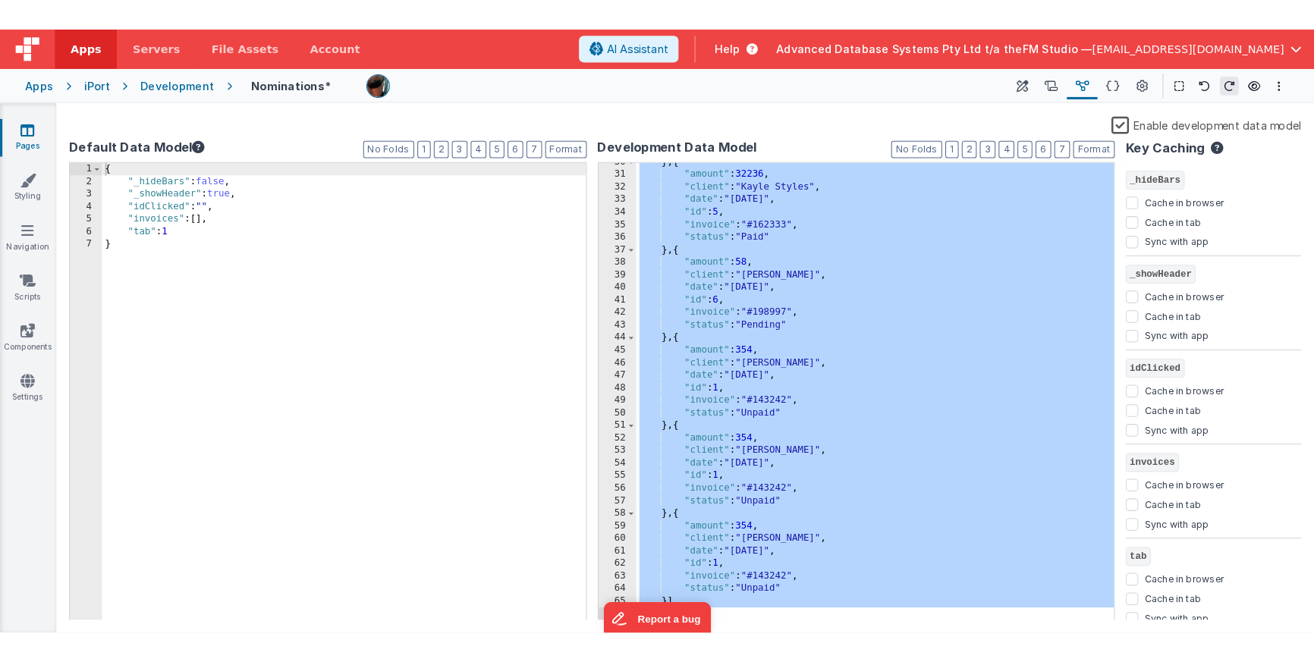
scroll to position [359, 0]
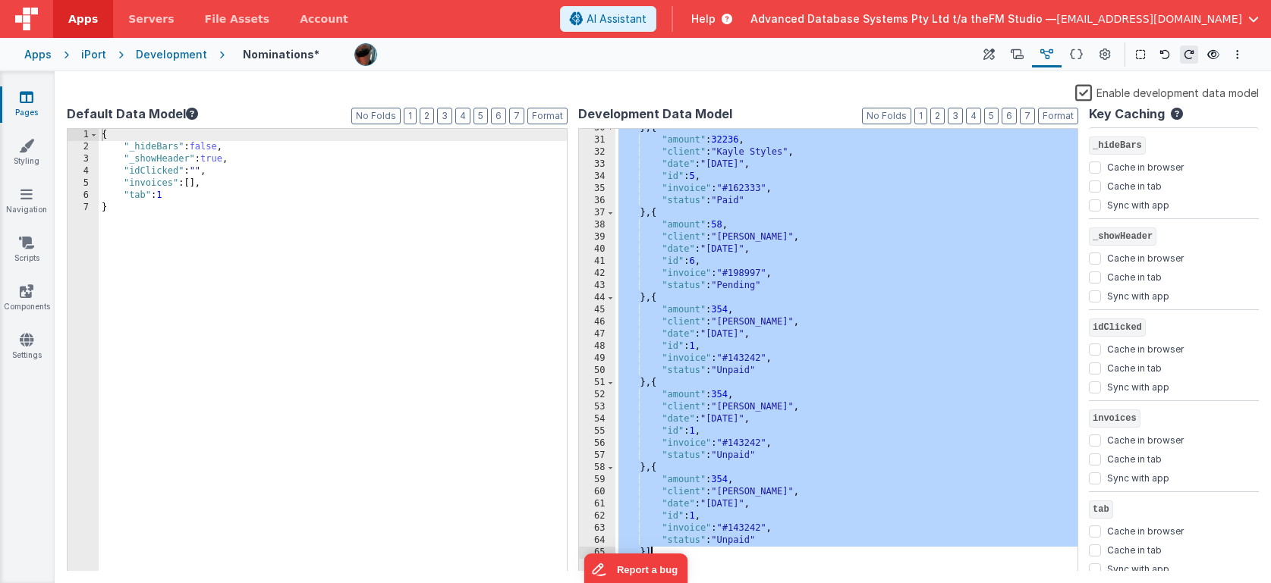
drag, startPoint x: 721, startPoint y: 149, endPoint x: 653, endPoint y: 552, distance: 408.5
click at [653, 552] on div "} , { "amount" : 32236 , "client" : "[PERSON_NAME]" , "date" : "[DATE]" , "id" …" at bounding box center [846, 355] width 463 height 467
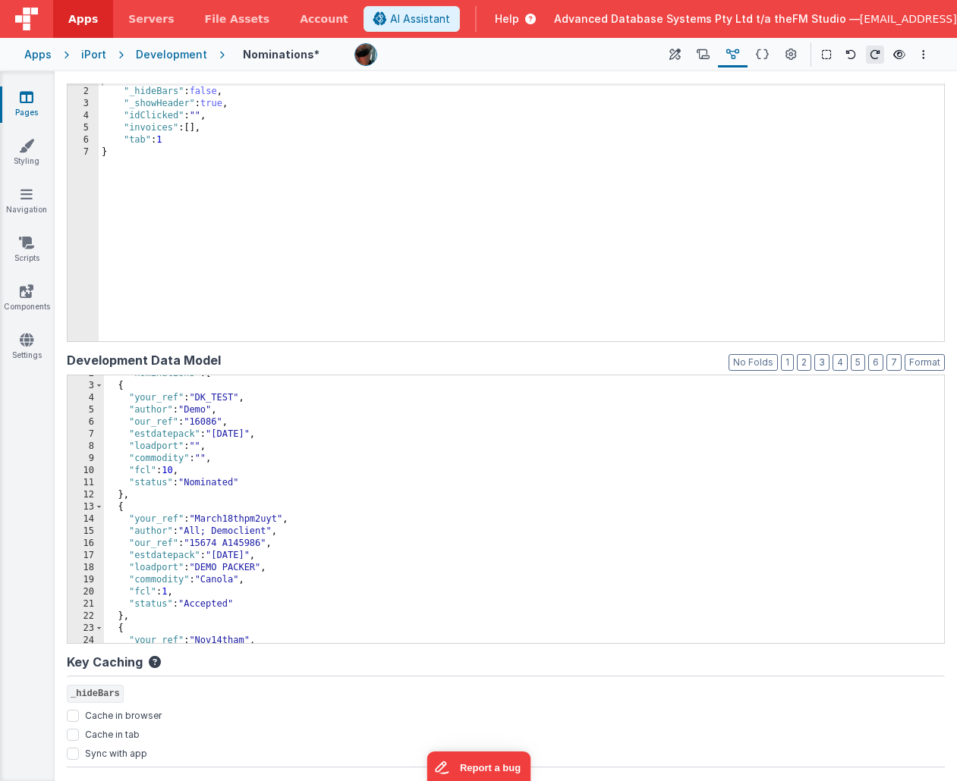
scroll to position [58, 0]
click at [399, 540] on div ""nominations" : [ { "your_ref" : "DK_TEST" , "author" : "Demo" , "our_ref" : "1…" at bounding box center [524, 512] width 840 height 292
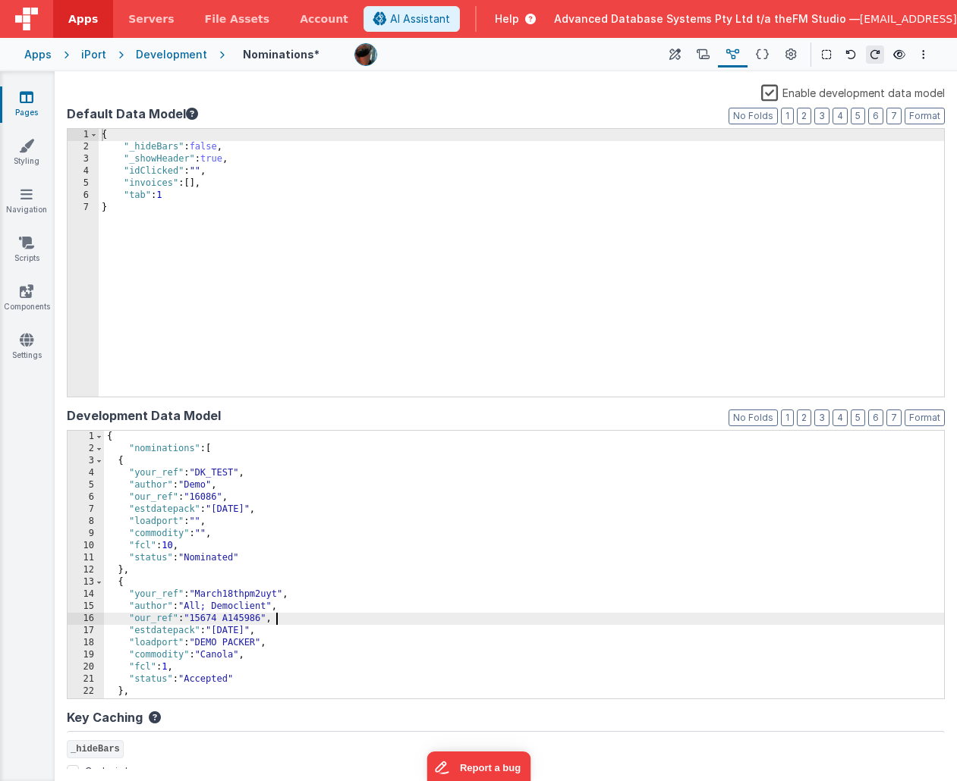
scroll to position [0, 0]
click at [792, 49] on icon at bounding box center [790, 55] width 11 height 16
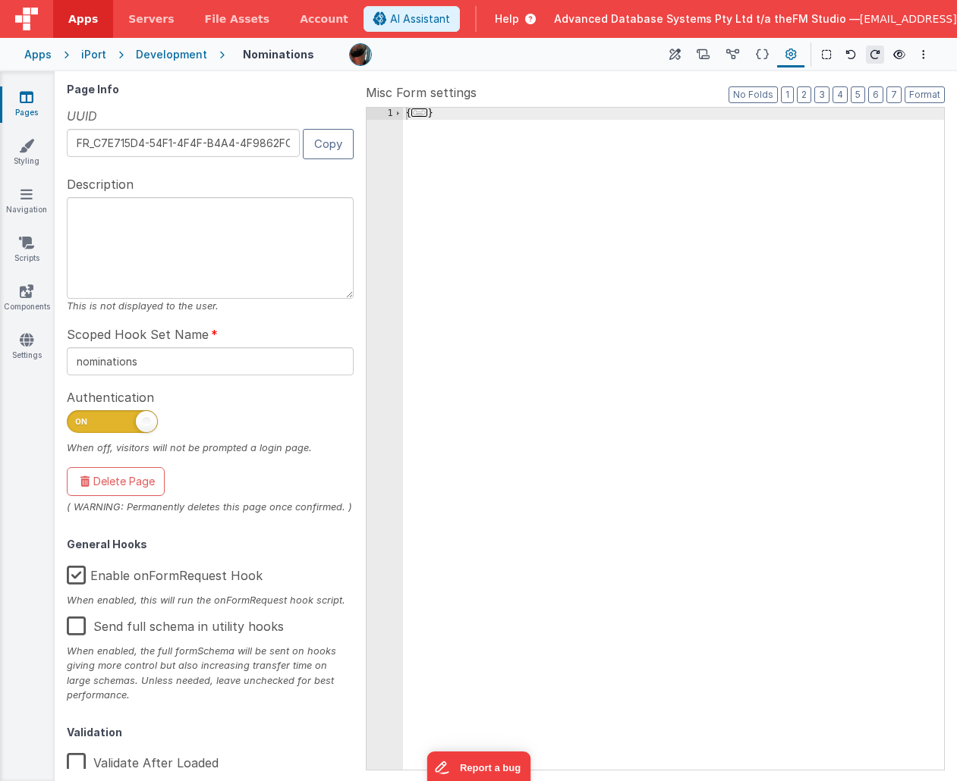
click at [76, 568] on label "Enable onFormRequest Hook" at bounding box center [165, 573] width 196 height 33
click at [0, 0] on input "Enable onFormRequest Hook" at bounding box center [0, 0] width 0 height 0
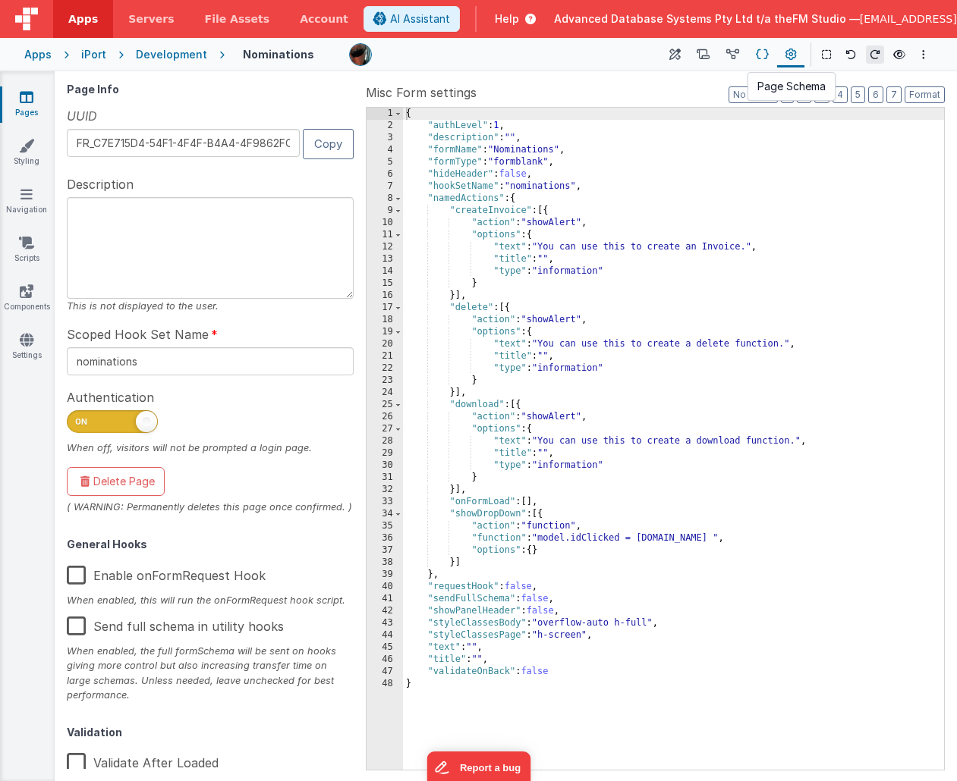
click at [759, 53] on icon at bounding box center [762, 55] width 13 height 16
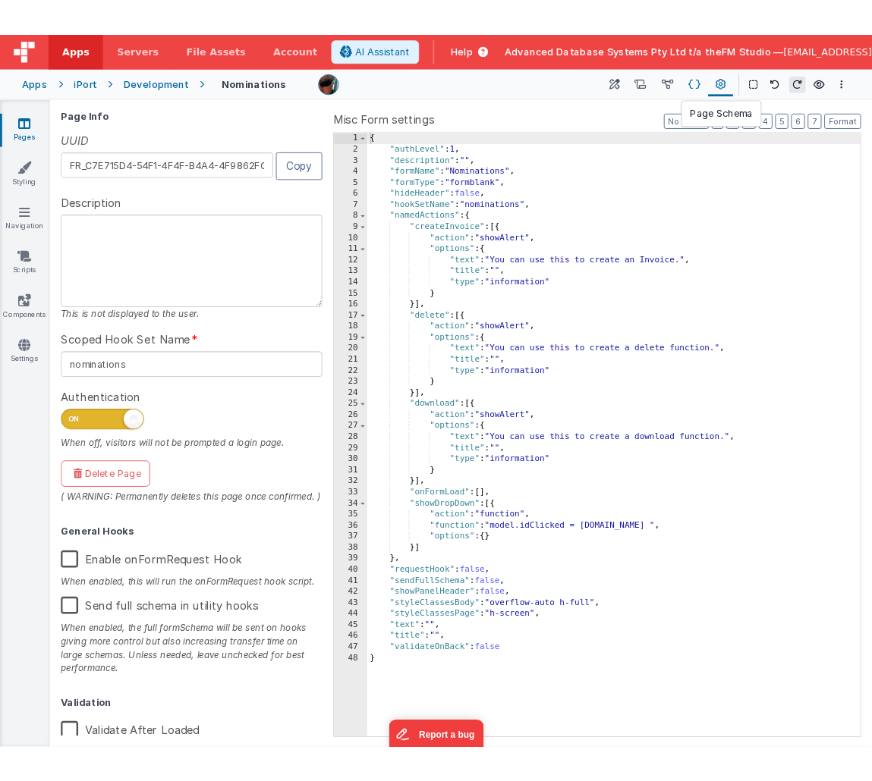
scroll to position [576, 0]
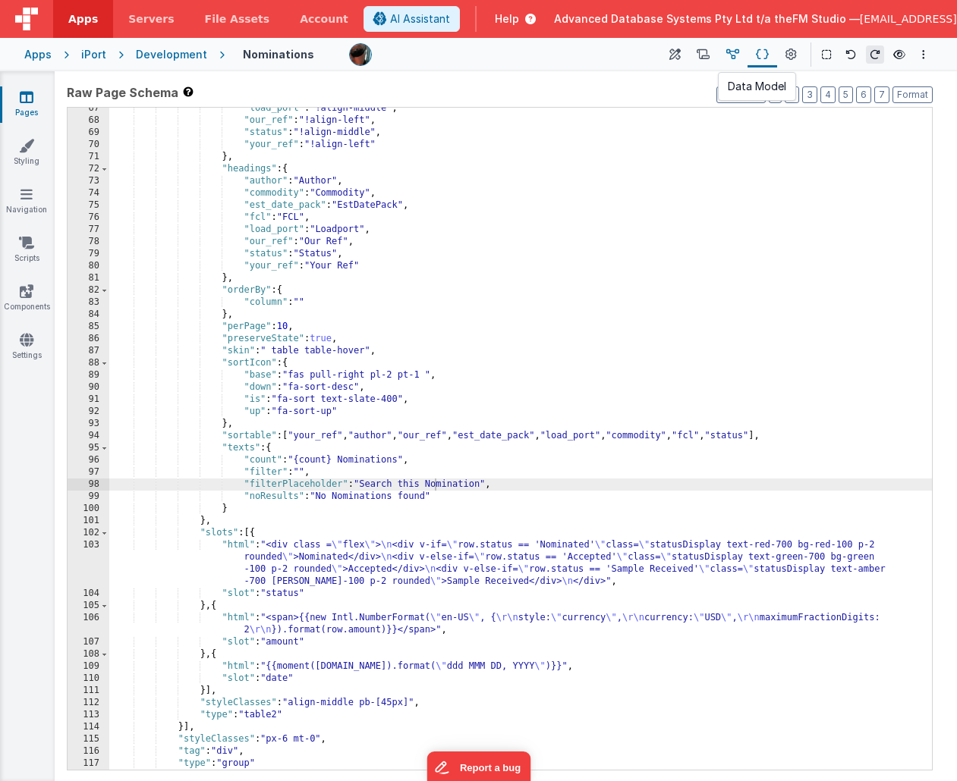
click at [727, 50] on button at bounding box center [733, 55] width 30 height 26
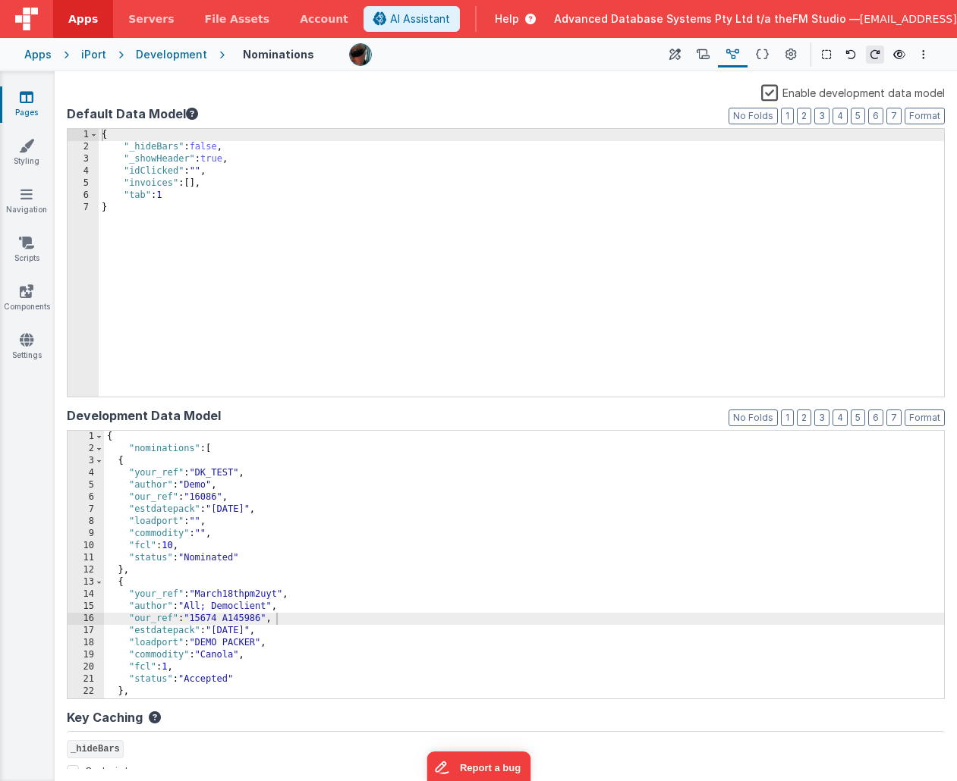
click at [215, 609] on div "{ "nominations" : [ { "your_ref" : "DK_TEST" , "author" : "Demo" , "our_ref" : …" at bounding box center [524, 577] width 840 height 292
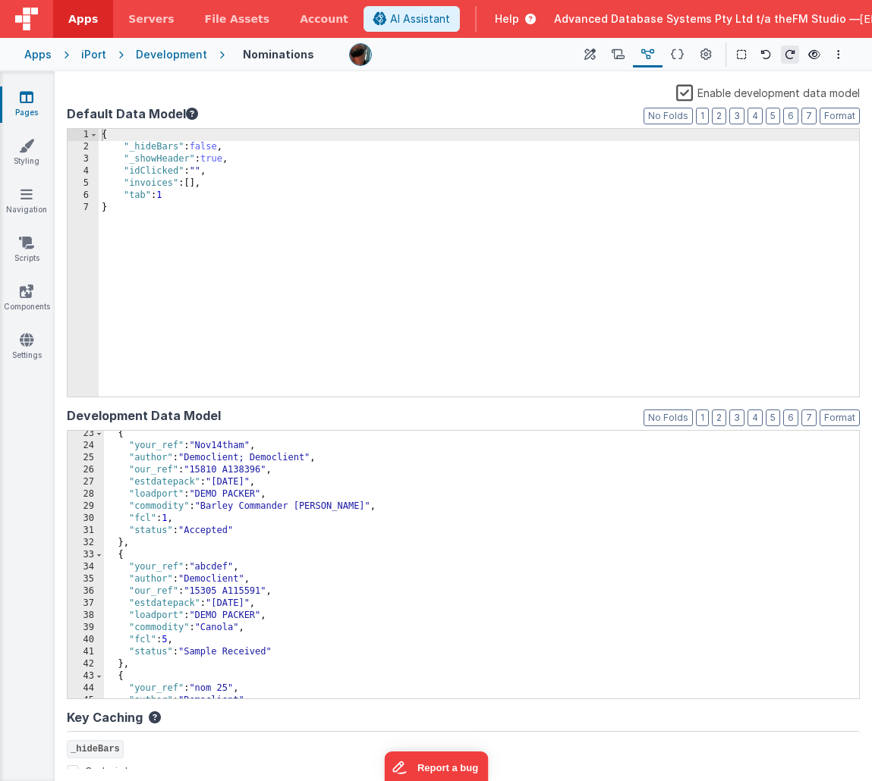
scroll to position [270, 0]
click at [269, 460] on div "{ "your_ref" : "Nov14tham" , "author" : "Democlient; Democlient" , "our_ref" : …" at bounding box center [481, 574] width 755 height 292
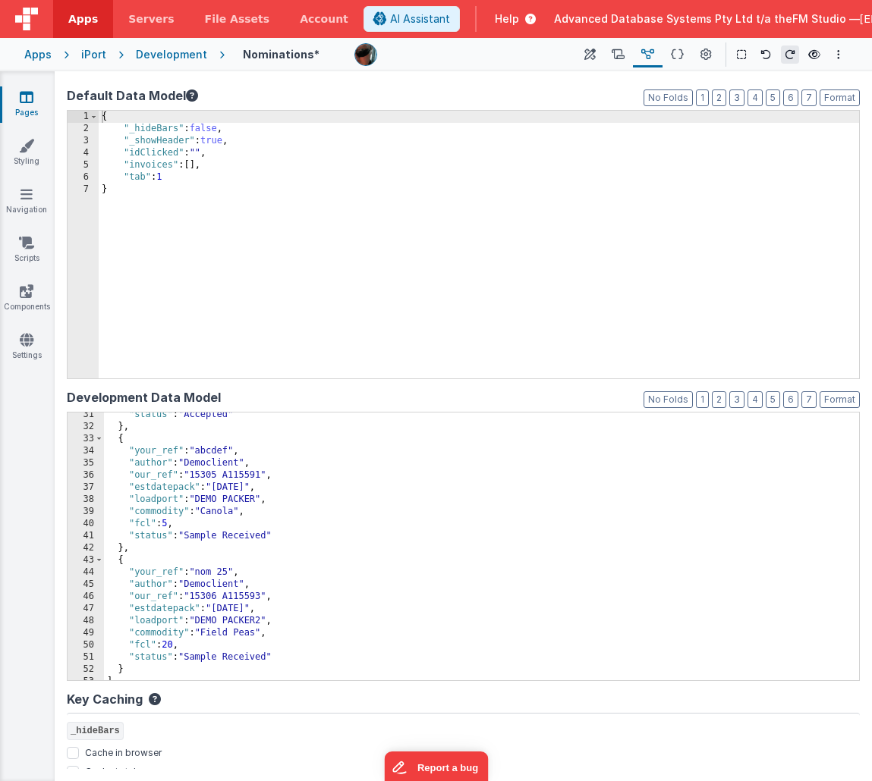
scroll to position [374, 0]
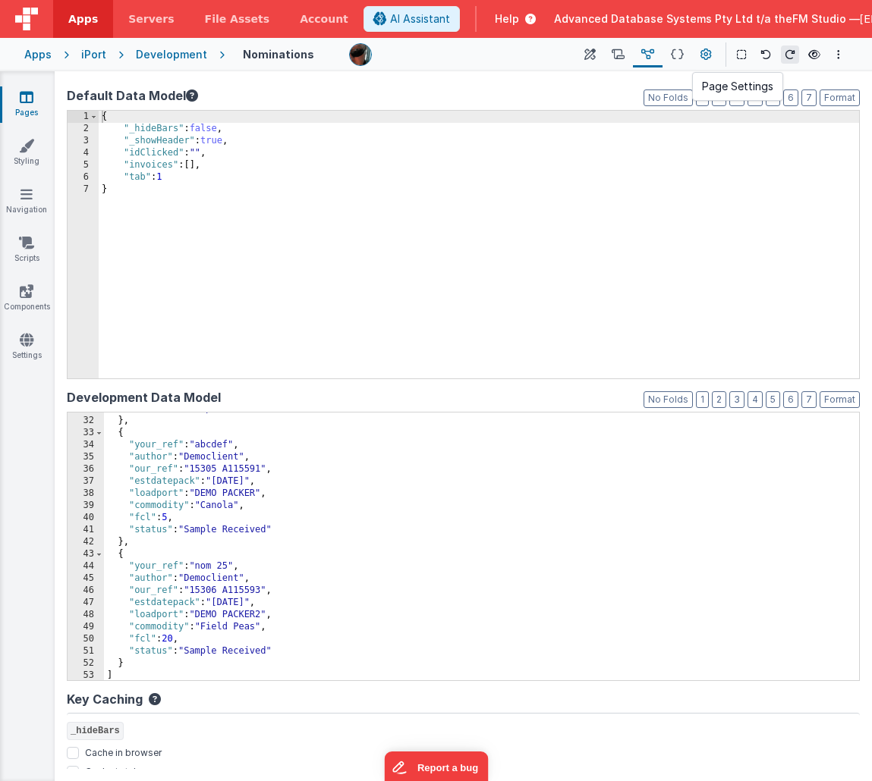
click at [705, 58] on icon at bounding box center [705, 55] width 11 height 16
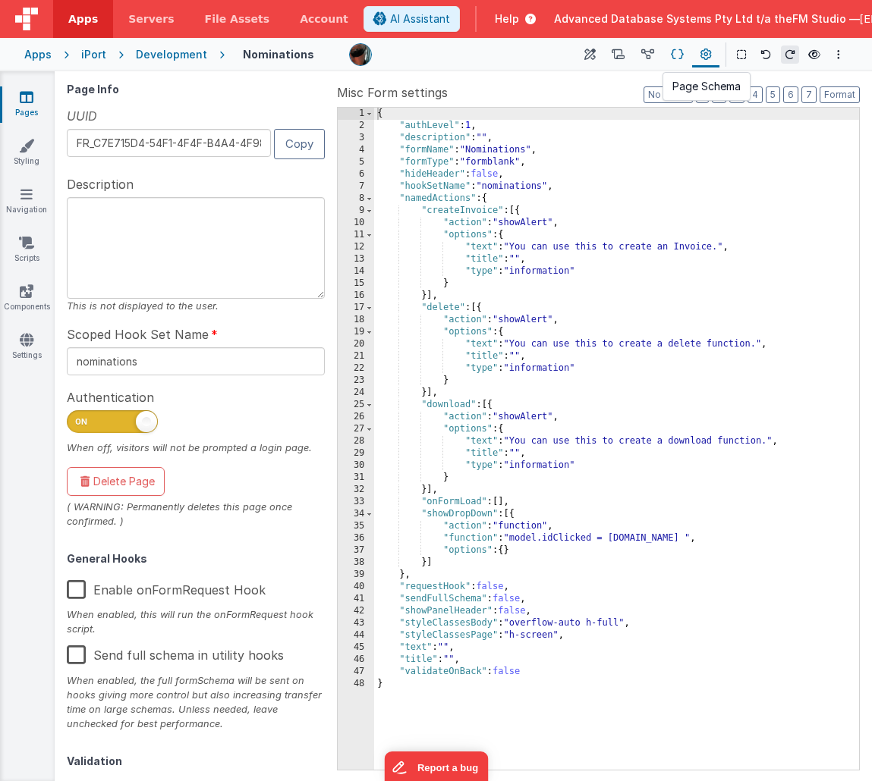
click at [678, 56] on icon at bounding box center [677, 55] width 13 height 16
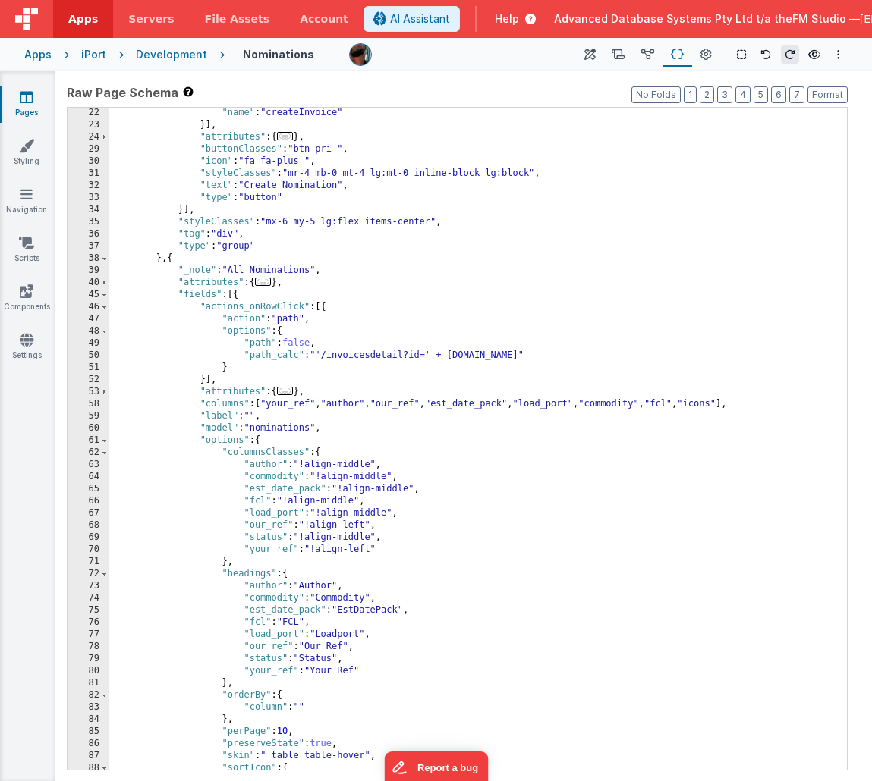
scroll to position [171, 0]
click at [730, 404] on div ""name" : "createInvoice" }] , "attributes" : { ... } , "buttonClasses" : "btn-p…" at bounding box center [477, 450] width 737 height 687
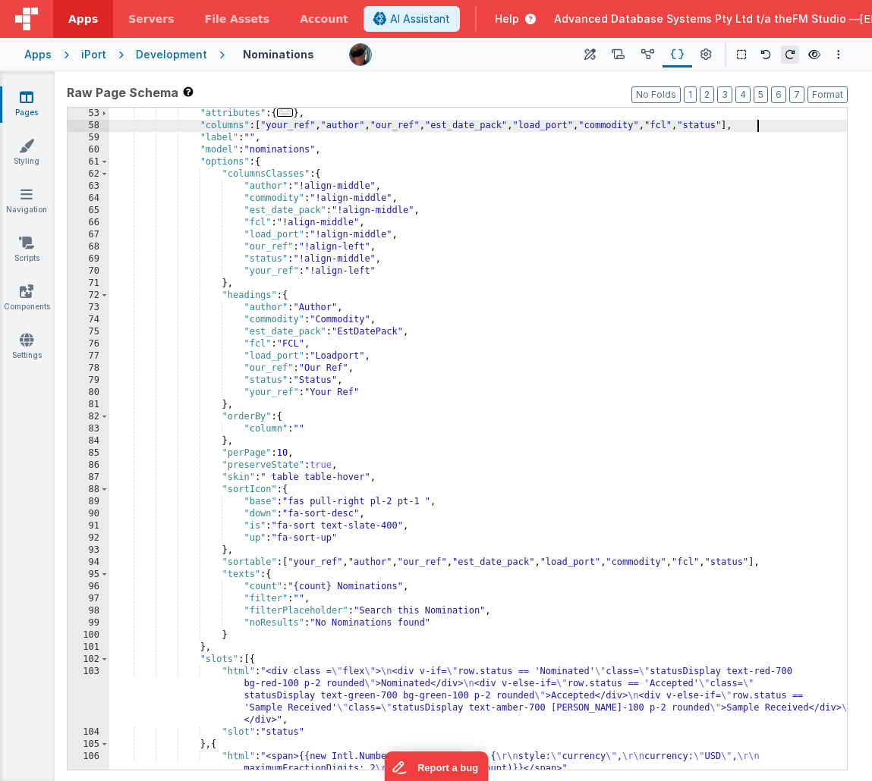
scroll to position [451, 0]
click at [481, 126] on div ""attributes" : { ... } , "columns" : [ "your_ref" , "author" , "our_ref" , "est…" at bounding box center [477, 449] width 737 height 687
click at [495, 124] on div ""attributes" : { ... } , "columns" : [ "your_ref" , "author" , "our_ref" , "est…" at bounding box center [477, 449] width 737 height 687
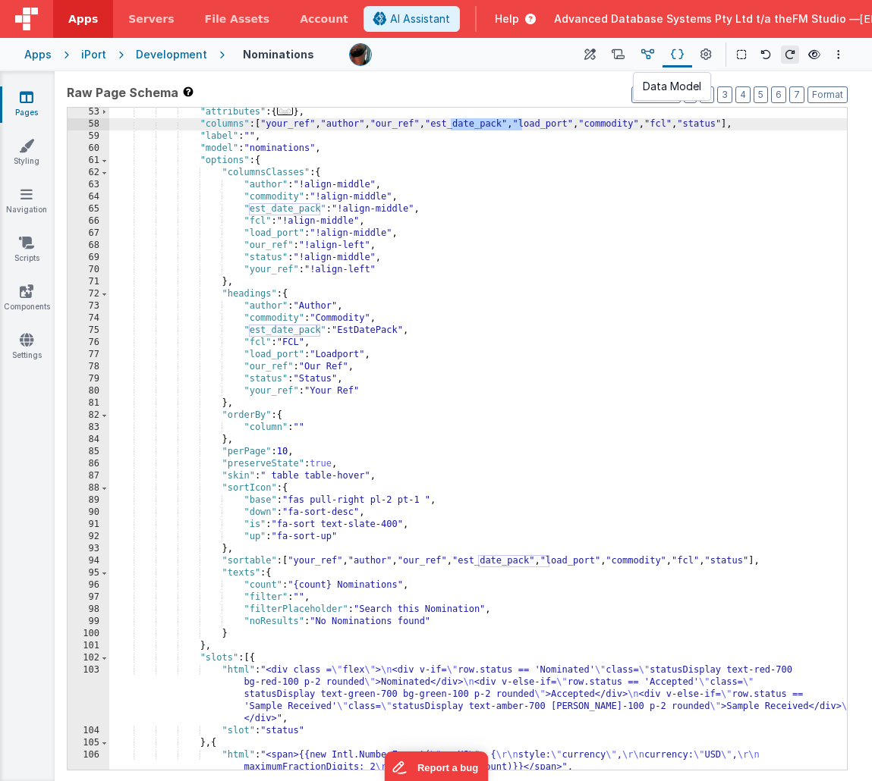
click at [645, 53] on icon at bounding box center [647, 55] width 13 height 16
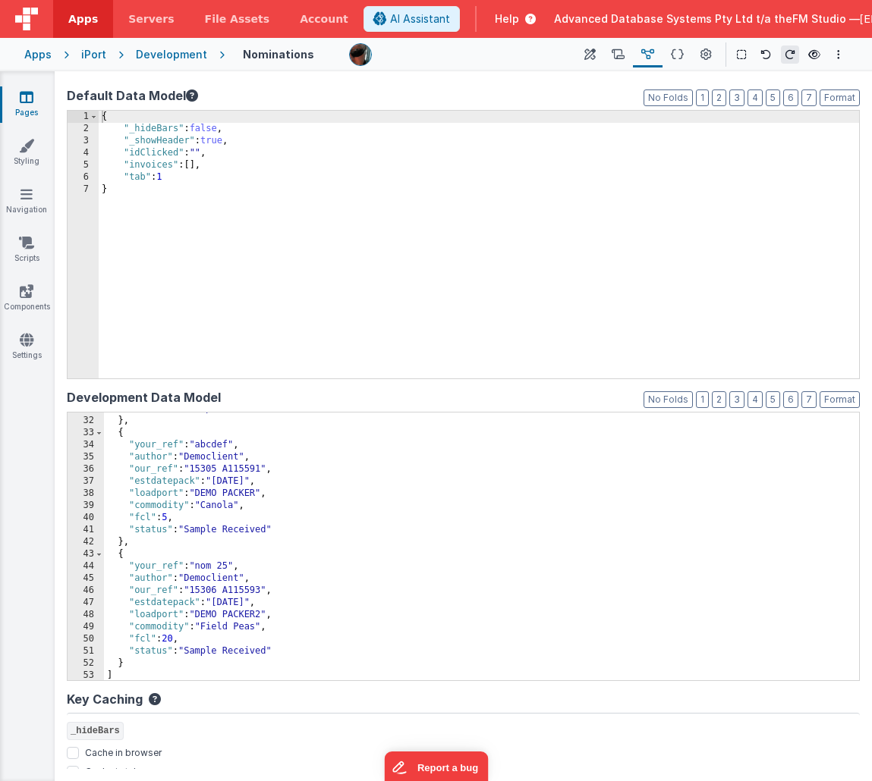
click at [161, 485] on div ""status" : "Accepted" } , { "your_ref" : "abcdef" , "author" : "Democlient" , "…" at bounding box center [481, 549] width 755 height 292
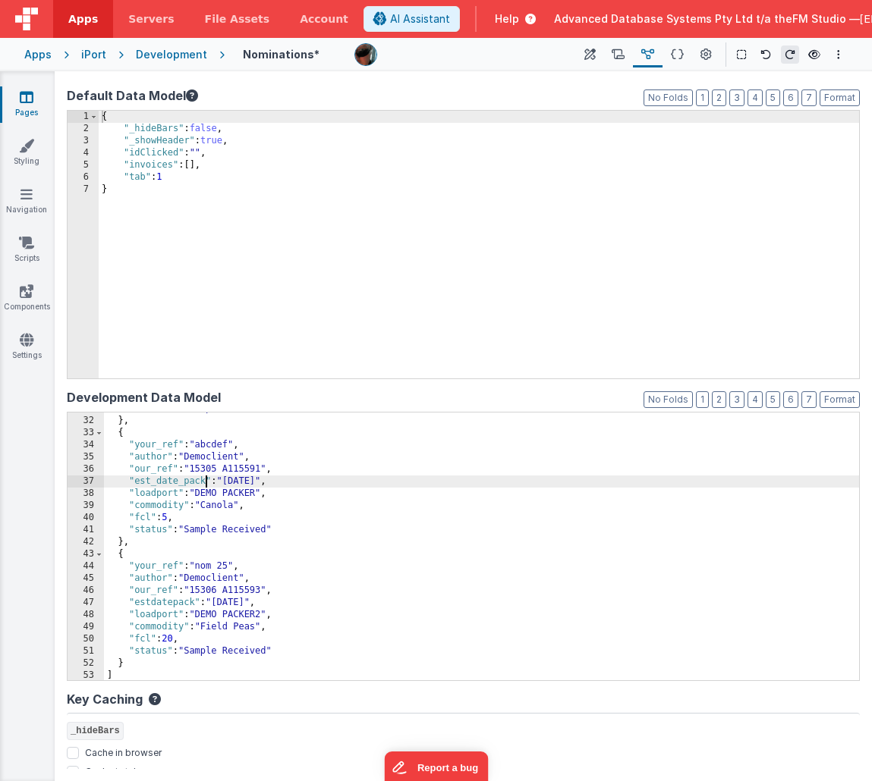
click at [155, 602] on div ""status" : "Accepted" } , { "your_ref" : "abcdef" , "author" : "Democlient" , "…" at bounding box center [481, 549] width 755 height 292
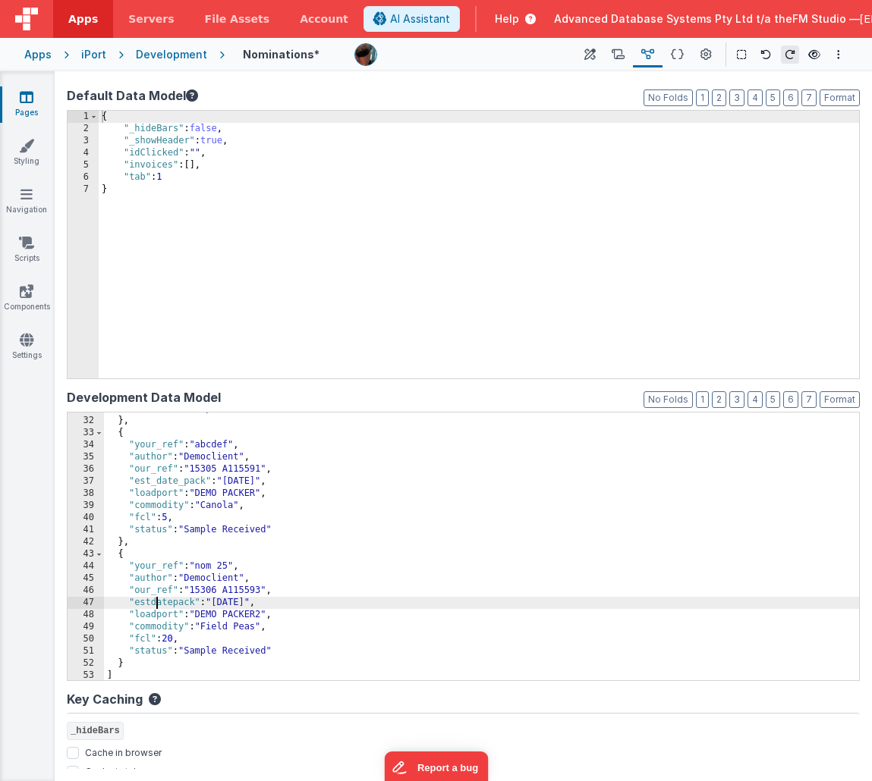
click at [155, 602] on div ""status" : "Accepted" } , { "your_ref" : "abcdef" , "author" : "Democlient" , "…" at bounding box center [481, 549] width 755 height 292
paste textarea
click at [155, 619] on div ""status" : "Accepted" } , { "your_ref" : "abcdef" , "author" : "Democlient" , "…" at bounding box center [481, 549] width 755 height 292
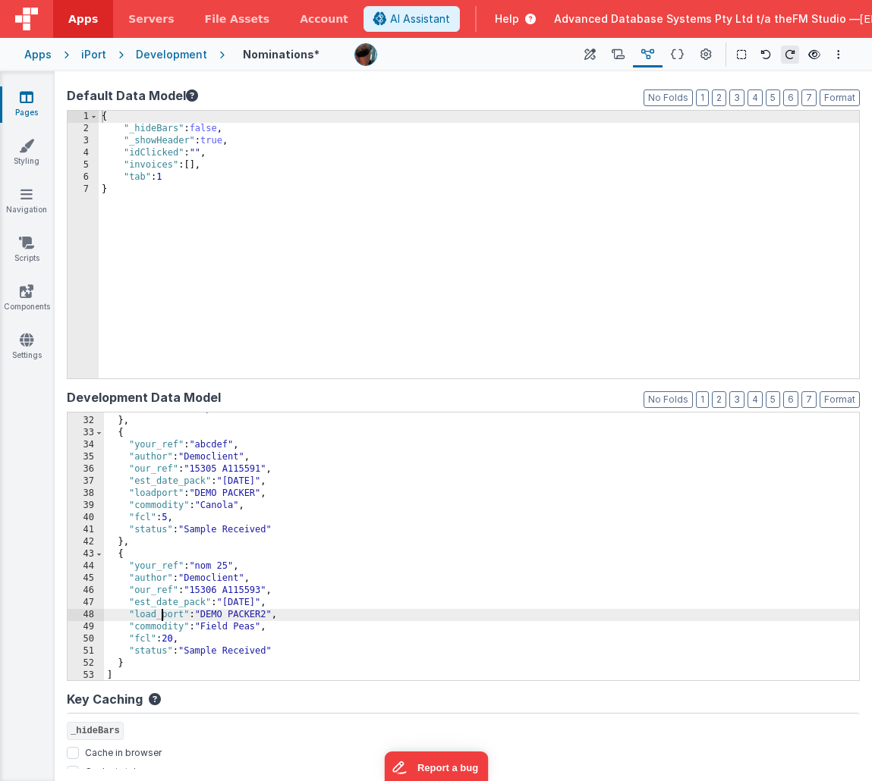
click at [156, 495] on div ""status" : "Accepted" } , { "your_ref" : "abcdef" , "author" : "Democlient" , "…" at bounding box center [481, 549] width 755 height 292
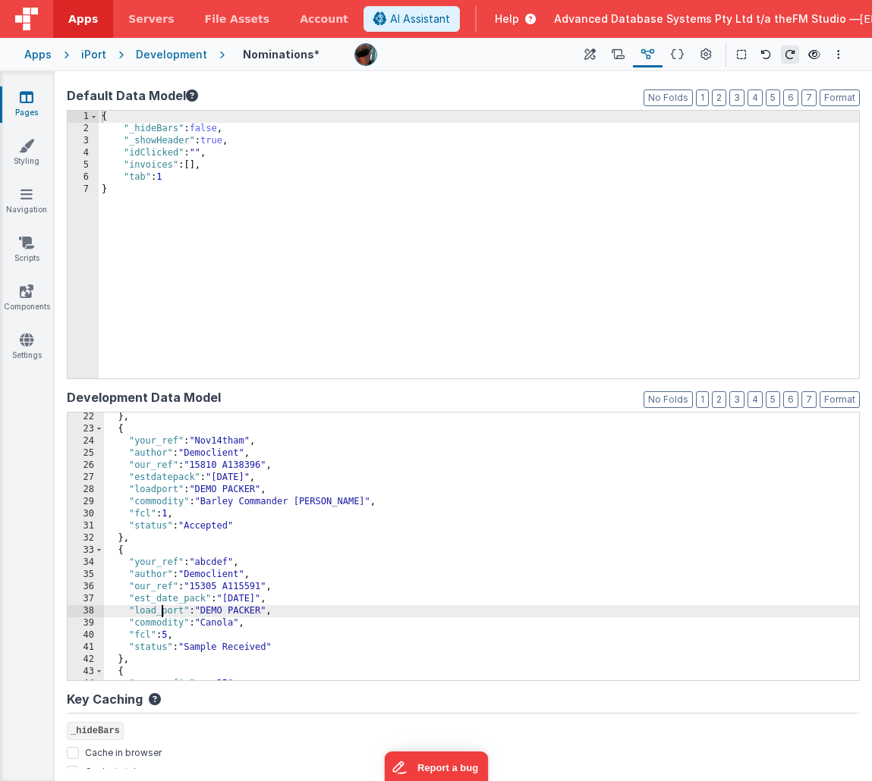
click at [156, 476] on div "} , { "your_ref" : "Nov14tham" , "author" : "Democlient" , "our_ref" : "15810 A…" at bounding box center [481, 557] width 755 height 292
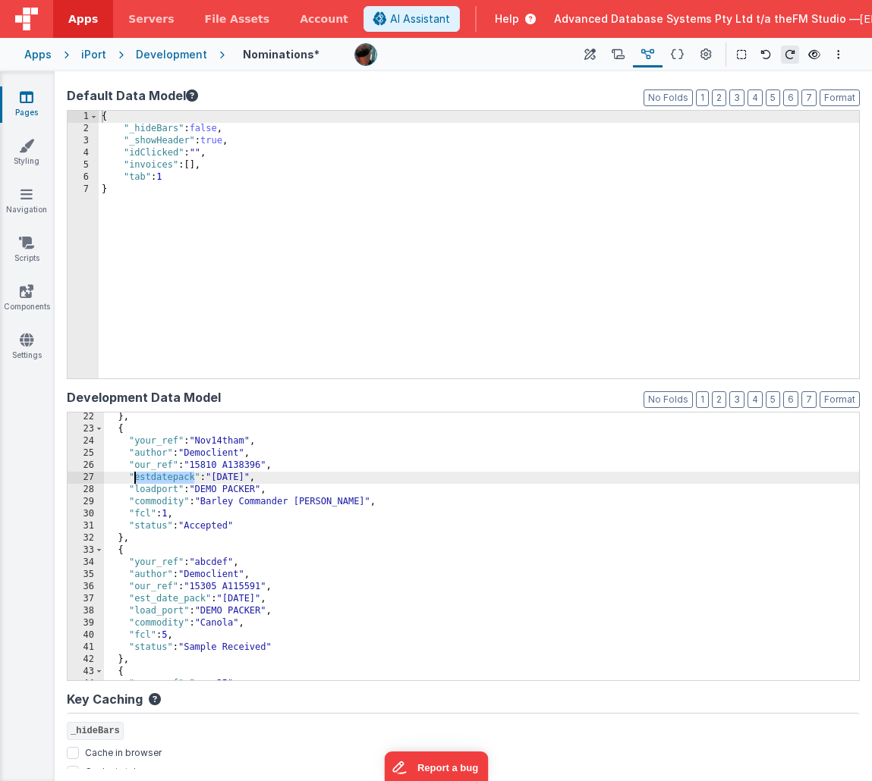
paste textarea
click at [156, 491] on div "} , { "your_ref" : "Nov14tham" , "author" : "Democlient" , "our_ref" : "15810 A…" at bounding box center [481, 557] width 755 height 292
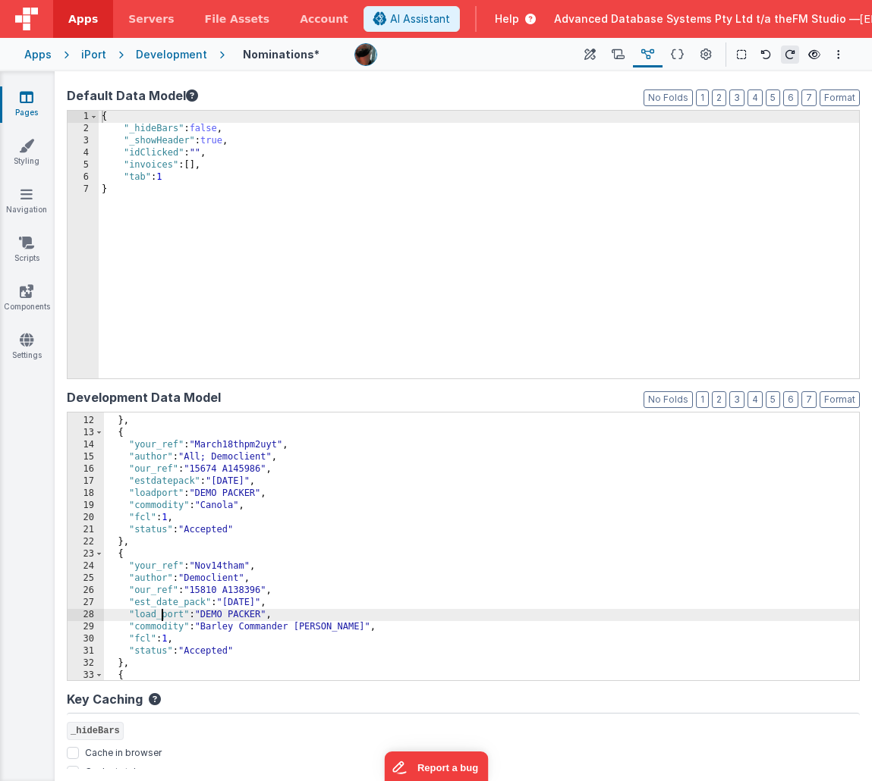
scroll to position [131, 0]
click at [156, 495] on div ""status" : "Nominated" } , { "your_ref" : "March18thpm2uyt" , "author" : "All; …" at bounding box center [481, 549] width 755 height 292
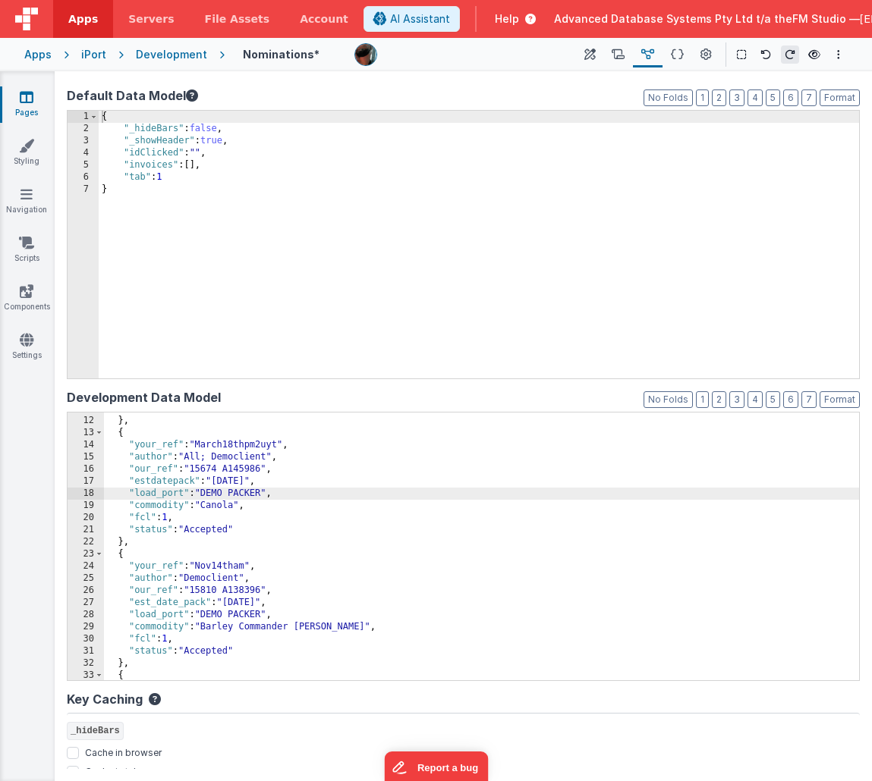
click at [150, 483] on div ""status" : "Nominated" } , { "your_ref" : "March18thpm2uyt" , "author" : "All; …" at bounding box center [481, 549] width 755 height 292
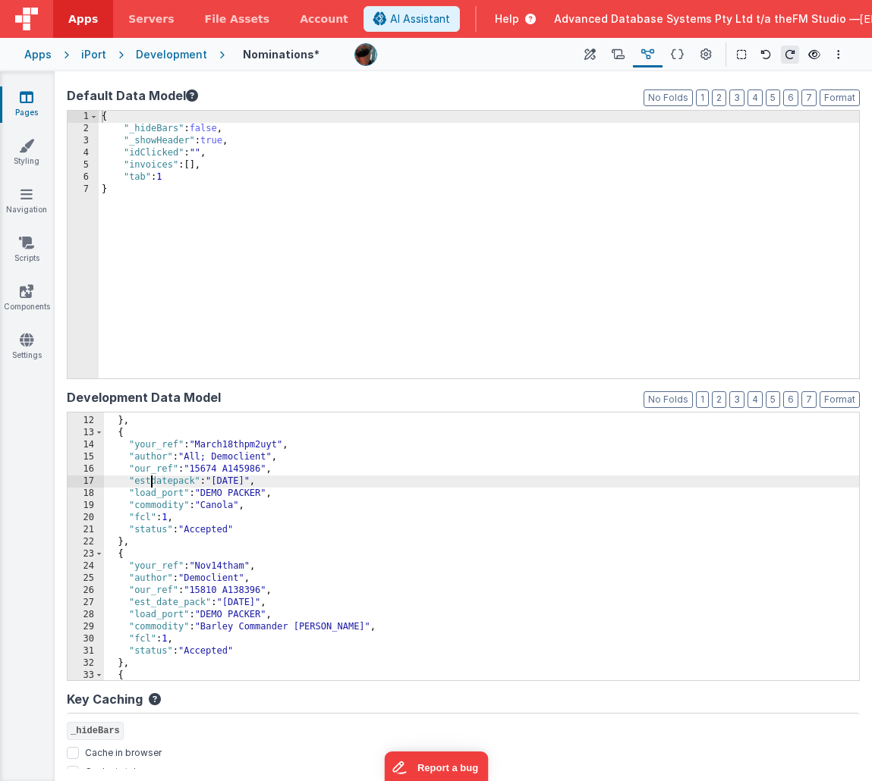
click at [150, 483] on div ""status" : "Nominated" } , { "your_ref" : "March18thpm2uyt" , "author" : "All; …" at bounding box center [481, 549] width 755 height 292
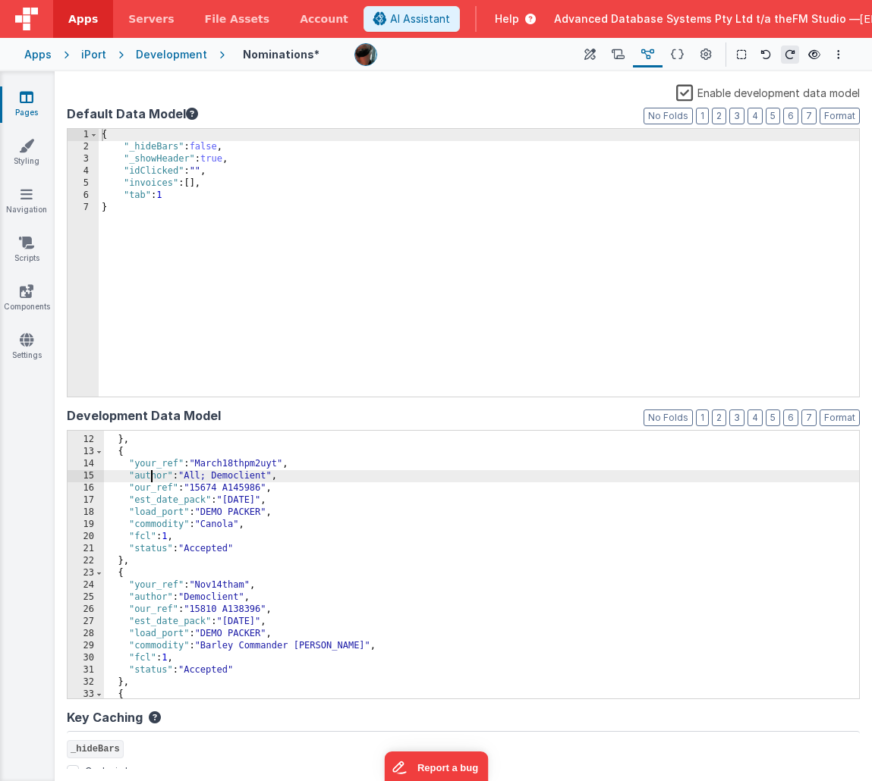
click at [150, 483] on div ""status" : "Nominated" } , { "your_ref" : "March18thpm2uyt" , "author" : "All; …" at bounding box center [481, 568] width 755 height 292
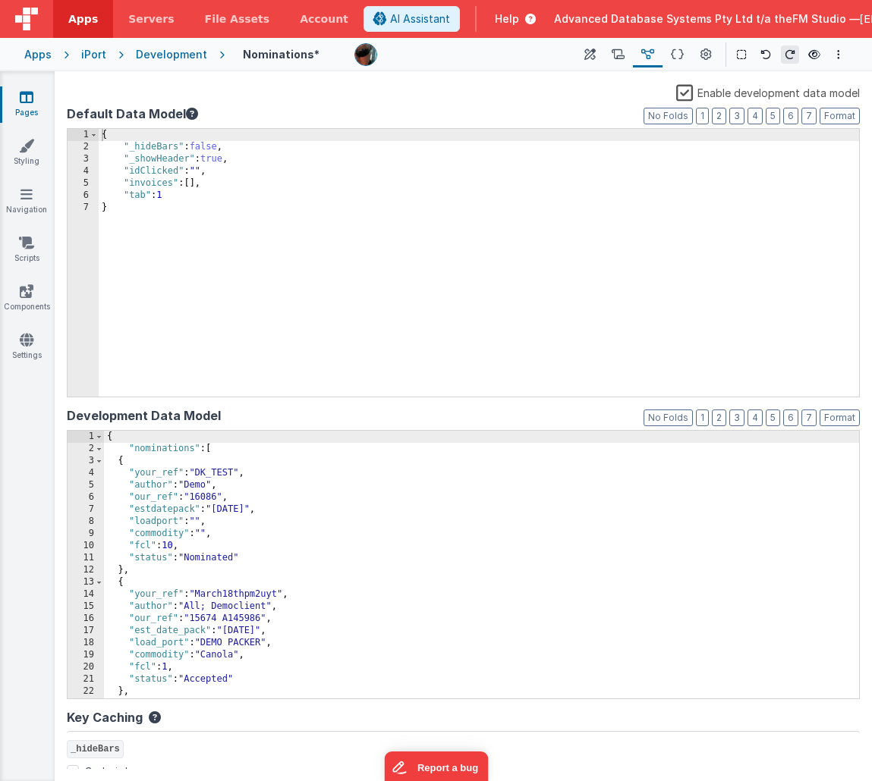
click at [164, 512] on div "{ "nominations" : [ { "your_ref" : "DK_TEST" , "author" : "Demo" , "our_ref" : …" at bounding box center [481, 577] width 755 height 292
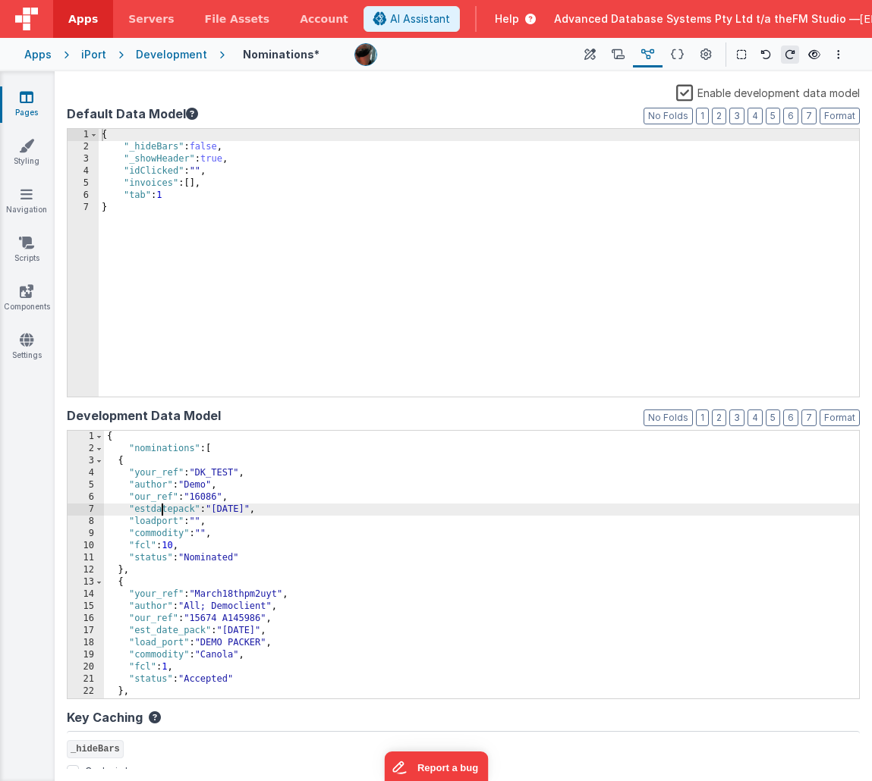
click at [164, 512] on div "{ "nominations" : [ { "your_ref" : "DK_TEST" , "author" : "Demo" , "our_ref" : …" at bounding box center [481, 577] width 755 height 292
paste textarea
click at [156, 523] on div "{ "nominations" : [ { "your_ref" : "DK_TEST" , "author" : "Demo" , "our_ref" : …" at bounding box center [481, 577] width 755 height 292
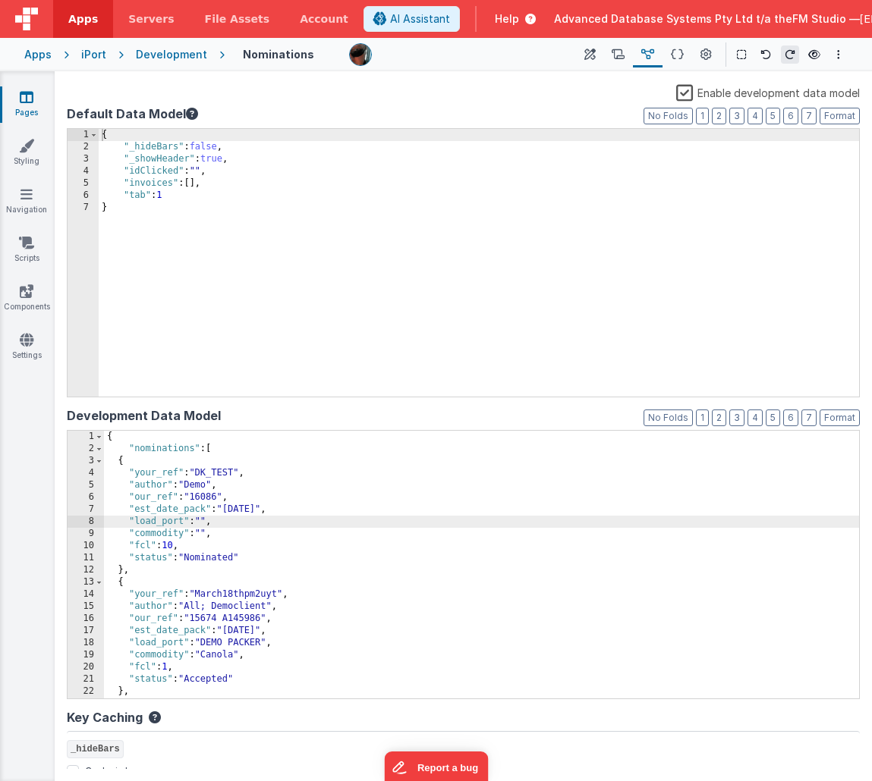
click at [90, 57] on div "iPort" at bounding box center [93, 54] width 25 height 15
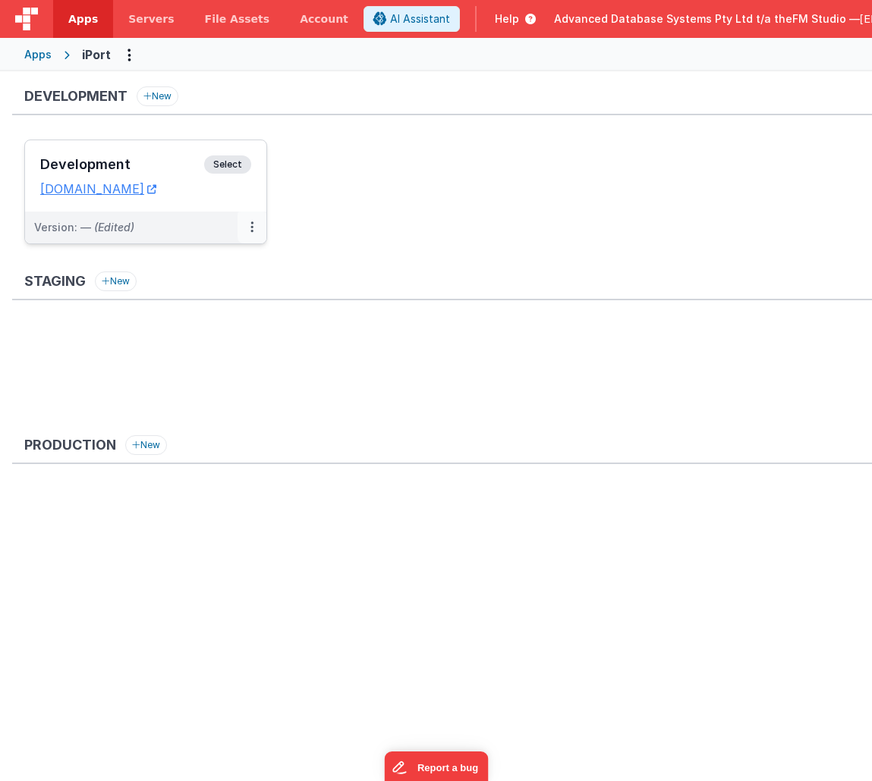
click at [251, 227] on icon at bounding box center [251, 227] width 3 height 1
click at [186, 261] on link "Edit" at bounding box center [200, 261] width 134 height 27
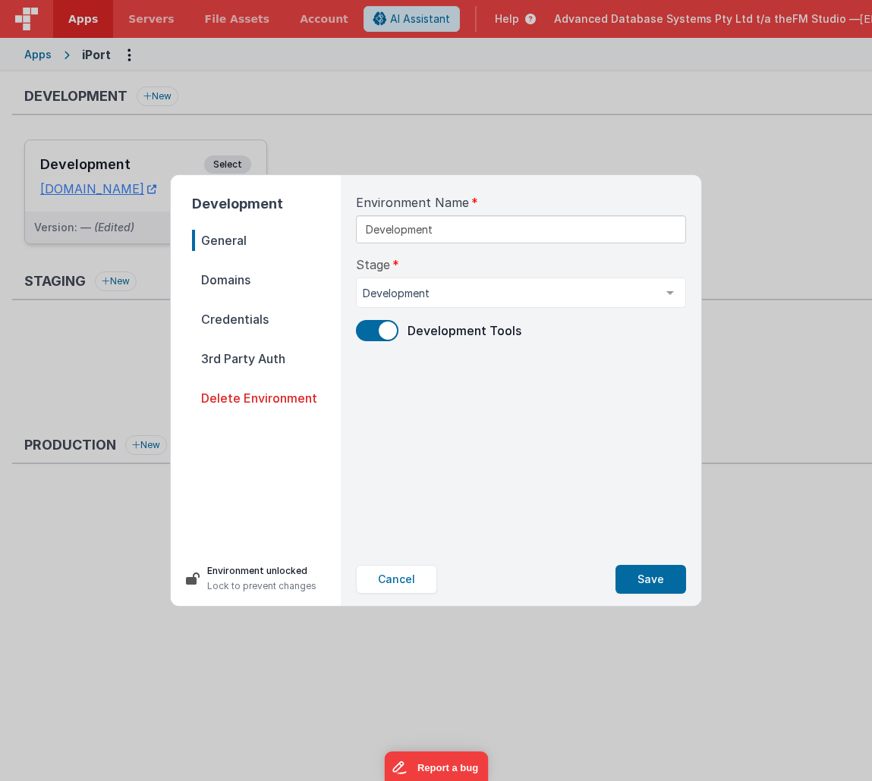
click at [222, 284] on span "Domains" at bounding box center [266, 279] width 149 height 21
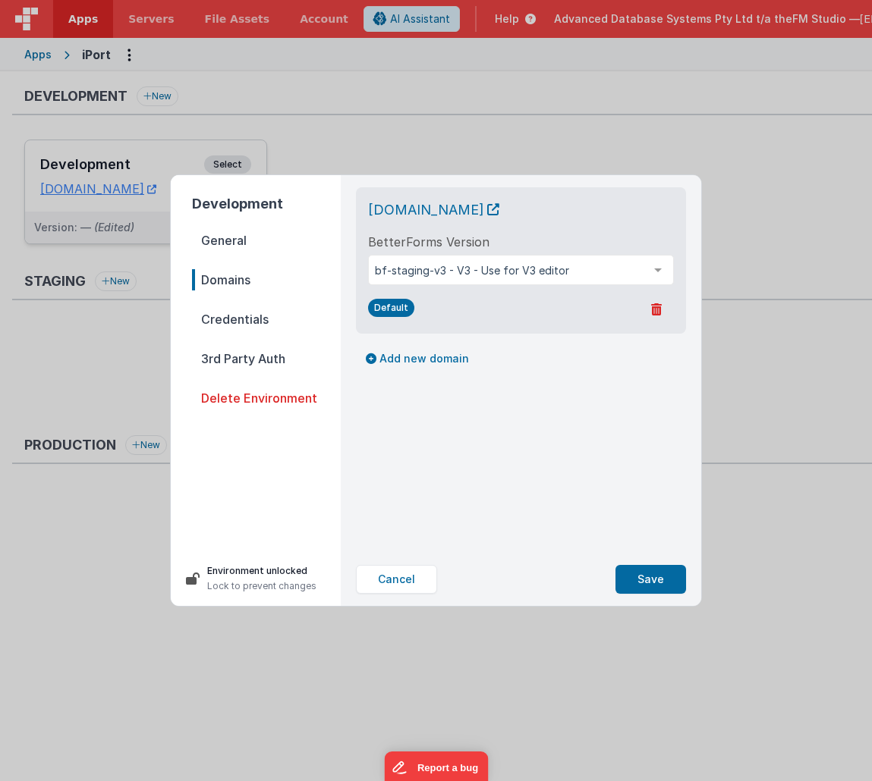
click at [224, 316] on span "Credentials" at bounding box center [266, 319] width 149 height 21
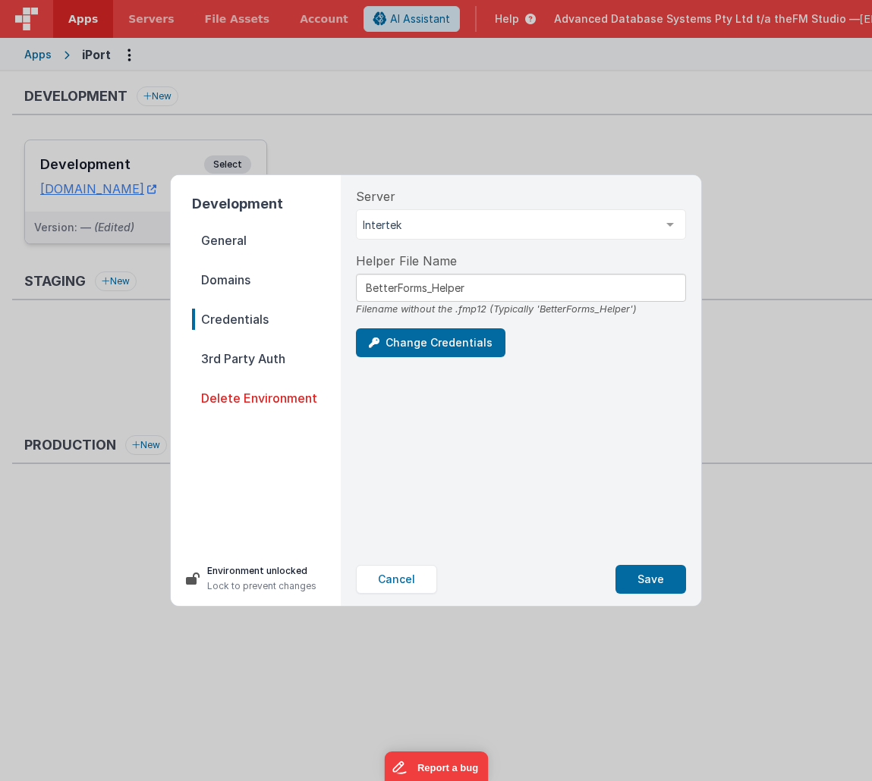
click at [233, 359] on span "3rd Party Auth" at bounding box center [266, 358] width 149 height 21
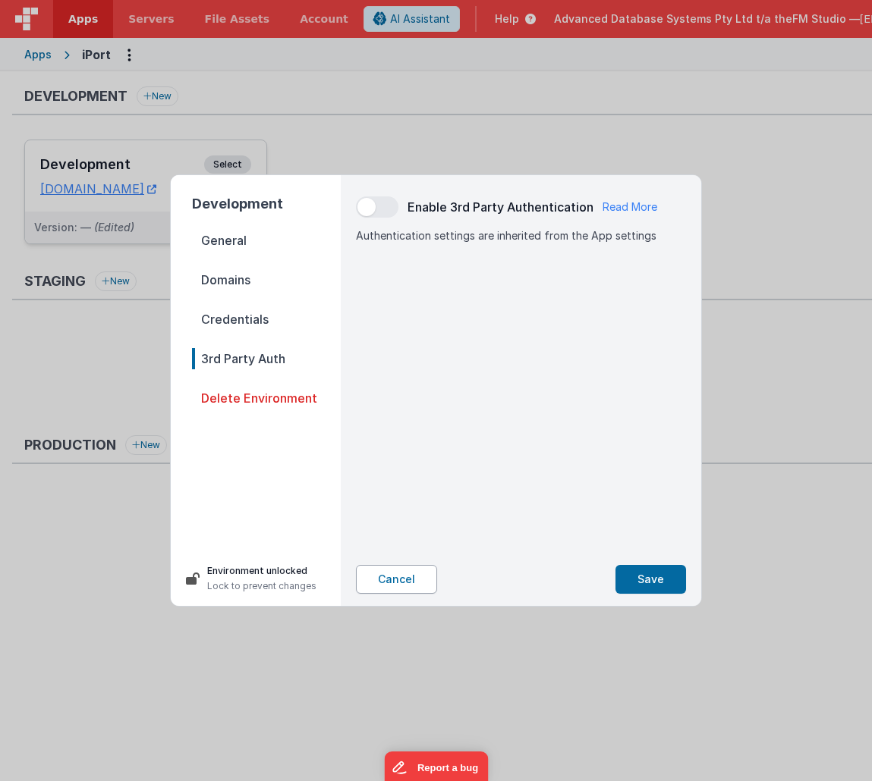
click at [410, 583] on button "Cancel" at bounding box center [396, 579] width 81 height 29
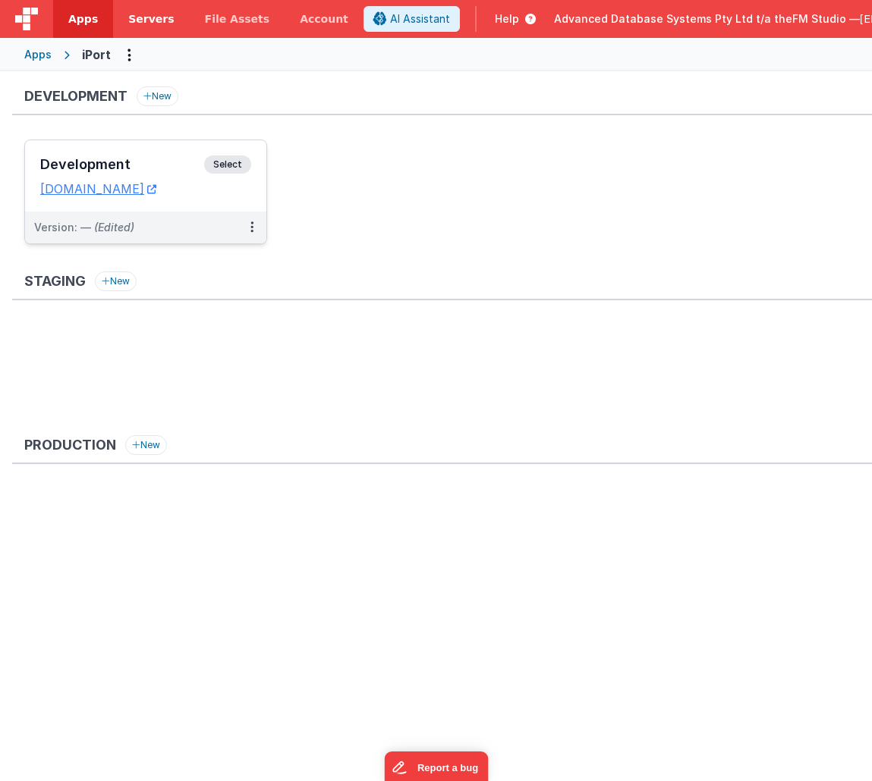
click at [145, 14] on span "Servers" at bounding box center [151, 18] width 46 height 15
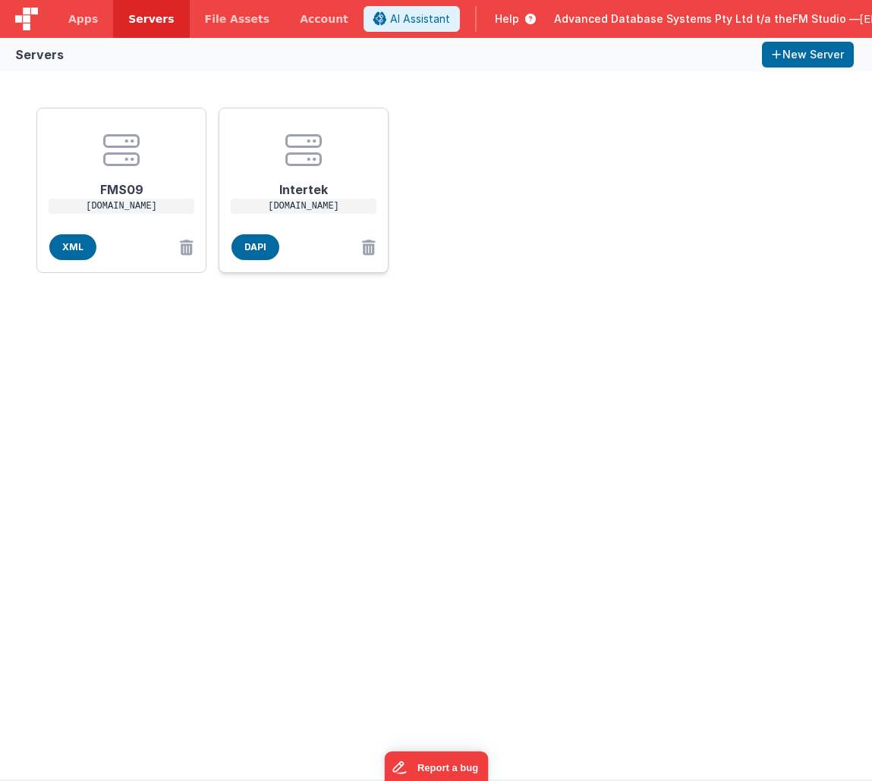
click at [294, 164] on icon at bounding box center [303, 150] width 36 height 36
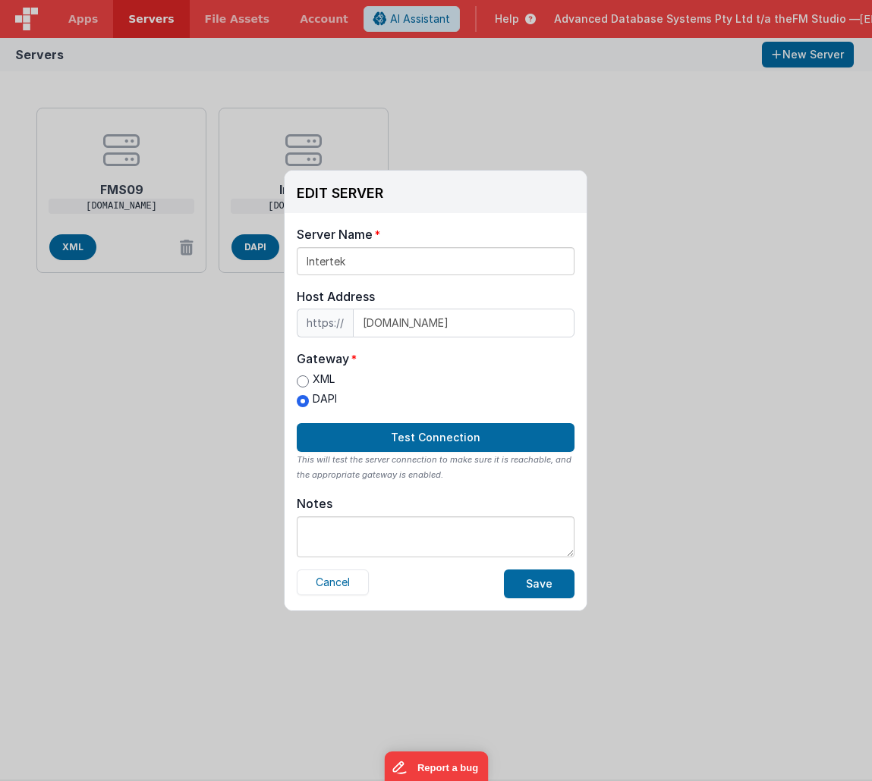
click at [303, 385] on input "XML" at bounding box center [303, 382] width 12 height 12
radio input "true"
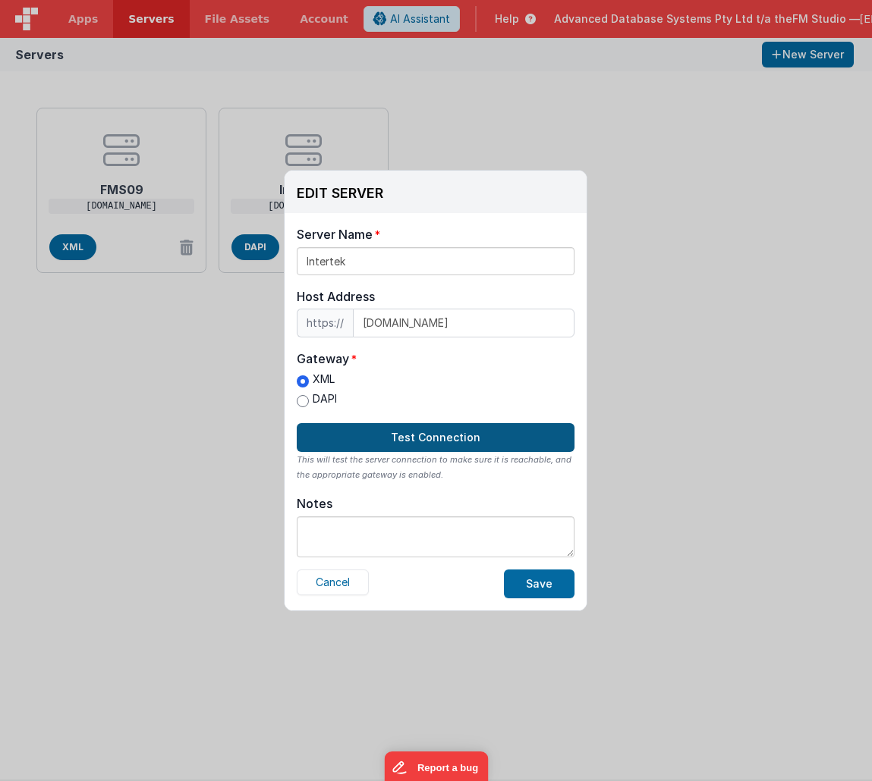
click at [388, 435] on button "Test Connection" at bounding box center [436, 437] width 278 height 29
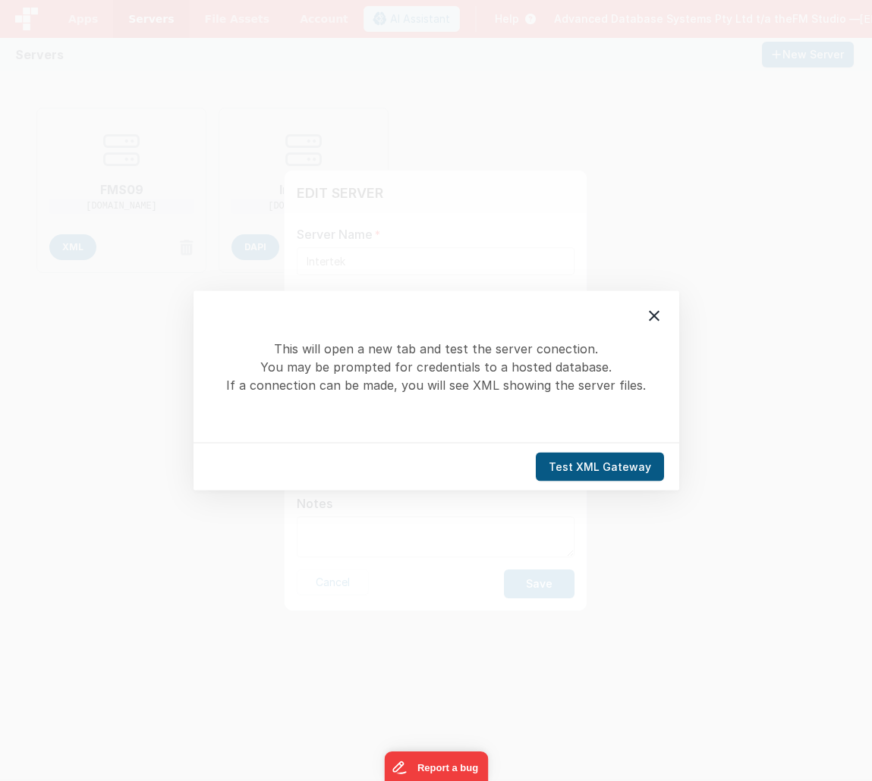
click at [584, 461] on button "Test XML Gateway" at bounding box center [600, 467] width 128 height 29
click at [650, 313] on icon at bounding box center [654, 316] width 11 height 11
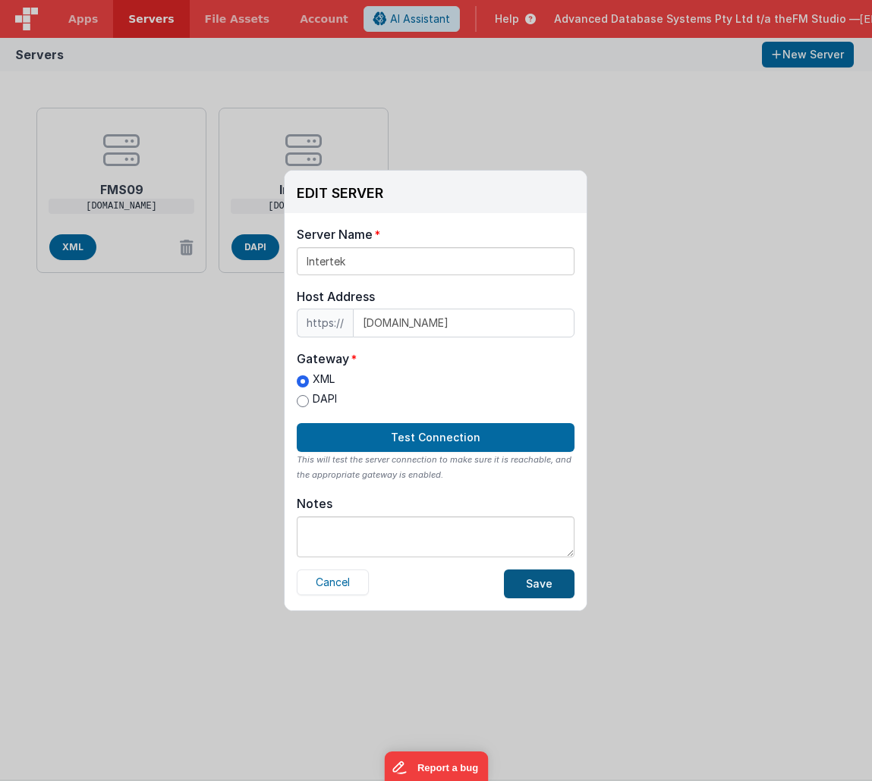
click at [539, 586] on button "Save" at bounding box center [539, 584] width 71 height 29
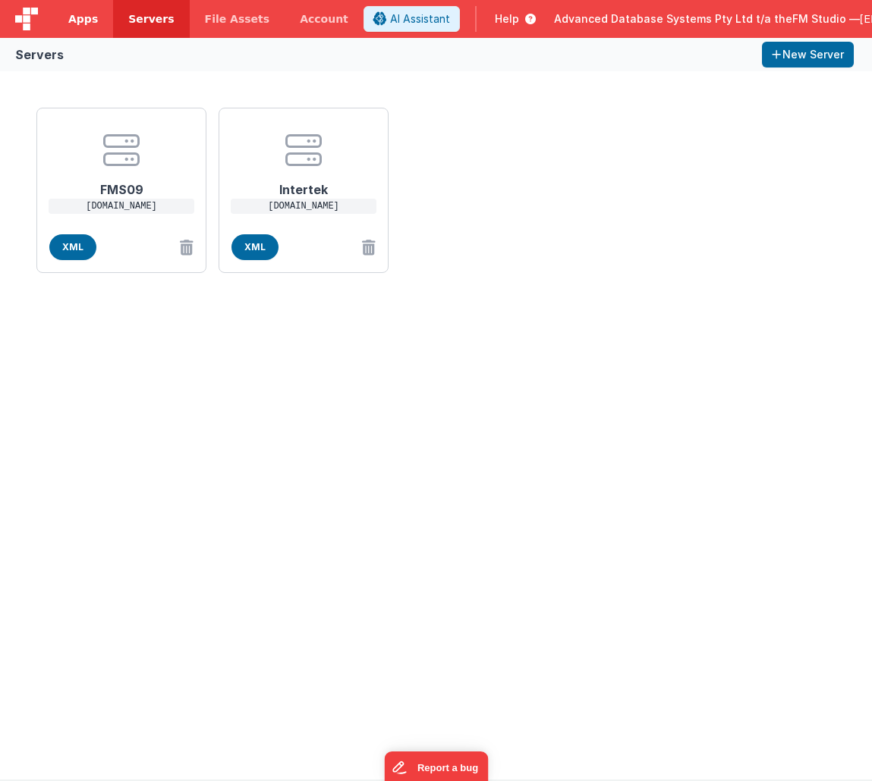
click at [83, 26] on span "Apps" at bounding box center [83, 18] width 30 height 15
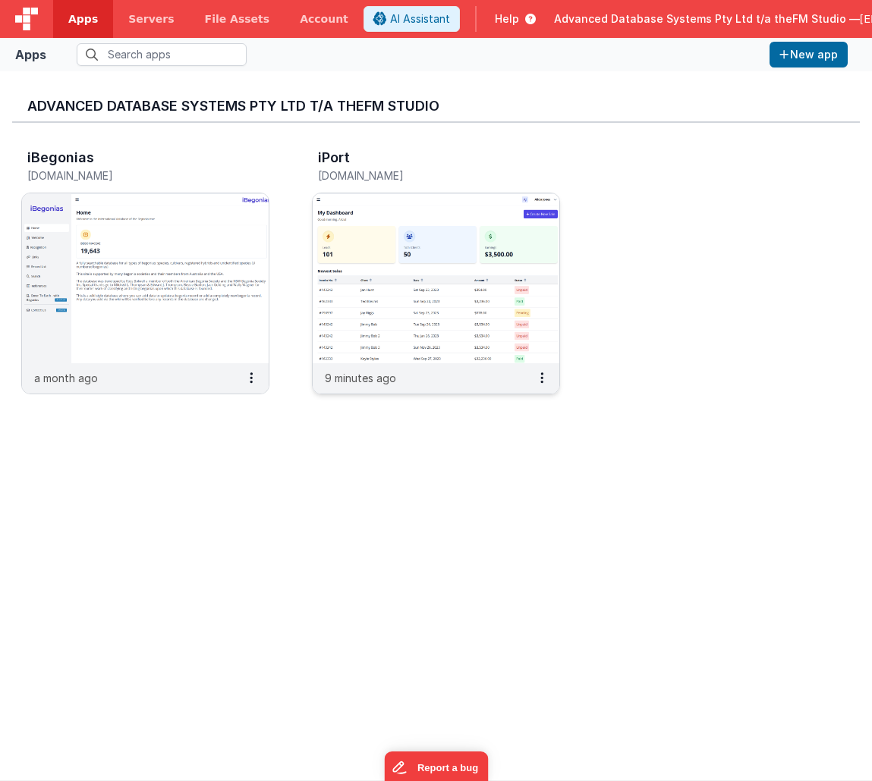
click at [440, 232] on img at bounding box center [436, 278] width 247 height 170
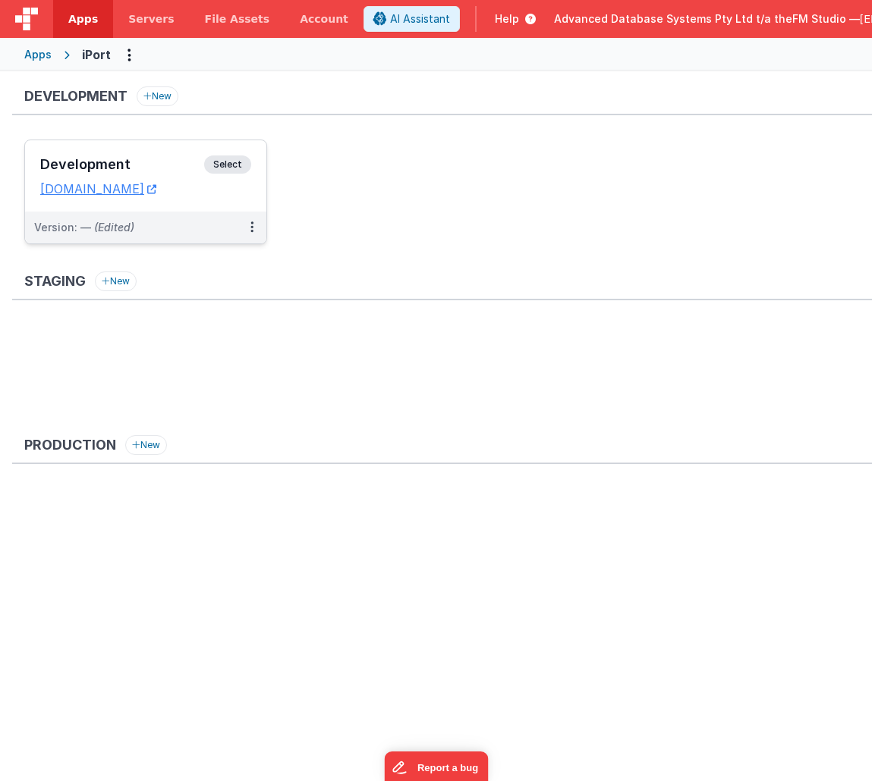
click at [86, 163] on h3 "Development" at bounding box center [122, 164] width 164 height 15
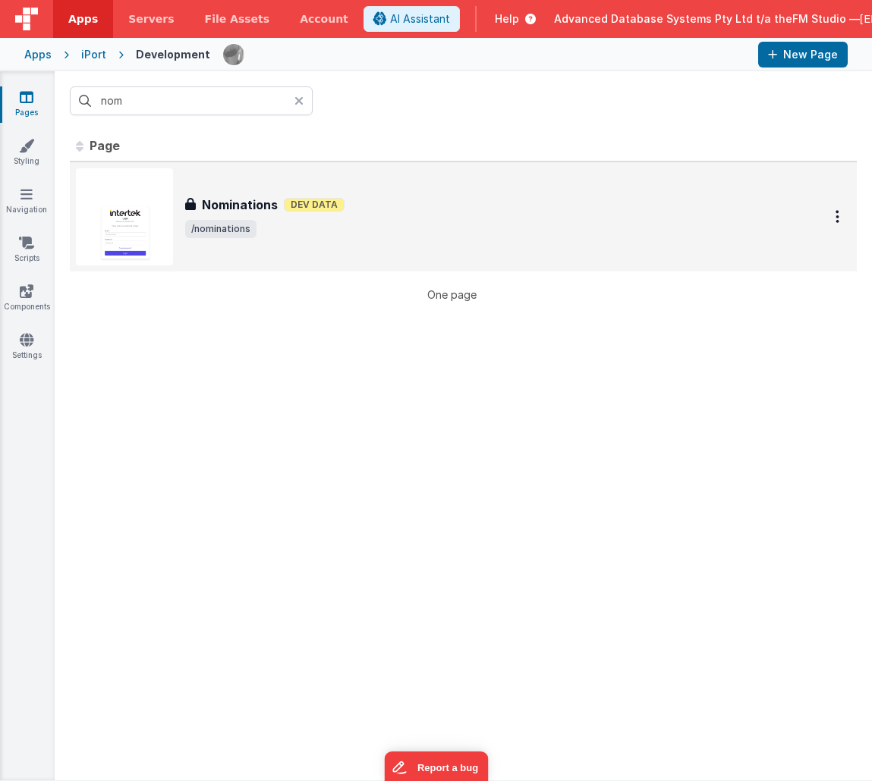
click at [217, 200] on h3 "Nominations" at bounding box center [240, 205] width 76 height 18
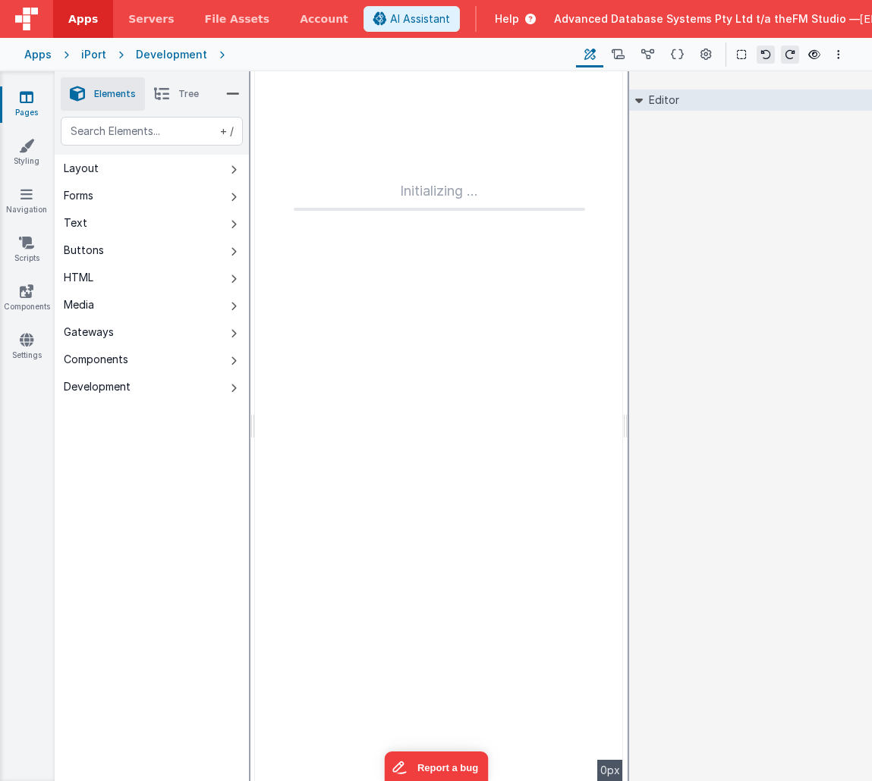
type input "FR_C7E715D4-54F1-4F4F-B4A4-4F9862FCCEAE"
type input "nominations"
checkbox input "true"
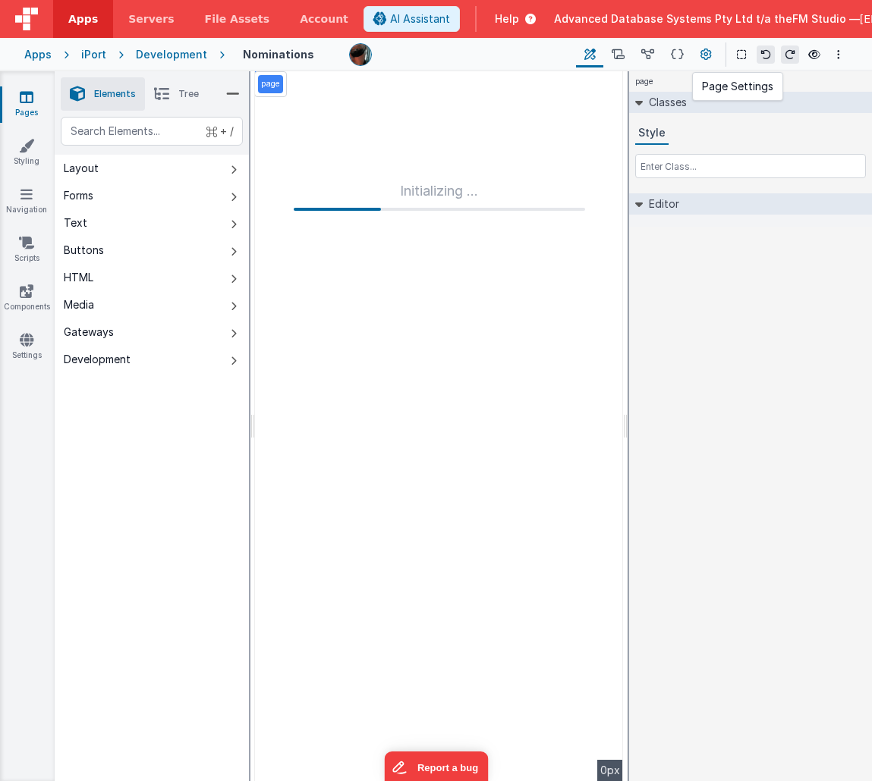
click at [708, 56] on icon at bounding box center [705, 55] width 11 height 16
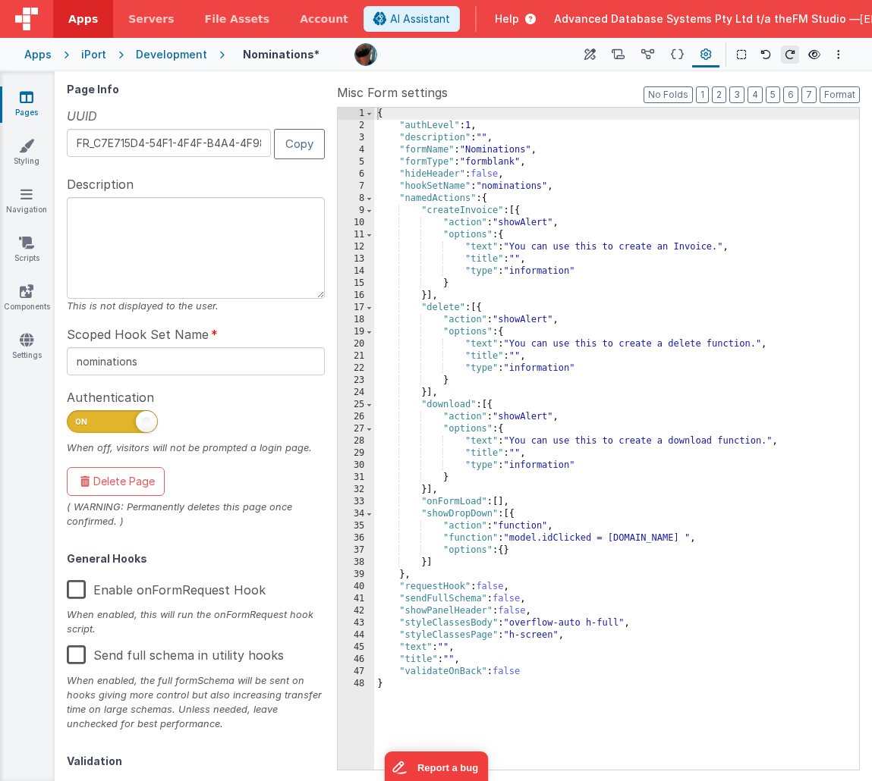
click at [79, 591] on label "Enable onFormRequest Hook" at bounding box center [166, 587] width 199 height 33
click at [0, 0] on input "Enable onFormRequest Hook" at bounding box center [0, 0] width 0 height 0
click at [672, 59] on icon at bounding box center [677, 55] width 13 height 16
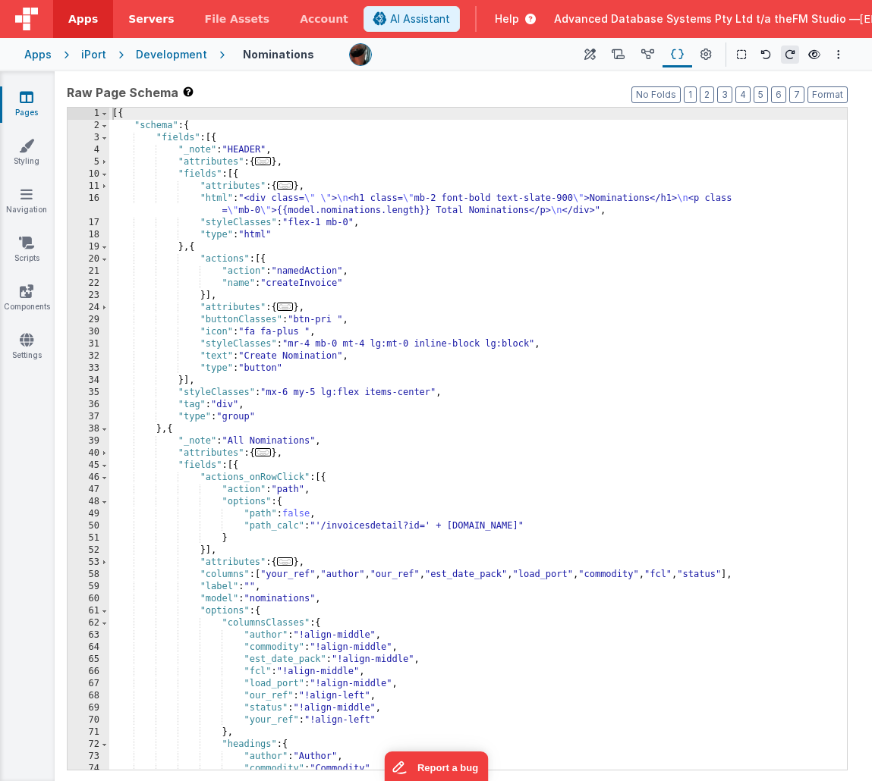
click at [144, 18] on span "Servers" at bounding box center [151, 18] width 46 height 15
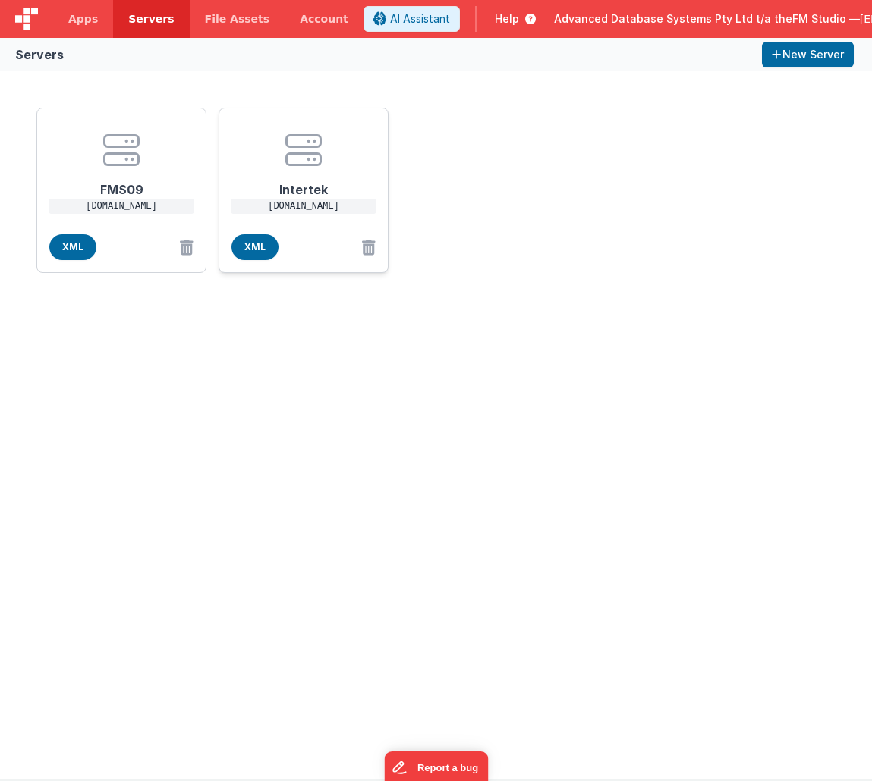
click at [284, 181] on h1 "Intertek" at bounding box center [303, 183] width 121 height 30
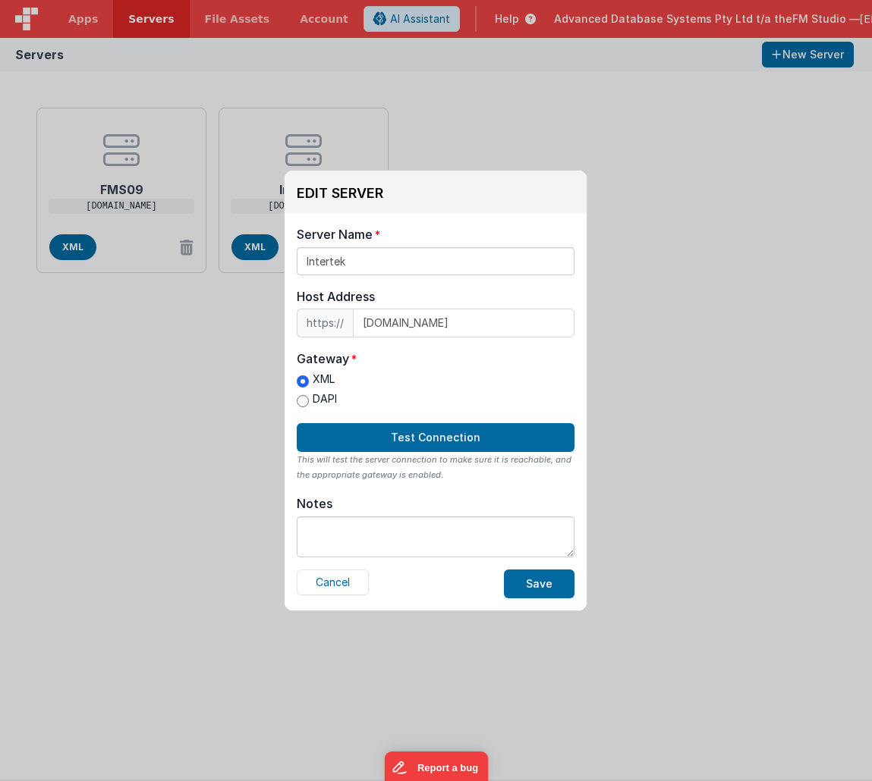
click at [303, 400] on input "DAPI" at bounding box center [303, 401] width 12 height 12
radio input "true"
click at [556, 587] on button "Save" at bounding box center [539, 584] width 71 height 29
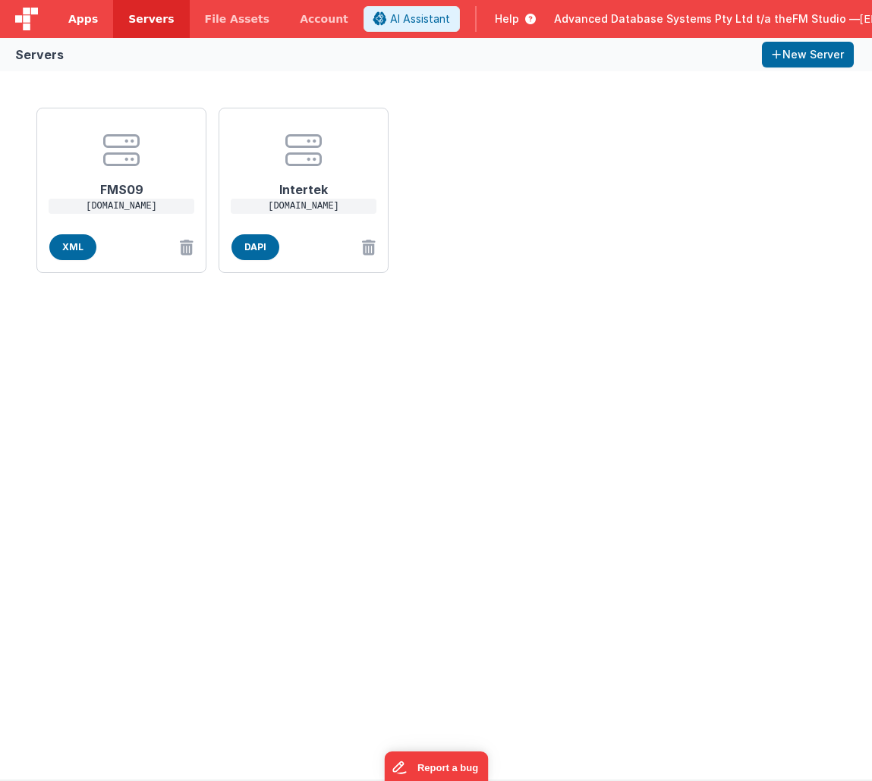
click at [82, 14] on span "Apps" at bounding box center [83, 18] width 30 height 15
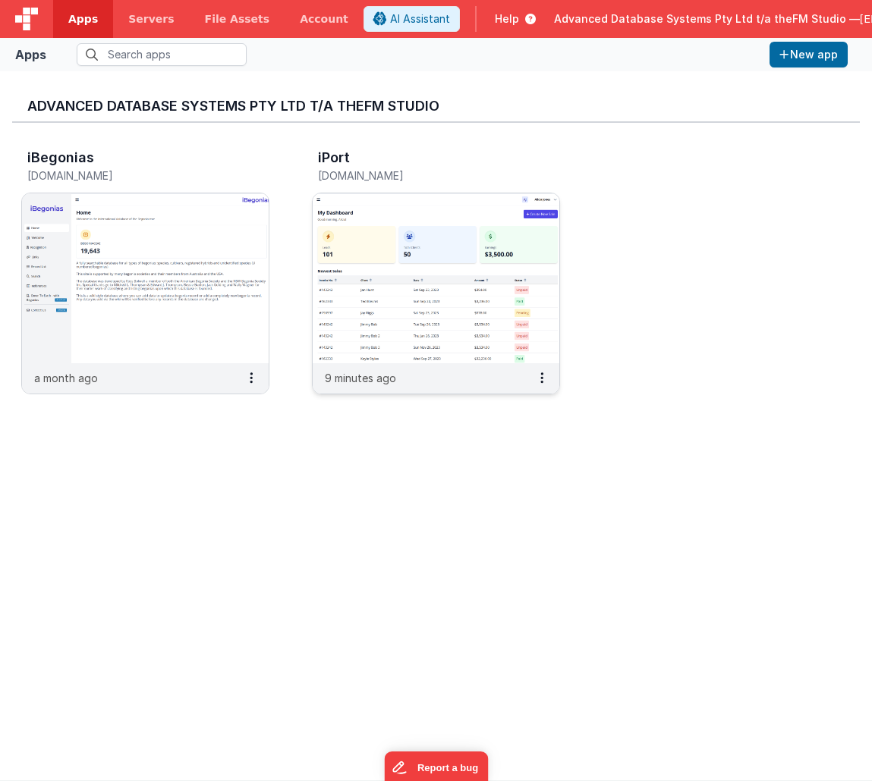
click at [448, 263] on img at bounding box center [436, 278] width 247 height 170
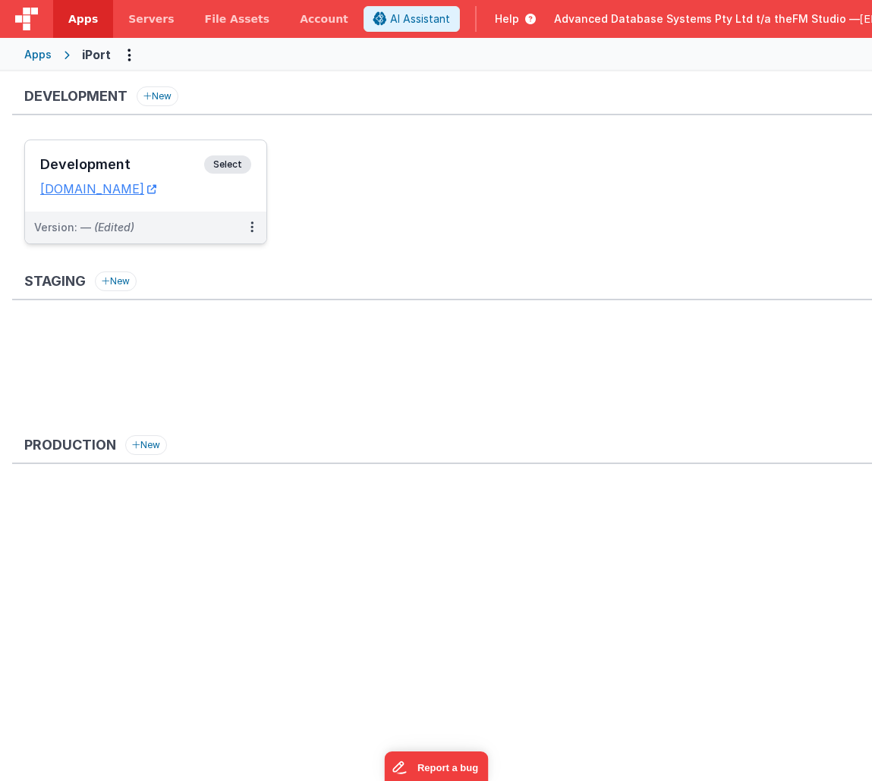
click at [128, 162] on h3 "Development" at bounding box center [122, 164] width 164 height 15
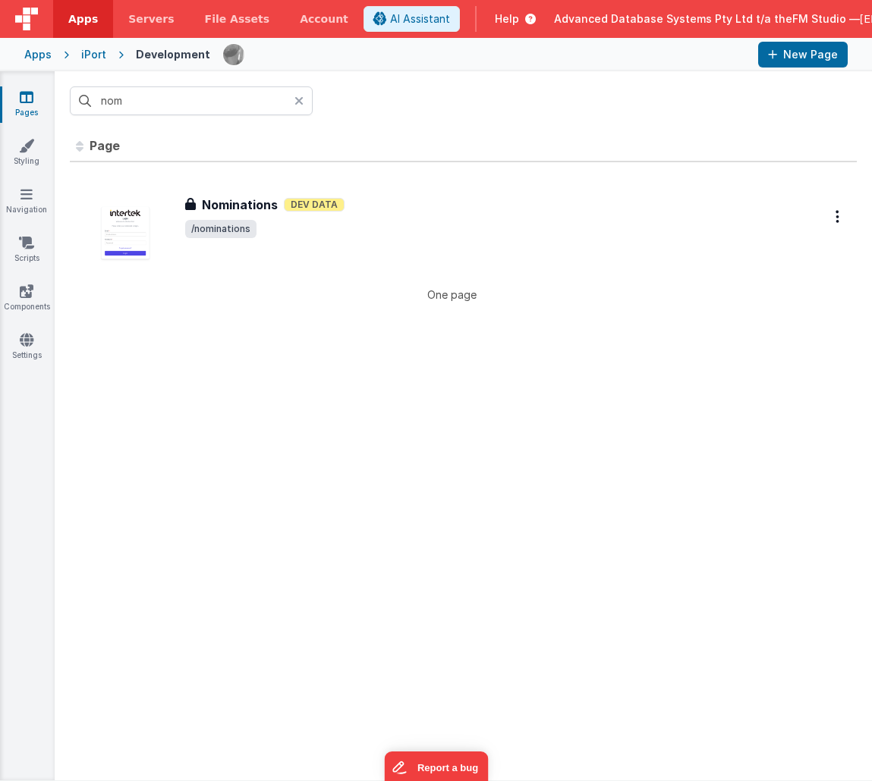
click at [93, 56] on div "iPort" at bounding box center [93, 54] width 25 height 15
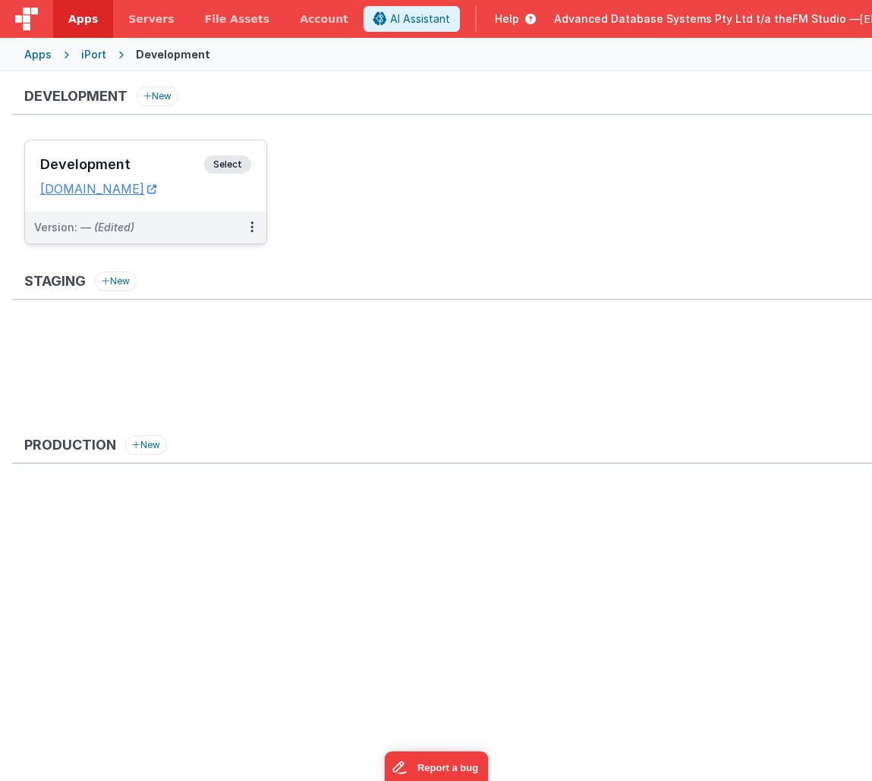
click at [114, 165] on h3 "Development" at bounding box center [122, 164] width 164 height 15
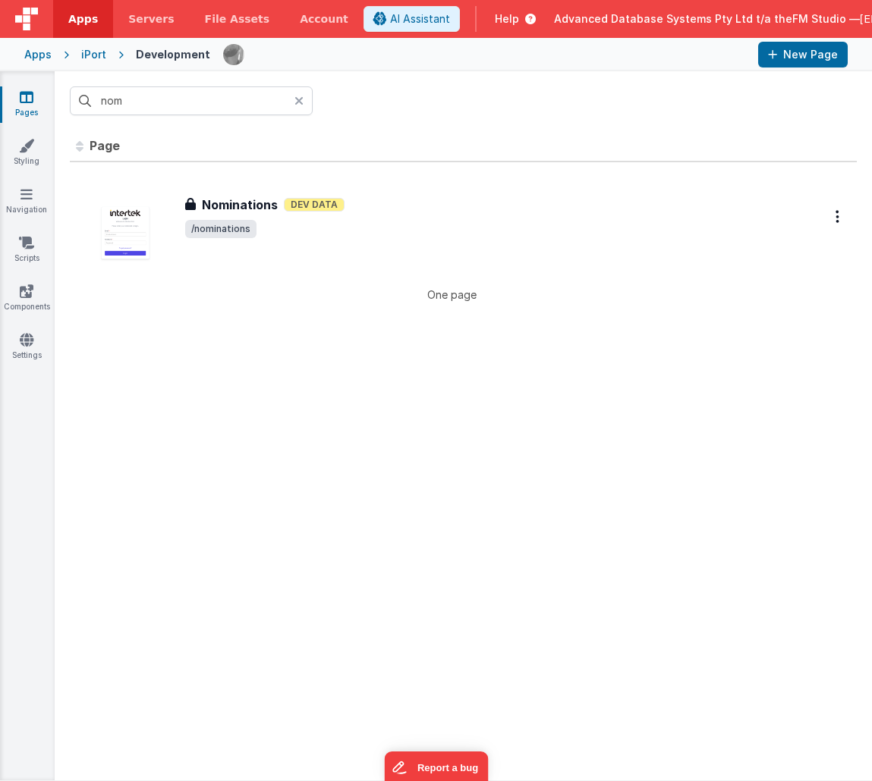
click at [94, 57] on div "iPort" at bounding box center [93, 54] width 25 height 15
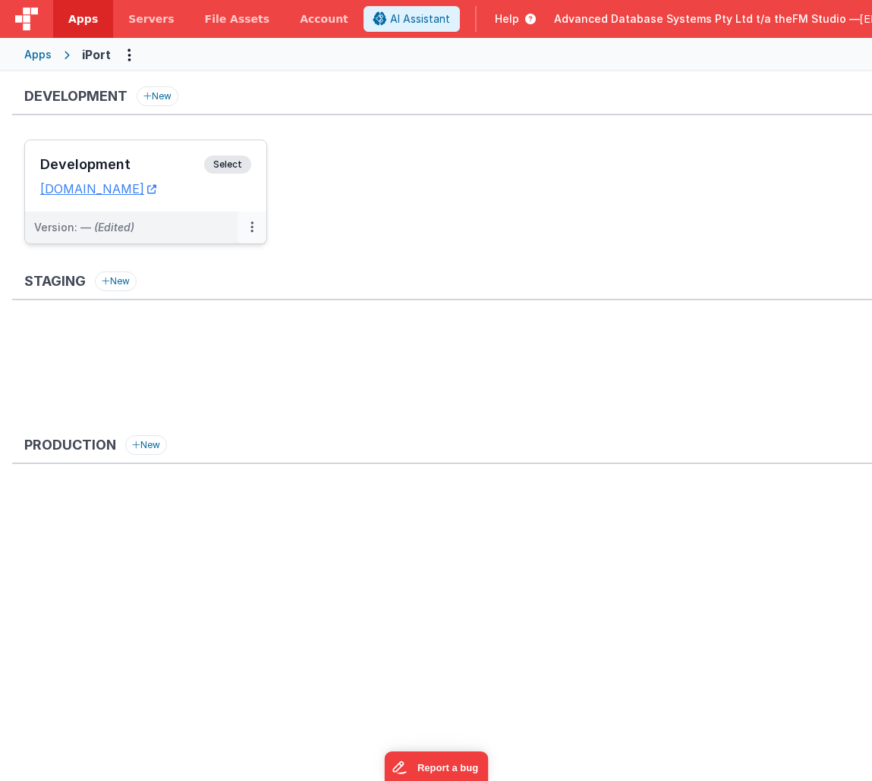
click at [249, 227] on button at bounding box center [251, 228] width 29 height 32
click at [190, 266] on link "Edit" at bounding box center [200, 261] width 134 height 27
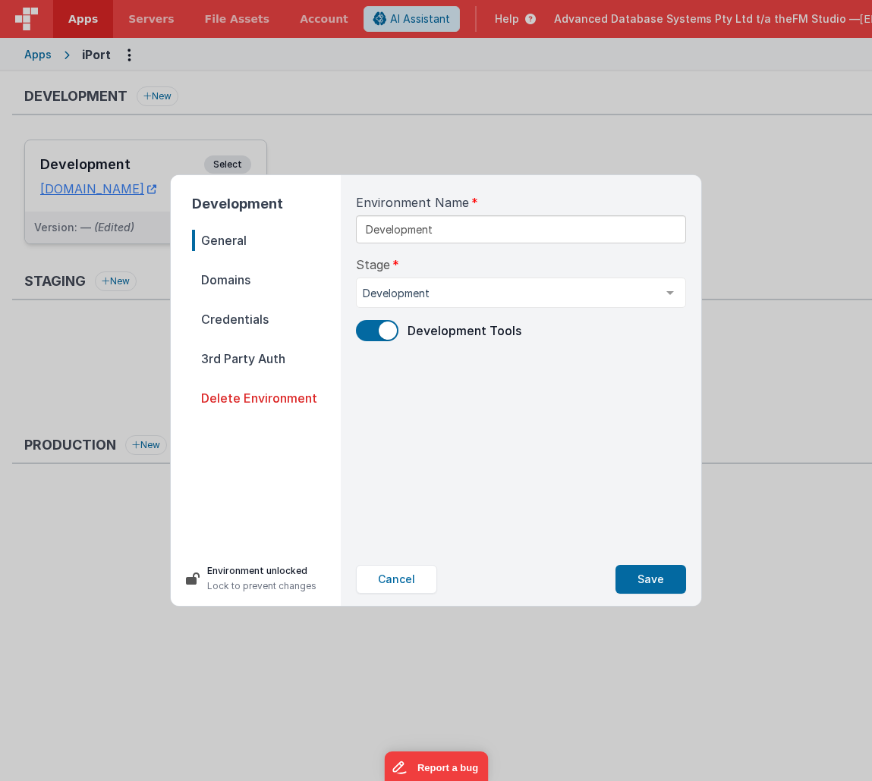
click at [231, 278] on span "Domains" at bounding box center [266, 279] width 149 height 21
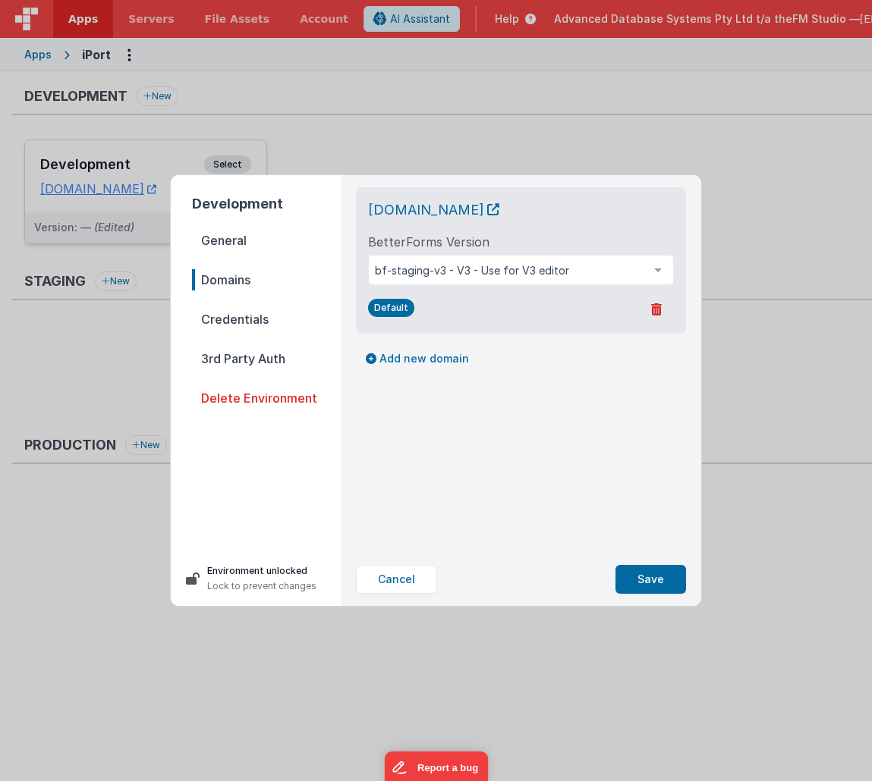
click at [234, 327] on span "Credentials" at bounding box center [266, 319] width 149 height 21
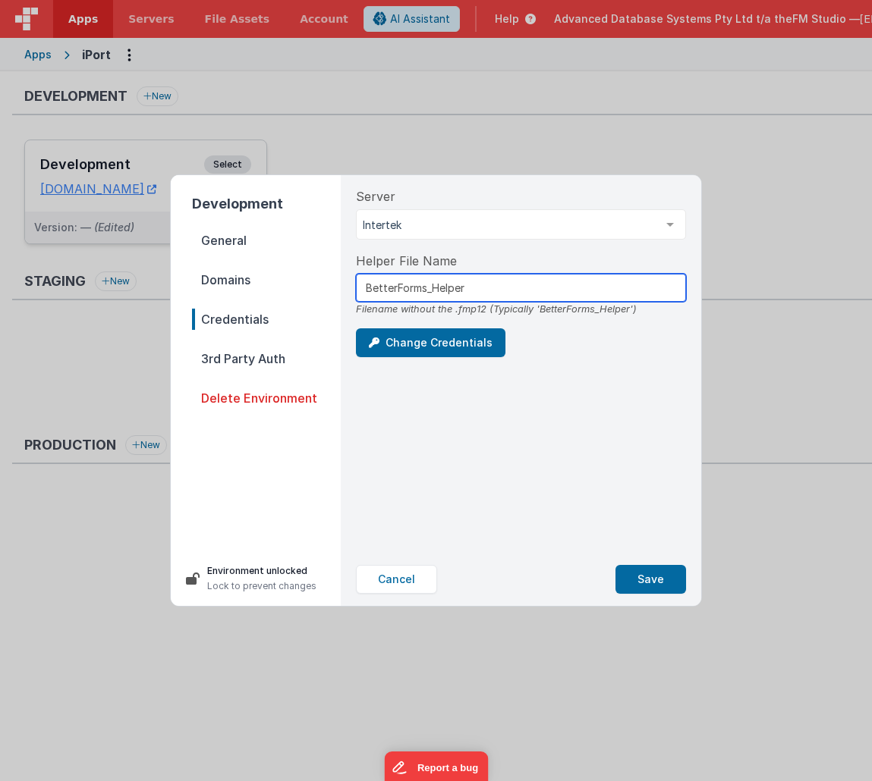
click at [456, 291] on input "BetterForms_Helper" at bounding box center [521, 288] width 330 height 28
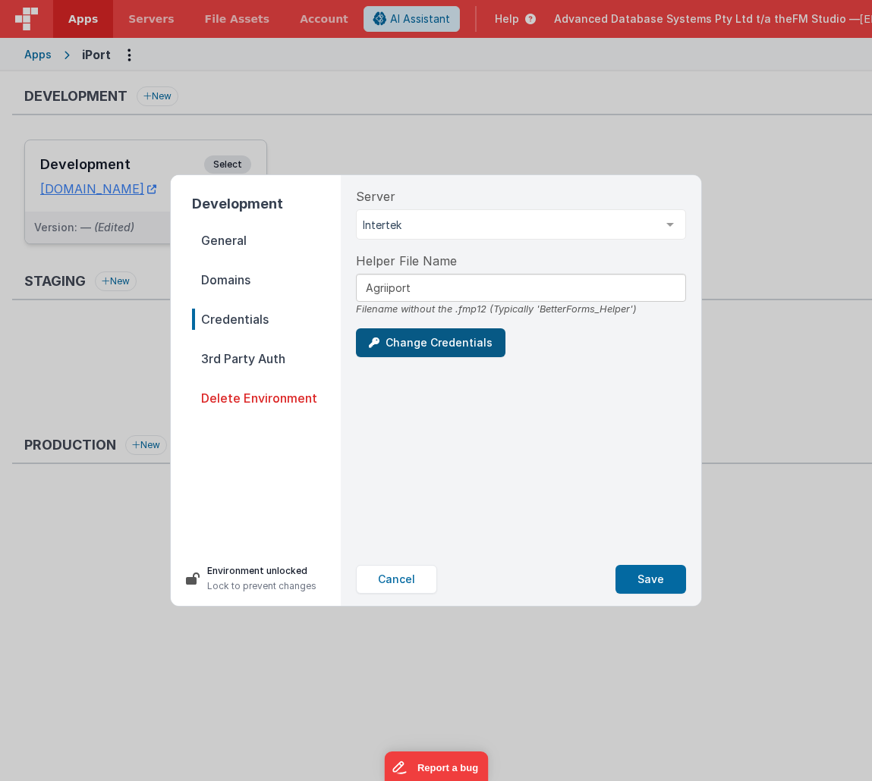
click at [420, 344] on button "Change Credentials" at bounding box center [430, 342] width 149 height 29
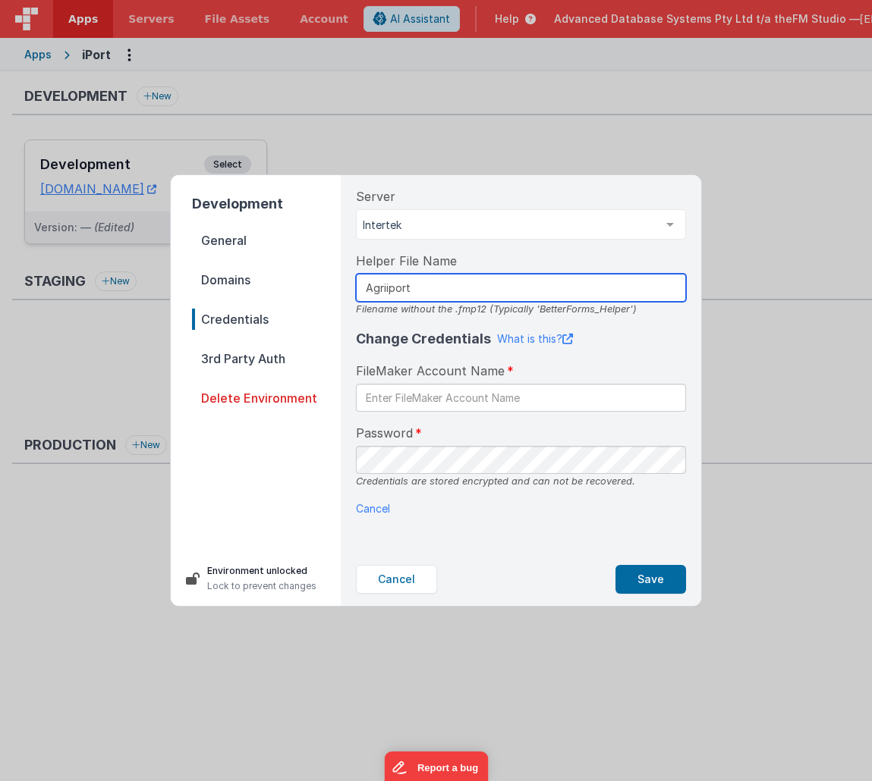
click at [406, 287] on input "Agriiport" at bounding box center [521, 288] width 330 height 28
type input "BetterForms_Helper"
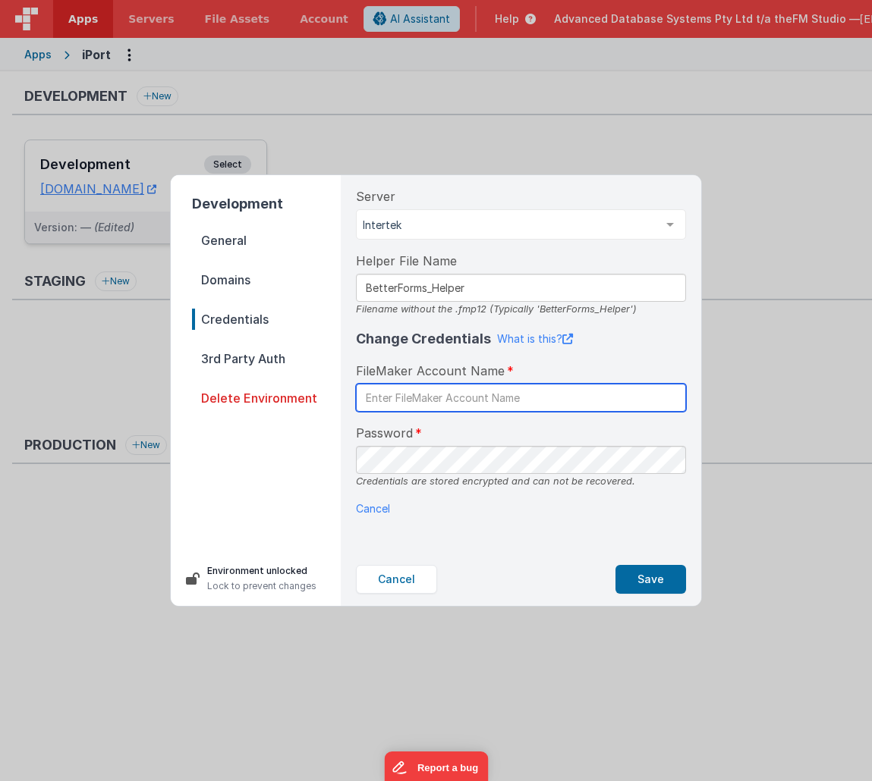
click at [399, 395] on input "text" at bounding box center [521, 398] width 330 height 28
type input "Agriiport"
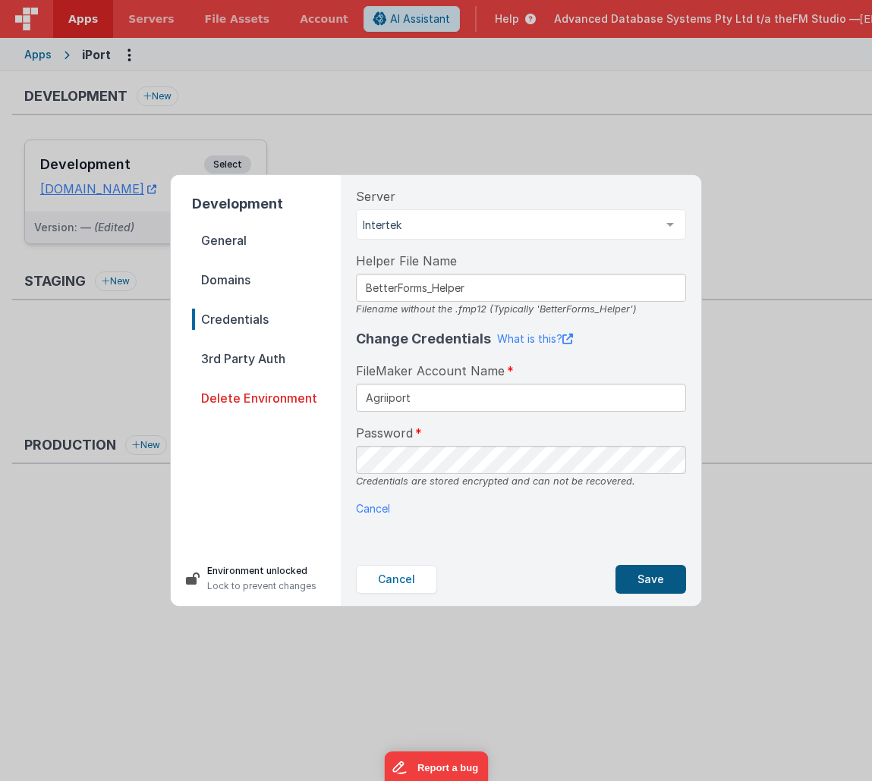
click at [654, 572] on button "Save" at bounding box center [650, 579] width 71 height 29
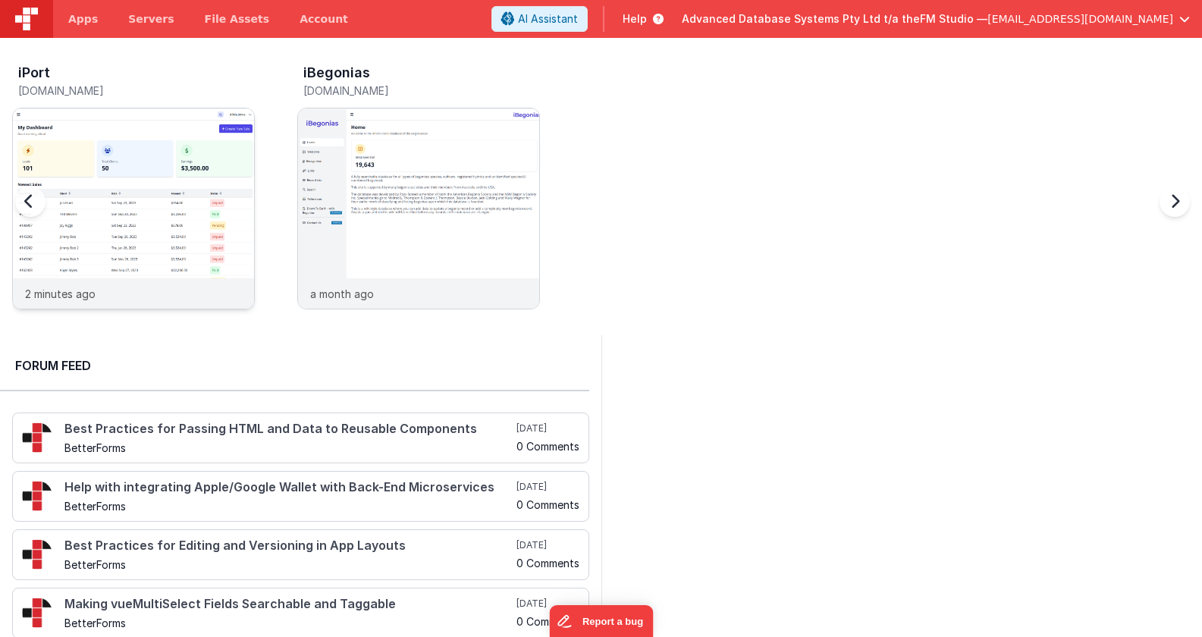
click at [124, 222] on div at bounding box center [133, 193] width 241 height 170
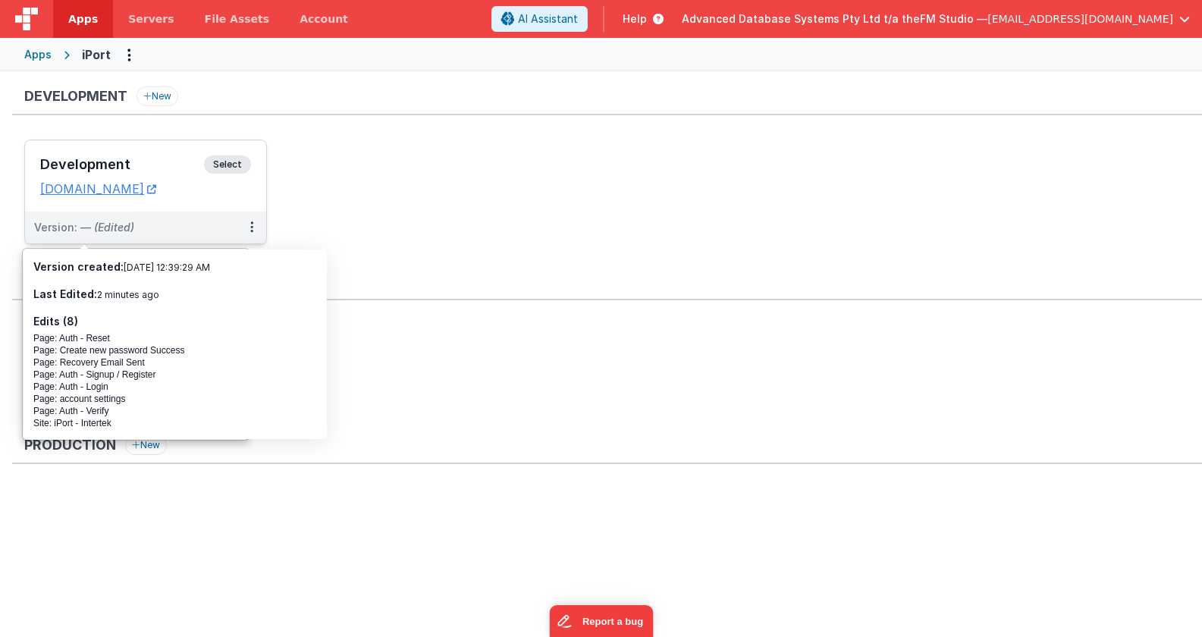
click at [97, 170] on h3 "Development" at bounding box center [122, 164] width 164 height 15
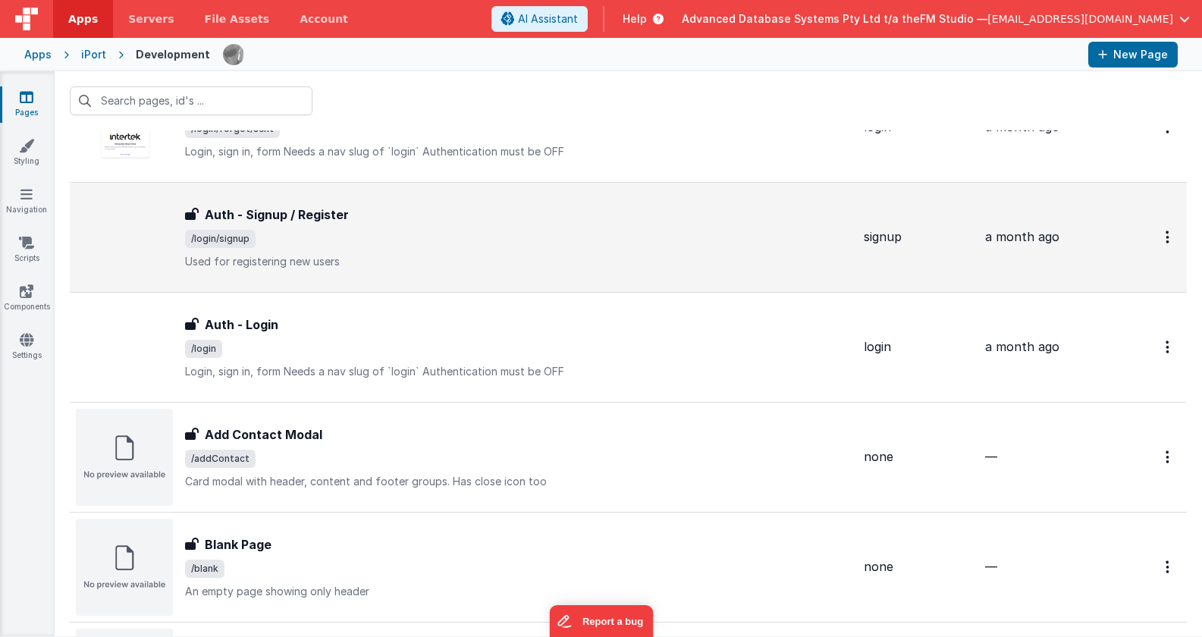
scroll to position [531, 0]
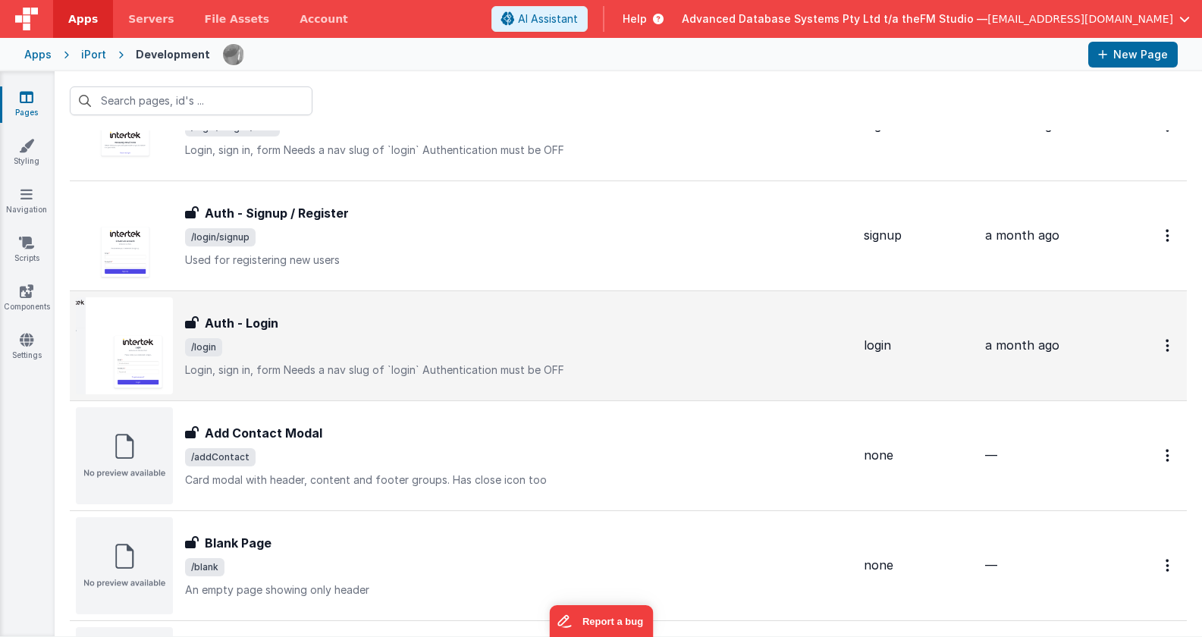
click at [370, 357] on div "Auth - Login Auth - Login /login Login, sign in, formNeeds a nav slug of `logi…" at bounding box center [518, 346] width 667 height 64
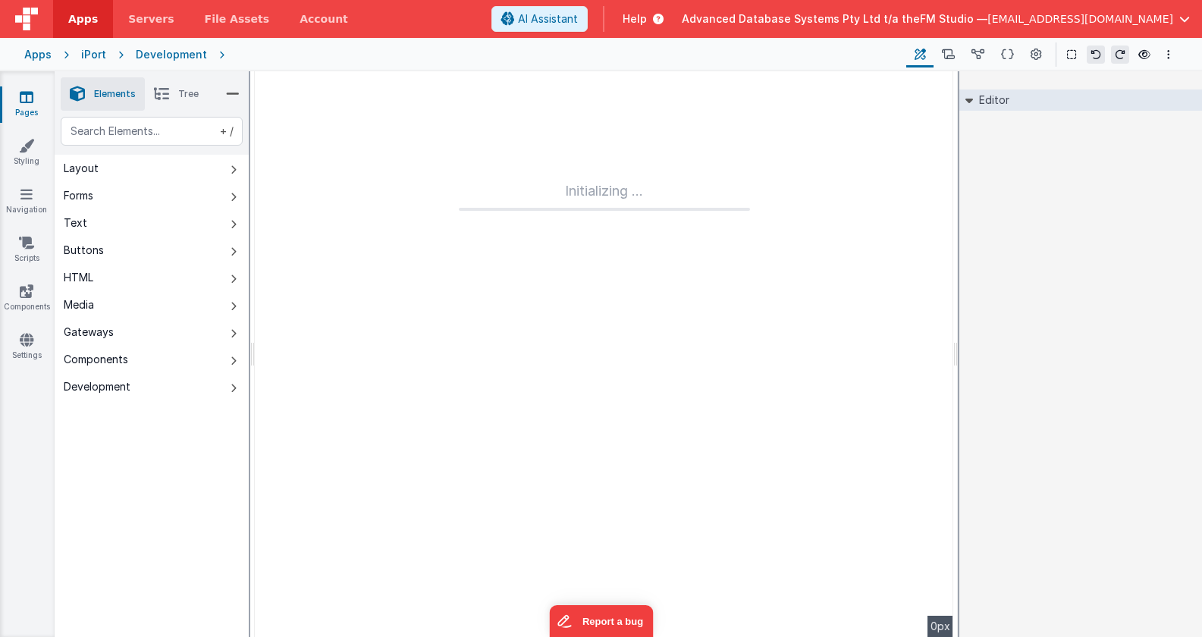
type input "FR_C16A758F-ECD3-294D-A7D0-3367679181A5"
type textarea "Login, sign in, form Needs a nav slug of `login` Authentication must be OFF"
type input "login"
checkbox input "false"
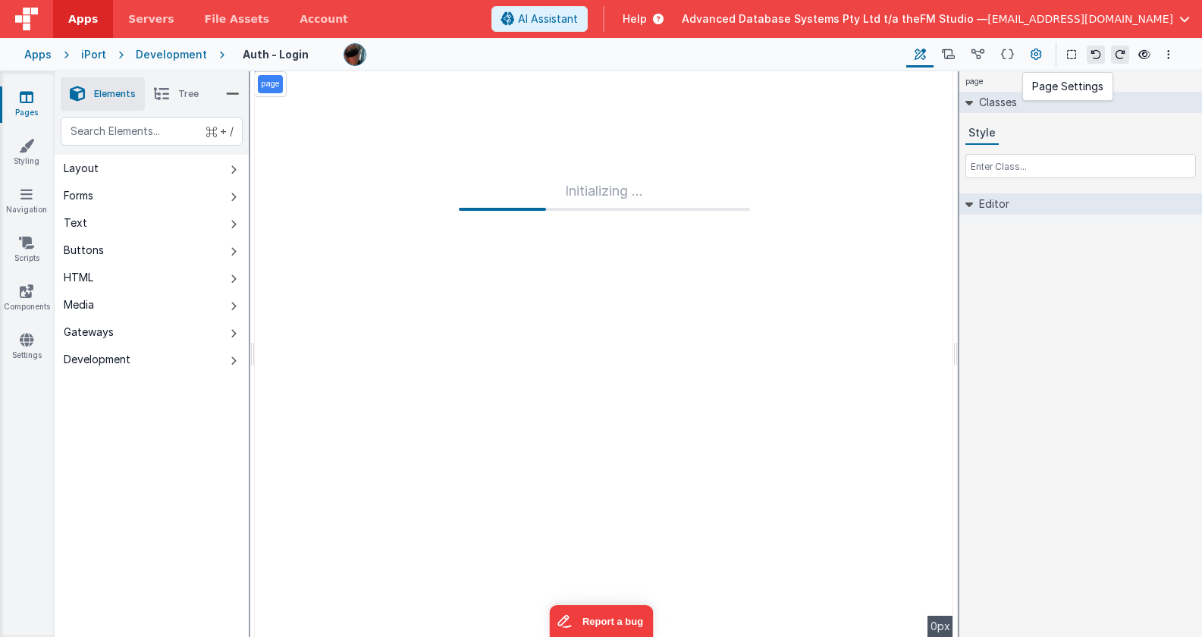
click at [1032, 58] on icon at bounding box center [1036, 55] width 11 height 16
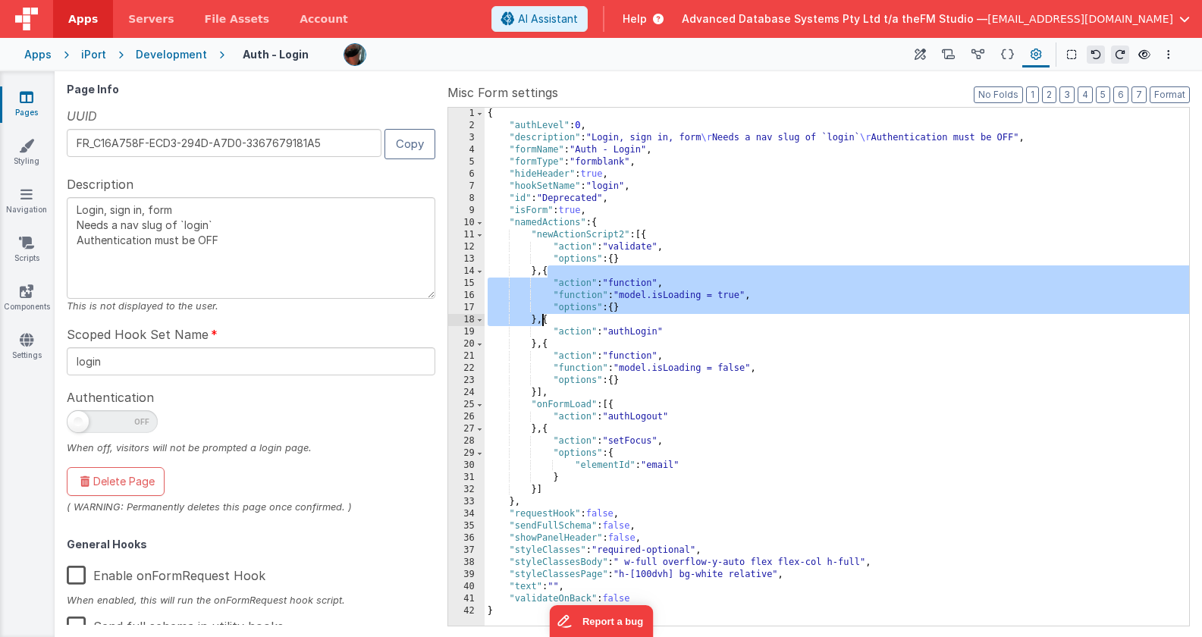
drag, startPoint x: 547, startPoint y: 272, endPoint x: 542, endPoint y: 322, distance: 49.5
click at [542, 322] on div "{ "authLevel" : 0 , "description" : "Login, sign in, form \r Needs a nav slug o…" at bounding box center [837, 379] width 705 height 542
click at [1011, 55] on icon at bounding box center [1007, 55] width 13 height 16
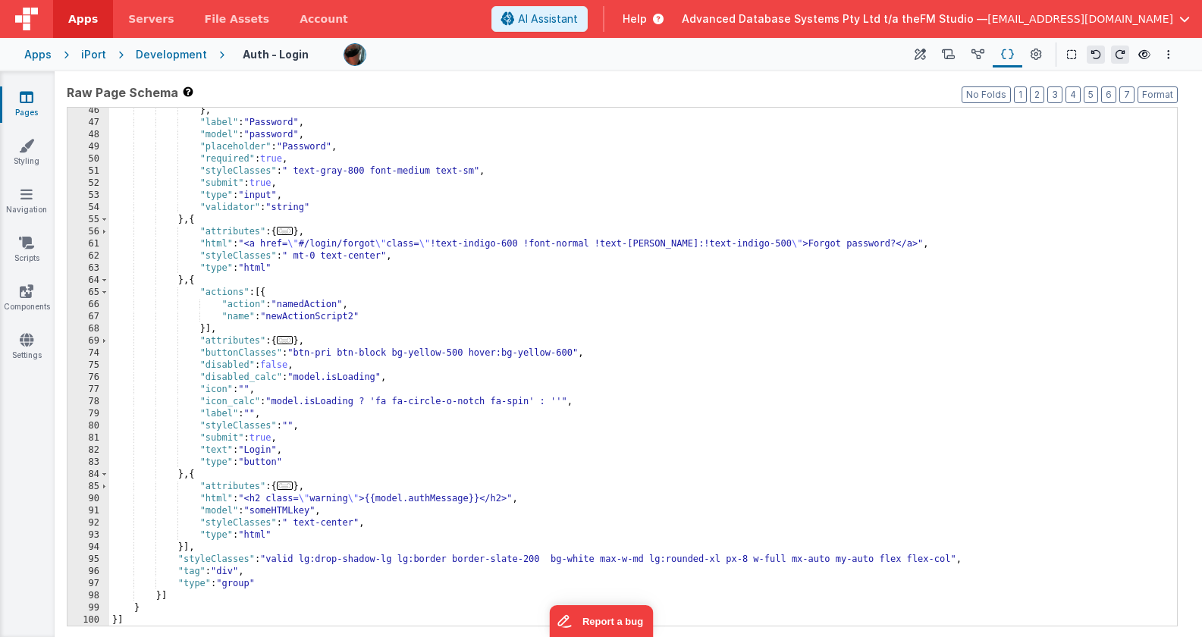
scroll to position [368, 0]
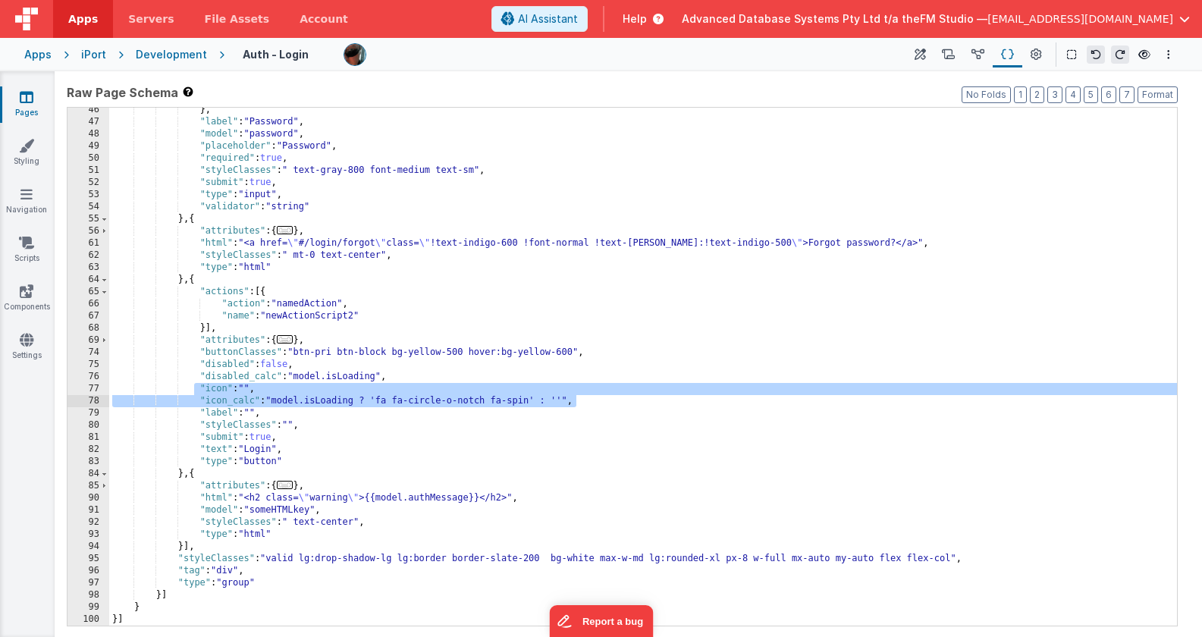
drag, startPoint x: 196, startPoint y: 388, endPoint x: 606, endPoint y: 401, distance: 410.7
click at [606, 401] on div "} , "label" : "Password" , "model" : "password" , "placeholder" : "Password" , …" at bounding box center [643, 375] width 1068 height 542
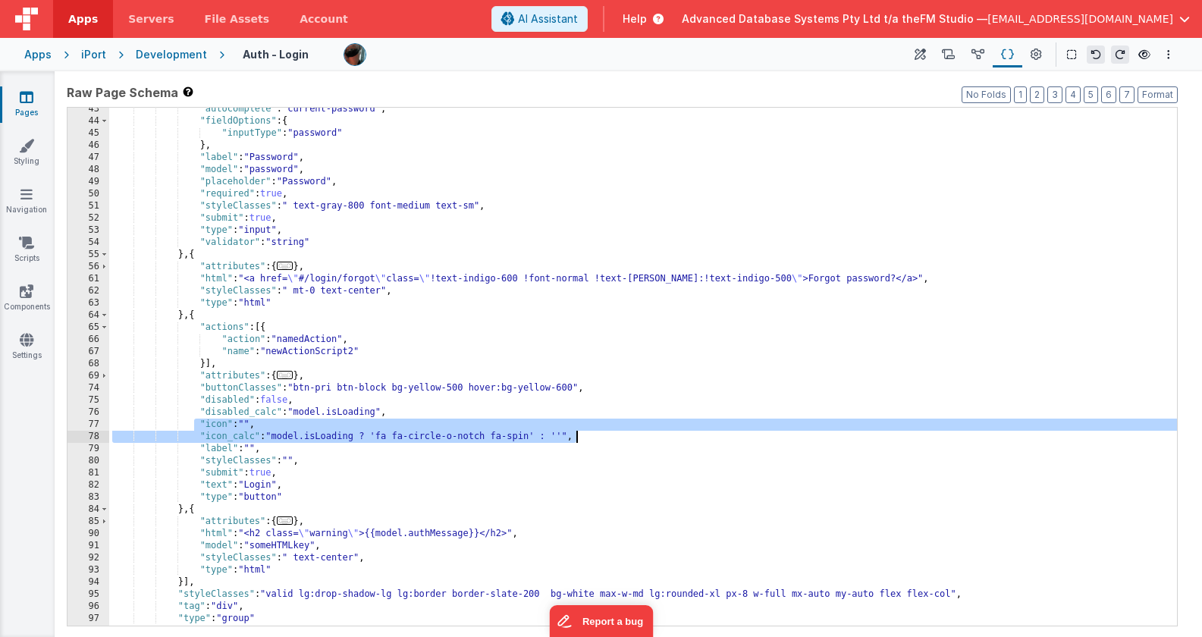
scroll to position [332, 0]
click at [1039, 55] on icon at bounding box center [1036, 55] width 11 height 16
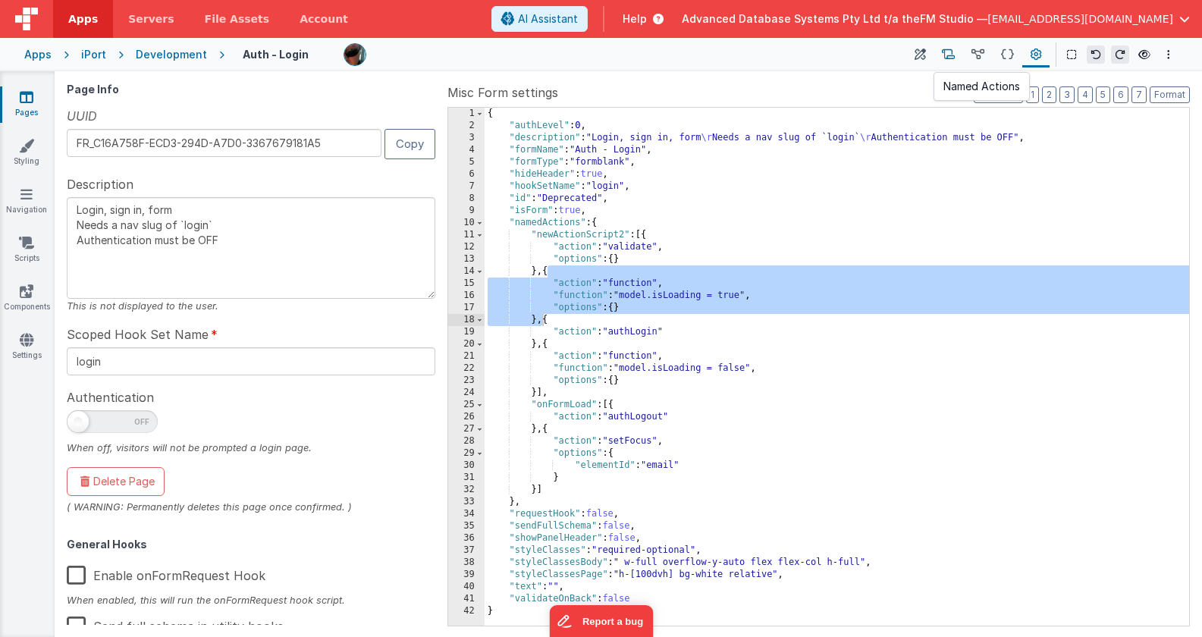
click at [948, 54] on icon at bounding box center [948, 55] width 13 height 16
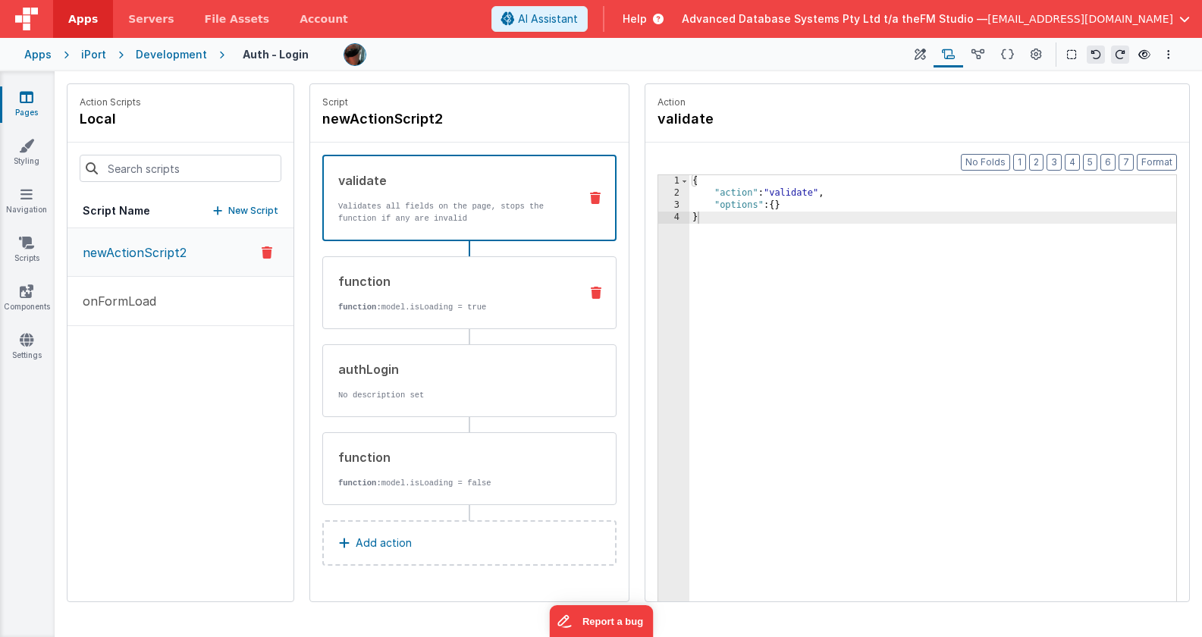
click at [476, 292] on div "function function: model.isLoading = true" at bounding box center [445, 292] width 244 height 41
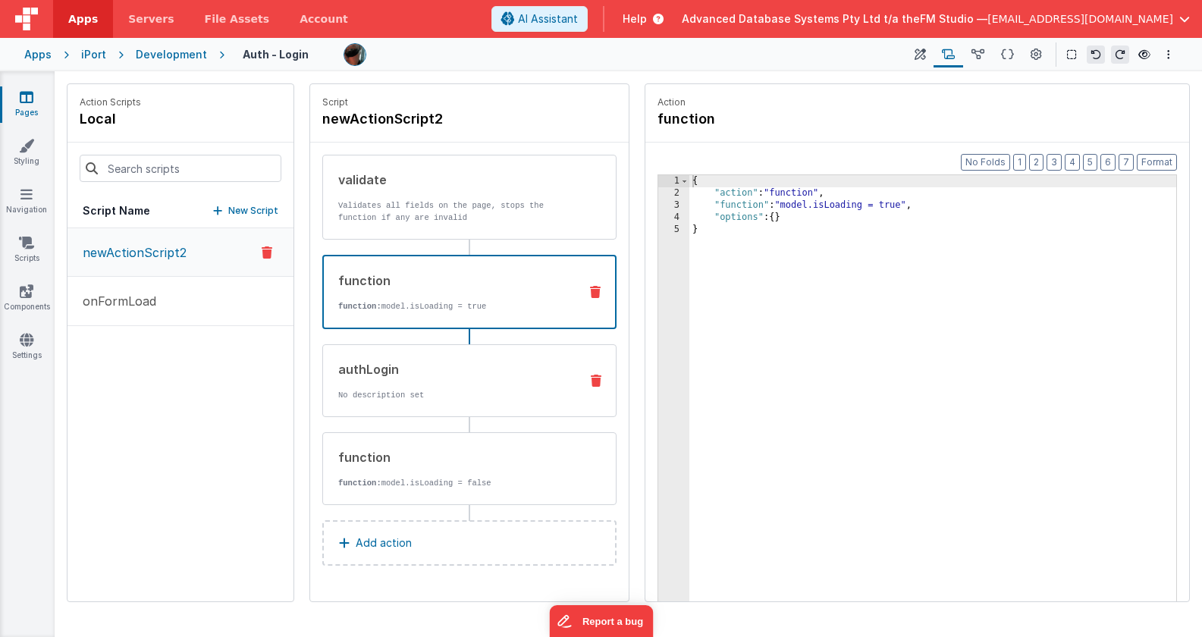
click at [477, 385] on div "authLogin No description set" at bounding box center [445, 380] width 244 height 41
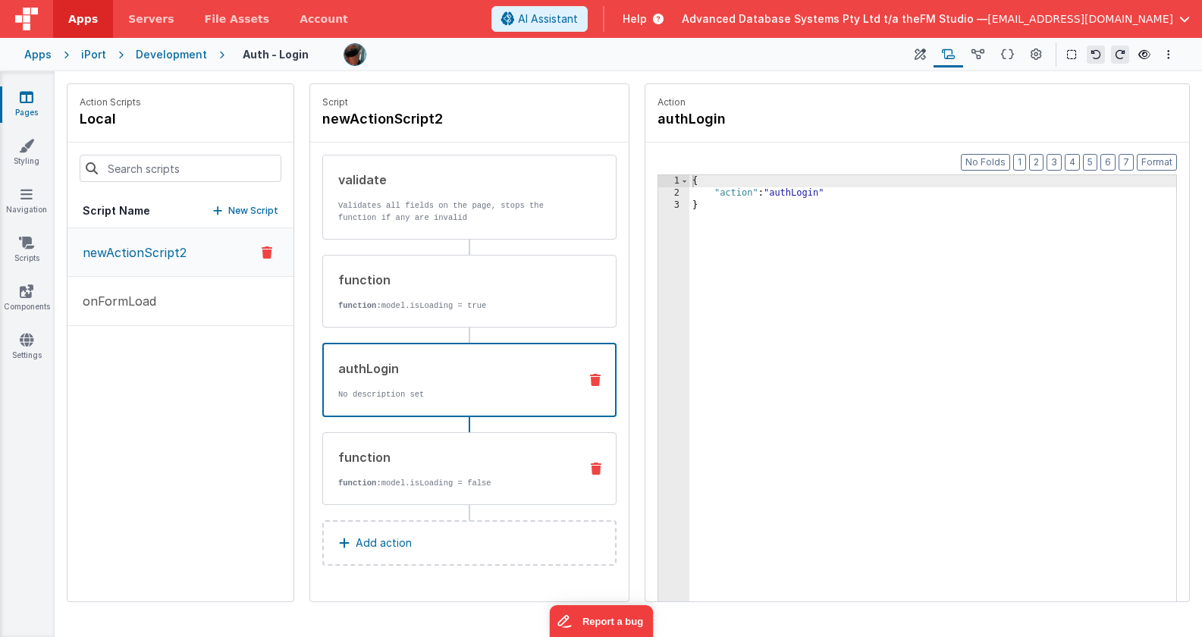
click at [486, 474] on div "function function: model.isLoading = false" at bounding box center [445, 468] width 244 height 41
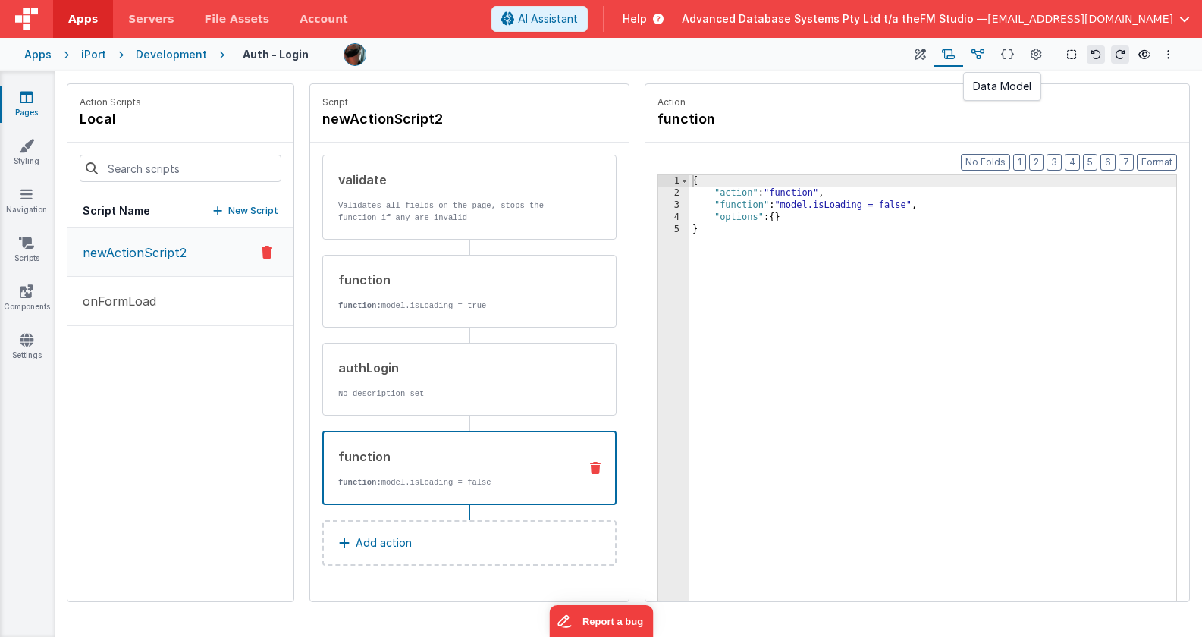
click at [979, 58] on icon at bounding box center [978, 55] width 13 height 16
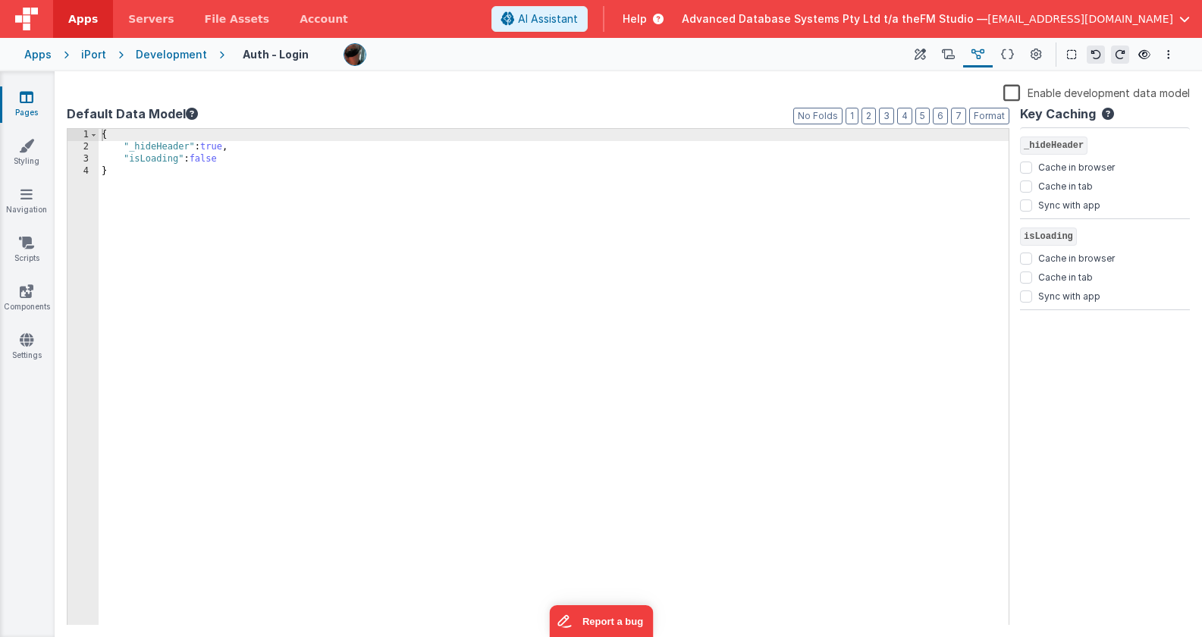
click at [647, 16] on span "Help" at bounding box center [635, 18] width 24 height 15
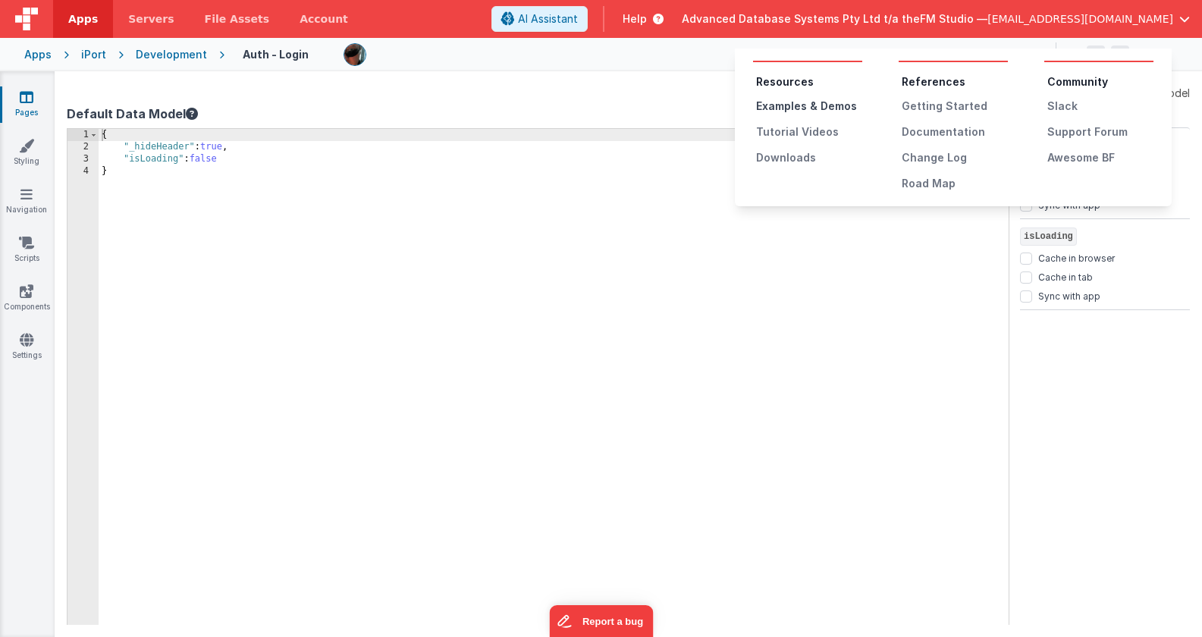
click at [809, 108] on div "Examples & Demos" at bounding box center [809, 106] width 106 height 15
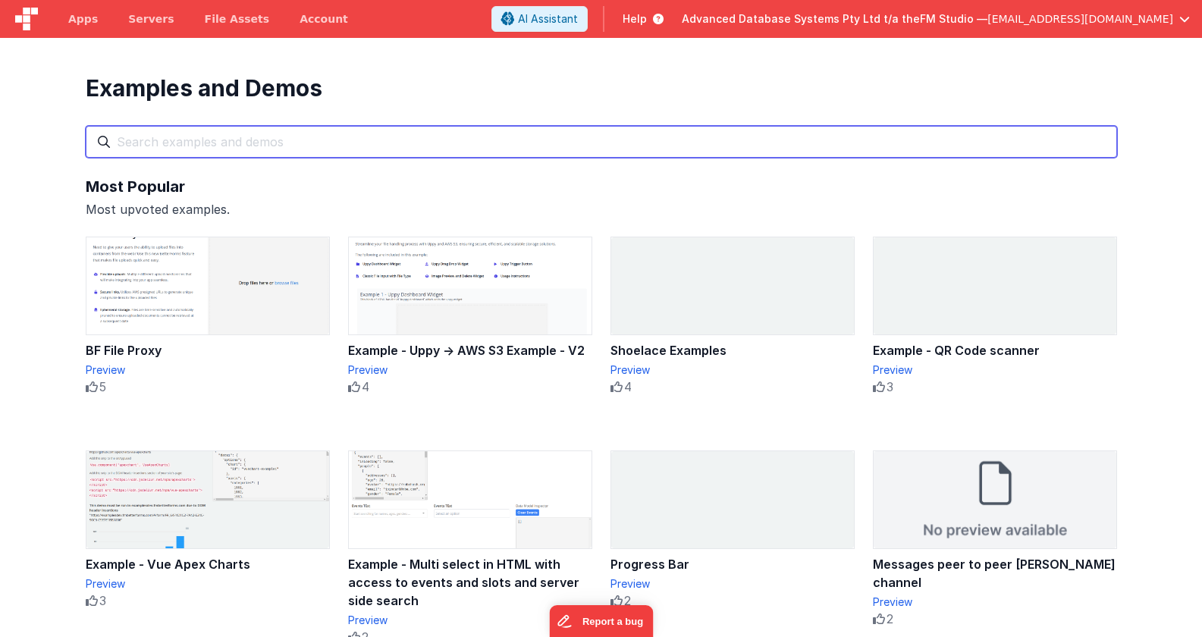
click at [218, 144] on input "text" at bounding box center [602, 142] width 1032 height 32
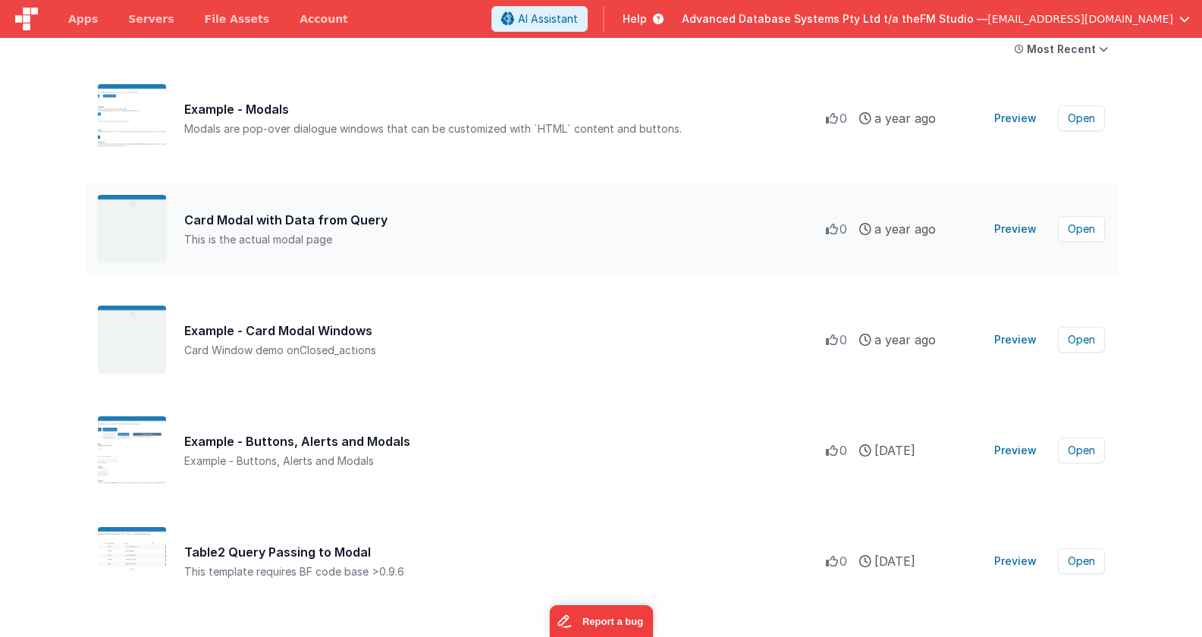
scroll to position [190, 0]
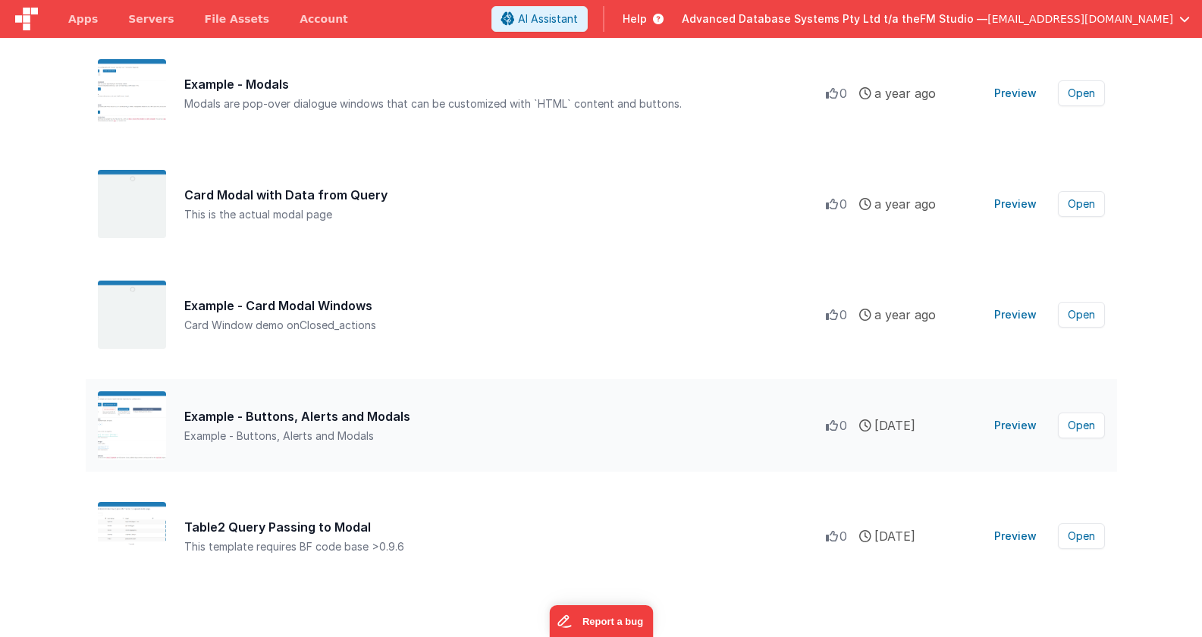
type input "modal"
click at [254, 420] on div "Example - Buttons, Alerts and Modals" at bounding box center [505, 416] width 642 height 18
click at [1080, 431] on button "Open" at bounding box center [1081, 426] width 47 height 26
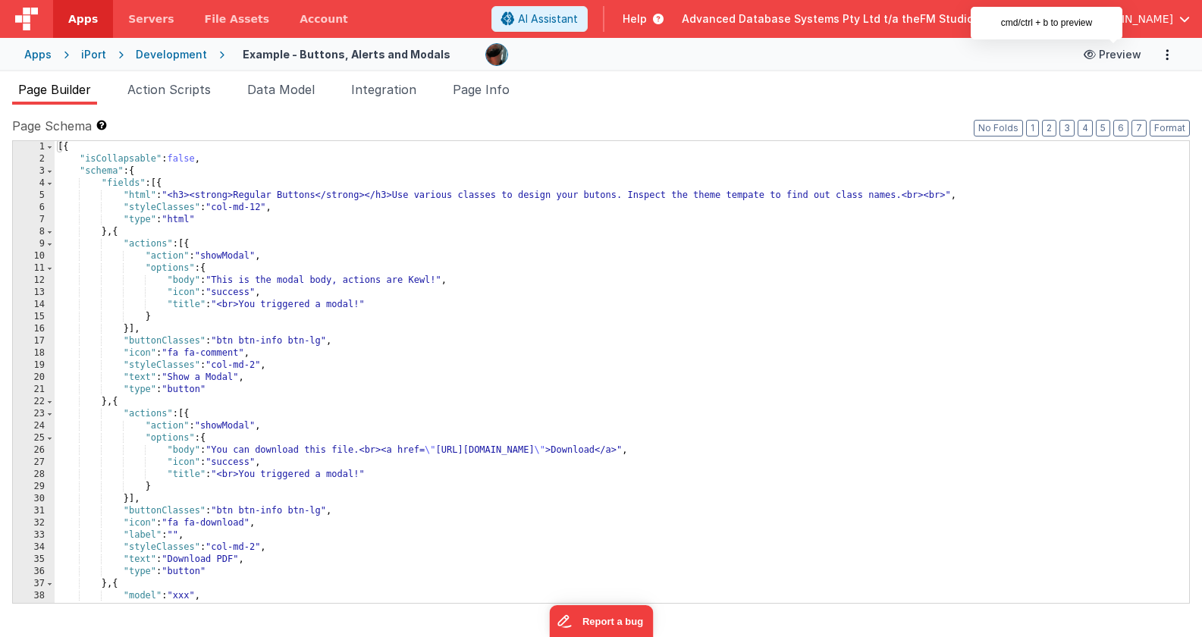
click at [1108, 52] on button "Preview" at bounding box center [1113, 54] width 76 height 24
